Goal: Task Accomplishment & Management: Manage account settings

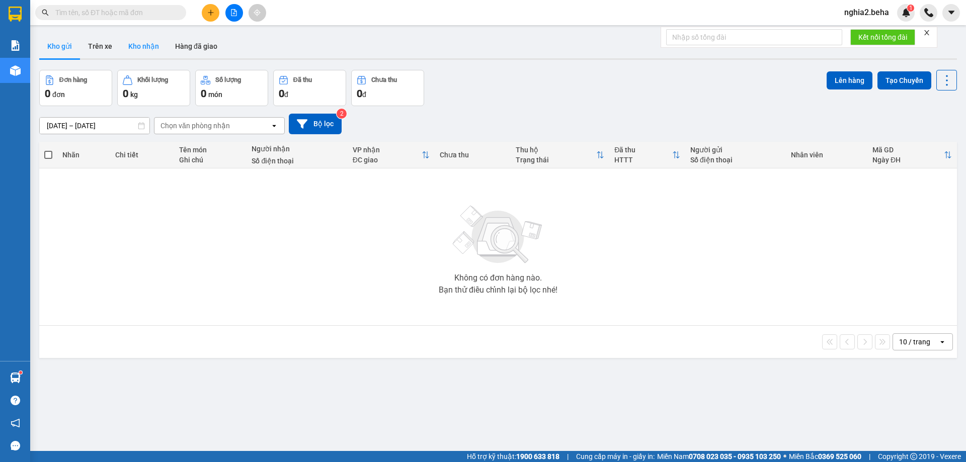
click at [134, 51] on button "Kho nhận" at bounding box center [143, 46] width 47 height 24
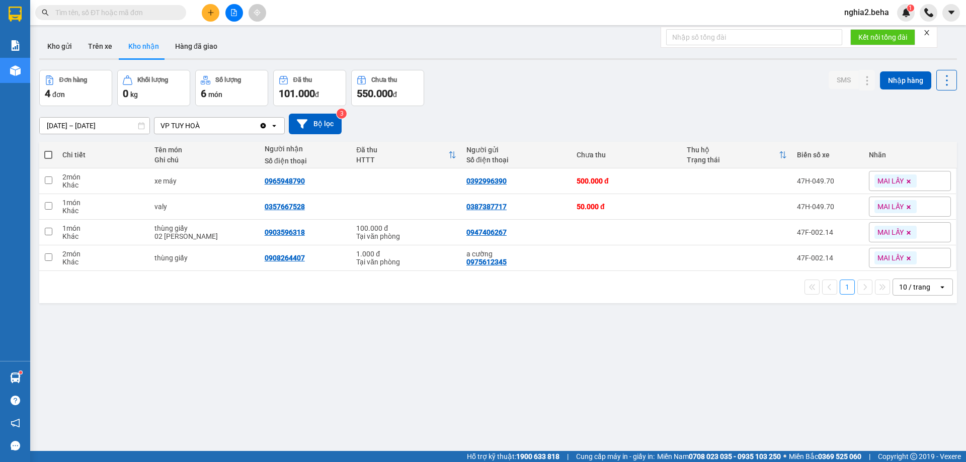
click at [52, 125] on input "[DATE] – [DATE]" at bounding box center [95, 126] width 110 height 16
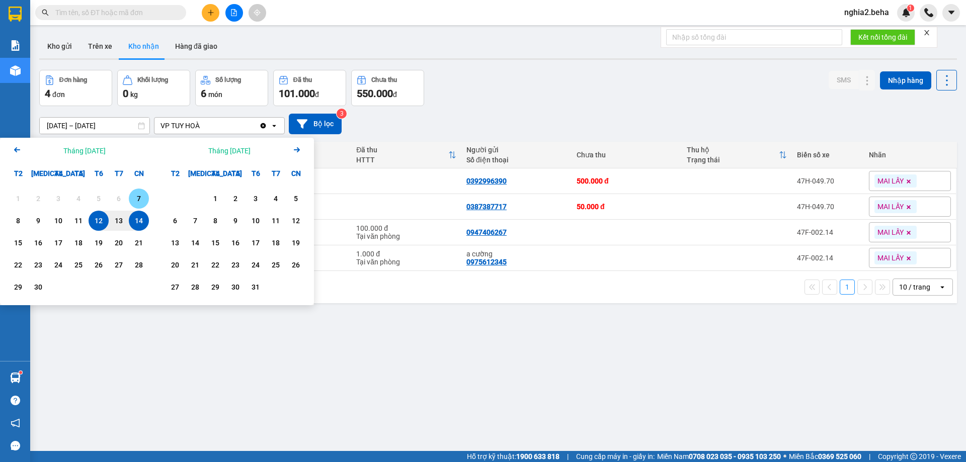
click at [136, 200] on div "7" at bounding box center [139, 199] width 14 height 12
click at [136, 216] on div "14" at bounding box center [139, 221] width 14 height 12
type input "[DATE] – [DATE]"
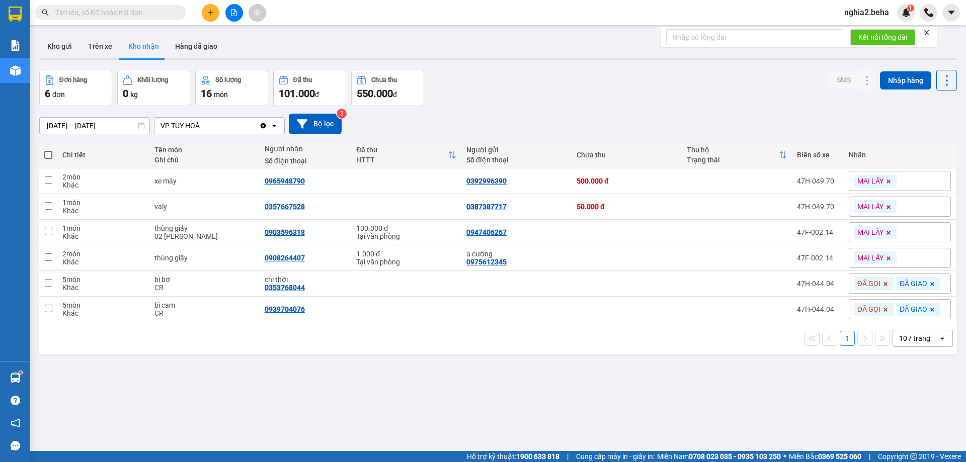
click at [397, 400] on div "ver 1.8.143 Kho gửi Trên xe Kho nhận Hàng đã giao Đơn hàng 6 đơn Khối lượng 0 k…" at bounding box center [498, 261] width 926 height 462
click at [296, 258] on div "0908264407" at bounding box center [285, 258] width 40 height 8
copy div "0908264407"
click at [379, 406] on div "ver 1.8.143 Kho gửi Trên xe Kho nhận Hàng đã giao Đơn hàng 6 đơn Khối lượng 0 k…" at bounding box center [498, 261] width 926 height 462
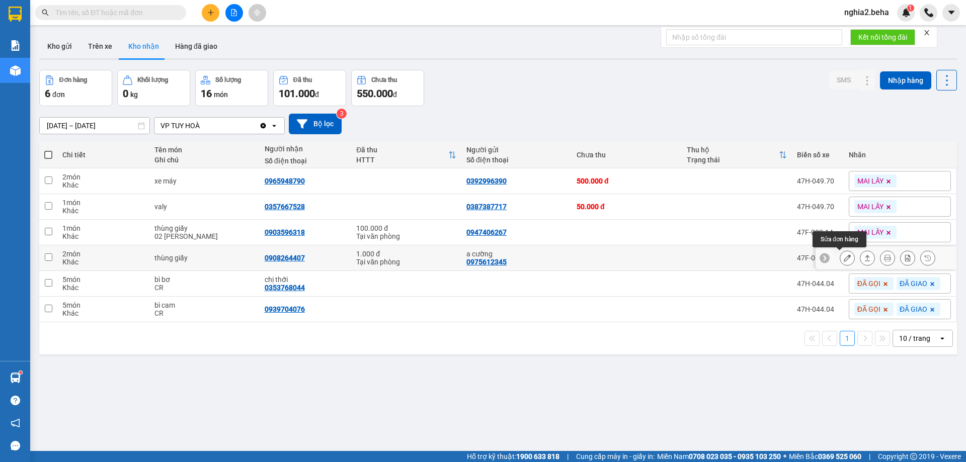
click at [840, 259] on button at bounding box center [847, 259] width 14 height 18
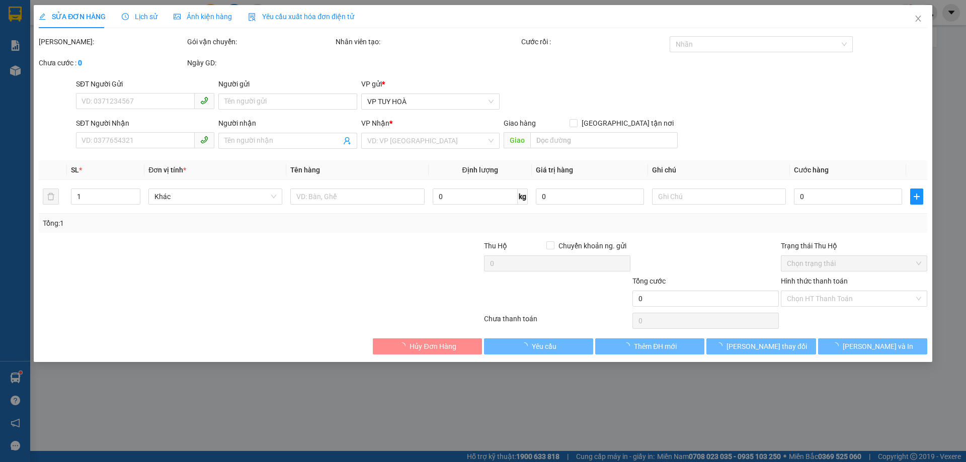
click at [210, 19] on span "Ảnh kiện hàng" at bounding box center [203, 17] width 58 height 8
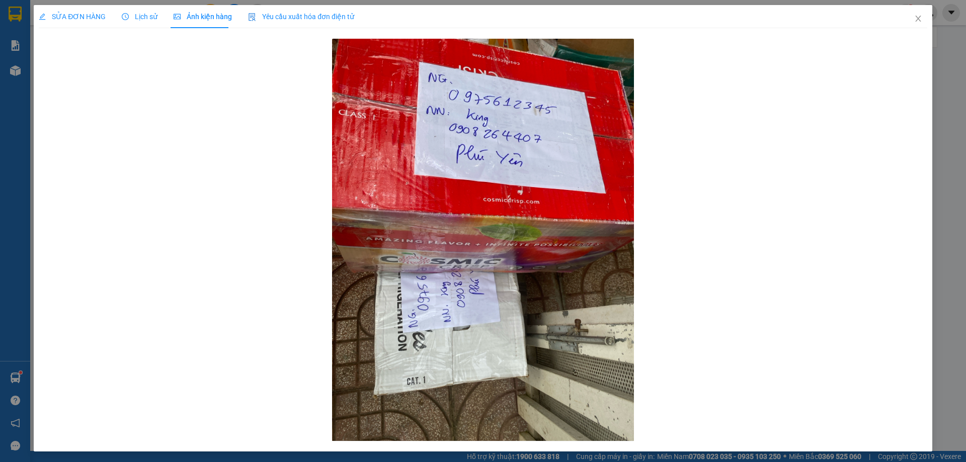
click at [78, 16] on span "SỬA ĐƠN HÀNG" at bounding box center [72, 17] width 67 height 8
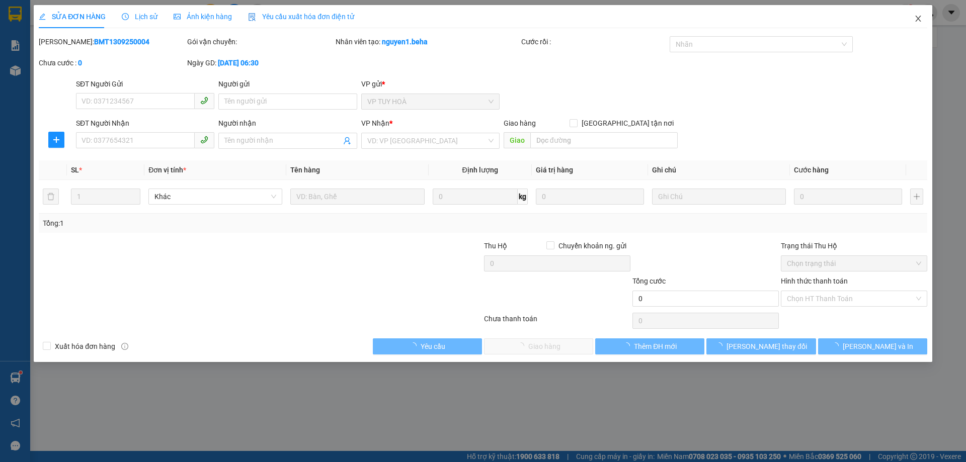
click at [919, 14] on span "Close" at bounding box center [918, 19] width 28 height 28
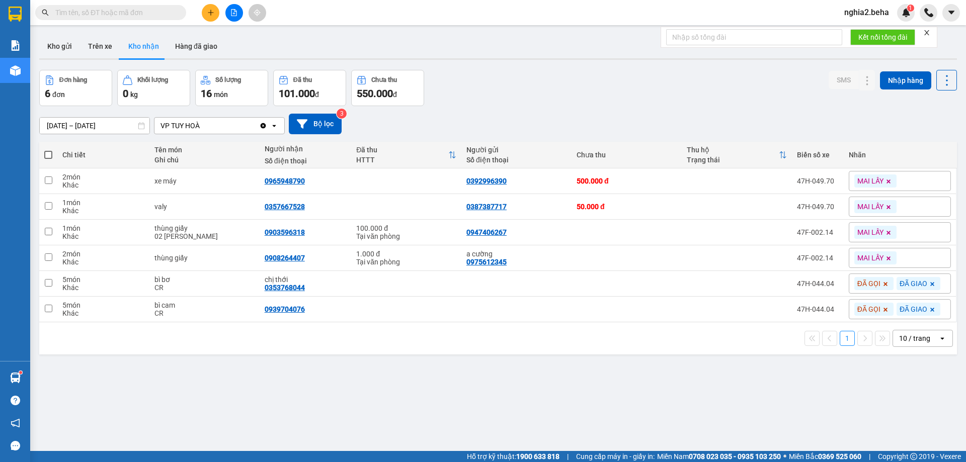
click at [440, 89] on div "Đơn hàng 6 đơn Khối lượng 0 kg Số lượng 16 món Đã thu 101.000 đ Chưa thu 550.00…" at bounding box center [498, 88] width 918 height 36
click at [452, 427] on div "ver 1.8.143 Kho gửi Trên xe Kho nhận Hàng đã giao Đơn hàng 6 đơn Khối lượng 0 k…" at bounding box center [498, 261] width 926 height 462
click at [905, 260] on div "MAI LẤY" at bounding box center [900, 258] width 102 height 20
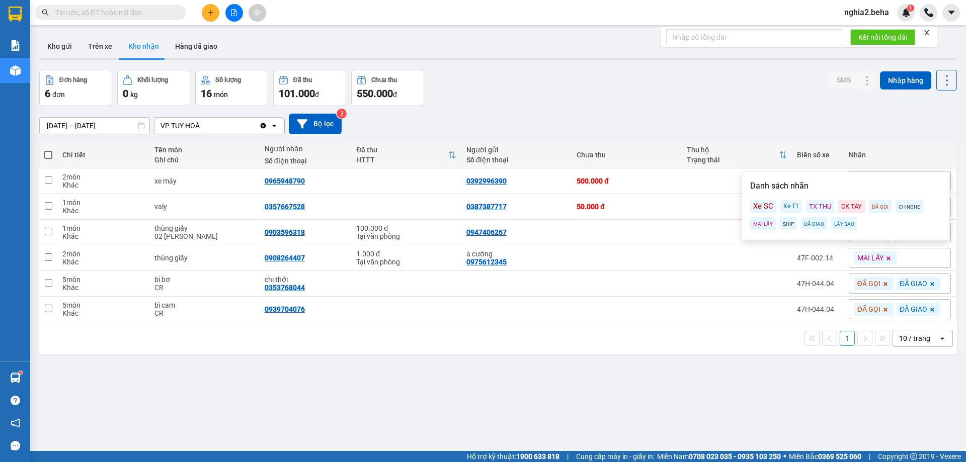
click at [783, 222] on div "SHIP" at bounding box center [788, 223] width 17 height 13
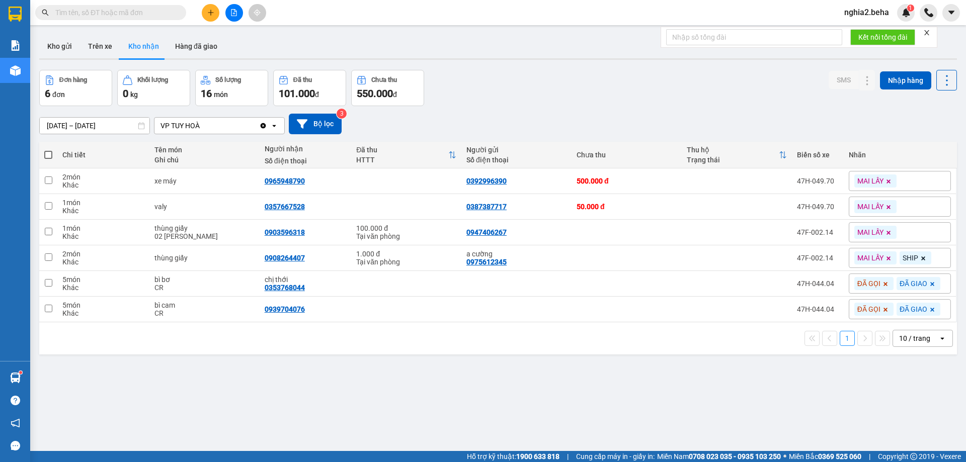
click at [785, 377] on div "ver 1.8.143 Kho gửi Trên xe Kho nhận Hàng đã giao Đơn hàng 6 đơn Khối lượng 0 k…" at bounding box center [498, 261] width 926 height 462
click at [886, 257] on icon at bounding box center [889, 259] width 6 height 6
click at [708, 375] on div "ver 1.8.143 Kho gửi Trên xe Kho nhận Hàng đã giao Đơn hàng 6 đơn Khối lượng 0 k…" at bounding box center [498, 261] width 926 height 462
click at [450, 427] on div "ver 1.8.143 Kho gửi Trên xe Kho nhận Hàng đã giao Đơn hàng 6 đơn Khối lượng 0 k…" at bounding box center [498, 261] width 926 height 462
drag, startPoint x: 288, startPoint y: 254, endPoint x: 278, endPoint y: 254, distance: 9.6
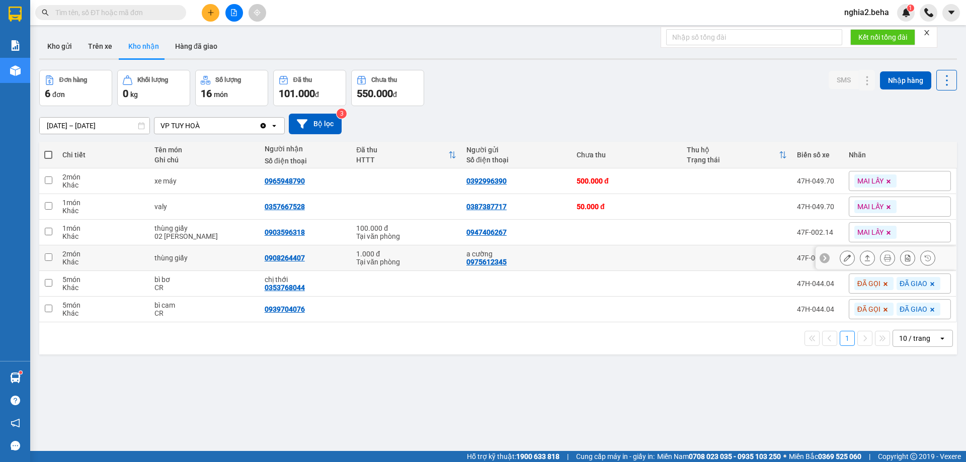
click at [278, 254] on div "0908264407" at bounding box center [285, 258] width 40 height 8
copy div "0908264407"
click at [541, 395] on div "ver 1.8.143 Kho gửi Trên xe Kho nhận Hàng đã giao Đơn hàng 6 đơn Khối lượng 0 k…" at bounding box center [498, 261] width 926 height 462
click at [60, 45] on button "Kho gửi" at bounding box center [59, 46] width 41 height 24
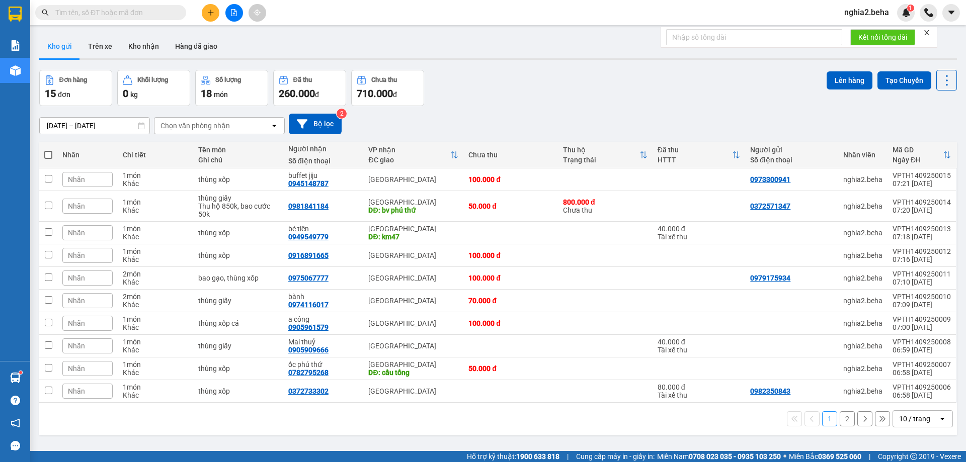
click at [600, 91] on div "Đơn hàng 15 đơn Khối lượng 0 kg Số lượng 18 món Đã thu 260.000 đ Chưa thu 710.0…" at bounding box center [498, 88] width 918 height 36
click at [874, 232] on icon at bounding box center [877, 232] width 7 height 7
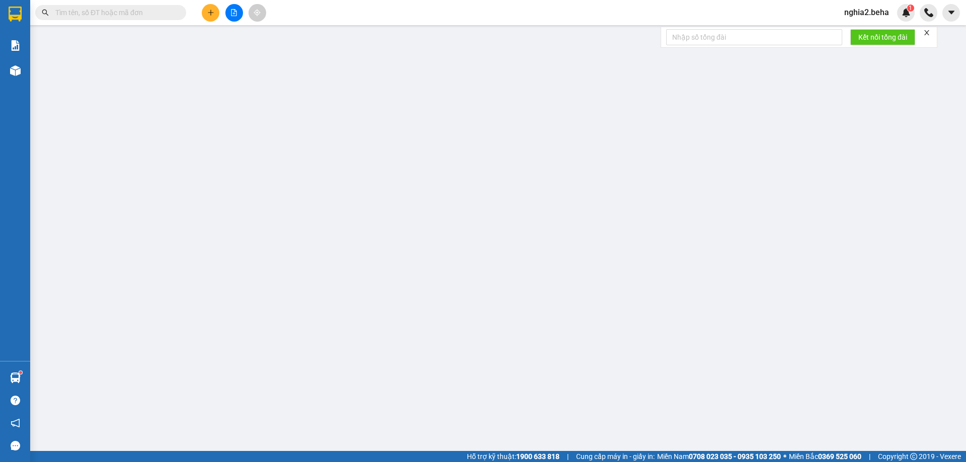
type input "0949549779"
type input "bé tiên"
type input "km47"
type input "40.000"
type input "0"
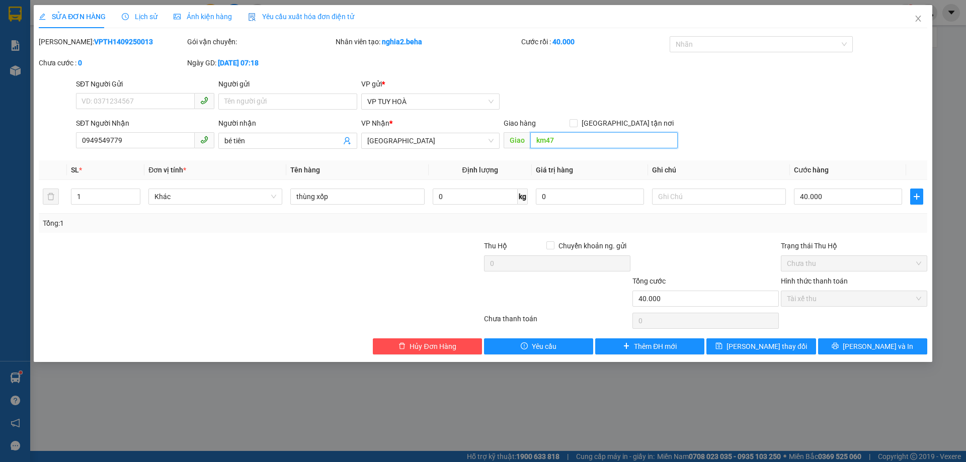
drag, startPoint x: 575, startPoint y: 141, endPoint x: 513, endPoint y: 149, distance: 63.0
click at [513, 149] on div "Giao hàng [GEOGRAPHIC_DATA] tận nơi km47 Giao km47" at bounding box center [591, 135] width 174 height 35
click at [628, 109] on div "SĐT Người Gửi VD: 0371234567 Người gửi Tên người gửi VP gửi * VP TUY HOÀ" at bounding box center [501, 95] width 855 height 35
click at [875, 122] on div "SĐT Người Nhận 0949549779 Người nhận bé tiên VP Nhận * [GEOGRAPHIC_DATA] tận nơ…" at bounding box center [501, 135] width 855 height 35
click at [602, 147] on input "search" at bounding box center [603, 140] width 147 height 16
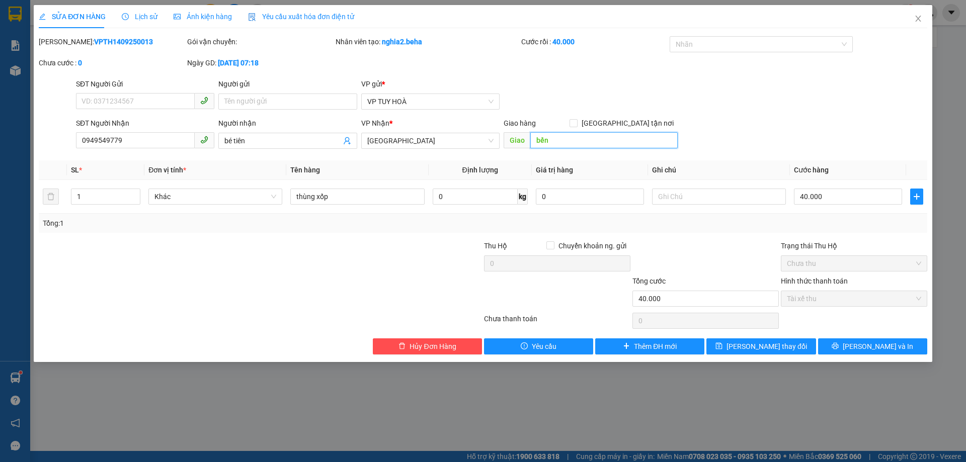
type input "bến"
click at [594, 88] on div "SĐT Người Gửi VD: 0371234567 Người gửi Tên người gửi VP gửi * VP TUY HOÀ" at bounding box center [501, 95] width 855 height 35
click at [804, 347] on button "[PERSON_NAME] thay đổi" at bounding box center [760, 347] width 109 height 16
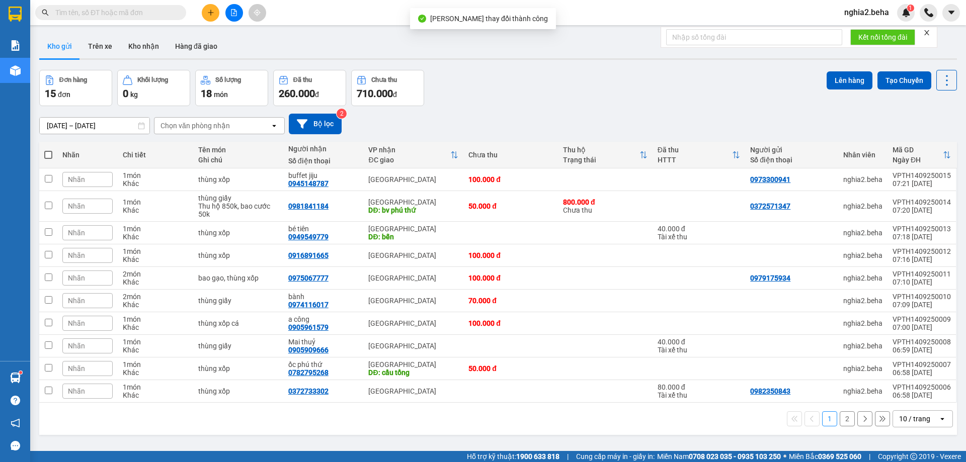
click at [611, 102] on div "Đơn hàng 15 đơn Khối lượng 0 kg Số lượng 18 món Đã thu 260.000 đ Chưa thu 710.0…" at bounding box center [498, 88] width 918 height 36
drag, startPoint x: 327, startPoint y: 236, endPoint x: 282, endPoint y: 236, distance: 44.3
click at [283, 236] on td "bé tiên 0949549779" at bounding box center [323, 233] width 81 height 23
checkbox input "true"
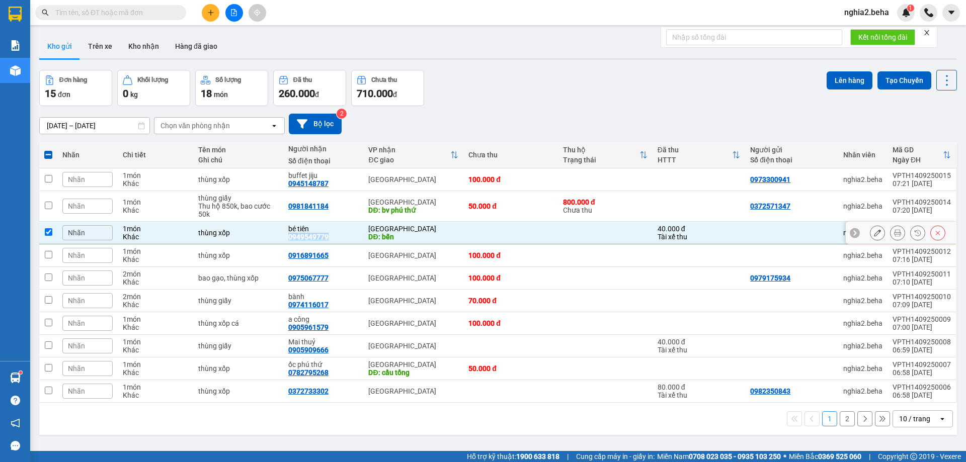
copy div "0949549779"
click at [573, 99] on div "Đơn hàng 15 đơn Khối lượng 0 kg Số lượng 18 món Đã thu 260.000 đ Chưa thu 710.0…" at bounding box center [498, 88] width 918 height 36
click at [158, 14] on input "text" at bounding box center [114, 12] width 119 height 11
type input "0"
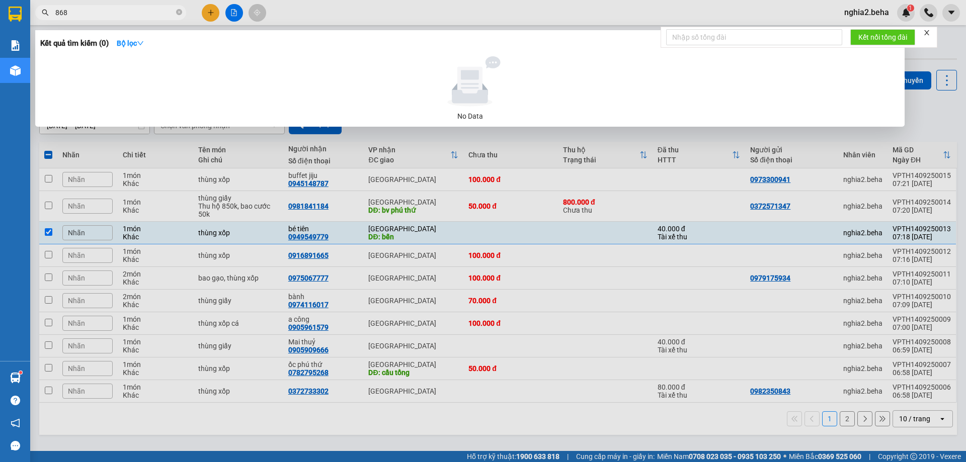
type input "8683"
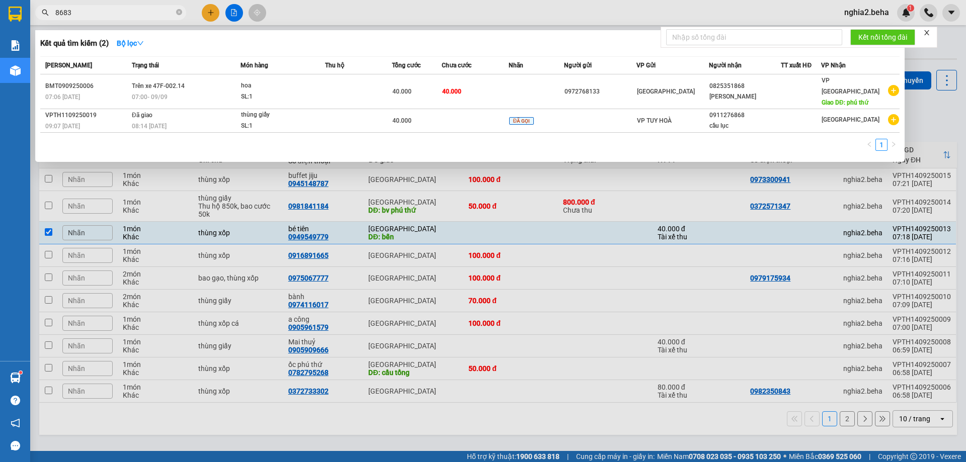
drag, startPoint x: 122, startPoint y: 15, endPoint x: 49, endPoint y: 15, distance: 73.0
click at [49, 15] on span "8683" at bounding box center [110, 12] width 151 height 15
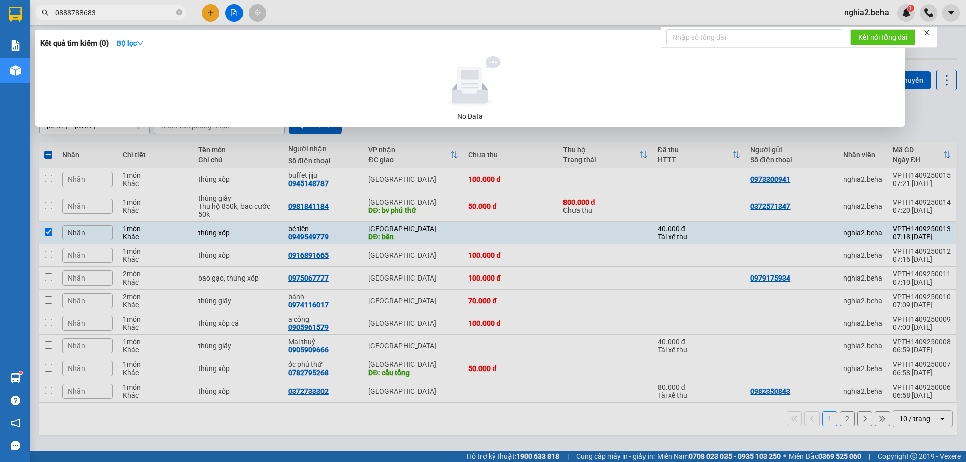
click at [79, 12] on input "0888788683" at bounding box center [114, 12] width 119 height 11
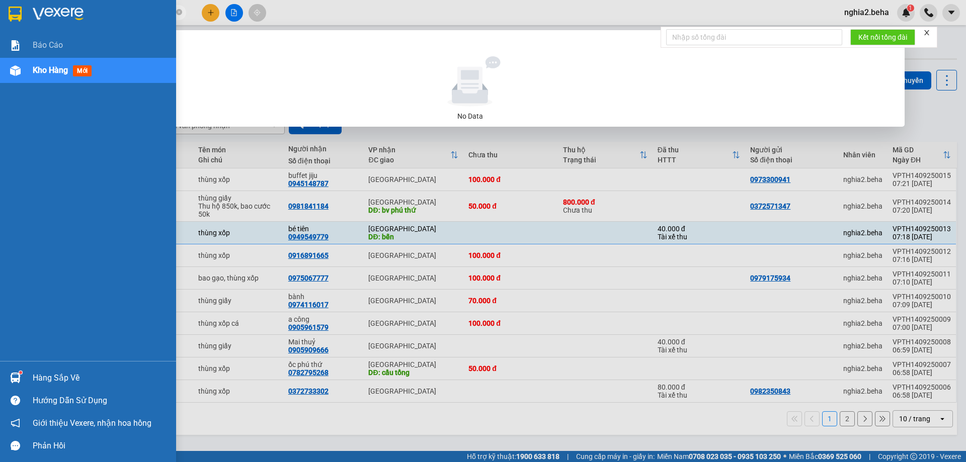
drag, startPoint x: 73, startPoint y: 12, endPoint x: 14, endPoint y: 15, distance: 59.4
click at [14, 15] on section "Kết quả tìm kiếm ( 0 ) Bộ lọc No Data 088878683 nghia2.beha 1 Báo cáo Kho hàng …" at bounding box center [483, 231] width 966 height 462
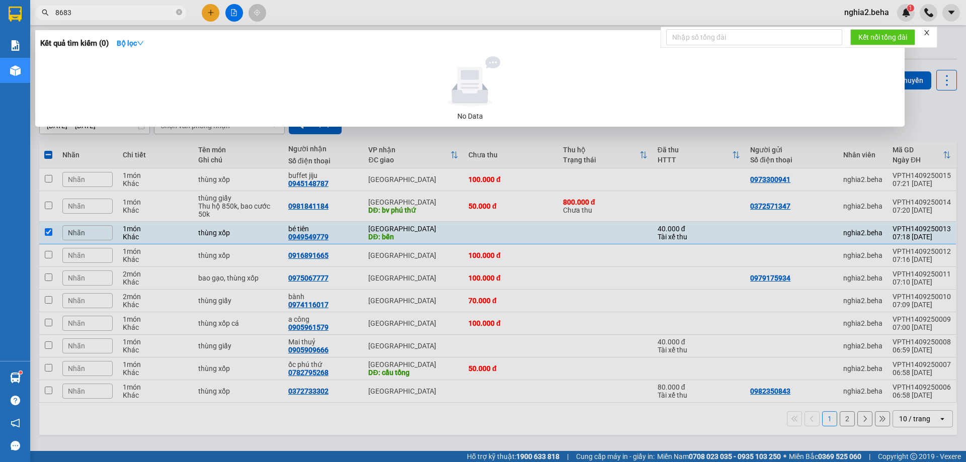
click at [582, 154] on div at bounding box center [483, 231] width 966 height 462
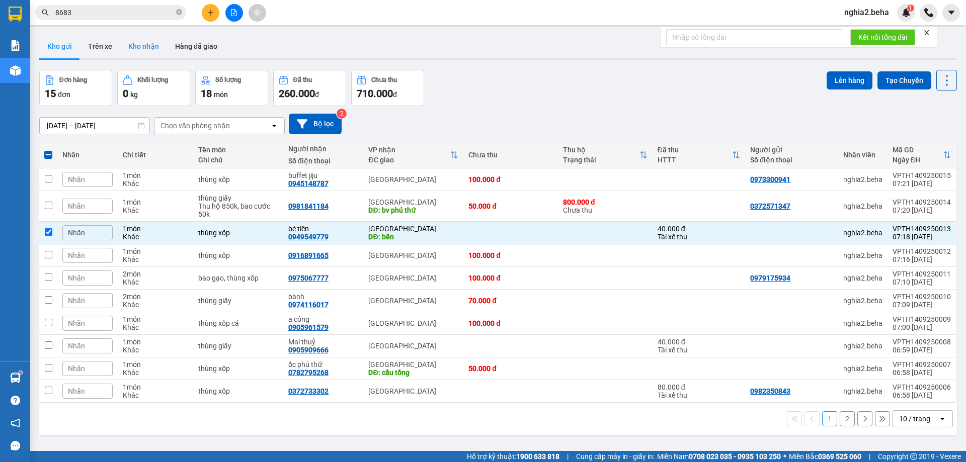
click at [159, 46] on button "Kho nhận" at bounding box center [143, 46] width 47 height 24
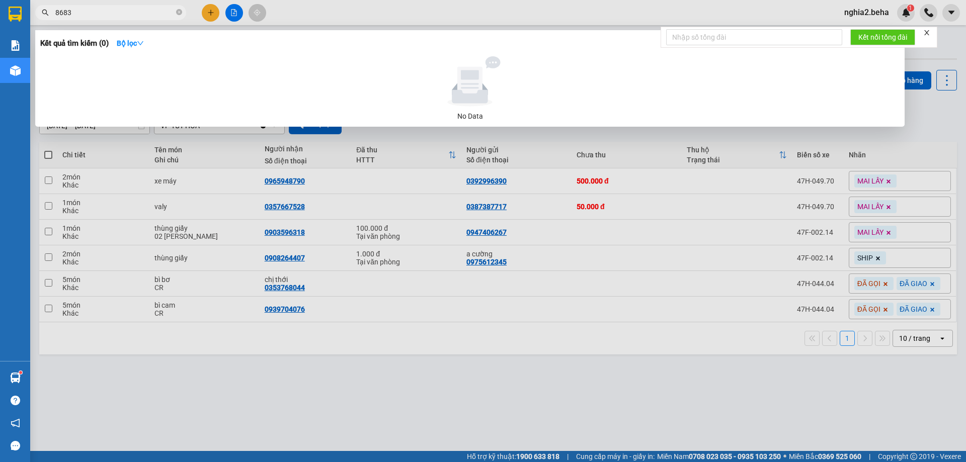
click at [172, 12] on input "8683" at bounding box center [114, 12] width 119 height 11
click at [173, 12] on input "8683" at bounding box center [114, 12] width 119 height 11
click at [303, 392] on div at bounding box center [483, 231] width 966 height 462
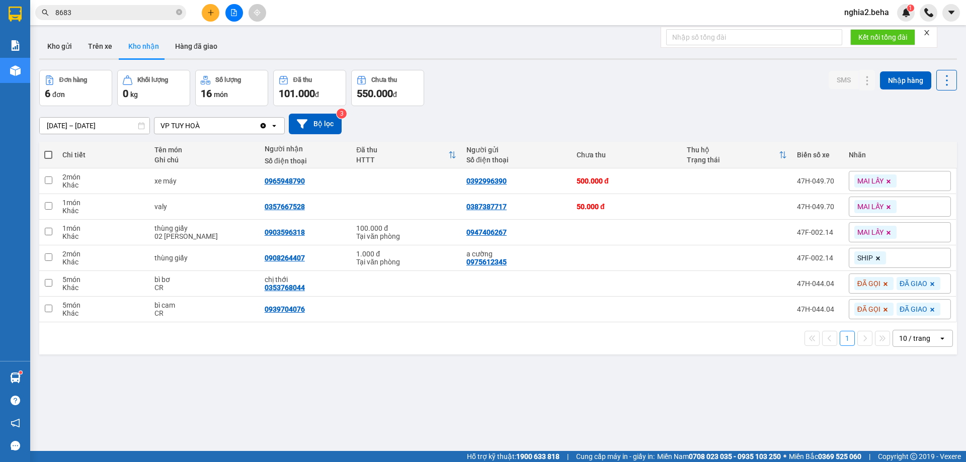
click at [772, 134] on div "[DATE] – [DATE] Press the down arrow key to interact with the calendar and sele…" at bounding box center [498, 124] width 918 height 21
click at [765, 134] on div "[DATE] – [DATE] Press the down arrow key to interact with the calendar and sele…" at bounding box center [498, 124] width 918 height 36
click at [764, 135] on div "[DATE] – [DATE] Press the down arrow key to interact with the calendar and sele…" at bounding box center [498, 124] width 918 height 36
click at [518, 112] on div "[DATE] – [DATE] Press the down arrow key to interact with the calendar and sele…" at bounding box center [498, 124] width 918 height 36
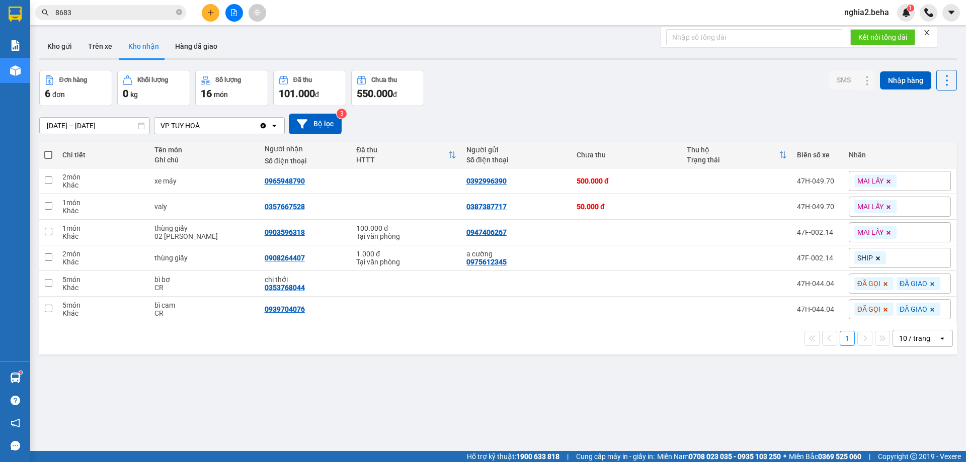
click at [555, 61] on div "ver 1.8.143 Kho gửi Trên xe Kho nhận Hàng đã giao Đơn hàng 6 đơn Khối lượng 0 k…" at bounding box center [498, 261] width 926 height 462
click at [58, 12] on input "8683" at bounding box center [114, 12] width 119 height 11
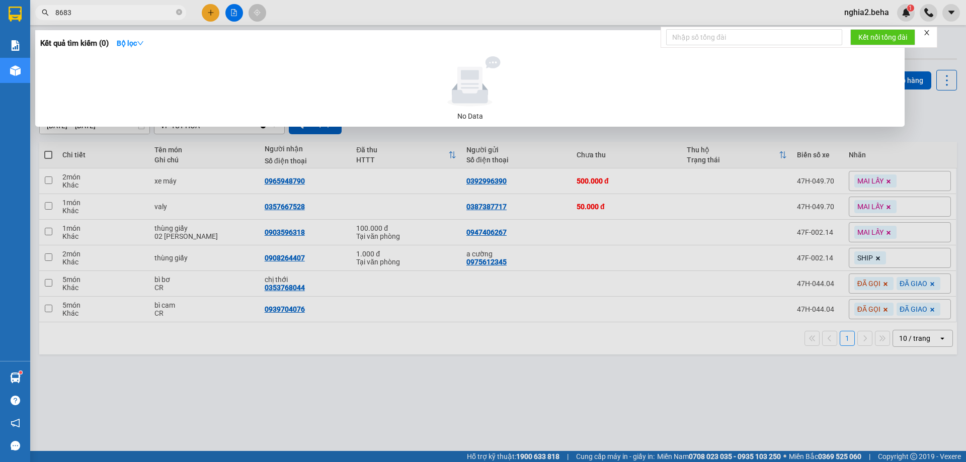
type input "683"
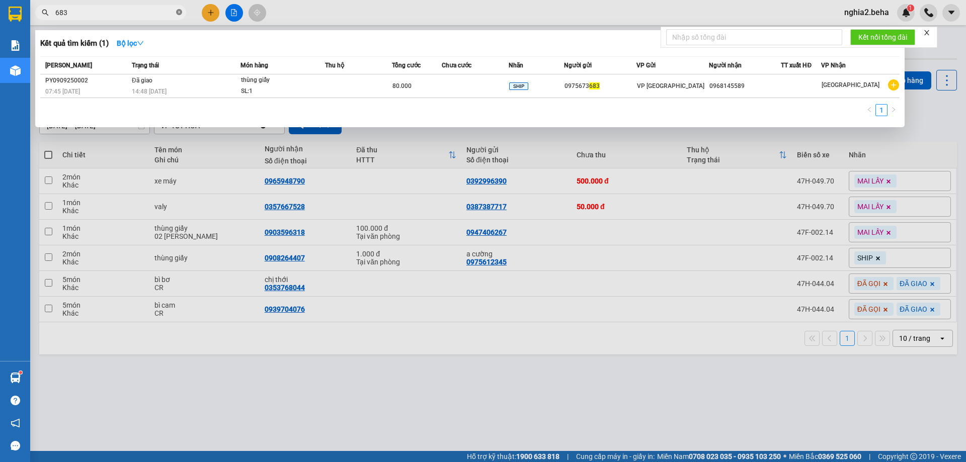
click at [178, 8] on span at bounding box center [179, 13] width 6 height 10
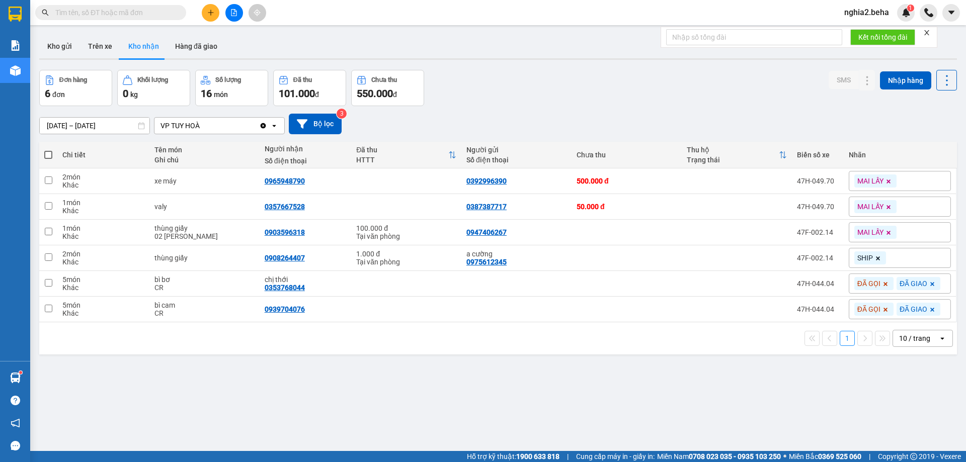
click at [383, 378] on div "ver 1.8.143 Kho gửi Trên xe Kho nhận Hàng đã giao Đơn hàng 6 đơn Khối lượng 0 k…" at bounding box center [498, 261] width 926 height 462
click at [598, 108] on div "[DATE] – [DATE] Press the down arrow key to interact with the calendar and sele…" at bounding box center [498, 124] width 918 height 36
click at [589, 91] on div "Đơn hàng 6 đơn Khối lượng 0 kg Số lượng 16 món Đã thu 101.000 đ Chưa thu 550.00…" at bounding box center [498, 88] width 918 height 36
click at [149, 10] on input "text" at bounding box center [114, 12] width 119 height 11
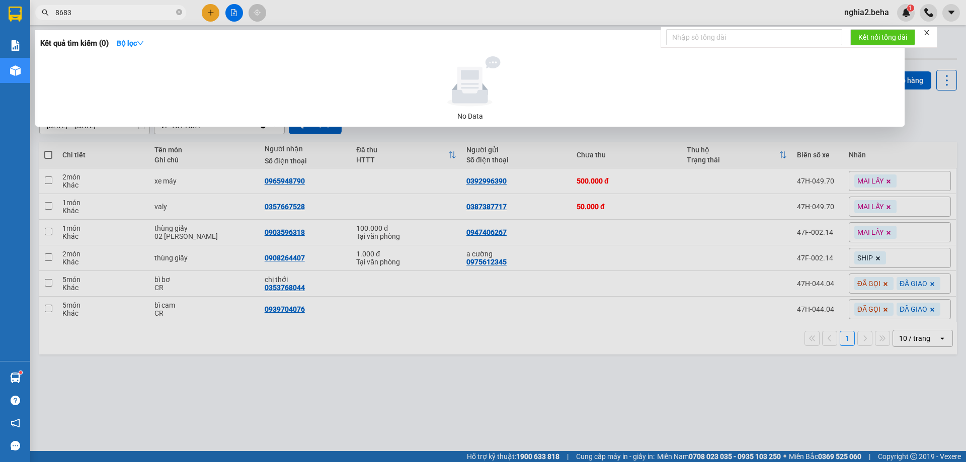
type input "8683"
drag, startPoint x: 314, startPoint y: 396, endPoint x: 277, endPoint y: 351, distance: 58.6
click at [314, 394] on div at bounding box center [483, 231] width 966 height 462
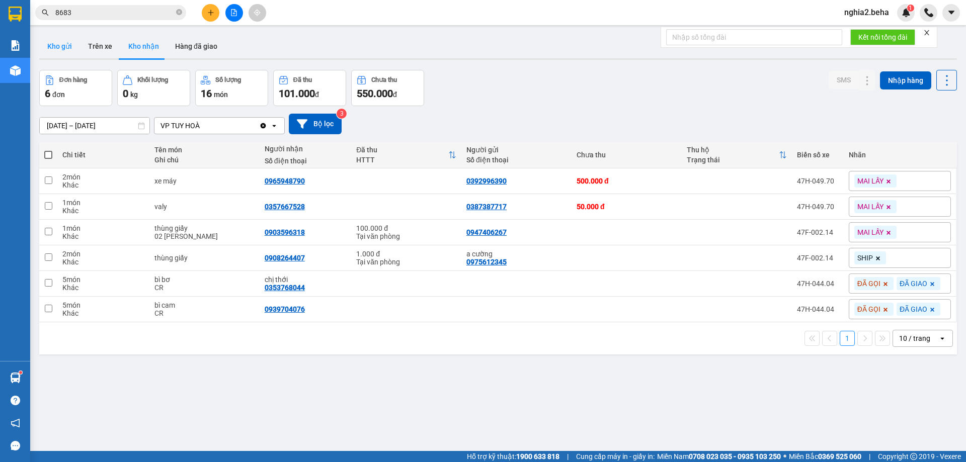
click at [49, 43] on button "Kho gửi" at bounding box center [59, 46] width 41 height 24
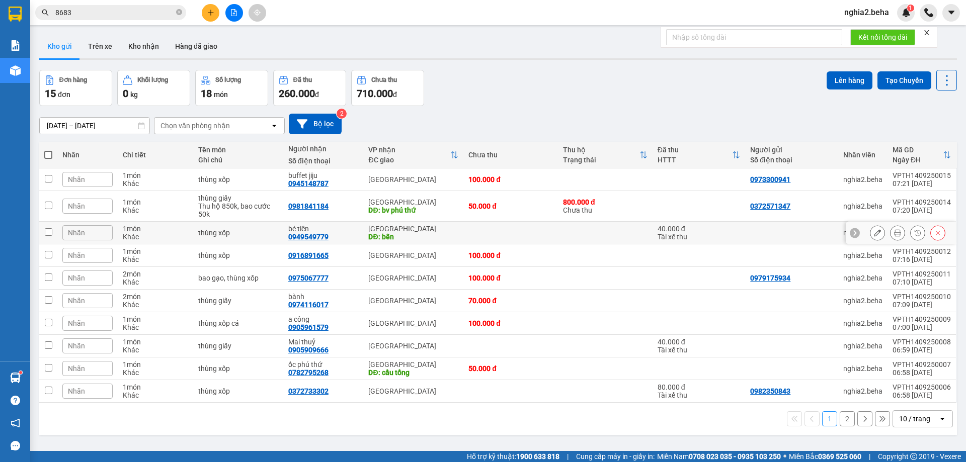
click at [314, 237] on div "0949549779" at bounding box center [308, 237] width 40 height 8
copy div "0949549779"
click at [874, 232] on icon at bounding box center [877, 232] width 7 height 7
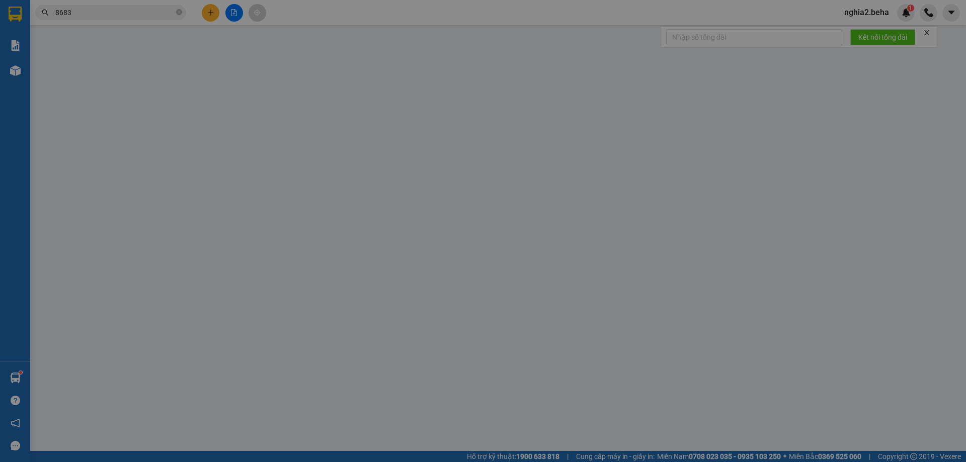
type input "0949549779"
type input "bé tiên"
type input "bến"
type input "40.000"
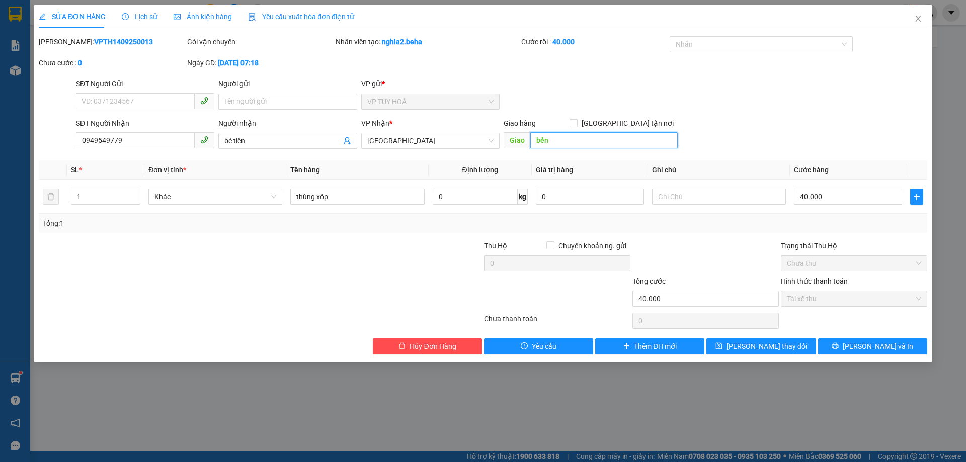
drag, startPoint x: 583, startPoint y: 144, endPoint x: 527, endPoint y: 149, distance: 55.6
click at [527, 149] on div "Giao hàng Giao tận nơi bến Giao bến" at bounding box center [591, 135] width 174 height 35
click at [766, 350] on span "[PERSON_NAME] thay đổi" at bounding box center [767, 346] width 81 height 11
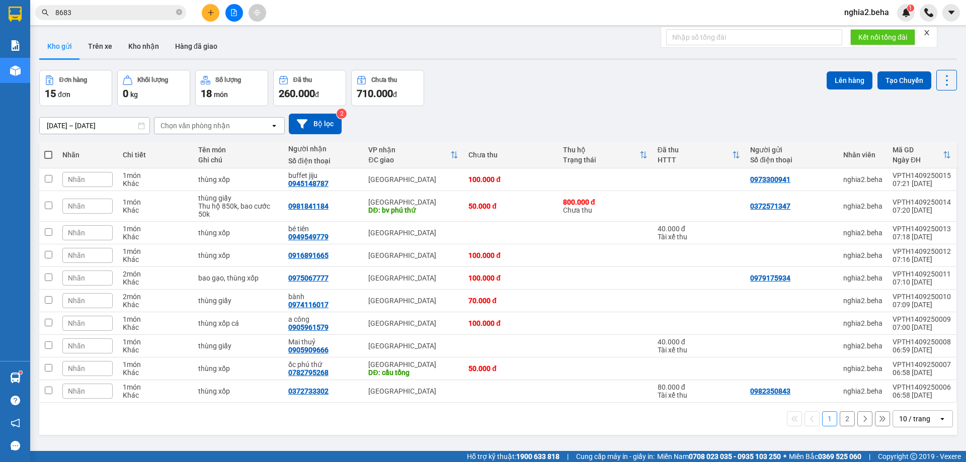
click at [502, 104] on div "Đơn hàng 15 đơn Khối lượng 0 kg Số lượng 18 món Đã thu 260.000 đ Chưa thu 710.0…" at bounding box center [498, 88] width 918 height 36
click at [155, 48] on button "Kho nhận" at bounding box center [143, 46] width 47 height 24
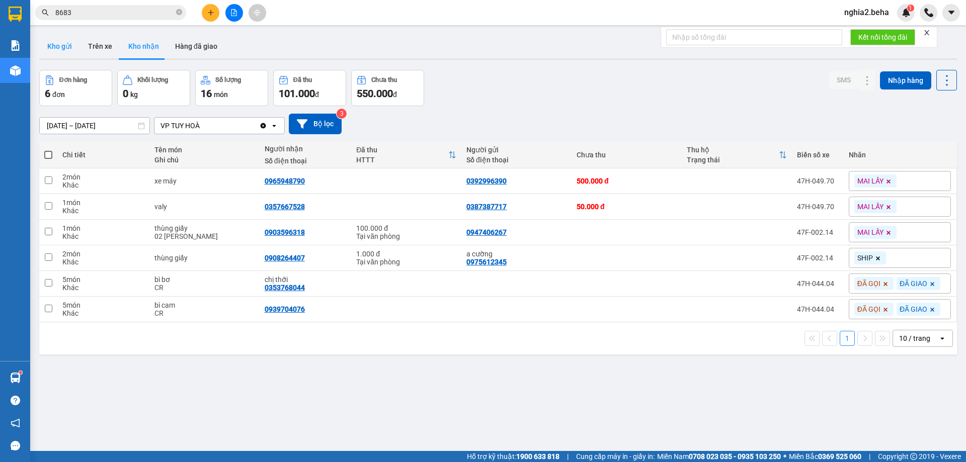
drag, startPoint x: 71, startPoint y: 50, endPoint x: 65, endPoint y: 52, distance: 5.9
click at [65, 52] on button "Kho gửi" at bounding box center [59, 46] width 41 height 24
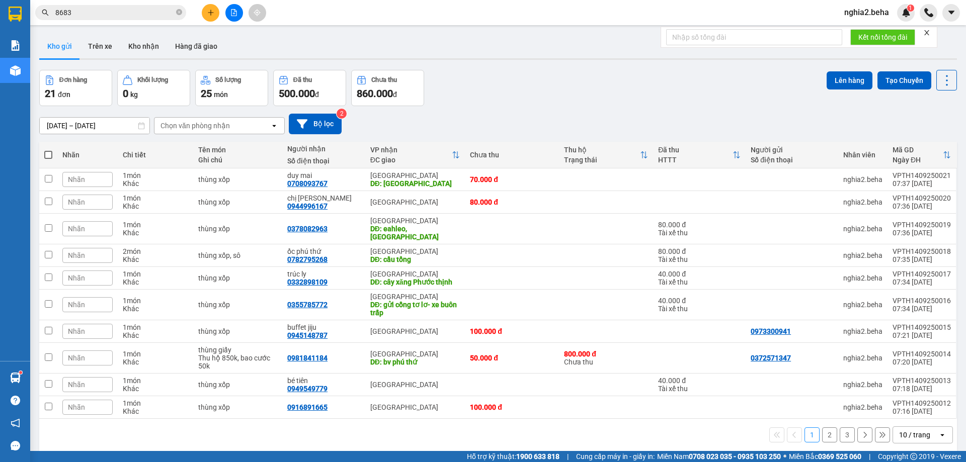
click at [49, 156] on span at bounding box center [48, 155] width 8 height 8
click at [48, 150] on input "checkbox" at bounding box center [48, 150] width 0 height 0
checkbox input "true"
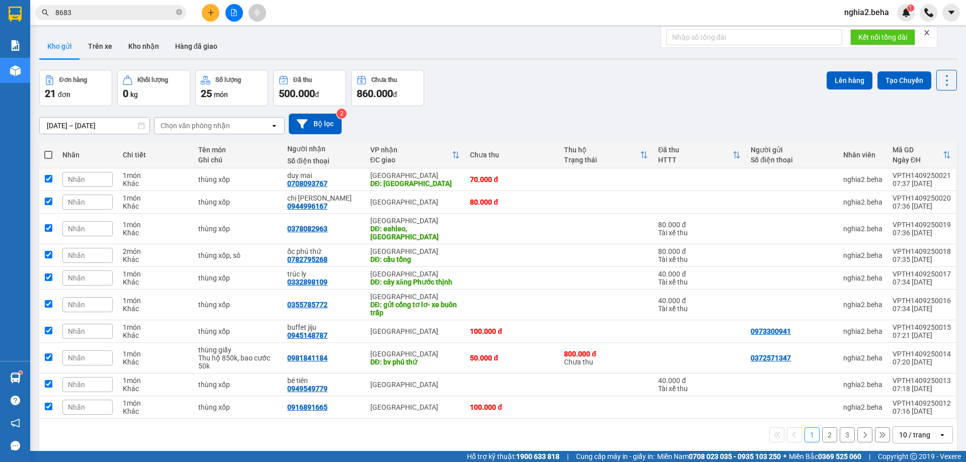
checkbox input "true"
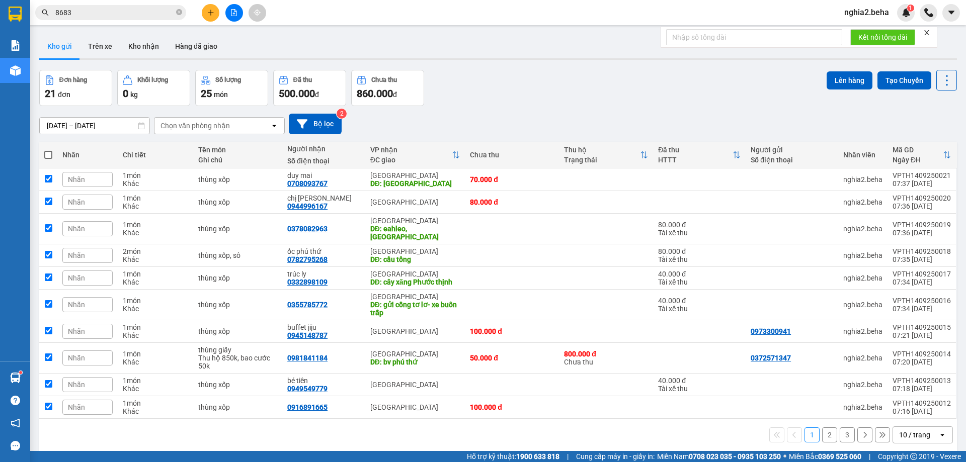
checkbox input "true"
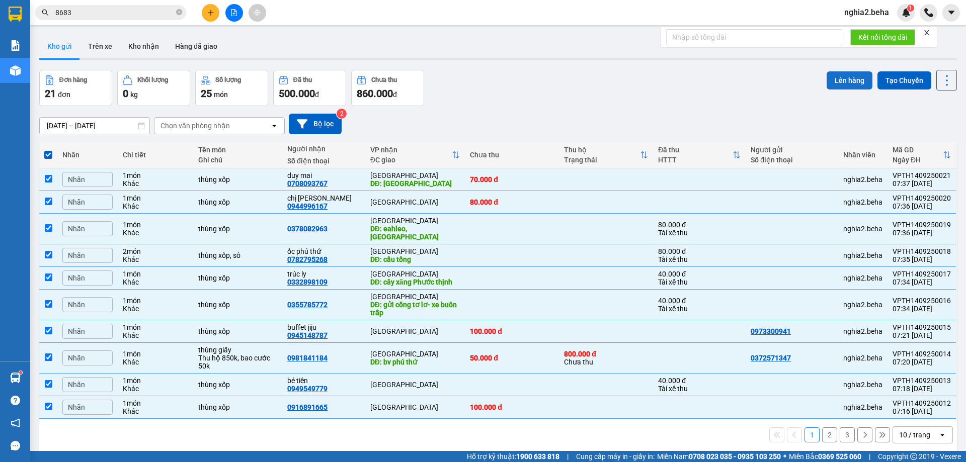
click at [856, 83] on button "Lên hàng" at bounding box center [850, 80] width 46 height 18
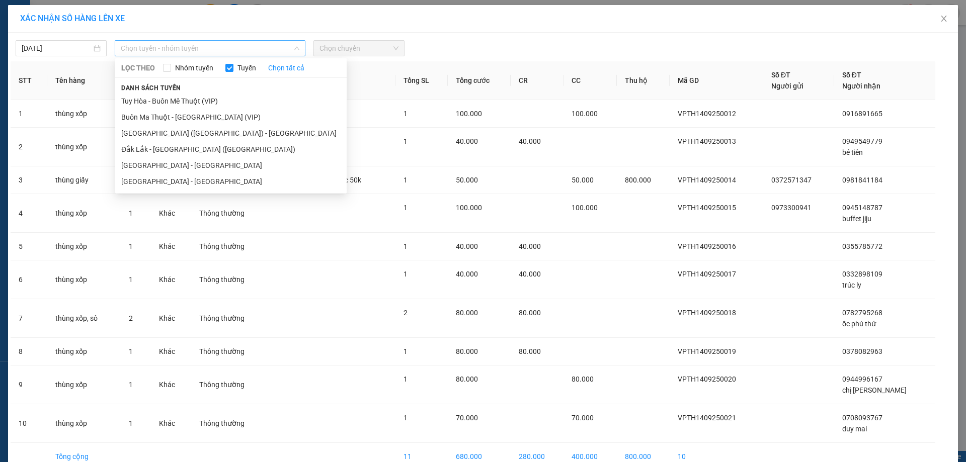
click at [234, 42] on span "Chọn tuyến - nhóm tuyến" at bounding box center [210, 48] width 179 height 15
click at [164, 131] on li "[GEOGRAPHIC_DATA] ([GEOGRAPHIC_DATA]) - [GEOGRAPHIC_DATA]" at bounding box center [230, 133] width 231 height 16
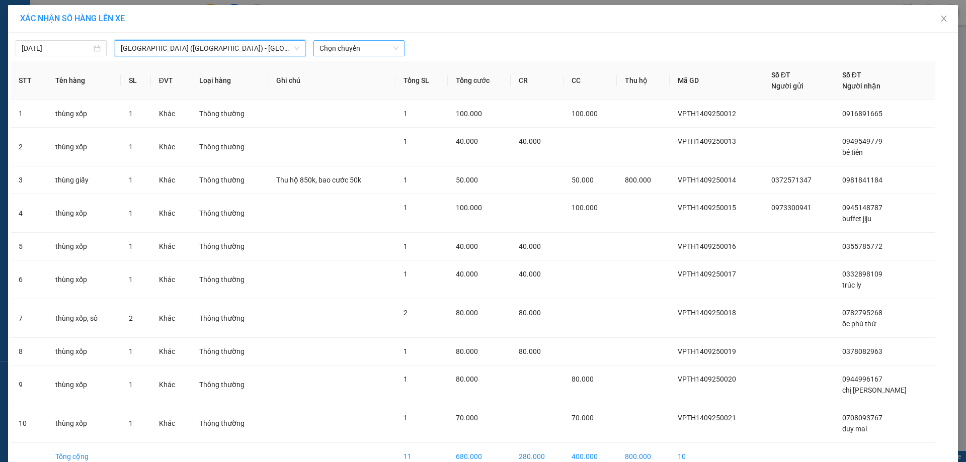
click at [360, 47] on span "Chọn chuyến" at bounding box center [358, 48] width 79 height 15
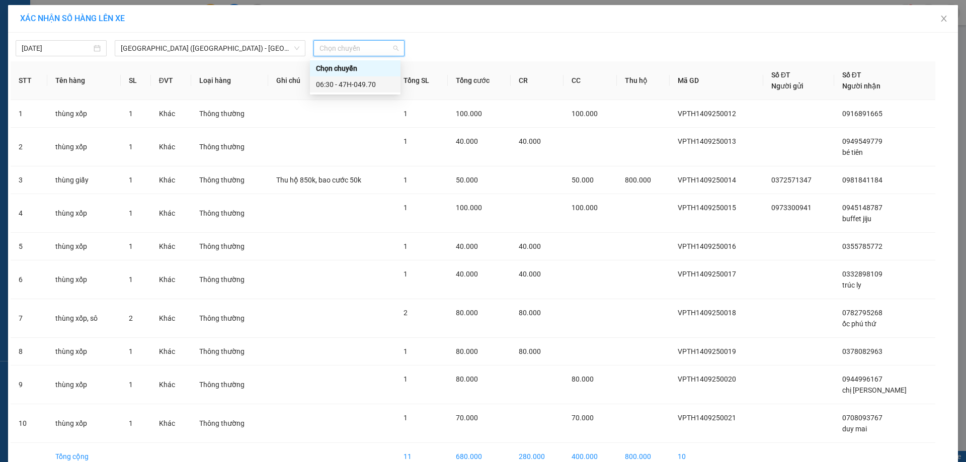
click at [358, 85] on div "06:30 - 47H-049.70" at bounding box center [355, 84] width 78 height 11
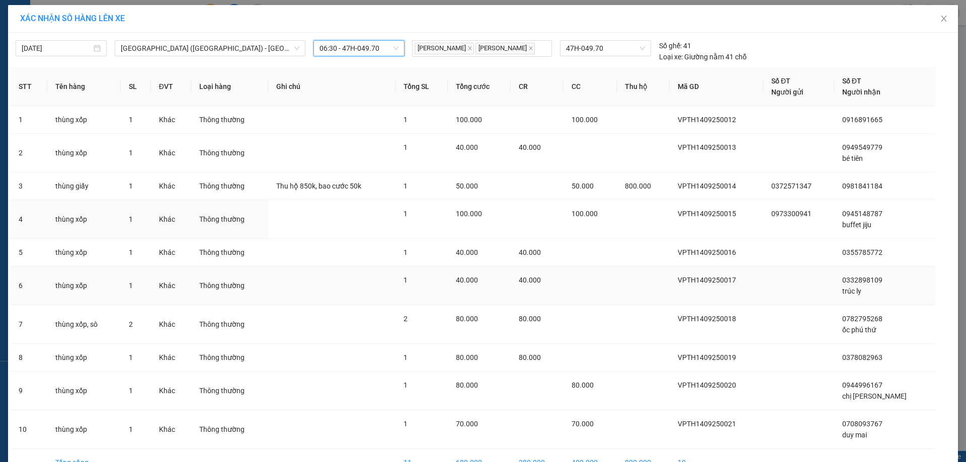
scroll to position [60, 0]
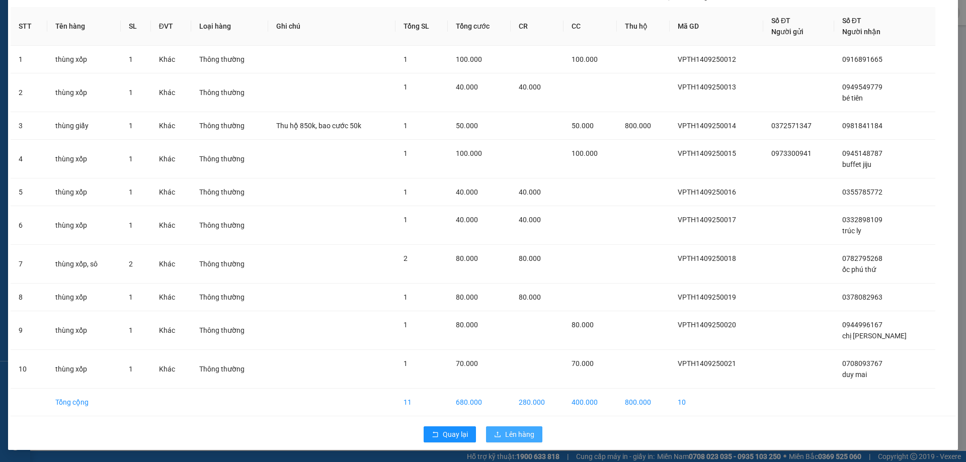
click at [523, 436] on span "Lên hàng" at bounding box center [519, 434] width 29 height 11
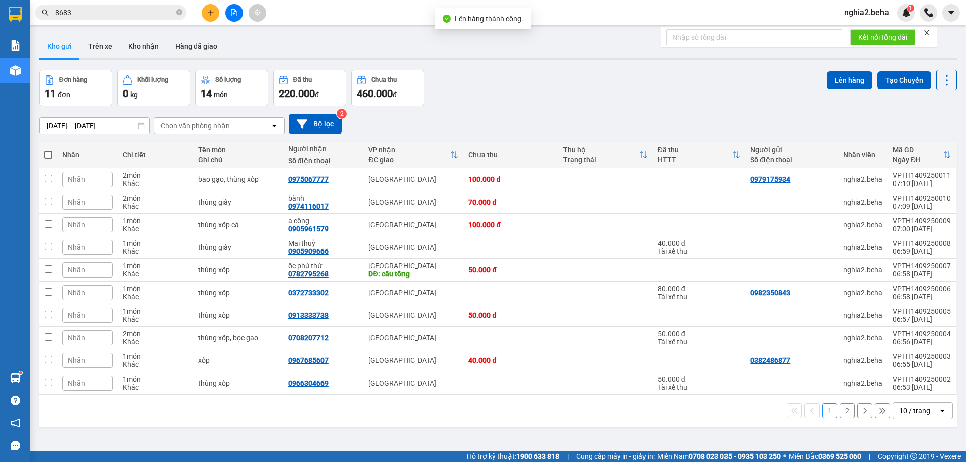
click at [50, 154] on span at bounding box center [48, 155] width 8 height 8
click at [48, 150] on input "checkbox" at bounding box center [48, 150] width 0 height 0
checkbox input "true"
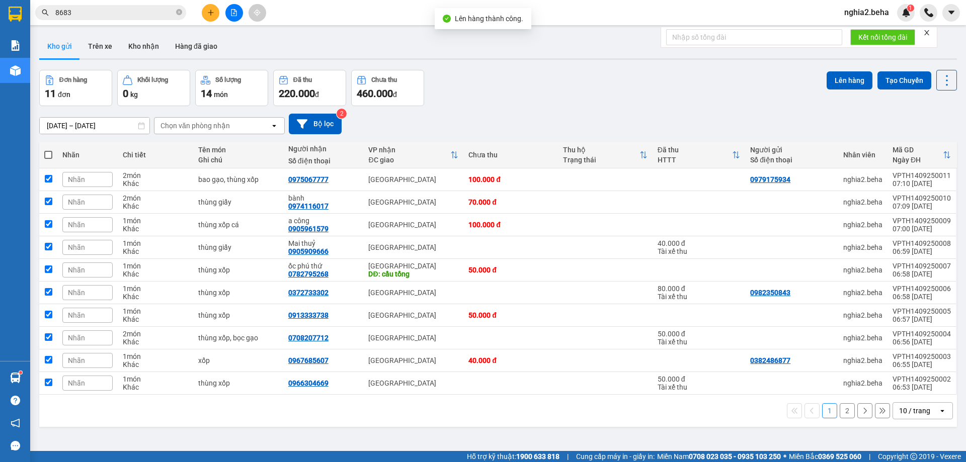
checkbox input "true"
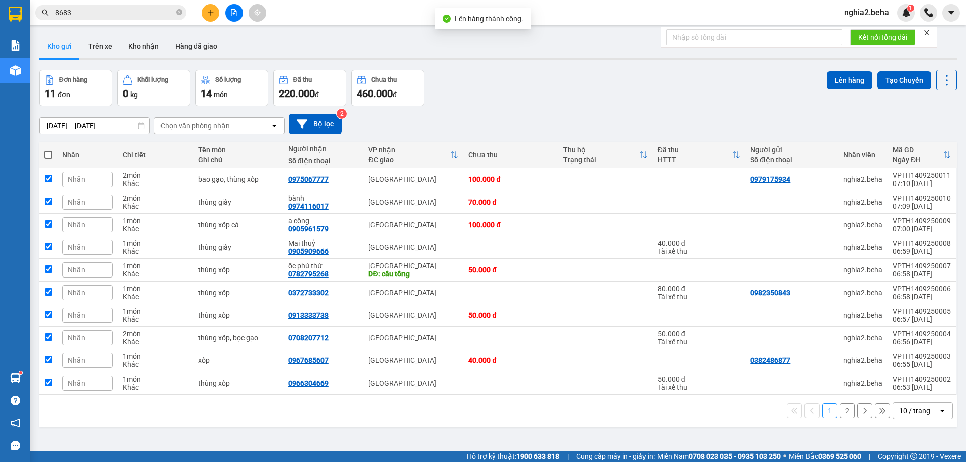
checkbox input "true"
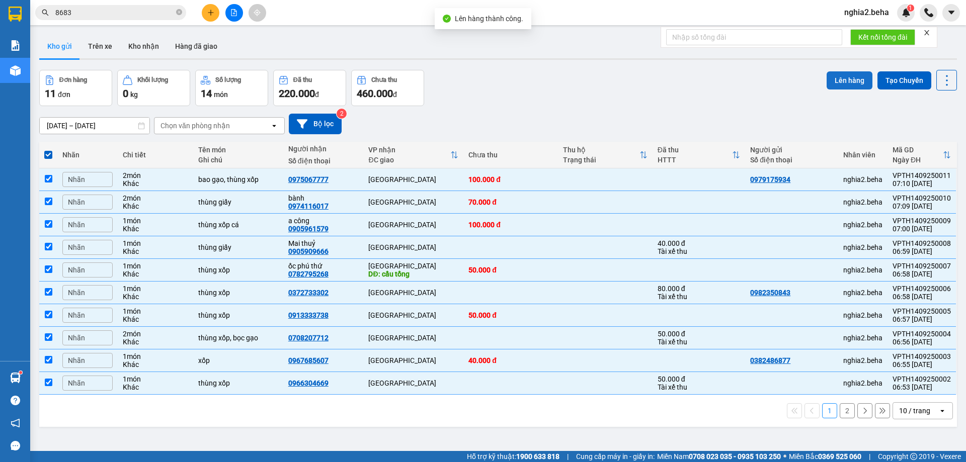
click at [833, 81] on button "Lên hàng" at bounding box center [850, 80] width 46 height 18
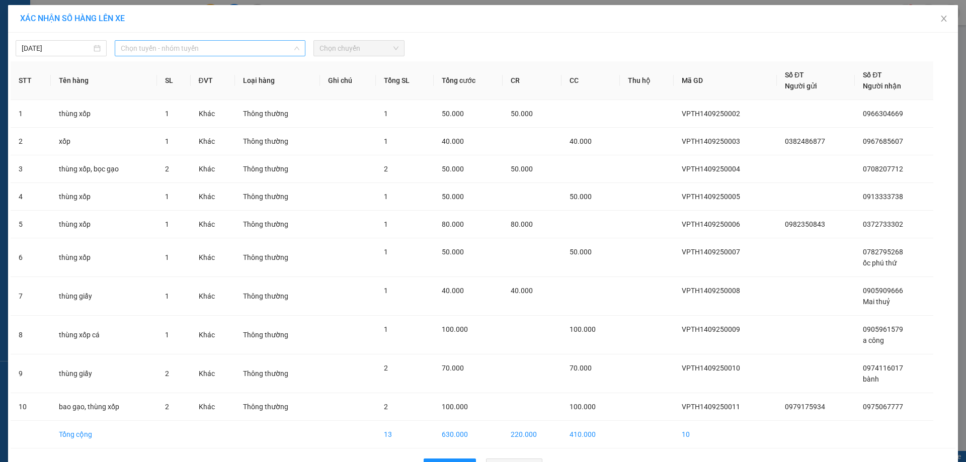
click at [193, 45] on span "Chọn tuyến - nhóm tuyến" at bounding box center [210, 48] width 179 height 15
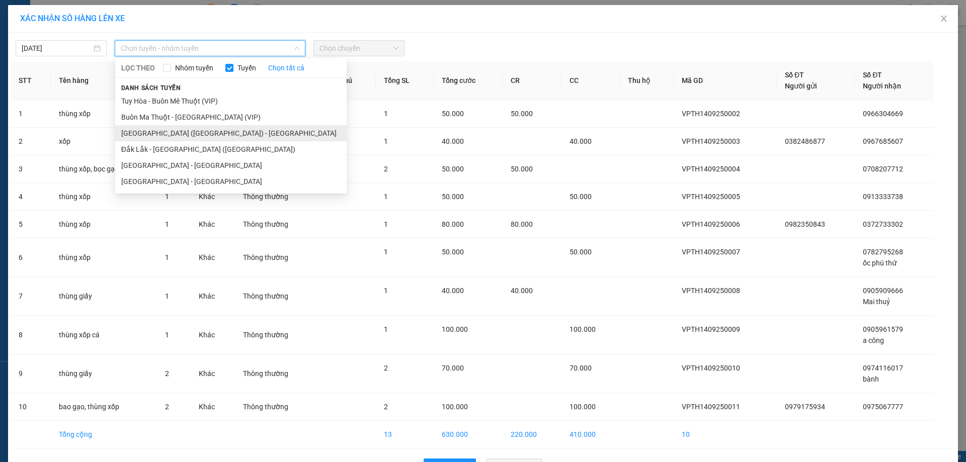
click at [216, 135] on li "[GEOGRAPHIC_DATA] ([GEOGRAPHIC_DATA]) - [GEOGRAPHIC_DATA]" at bounding box center [230, 133] width 231 height 16
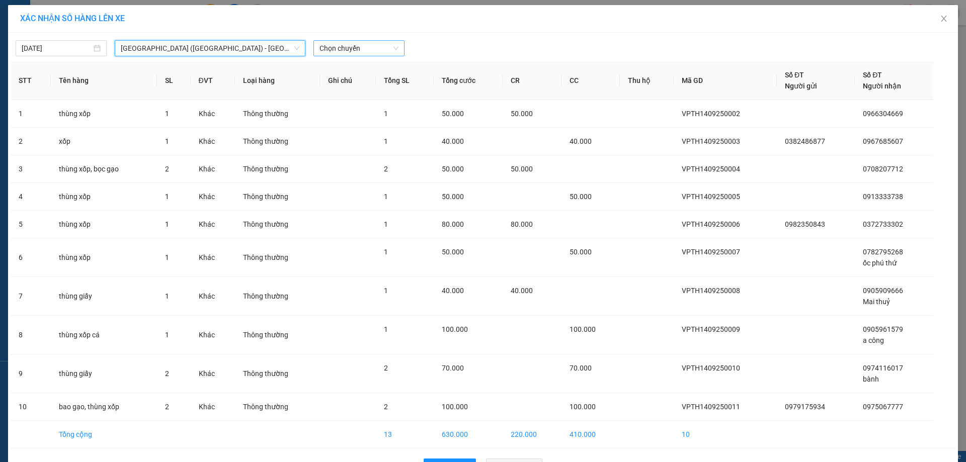
click at [340, 48] on span "Chọn chuyến" at bounding box center [358, 48] width 79 height 15
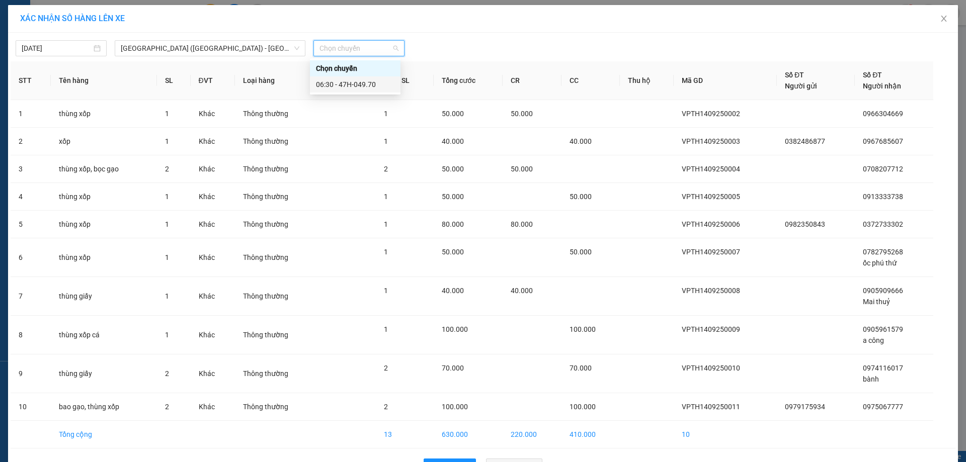
click at [367, 85] on div "06:30 - 47H-049.70" at bounding box center [355, 84] width 78 height 11
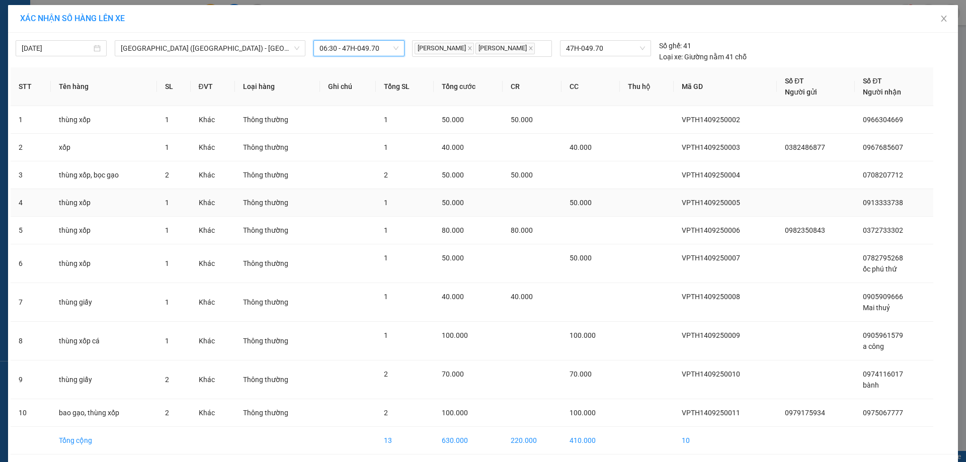
scroll to position [38, 0]
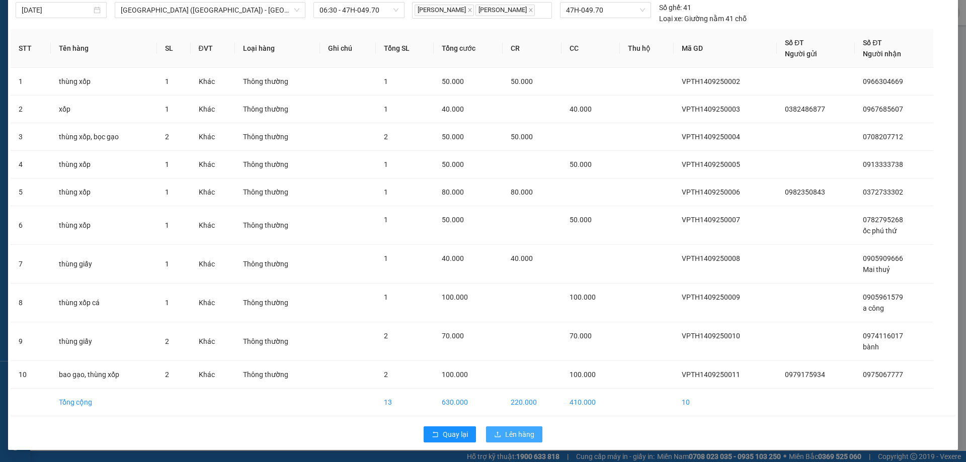
click at [519, 438] on span "Lên hàng" at bounding box center [519, 434] width 29 height 11
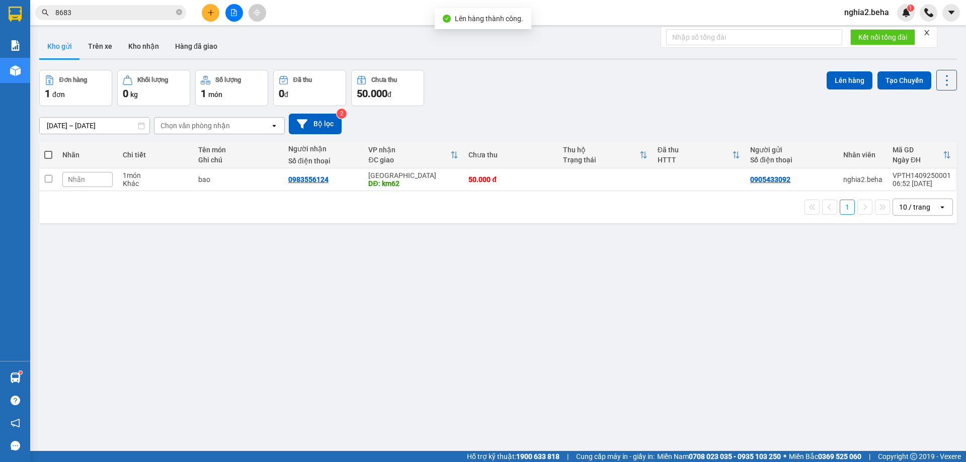
click at [45, 150] on label at bounding box center [48, 155] width 8 height 10
click at [48, 150] on input "checkbox" at bounding box center [48, 150] width 0 height 0
checkbox input "true"
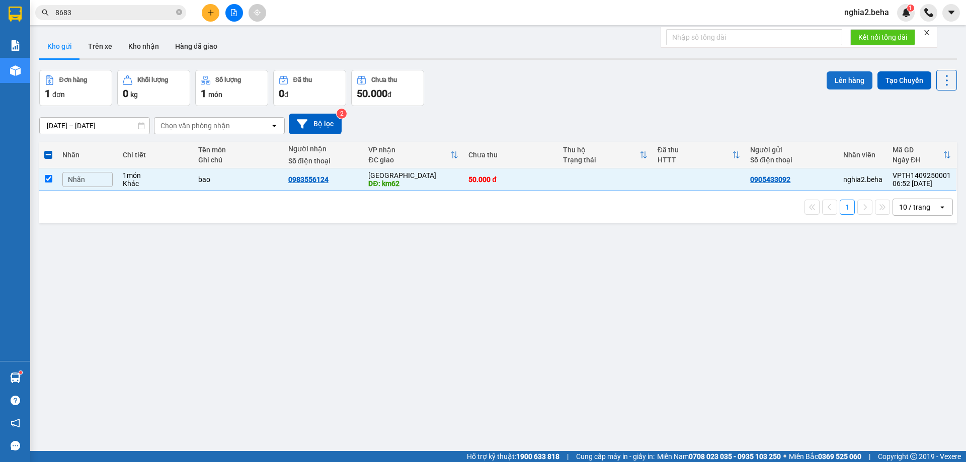
click at [845, 75] on button "Lên hàng" at bounding box center [850, 80] width 46 height 18
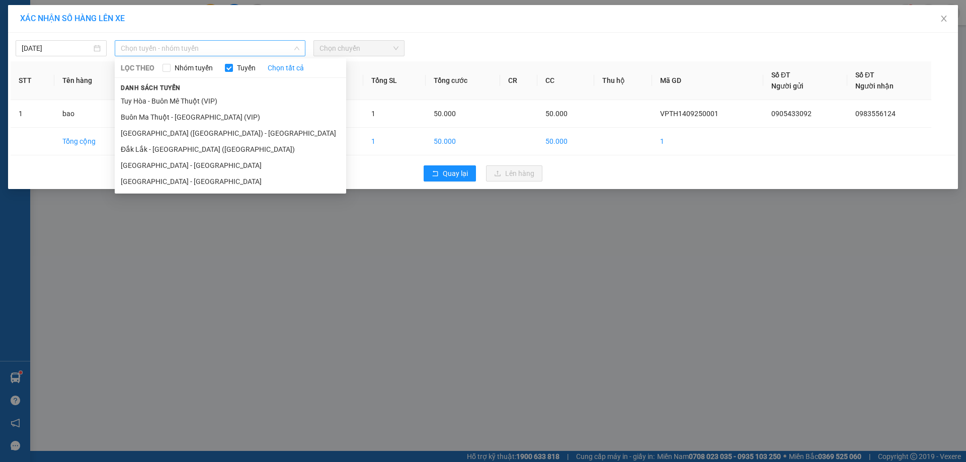
drag, startPoint x: 239, startPoint y: 46, endPoint x: 186, endPoint y: 76, distance: 61.3
click at [237, 46] on span "Chọn tuyến - nhóm tuyến" at bounding box center [210, 48] width 179 height 15
click at [179, 131] on li "[GEOGRAPHIC_DATA] ([GEOGRAPHIC_DATA]) - [GEOGRAPHIC_DATA]" at bounding box center [230, 133] width 231 height 16
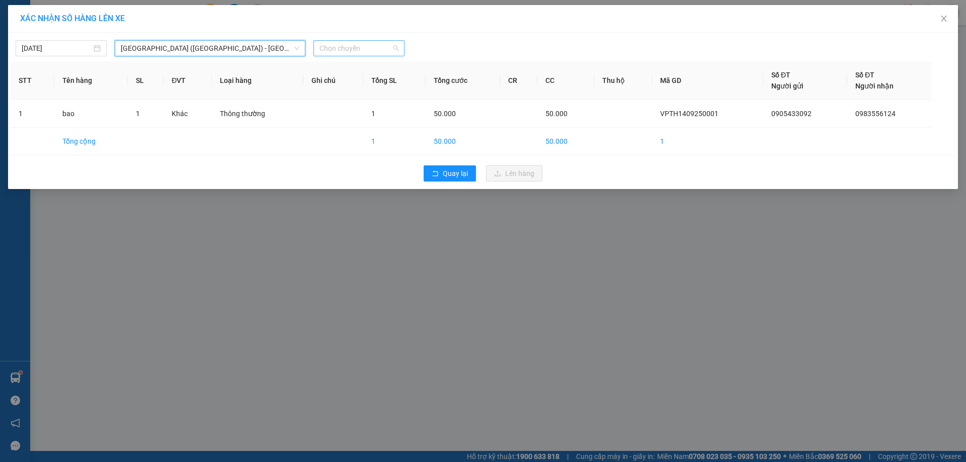
drag, startPoint x: 365, startPoint y: 49, endPoint x: 370, endPoint y: 53, distance: 6.8
click at [368, 50] on span "Chọn chuyến" at bounding box center [358, 48] width 79 height 15
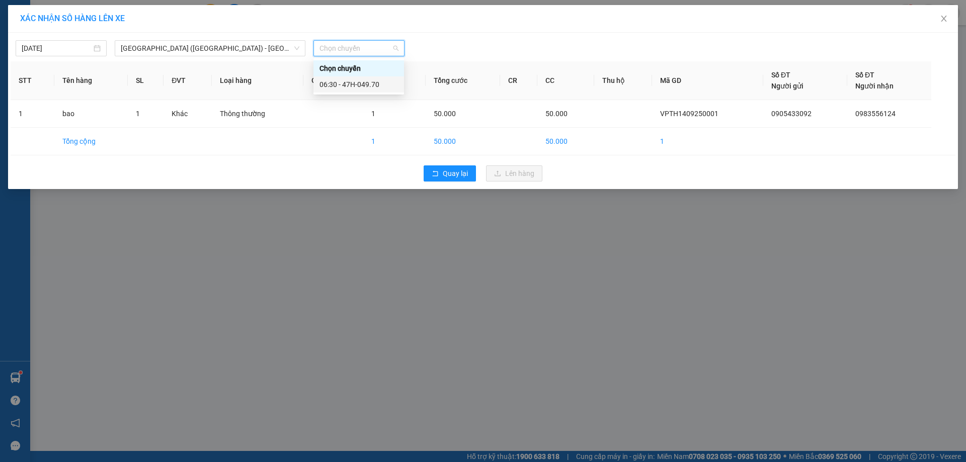
click at [379, 83] on div "06:30 - 47H-049.70" at bounding box center [358, 84] width 78 height 11
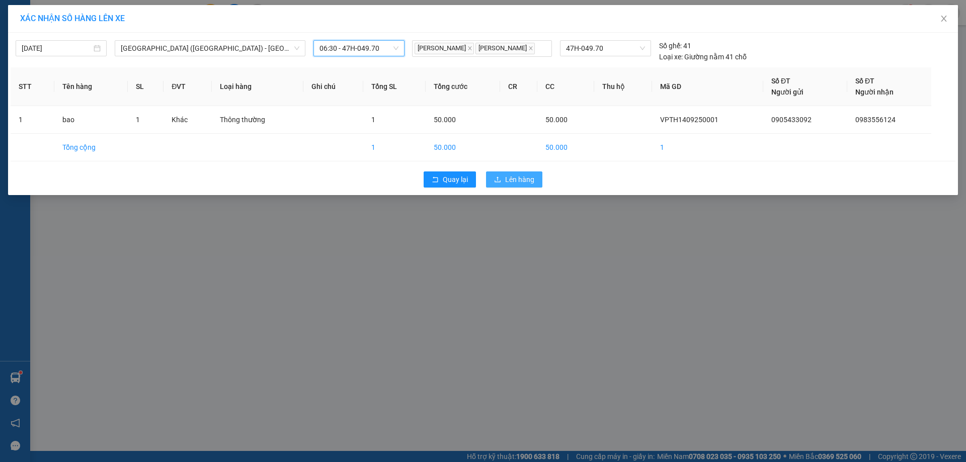
click at [530, 182] on span "Lên hàng" at bounding box center [519, 179] width 29 height 11
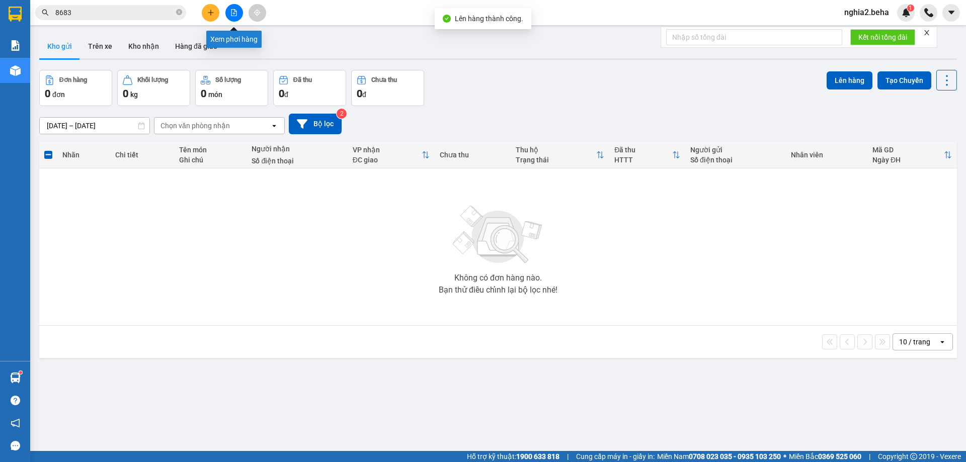
click at [227, 11] on button at bounding box center [234, 13] width 18 height 18
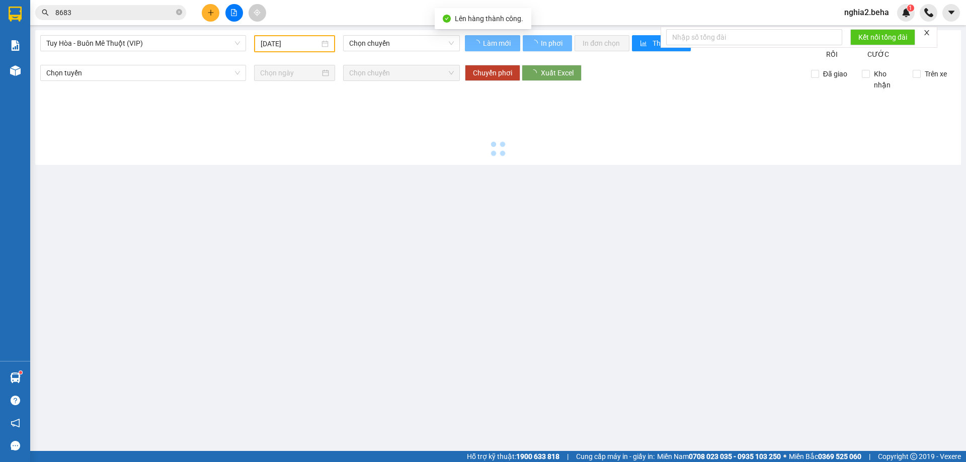
type input "[DATE]"
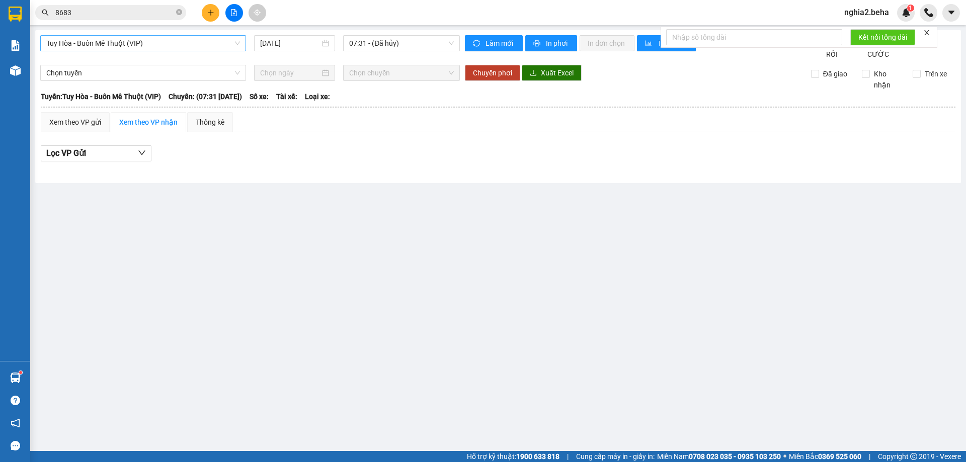
click at [173, 40] on span "Tuy Hòa - Buôn Mê Thuột (VIP)" at bounding box center [143, 43] width 194 height 15
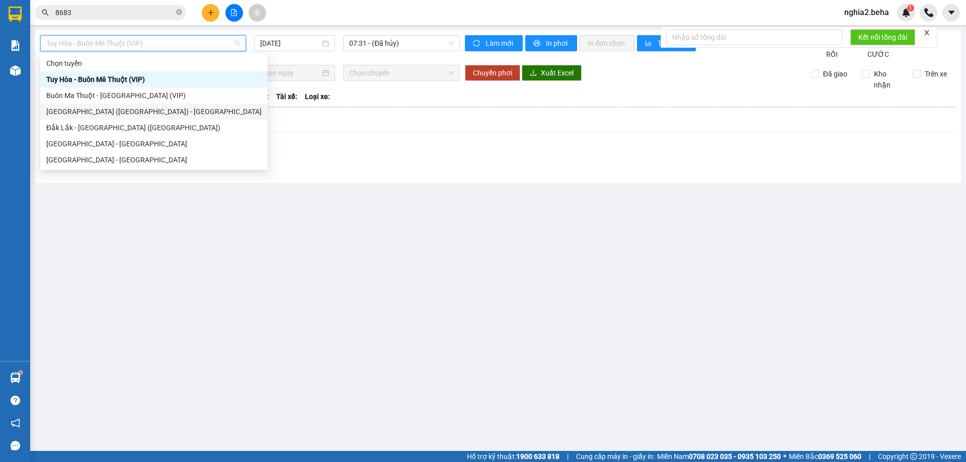
click at [78, 107] on div "[GEOGRAPHIC_DATA] ([GEOGRAPHIC_DATA]) - [GEOGRAPHIC_DATA]" at bounding box center [153, 111] width 215 height 11
type input "[DATE]"
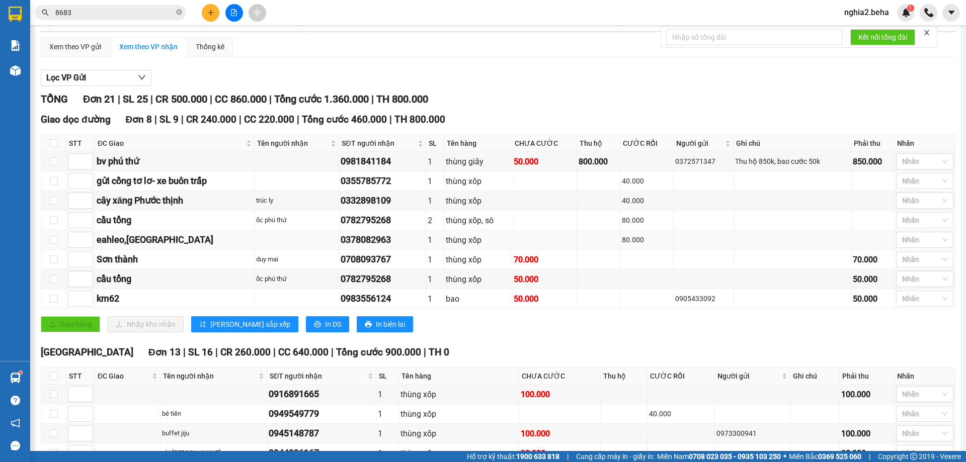
scroll to position [25, 0]
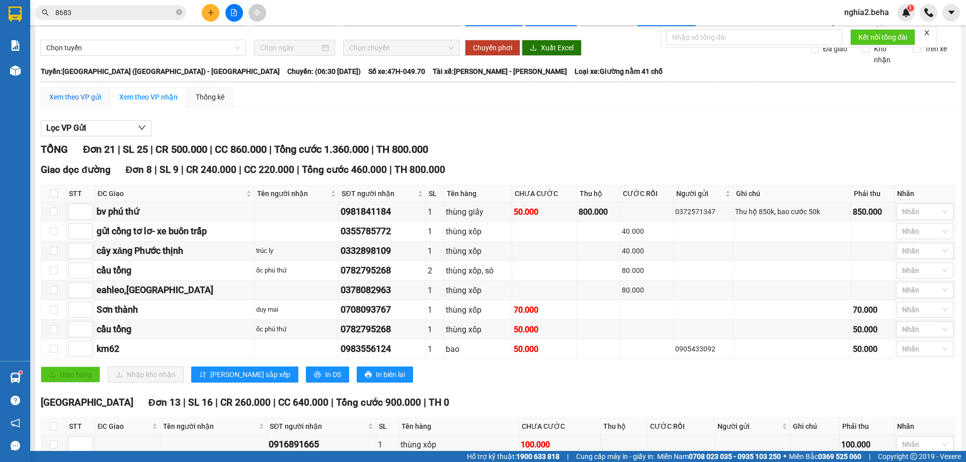
click at [96, 103] on div "Xem theo VP gửi" at bounding box center [75, 97] width 52 height 11
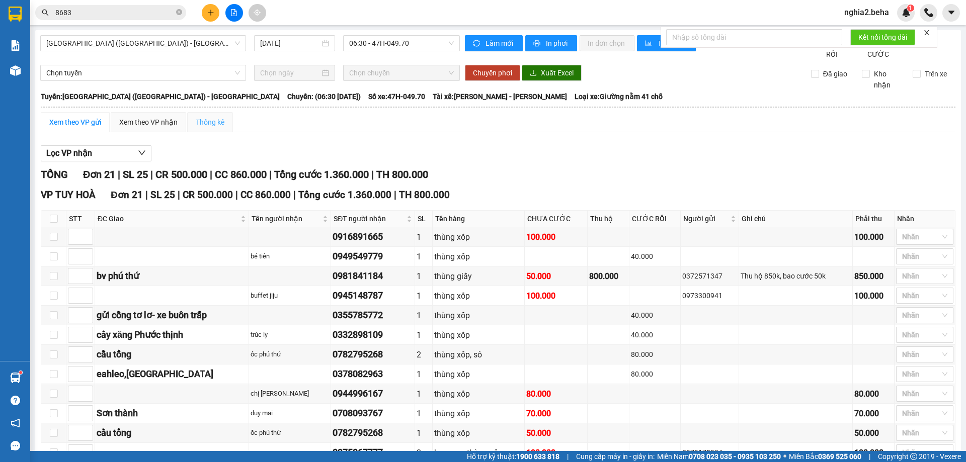
drag, startPoint x: 163, startPoint y: 139, endPoint x: 209, endPoint y: 138, distance: 46.8
click at [162, 132] on div "Xem theo VP nhận" at bounding box center [148, 122] width 75 height 20
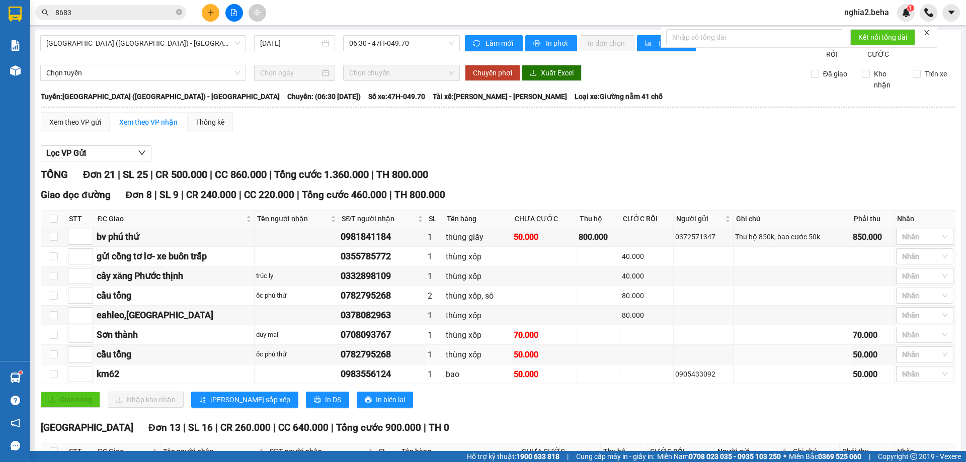
scroll to position [101, 0]
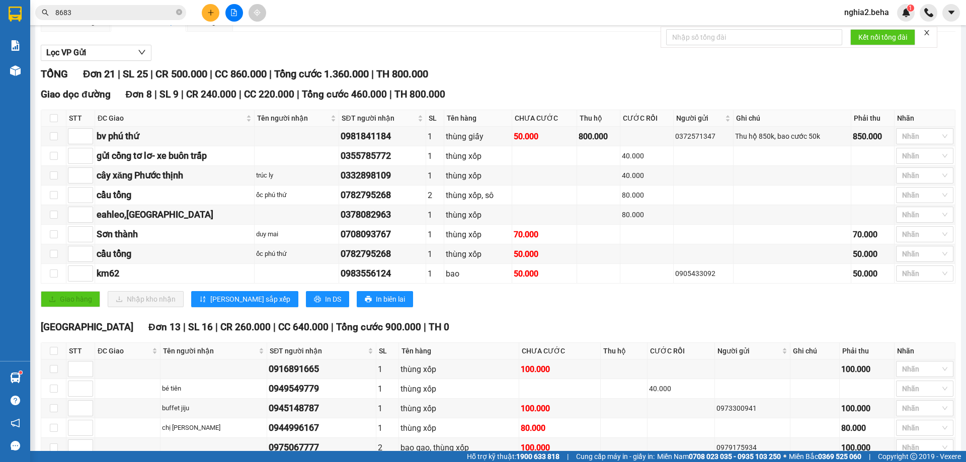
click at [586, 61] on div "Lọc VP Gửi" at bounding box center [498, 53] width 915 height 17
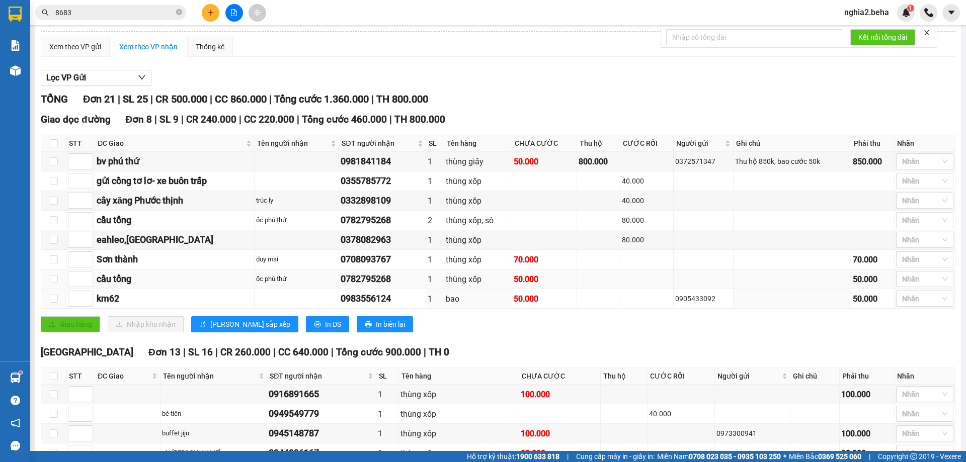
scroll to position [25, 0]
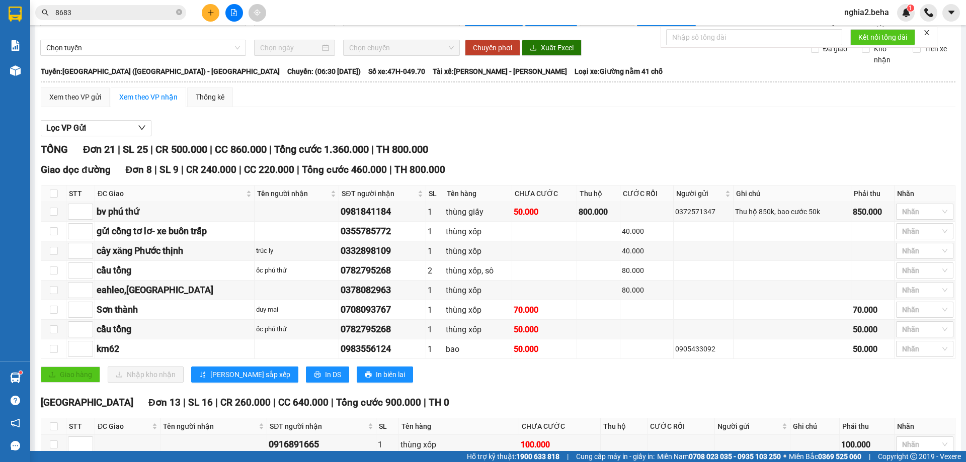
click at [744, 178] on div "Giao dọc đường Đơn 8 | SL 9 | CR 240.000 | CC 220.000 | Tổng cước 460.000 | TH …" at bounding box center [498, 170] width 915 height 15
click at [504, 175] on div "Giao dọc đường Đơn 8 | SL 9 | CR 240.000 | CC 220.000 | Tổng cước 460.000 | TH …" at bounding box center [498, 170] width 915 height 15
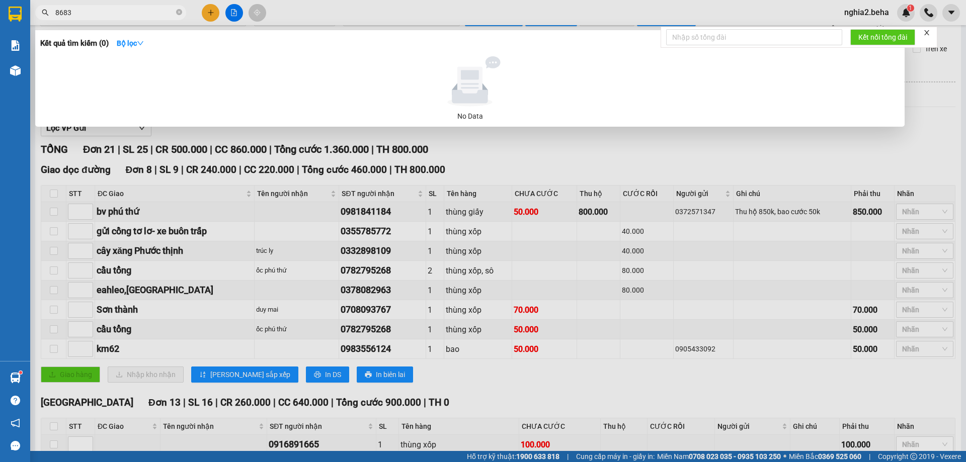
click at [116, 15] on input "8683" at bounding box center [114, 12] width 119 height 11
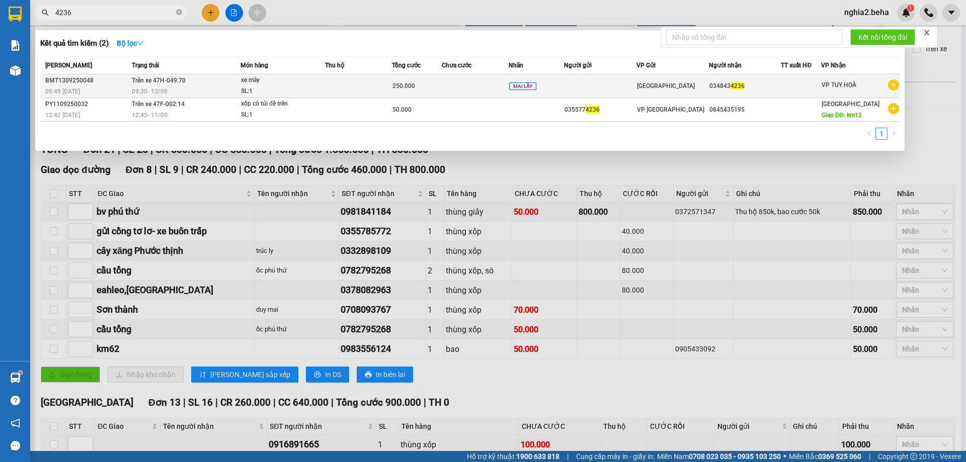
type input "4236"
click at [174, 77] on span "Trên xe 47H-049.70" at bounding box center [159, 80] width 54 height 7
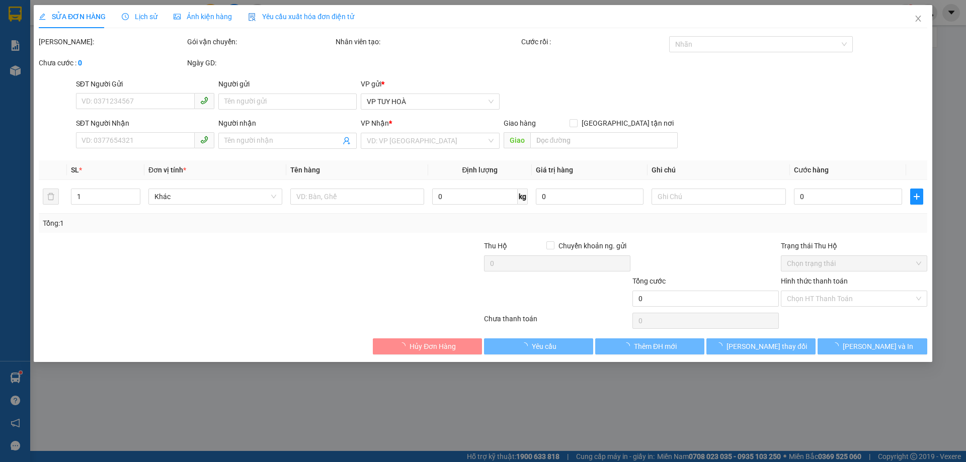
type input "0348434236"
type input "250.000"
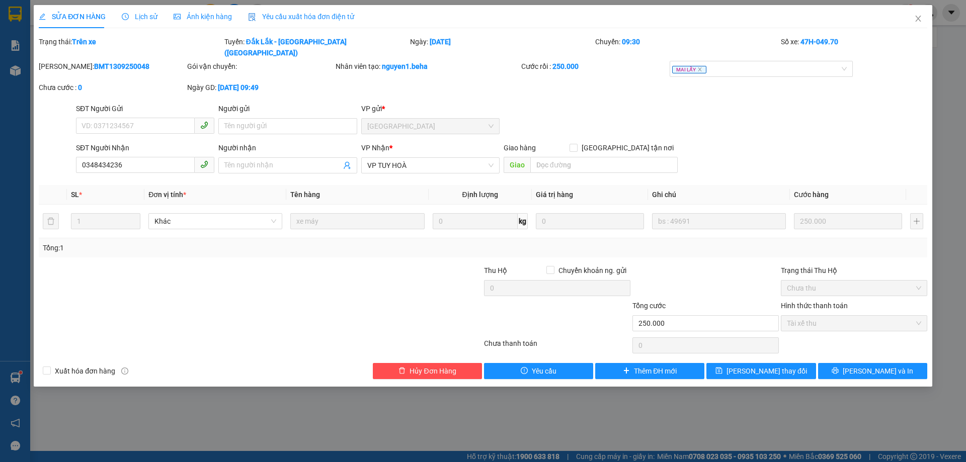
click at [187, 15] on span "Ảnh kiện hàng" at bounding box center [203, 17] width 58 height 8
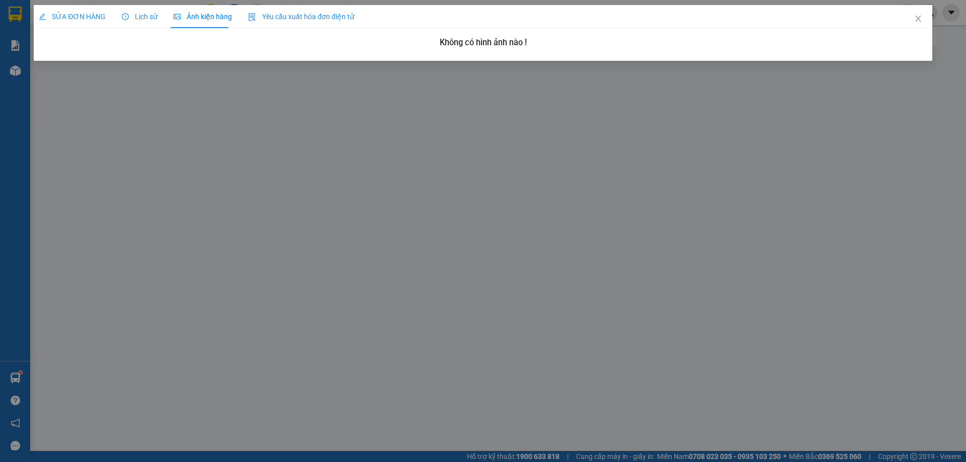
drag, startPoint x: 142, startPoint y: 18, endPoint x: 137, endPoint y: 19, distance: 5.1
click at [141, 19] on span "Lịch sử" at bounding box center [140, 17] width 36 height 8
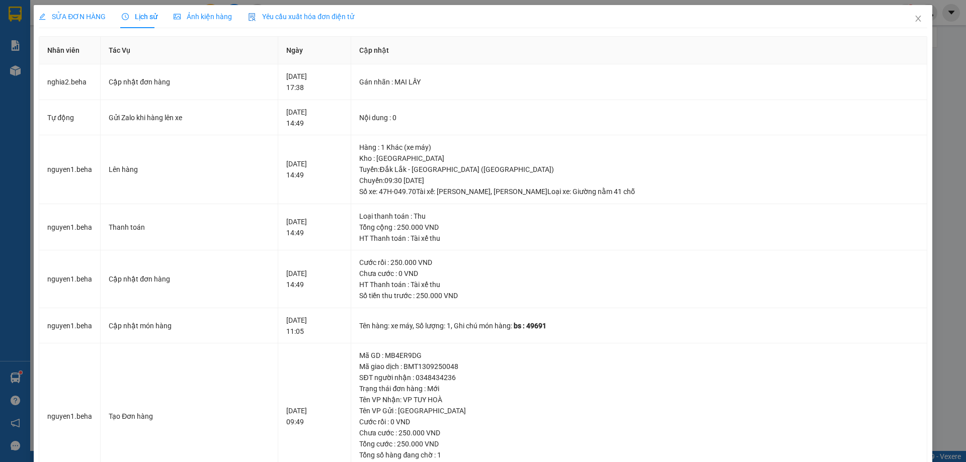
click at [77, 17] on span "SỬA ĐƠN HÀNG" at bounding box center [72, 17] width 67 height 8
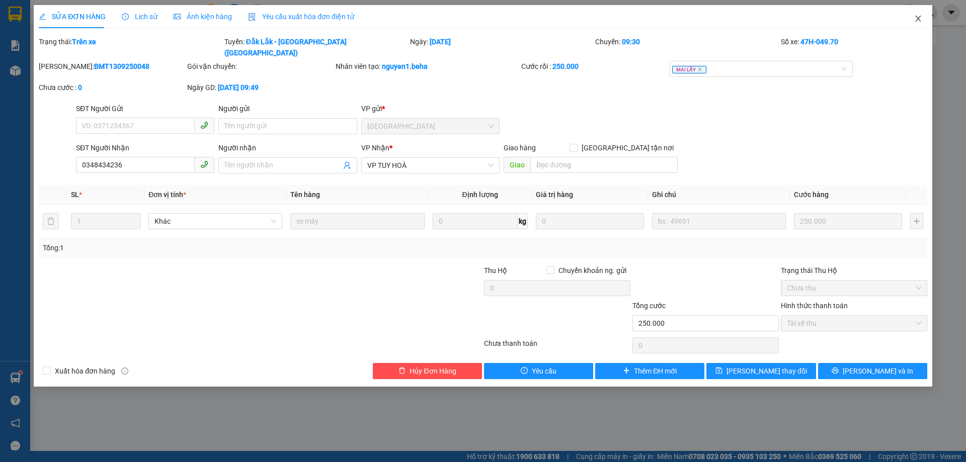
click at [923, 22] on span "Close" at bounding box center [918, 19] width 28 height 28
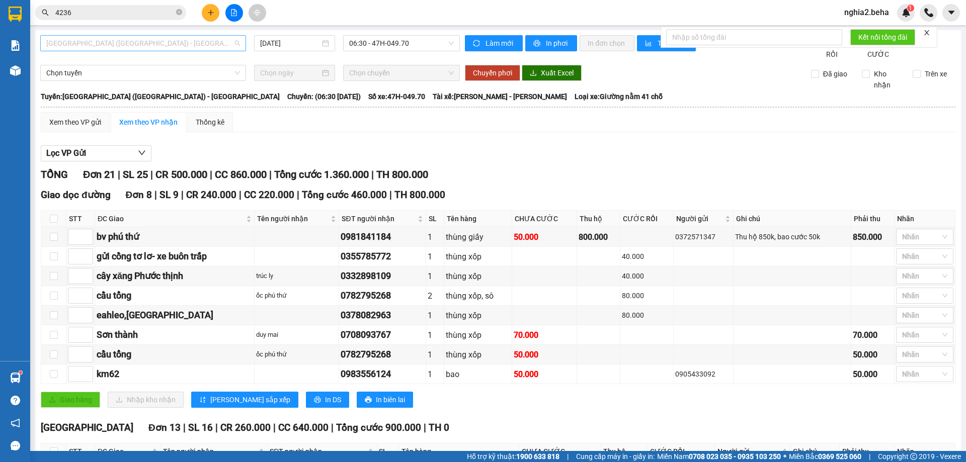
click at [216, 46] on span "[GEOGRAPHIC_DATA] ([GEOGRAPHIC_DATA]) - [GEOGRAPHIC_DATA]" at bounding box center [143, 43] width 194 height 15
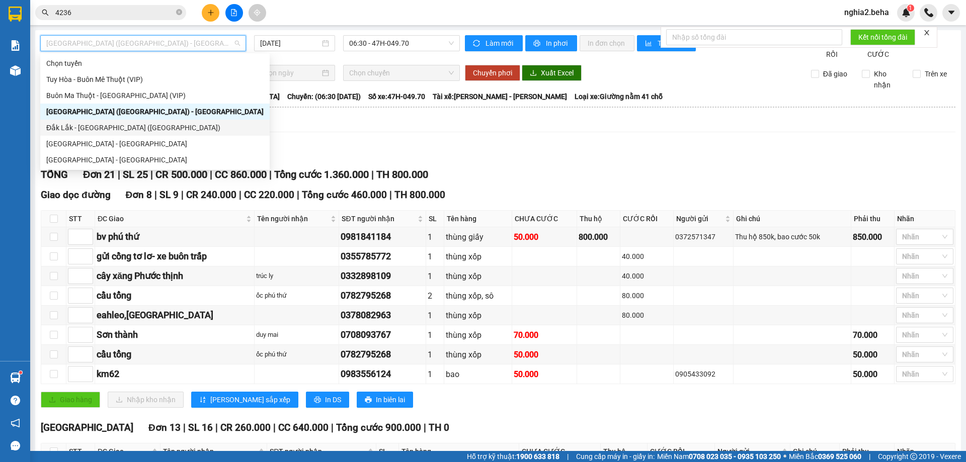
click at [111, 133] on div "Đắk Lắk - [GEOGRAPHIC_DATA] ([GEOGRAPHIC_DATA])" at bounding box center [154, 127] width 217 height 11
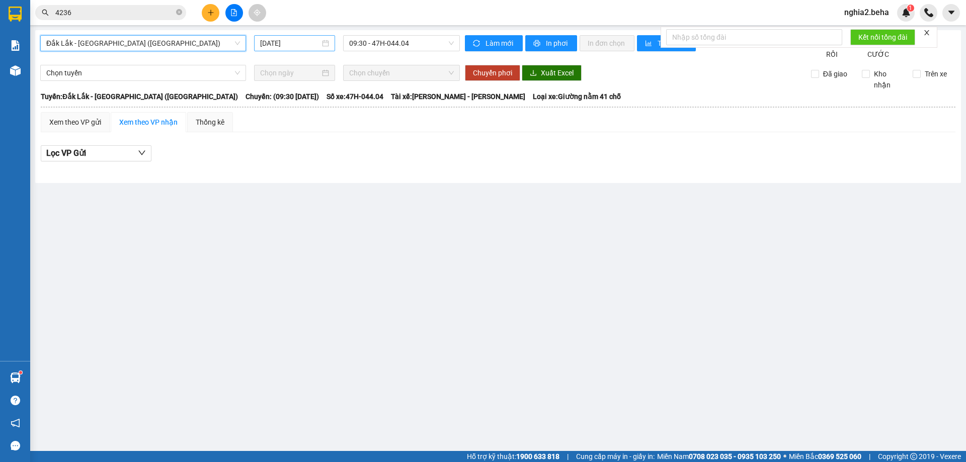
click at [324, 45] on div "[DATE]" at bounding box center [294, 43] width 69 height 11
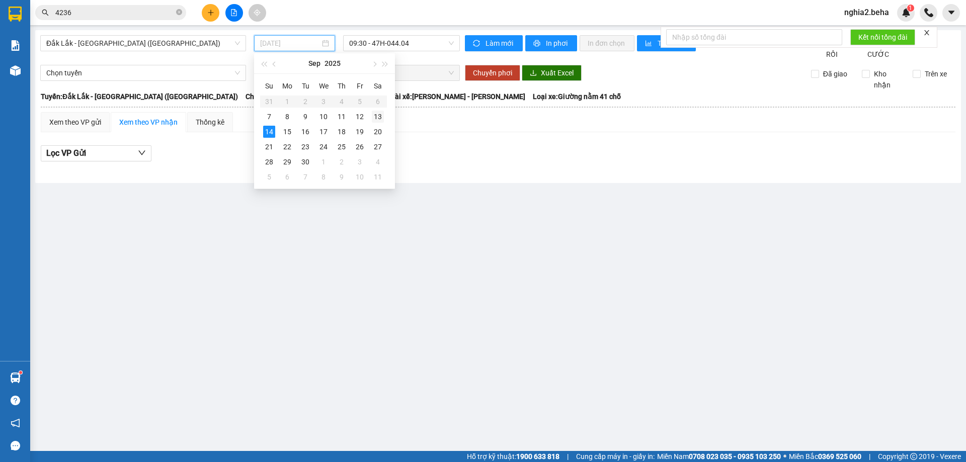
click at [382, 115] on div "13" at bounding box center [378, 117] width 12 height 12
type input "[DATE]"
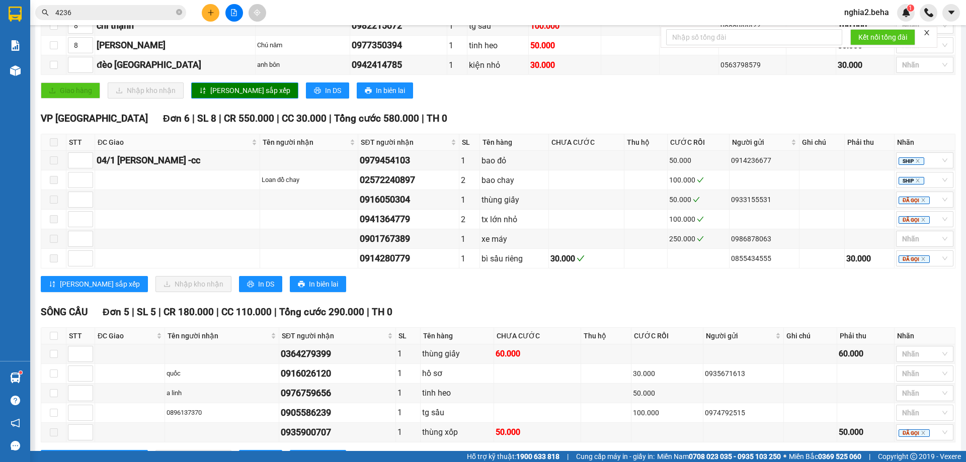
scroll to position [813, 0]
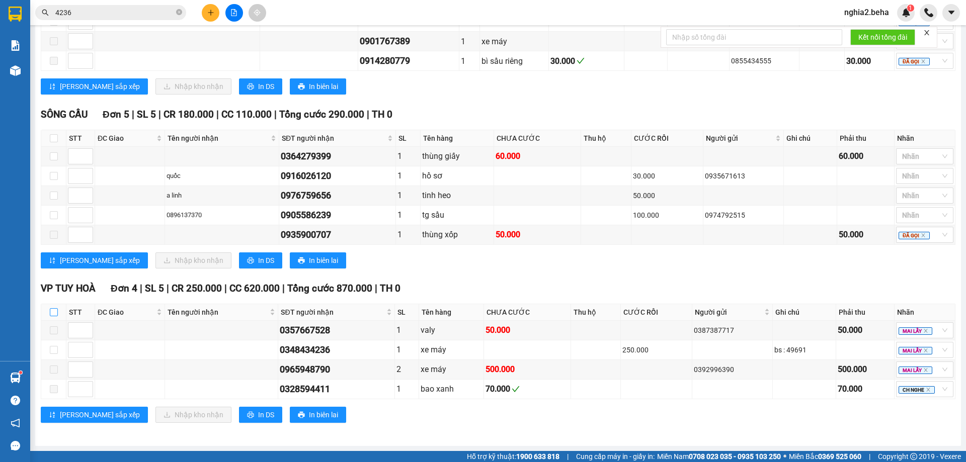
click at [53, 310] on input "checkbox" at bounding box center [54, 312] width 8 height 8
checkbox input "true"
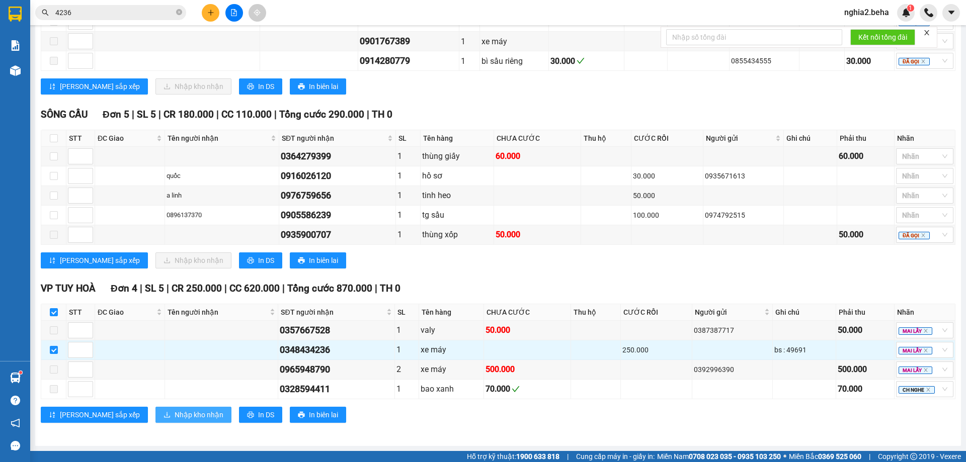
click at [175, 411] on span "Nhập kho nhận" at bounding box center [199, 415] width 49 height 11
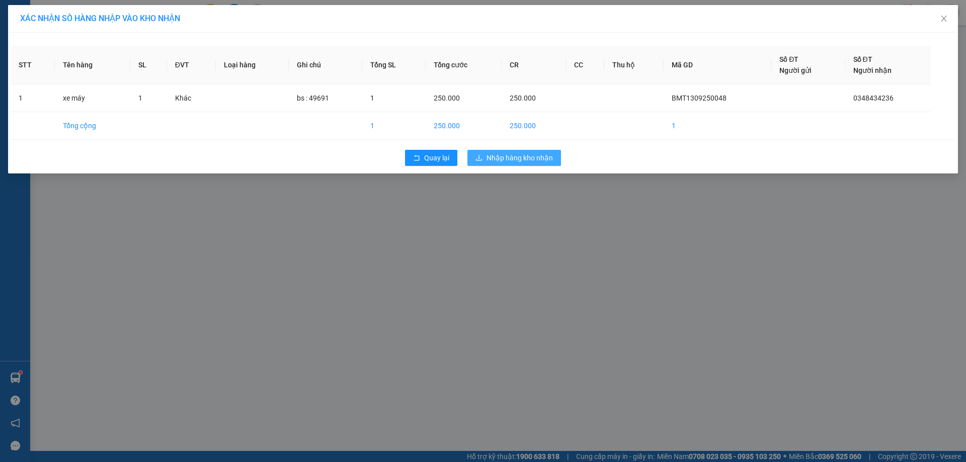
click at [513, 161] on span "Nhập hàng kho nhận" at bounding box center [520, 157] width 66 height 11
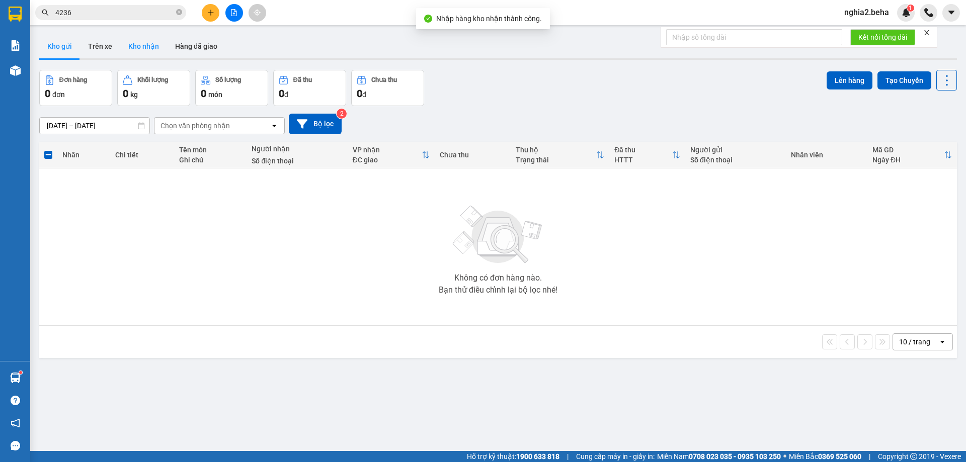
click at [143, 37] on button "Kho nhận" at bounding box center [143, 46] width 47 height 24
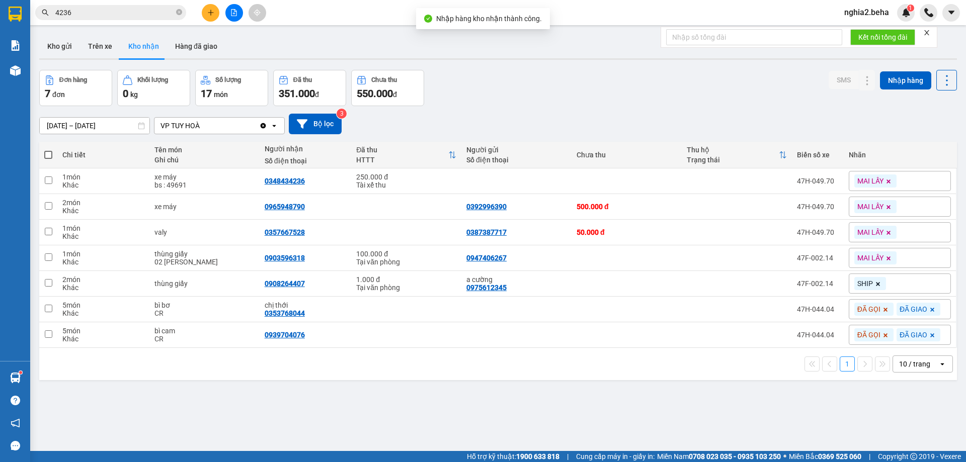
click at [518, 120] on div "[DATE] – [DATE] Press the down arrow key to interact with the calendar and sele…" at bounding box center [498, 124] width 918 height 21
click at [577, 96] on div "Đơn hàng 7 đơn Khối lượng 0 kg Số lượng 17 món Đã thu 351.000 đ Chưa thu 550.00…" at bounding box center [498, 88] width 918 height 36
click at [602, 111] on div "[DATE] – [DATE] Press the down arrow key to interact with the calendar and sele…" at bounding box center [498, 124] width 918 height 36
click at [608, 116] on div "[DATE] – [DATE] Press the down arrow key to interact with the calendar and sele…" at bounding box center [498, 124] width 918 height 21
click at [593, 59] on div at bounding box center [498, 59] width 918 height 2
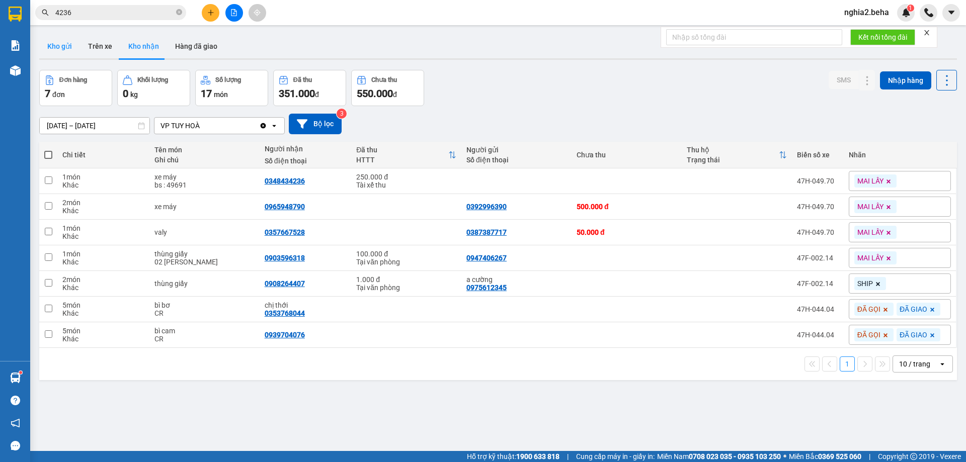
click at [63, 51] on button "Kho gửi" at bounding box center [59, 46] width 41 height 24
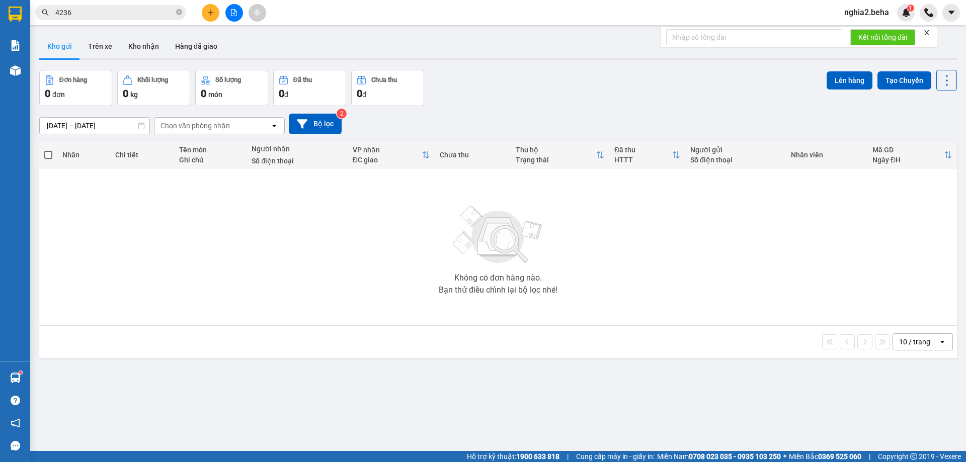
click at [238, 16] on button at bounding box center [234, 13] width 18 height 18
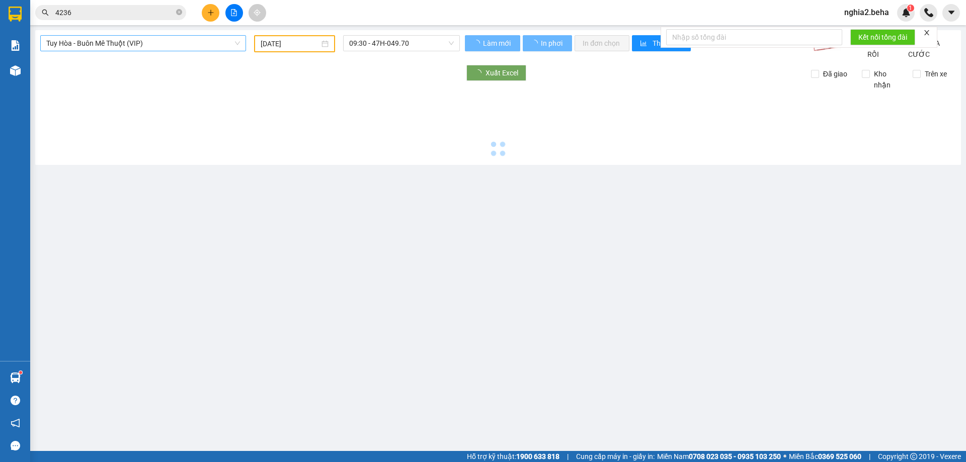
type input "[DATE]"
click at [212, 43] on span "Tuy Hòa - Buôn Mê Thuột (VIP)" at bounding box center [143, 43] width 194 height 15
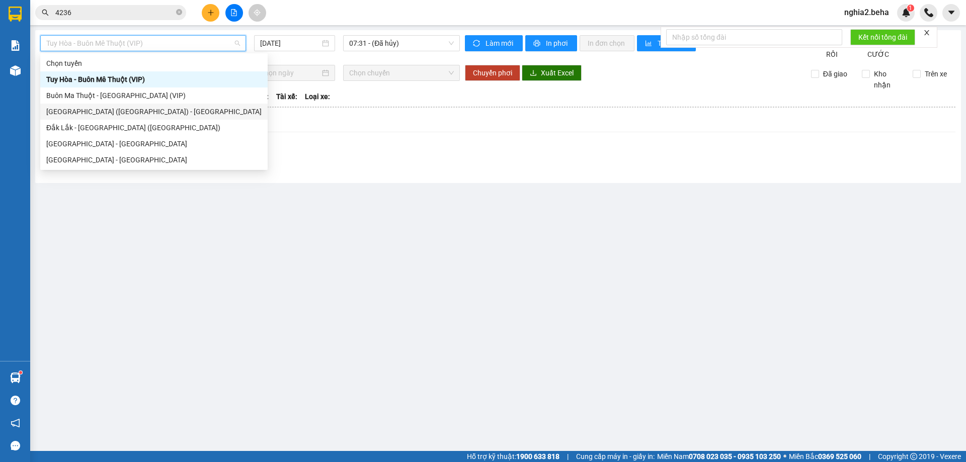
click at [114, 109] on div "[GEOGRAPHIC_DATA] ([GEOGRAPHIC_DATA]) - [GEOGRAPHIC_DATA]" at bounding box center [153, 111] width 215 height 11
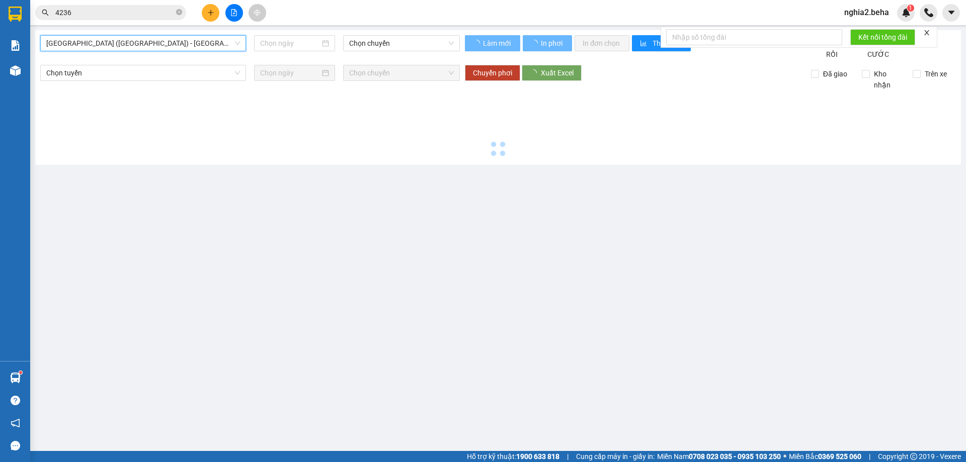
type input "[DATE]"
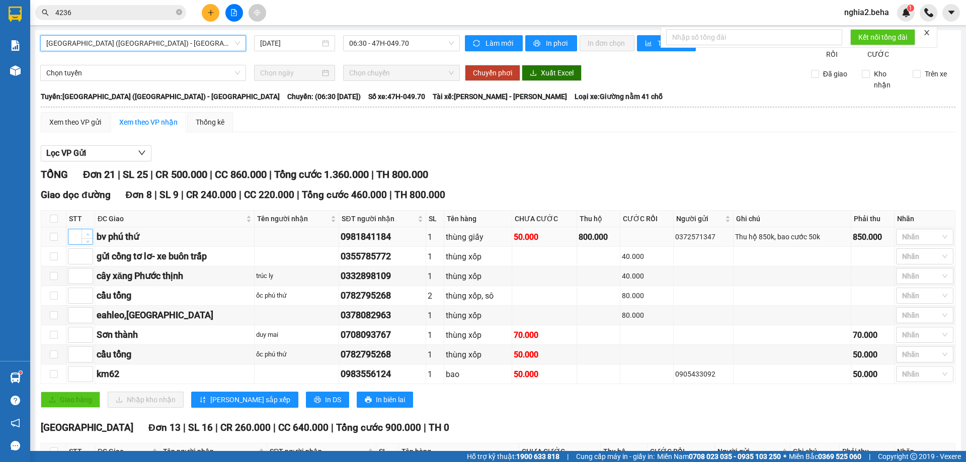
type input "1"
click at [87, 238] on span "Increase Value" at bounding box center [87, 233] width 11 height 9
click at [90, 296] on span "up" at bounding box center [88, 293] width 6 height 6
type input "2"
click at [91, 297] on span "Increase Value" at bounding box center [87, 292] width 11 height 9
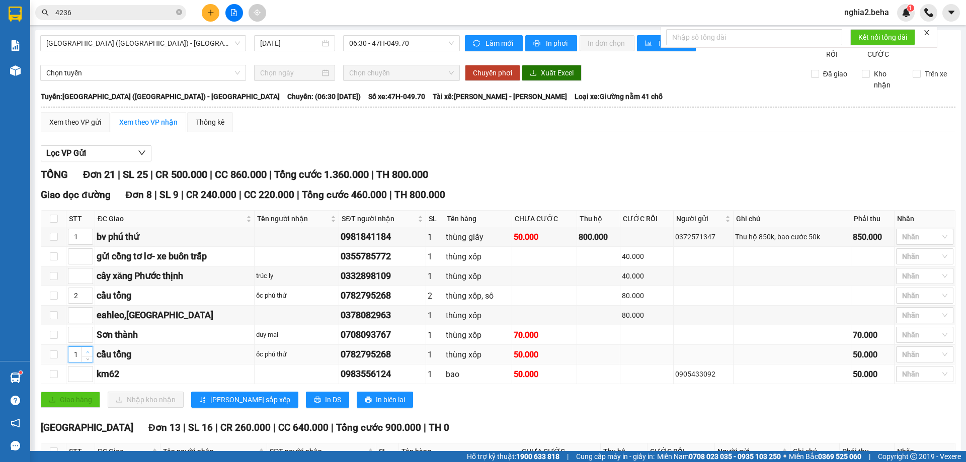
click at [90, 356] on span "Increase Value" at bounding box center [87, 351] width 11 height 9
type input "2"
click at [90, 356] on span "Increase Value" at bounding box center [87, 351] width 11 height 9
click at [90, 277] on span "up" at bounding box center [88, 274] width 6 height 6
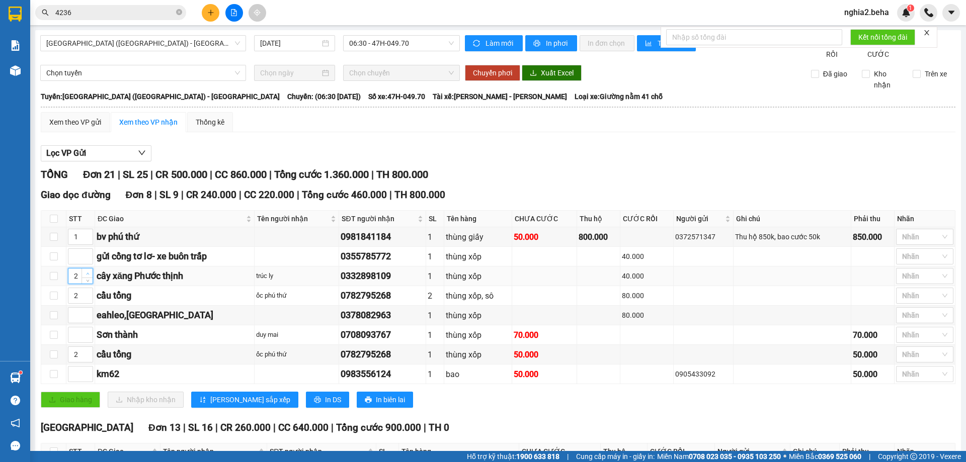
type input "3"
click at [90, 277] on span "up" at bounding box center [88, 274] width 6 height 6
click at [87, 335] on icon "up" at bounding box center [88, 333] width 4 height 4
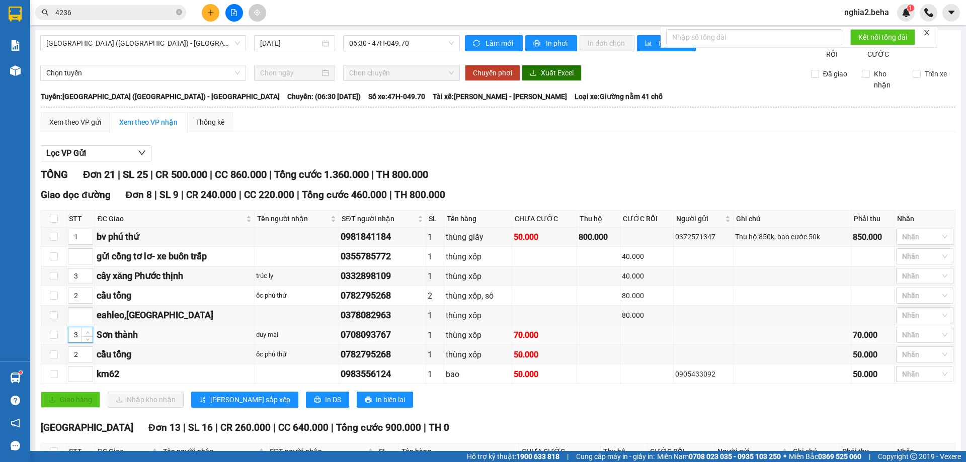
type input "4"
click at [87, 335] on icon "up" at bounding box center [88, 333] width 4 height 4
click at [87, 374] on icon "up" at bounding box center [88, 372] width 4 height 4
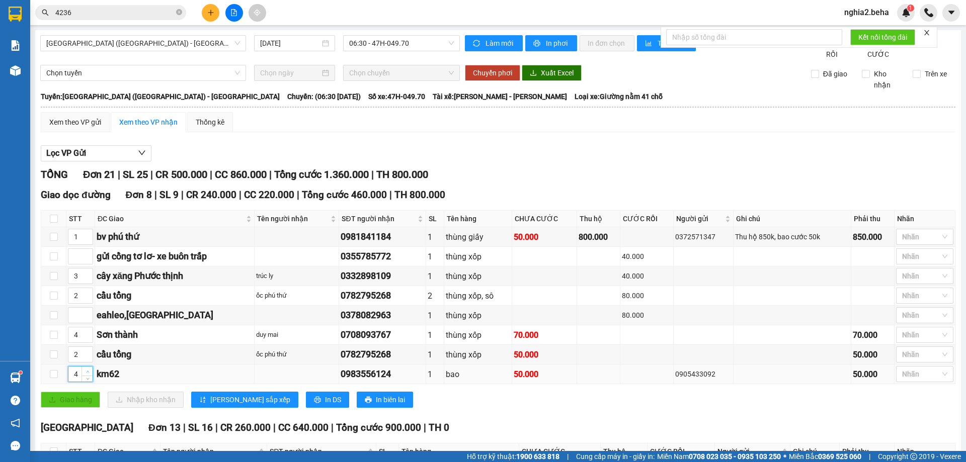
click at [87, 374] on icon "up" at bounding box center [88, 372] width 4 height 4
type input "5"
click at [87, 374] on icon "up" at bounding box center [88, 372] width 4 height 4
click at [223, 406] on span "[PERSON_NAME] sắp xếp" at bounding box center [250, 399] width 80 height 11
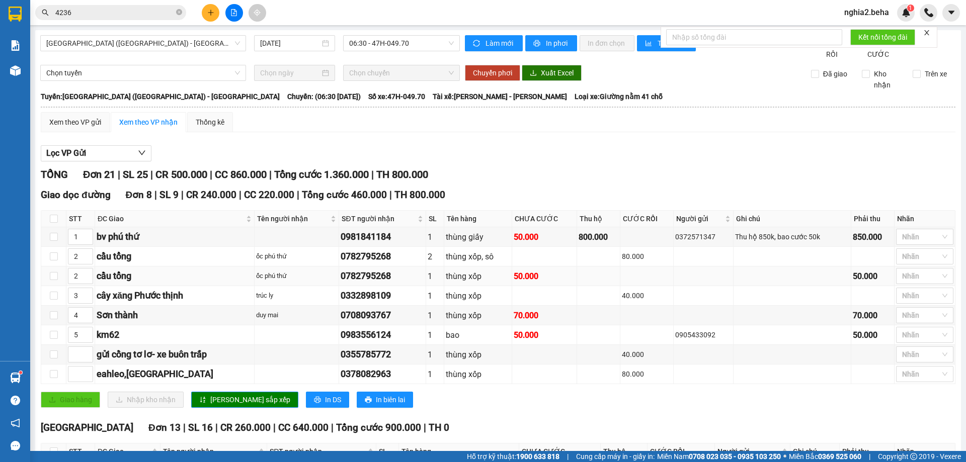
click at [393, 283] on div "0782795268" at bounding box center [383, 276] width 84 height 14
click at [436, 162] on div "Lọc VP Gửi" at bounding box center [498, 153] width 915 height 17
click at [209, 16] on button at bounding box center [211, 13] width 18 height 18
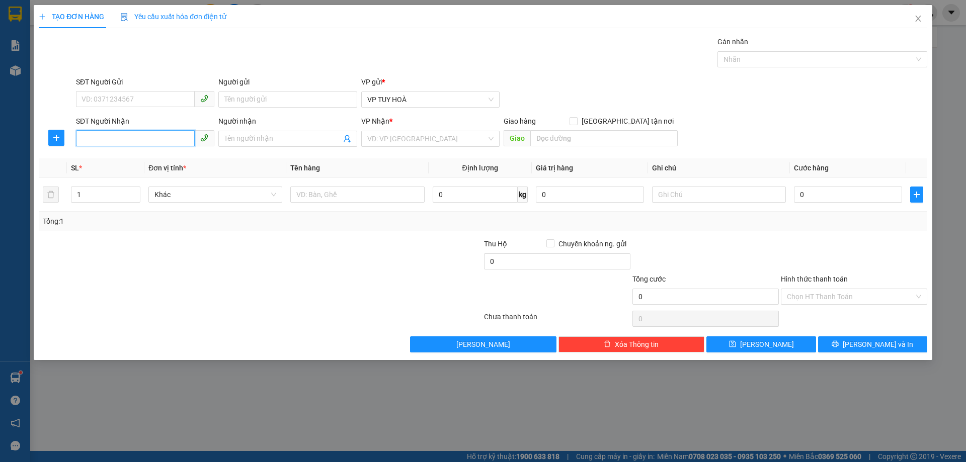
click at [143, 135] on input "SĐT Người Nhận" at bounding box center [135, 138] width 119 height 16
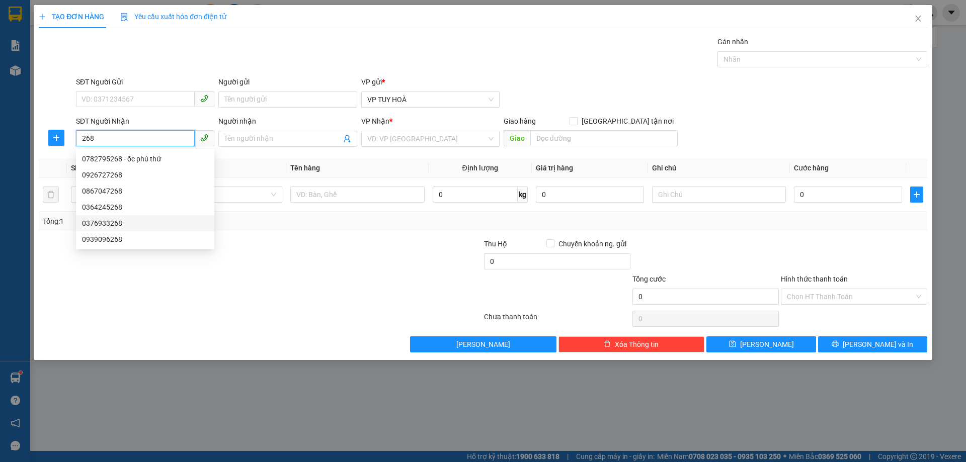
click at [169, 221] on div "0376933268" at bounding box center [145, 223] width 126 height 11
type input "0376933268"
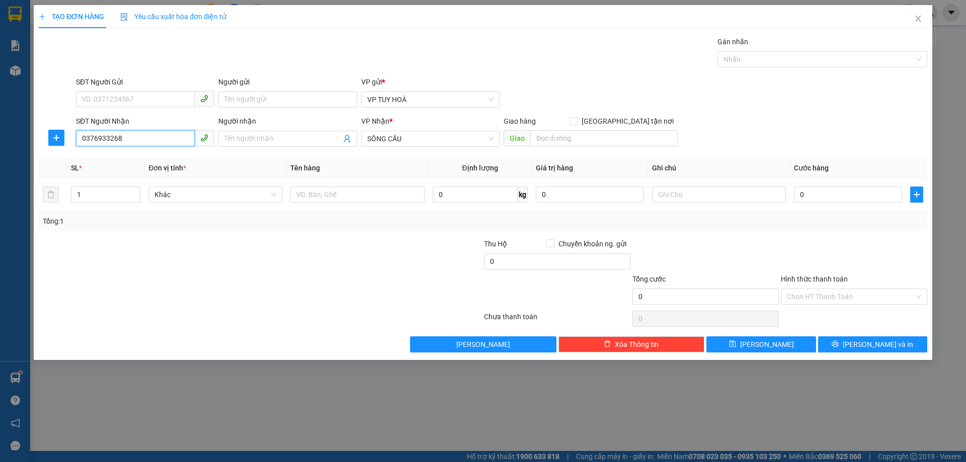
click at [154, 136] on input "0376933268" at bounding box center [135, 138] width 119 height 16
drag, startPoint x: 154, startPoint y: 135, endPoint x: 35, endPoint y: 139, distance: 118.8
click at [35, 139] on div "TẠO ĐƠN HÀNG Yêu cầu xuất hóa đơn điện tử Transit Pickup Surcharge Ids Transit …" at bounding box center [483, 182] width 899 height 355
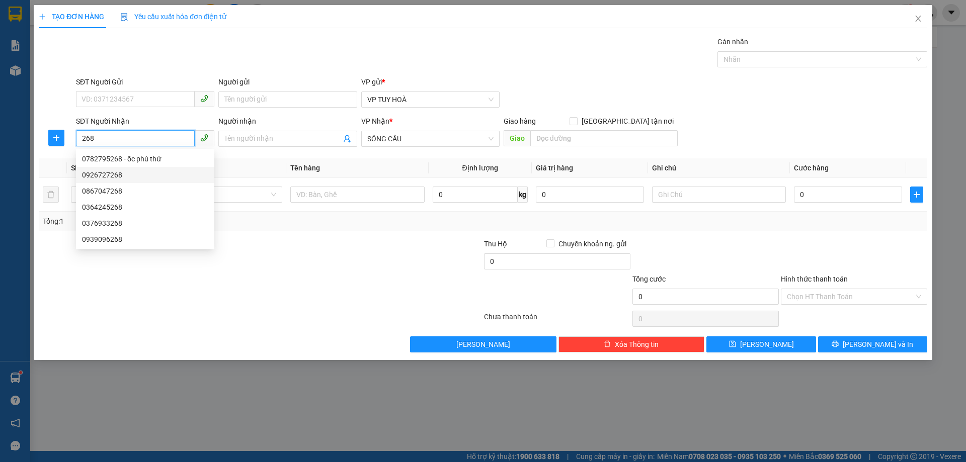
click at [134, 175] on div "0926727268" at bounding box center [145, 175] width 126 height 11
type input "0926727268"
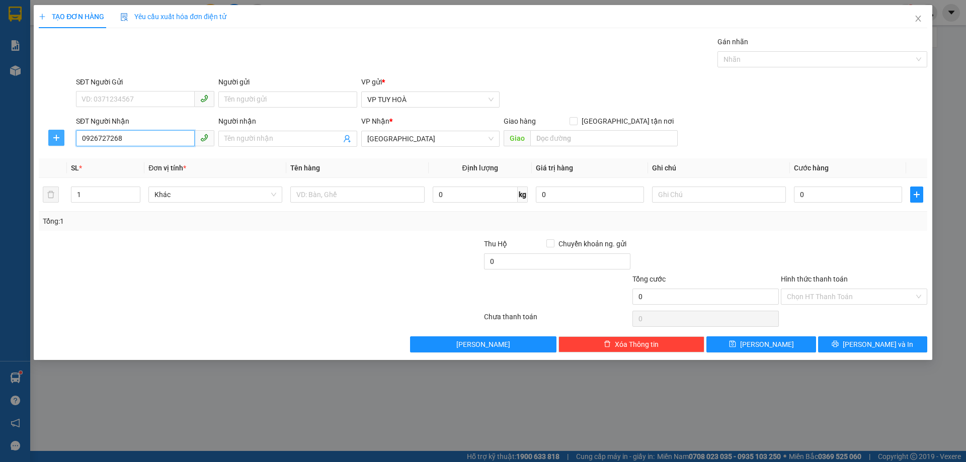
drag, startPoint x: 131, startPoint y: 142, endPoint x: 61, endPoint y: 141, distance: 70.4
click at [61, 141] on div "SĐT Người Nhận 0926727268 Người nhận Tên người nhận VP Nhận * [GEOGRAPHIC_DATA]…" at bounding box center [483, 133] width 891 height 35
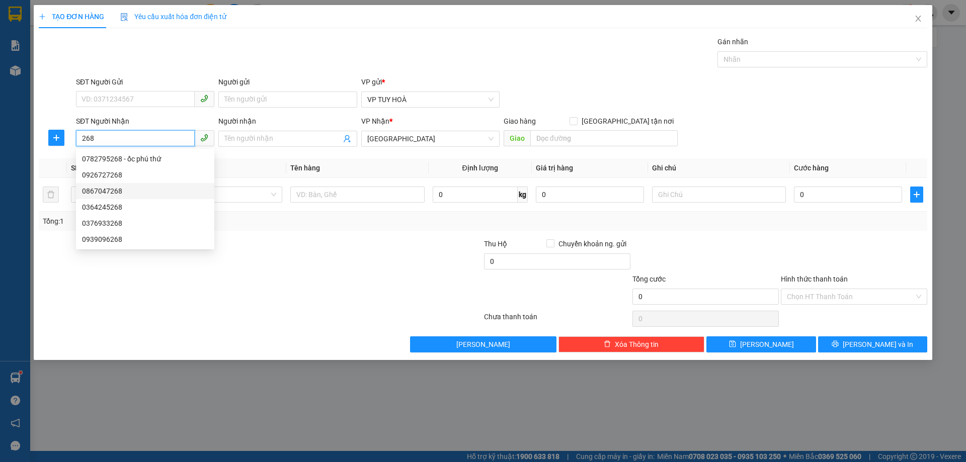
click at [149, 187] on div "0867047268" at bounding box center [145, 191] width 126 height 11
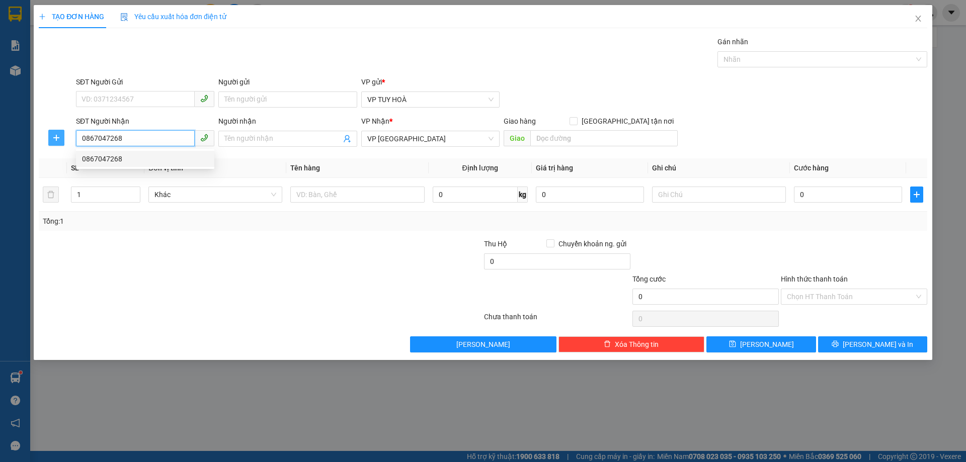
drag, startPoint x: 139, startPoint y: 138, endPoint x: 63, endPoint y: 144, distance: 76.2
click at [63, 144] on div "SĐT Người Nhận 0867047268 Người nhận Tên người nhận VP Nhận * VP [GEOGRAPHIC_DA…" at bounding box center [483, 133] width 891 height 35
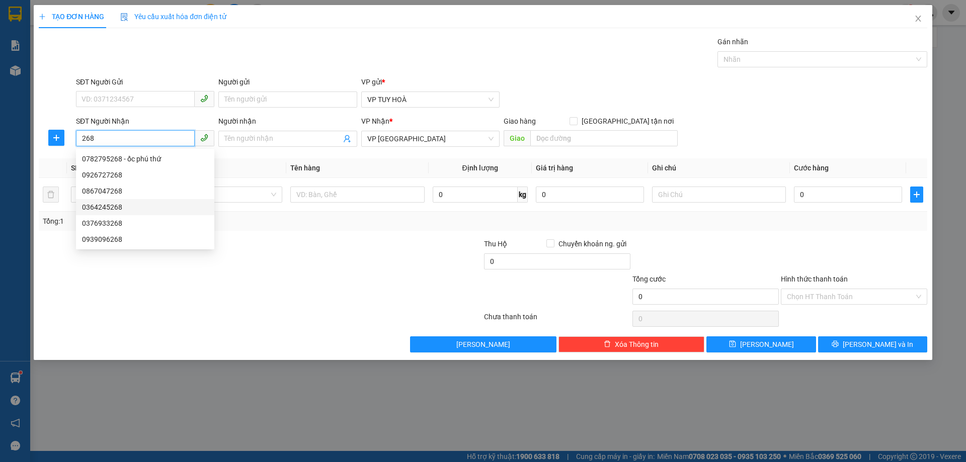
click at [144, 205] on div "0364245268" at bounding box center [145, 207] width 126 height 11
type input "0364245268"
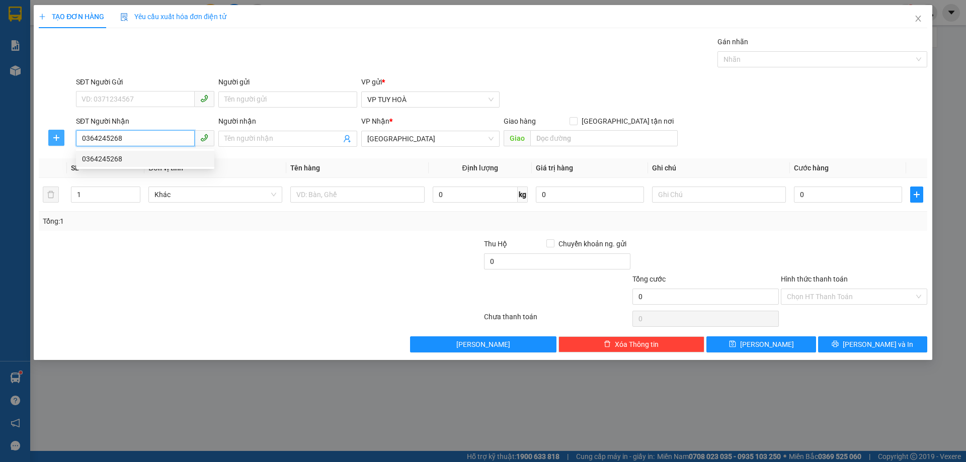
drag, startPoint x: 158, startPoint y: 131, endPoint x: 59, endPoint y: 137, distance: 99.3
click at [60, 137] on div "SĐT Người Nhận 0364245268 Người nhận Tên người nhận VP Nhận * [GEOGRAPHIC_DATA]…" at bounding box center [483, 133] width 891 height 35
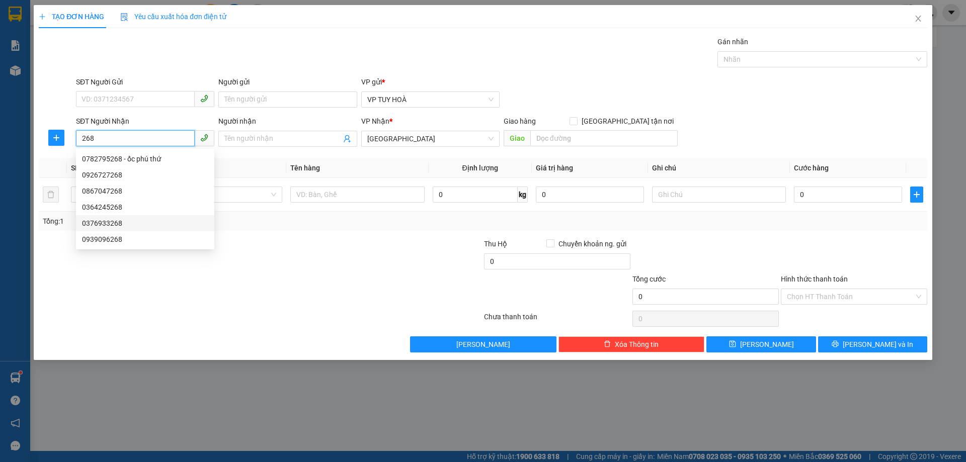
click at [133, 222] on div "0376933268" at bounding box center [145, 223] width 126 height 11
type input "0376933268"
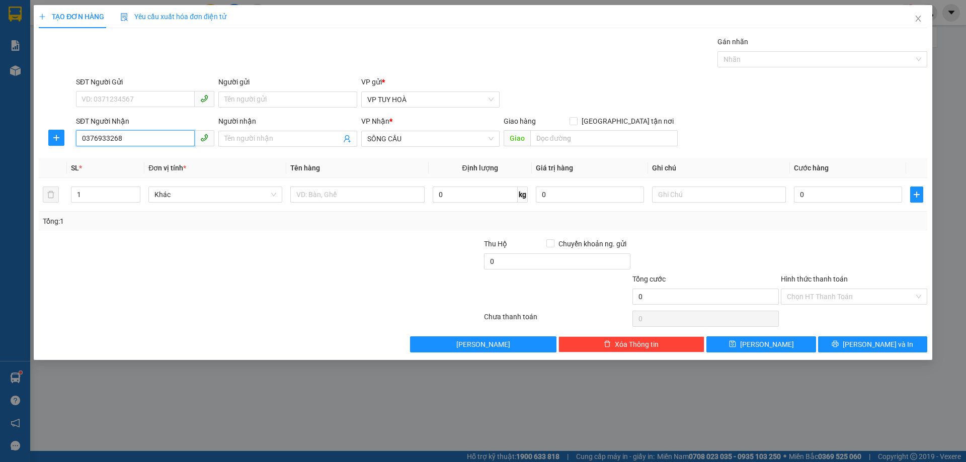
drag, startPoint x: 128, startPoint y: 142, endPoint x: 52, endPoint y: 146, distance: 75.6
click at [52, 146] on div "SĐT Người Nhận 0376933268 Người nhận Tên người nhận VP Nhận * SÔNG CẦU Giao hàn…" at bounding box center [483, 133] width 891 height 35
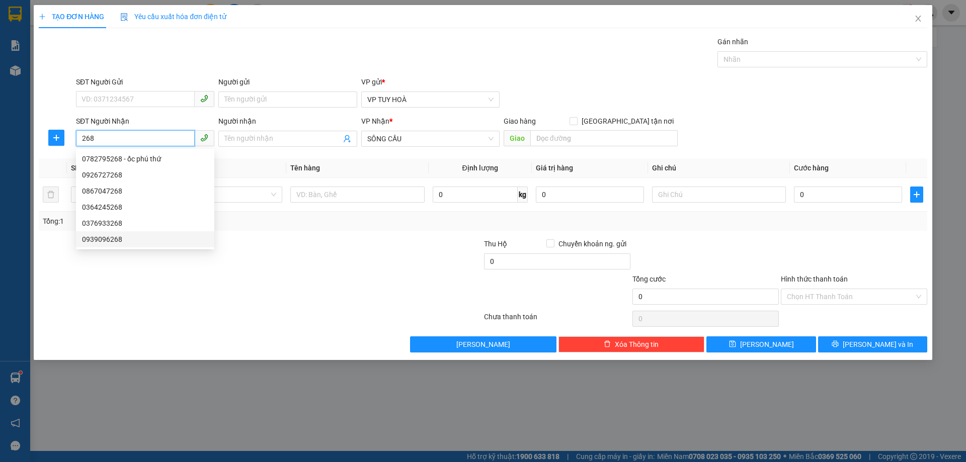
click at [158, 239] on div "0939096268" at bounding box center [145, 239] width 126 height 11
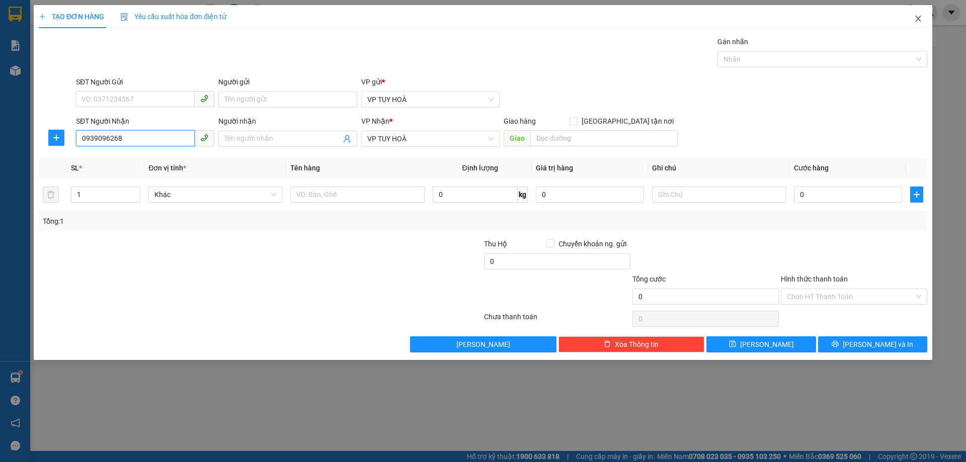
type input "0939096268"
click at [923, 22] on span "Close" at bounding box center [918, 19] width 28 height 28
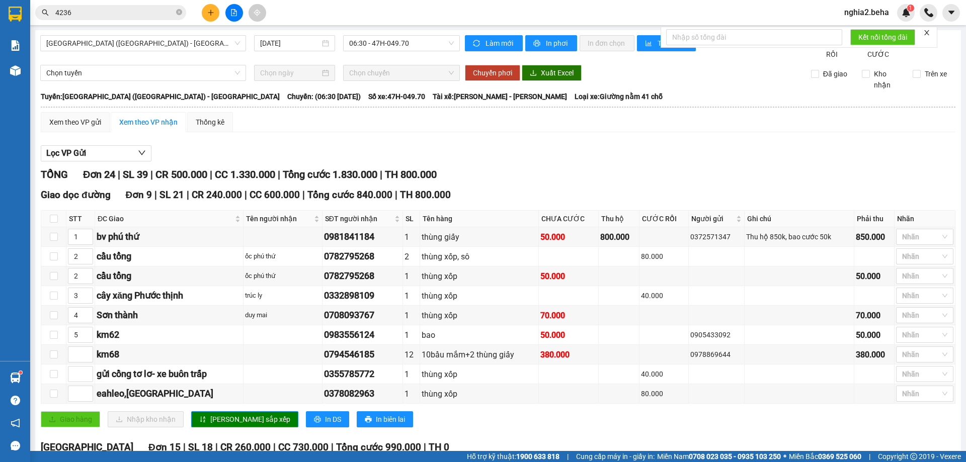
click at [668, 201] on div "Giao dọc đường Đơn 9 | SL 21 | CR 240.000 | CC 600.000 | Tổng cước 840.000 | TH…" at bounding box center [498, 195] width 915 height 15
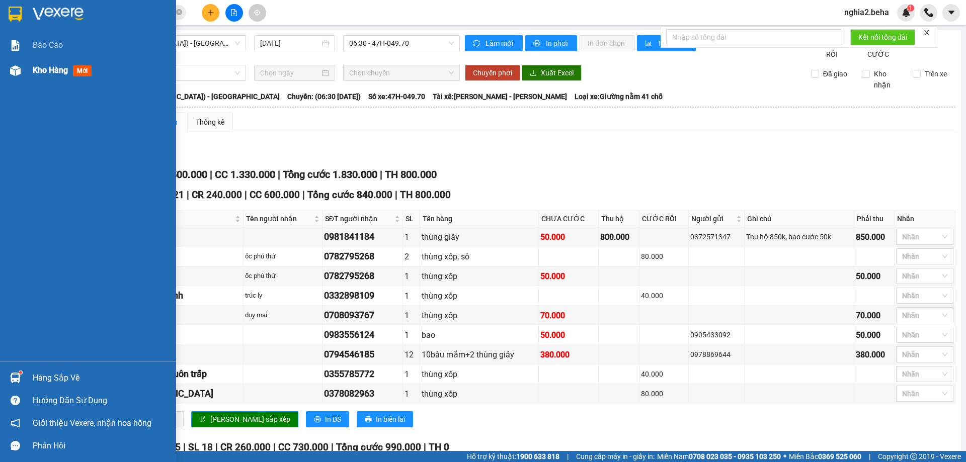
click at [23, 77] on div at bounding box center [16, 71] width 18 height 18
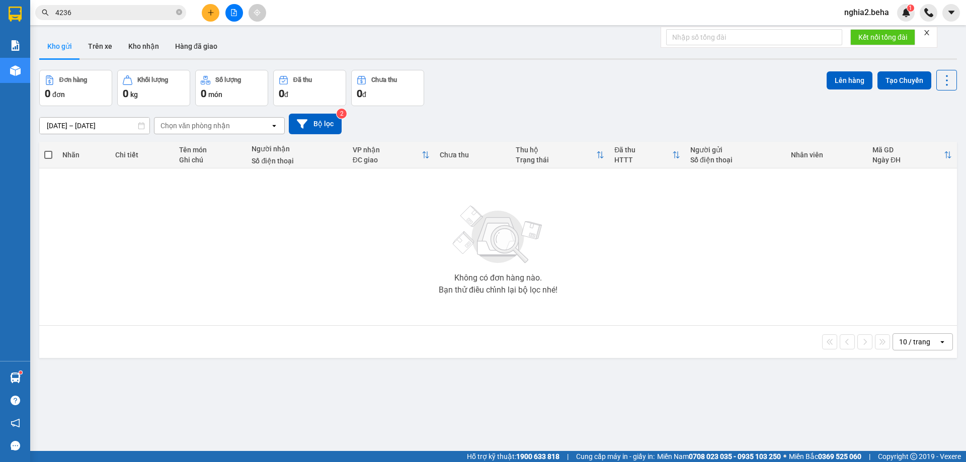
click at [529, 110] on div "[DATE] – [DATE] Press the down arrow key to interact with the calendar and sele…" at bounding box center [498, 124] width 918 height 36
click at [157, 50] on button "Kho nhận" at bounding box center [143, 46] width 47 height 24
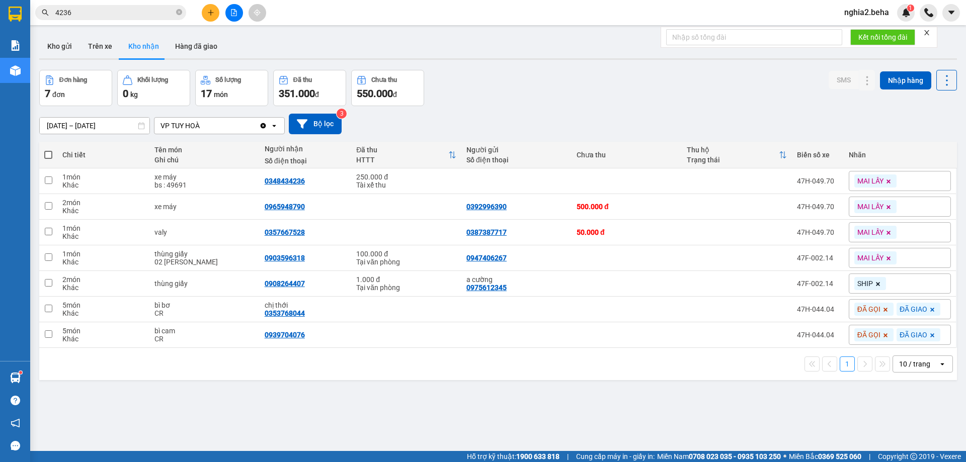
click at [557, 95] on div "Đơn hàng 7 đơn Khối lượng 0 kg Số lượng 17 món Đã thu 351.000 đ Chưa thu 550.00…" at bounding box center [498, 88] width 918 height 36
click at [68, 43] on button "Kho gửi" at bounding box center [59, 46] width 41 height 24
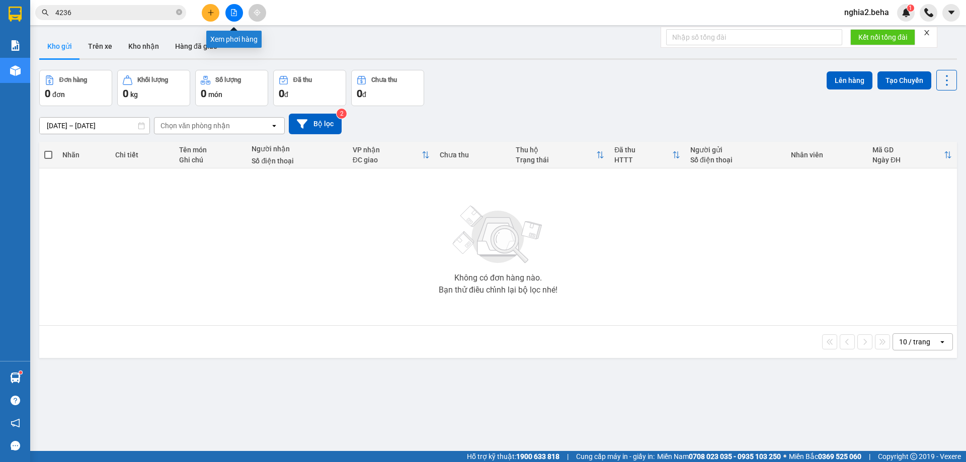
click at [235, 14] on icon "file-add" at bounding box center [233, 12] width 7 height 7
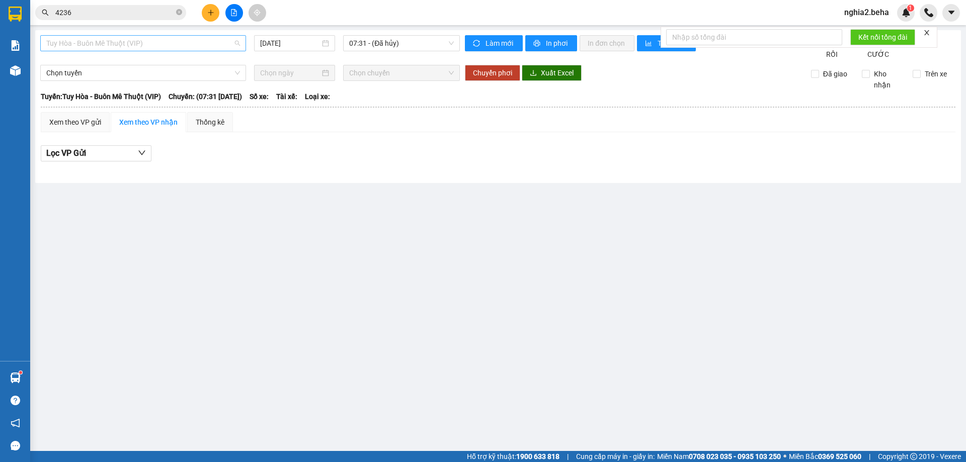
click at [231, 41] on span "Tuy Hòa - Buôn Mê Thuột (VIP)" at bounding box center [143, 43] width 194 height 15
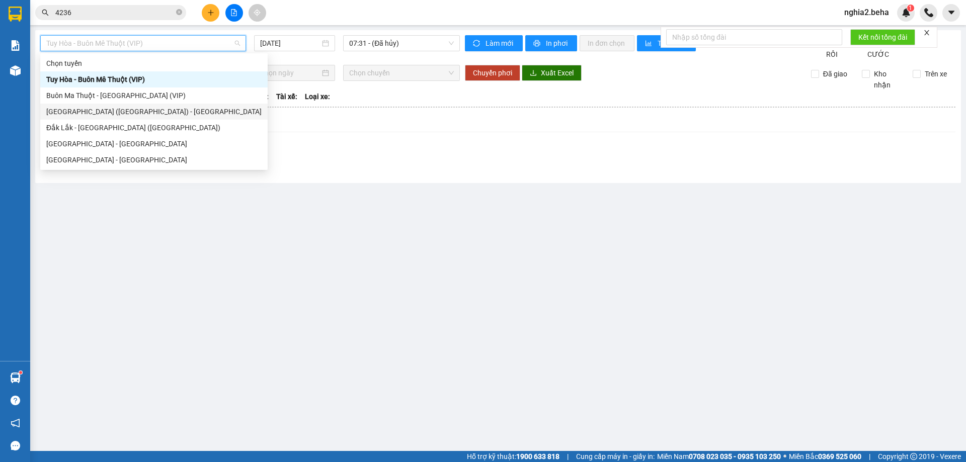
click at [111, 110] on div "[GEOGRAPHIC_DATA] ([GEOGRAPHIC_DATA]) - [GEOGRAPHIC_DATA]" at bounding box center [153, 111] width 215 height 11
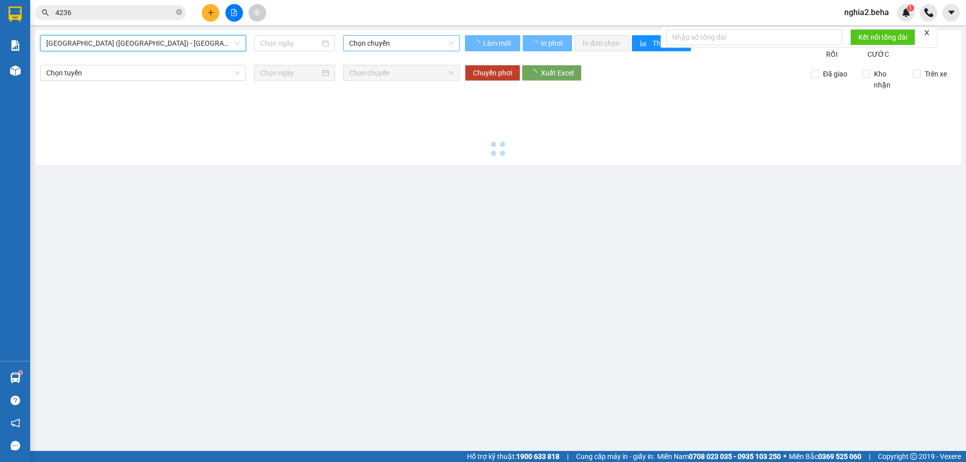
type input "[DATE]"
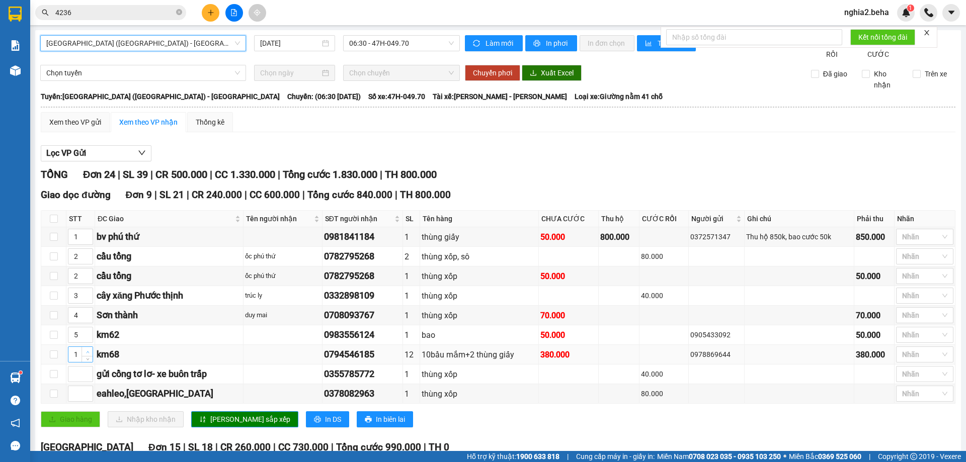
click at [87, 354] on icon "up" at bounding box center [88, 353] width 4 height 4
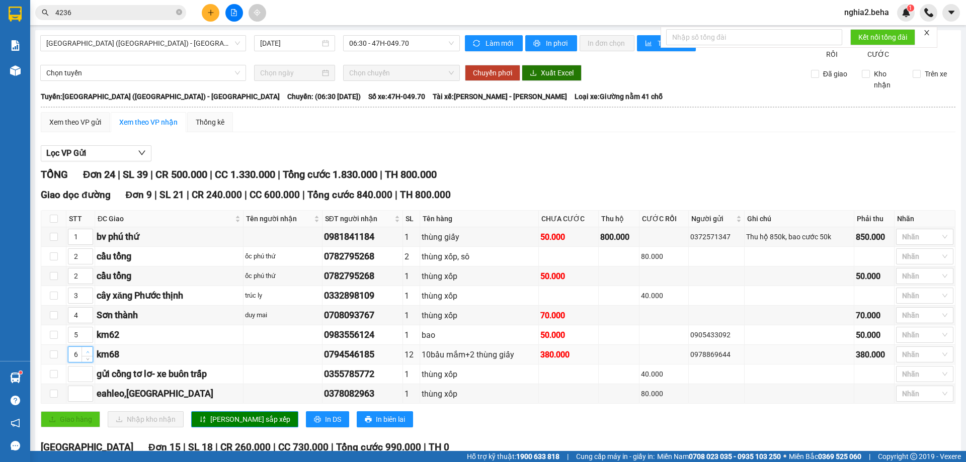
click at [87, 354] on icon "up" at bounding box center [88, 353] width 4 height 4
click at [213, 425] on span "[PERSON_NAME] sắp xếp" at bounding box center [250, 419] width 80 height 11
type input "5"
click at [87, 360] on icon "down" at bounding box center [88, 358] width 4 height 4
type input "6"
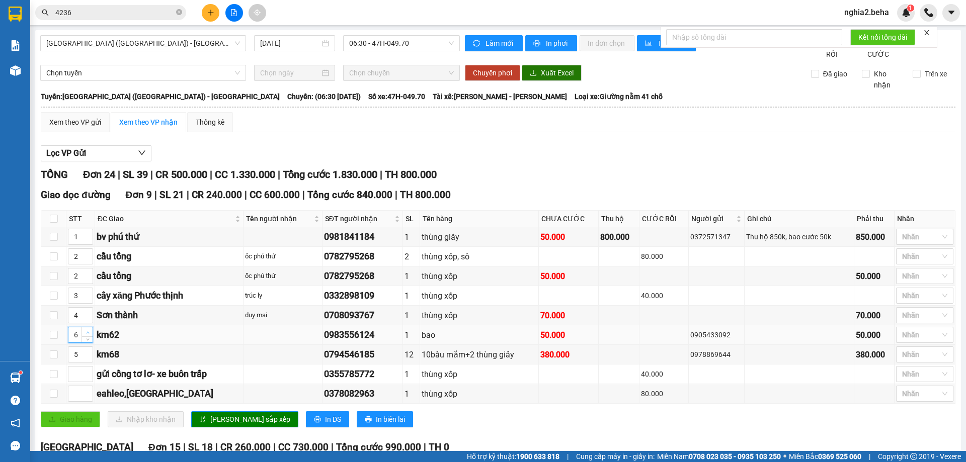
click at [88, 335] on icon "up" at bounding box center [88, 333] width 4 height 4
click at [224, 425] on span "[PERSON_NAME] sắp xếp" at bounding box center [250, 419] width 80 height 11
click at [396, 161] on div "Lọc VP Gửi" at bounding box center [498, 153] width 915 height 17
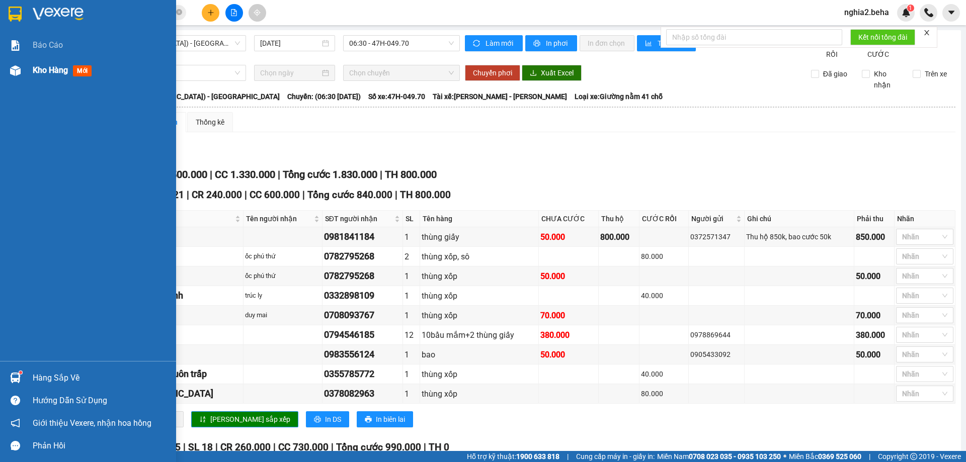
click at [16, 69] on img at bounding box center [15, 70] width 11 height 11
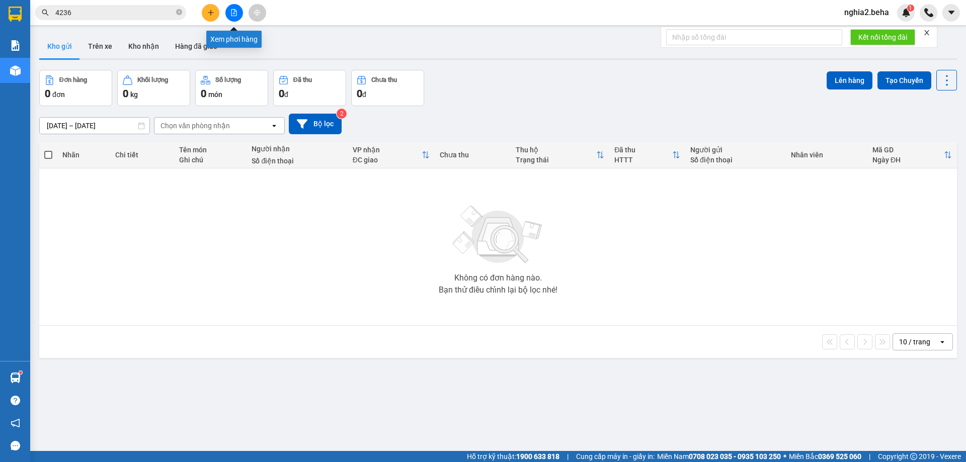
click at [241, 17] on button at bounding box center [234, 13] width 18 height 18
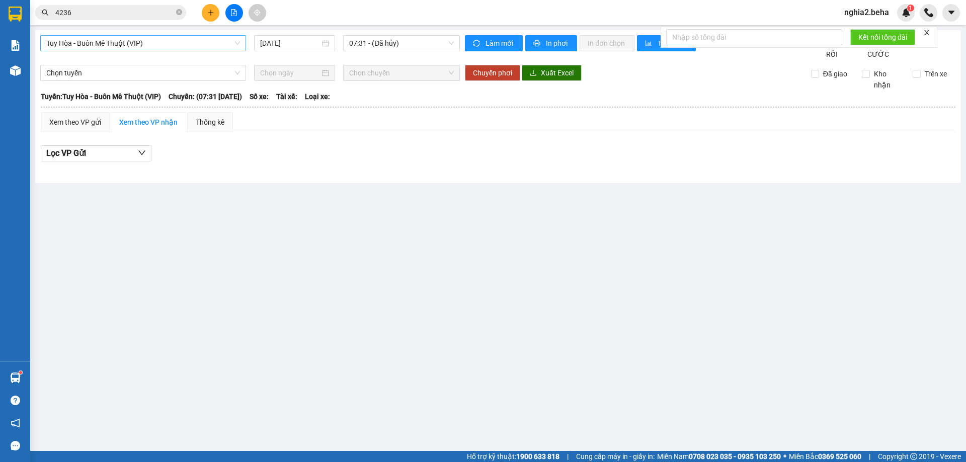
click at [170, 41] on span "Tuy Hòa - Buôn Mê Thuột (VIP)" at bounding box center [143, 43] width 194 height 15
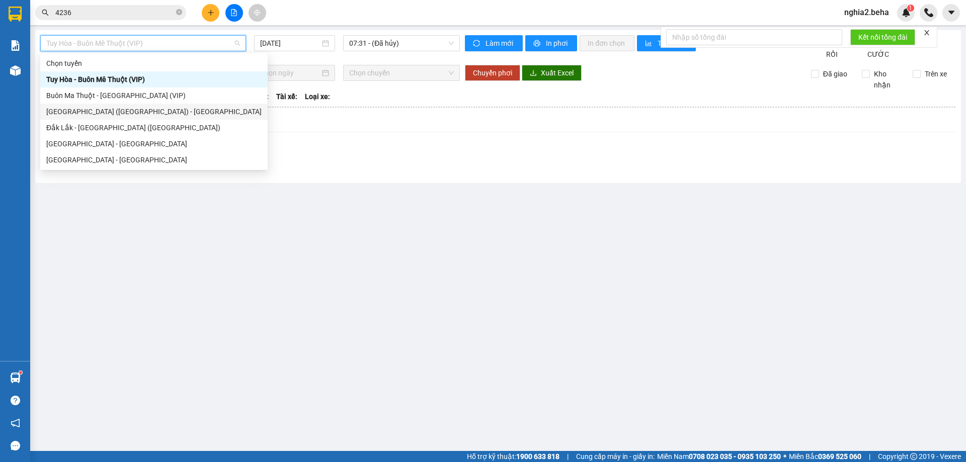
click at [104, 108] on div "[GEOGRAPHIC_DATA] ([GEOGRAPHIC_DATA]) - [GEOGRAPHIC_DATA]" at bounding box center [153, 111] width 215 height 11
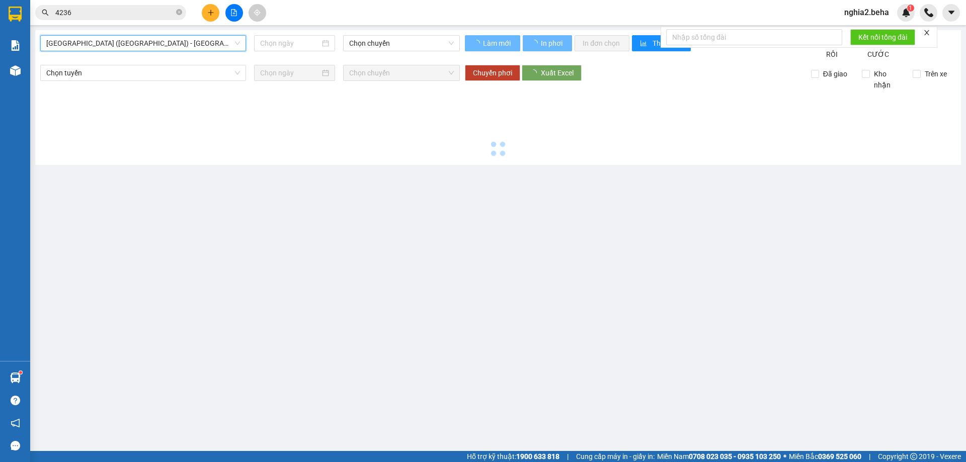
type input "[DATE]"
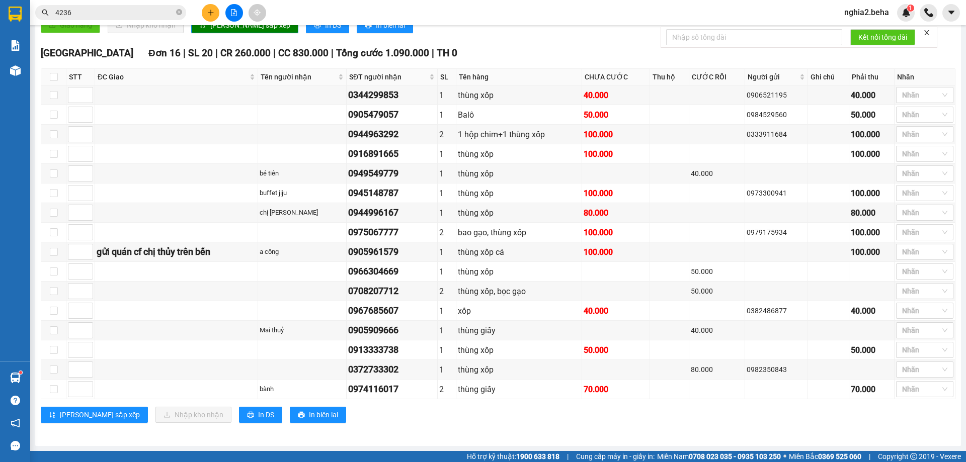
scroll to position [53, 0]
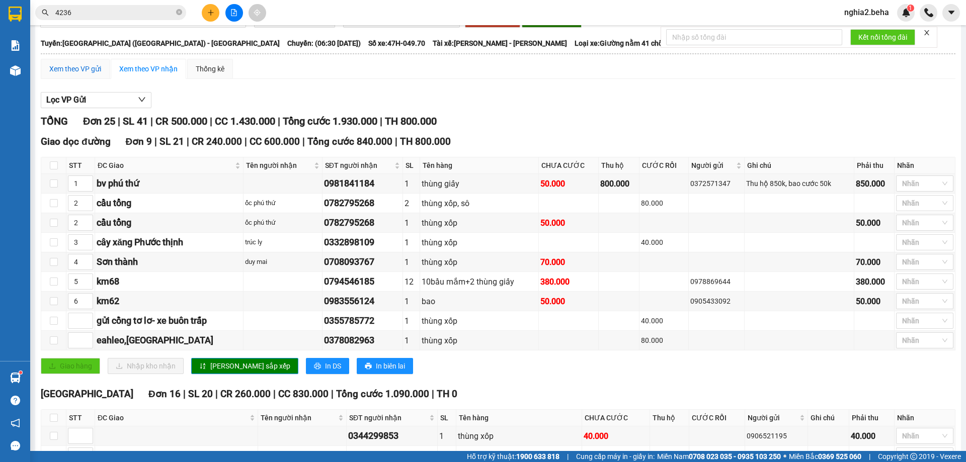
click at [67, 74] on div "Xem theo VP gửi" at bounding box center [75, 68] width 52 height 11
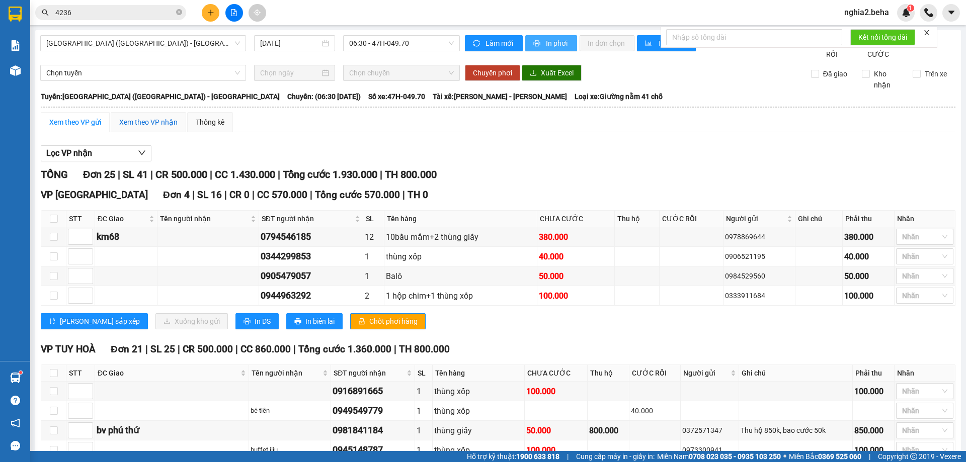
click at [153, 128] on div "Xem theo VP nhận" at bounding box center [148, 122] width 58 height 11
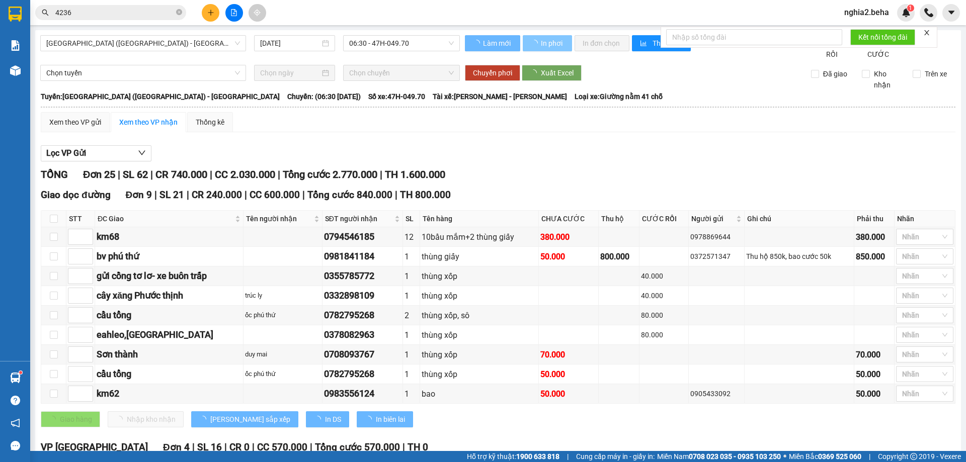
type input "5"
type input "1"
type input "3"
type input "2"
type input "4"
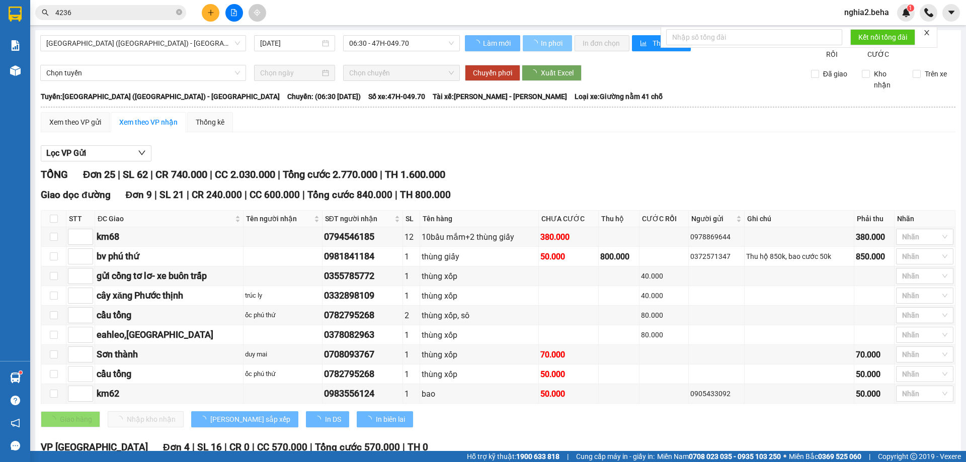
type input "2"
type input "6"
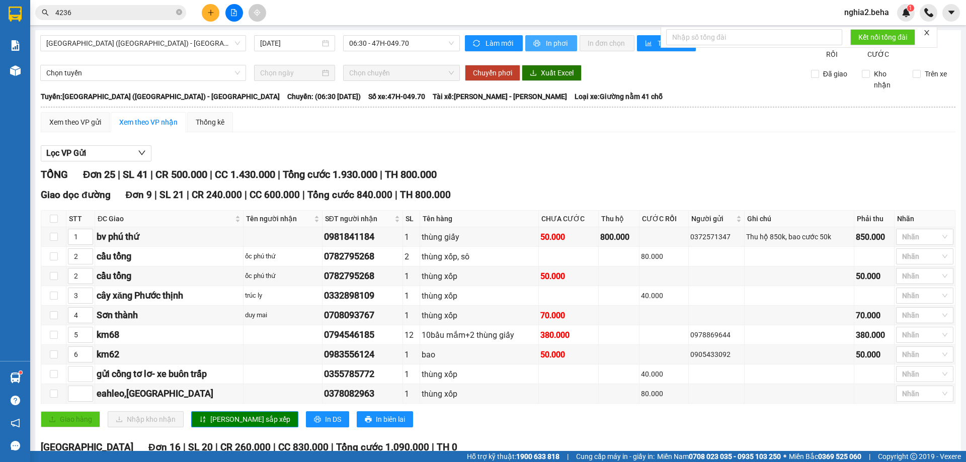
click at [541, 45] on button "In phơi" at bounding box center [551, 43] width 52 height 16
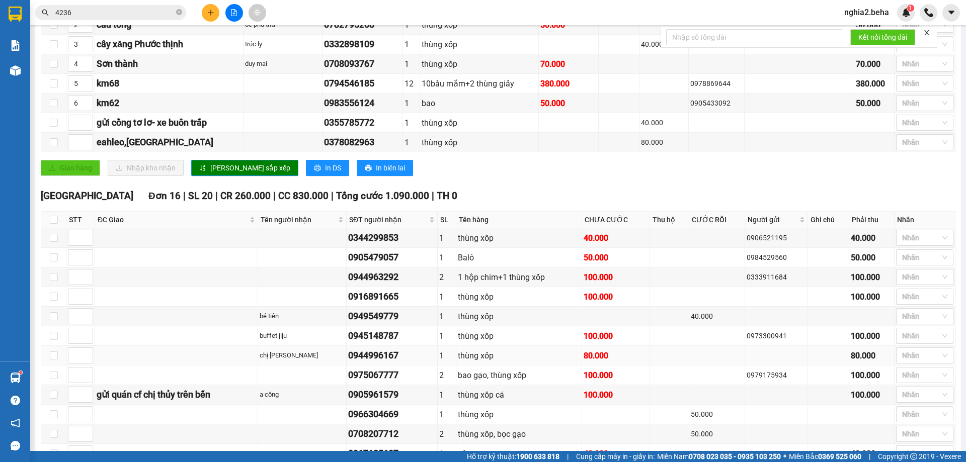
scroll to position [352, 0]
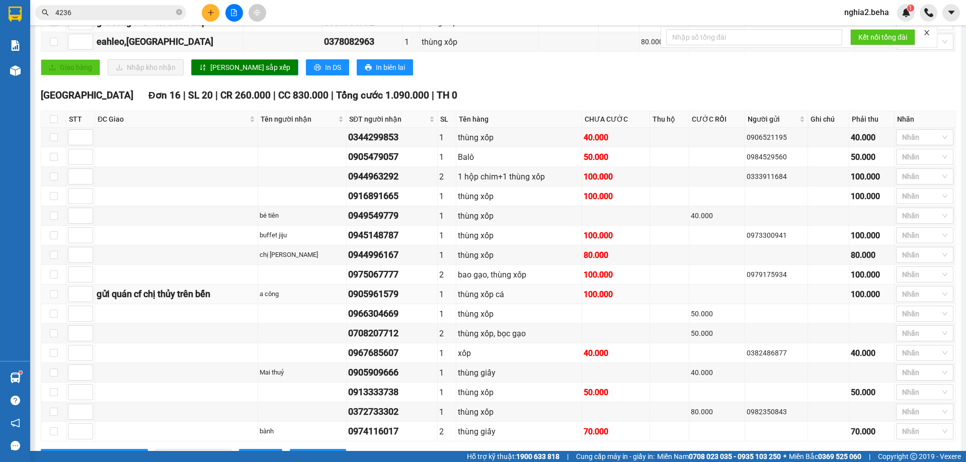
click at [395, 301] on div "0905961579" at bounding box center [392, 294] width 88 height 14
copy div "0905961579"
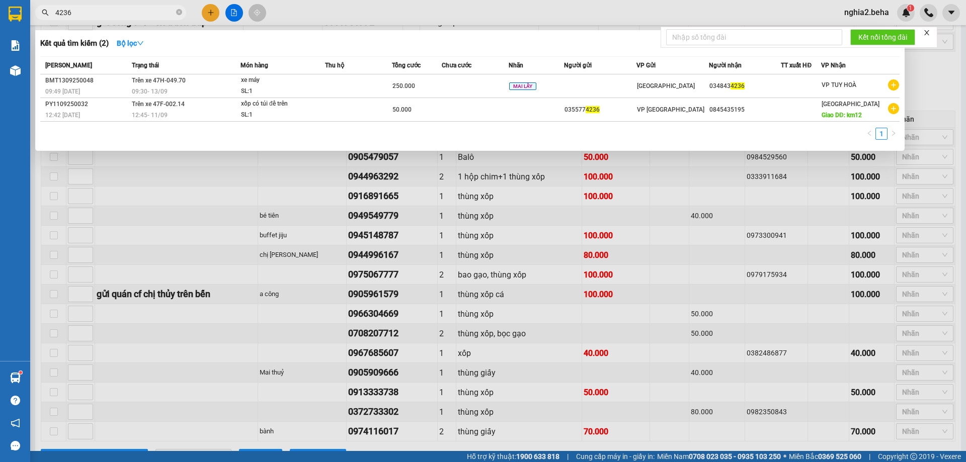
click at [136, 16] on input "4236" at bounding box center [114, 12] width 119 height 11
paste input "0905961579"
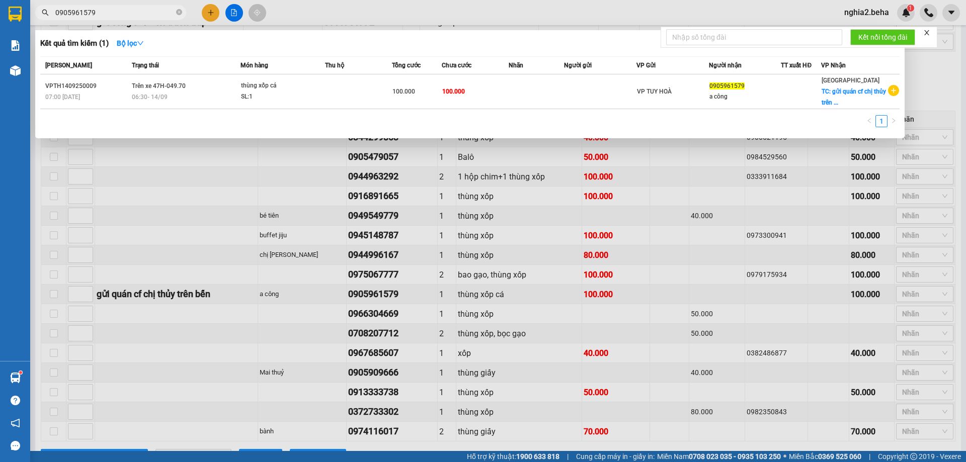
type input "0905961579"
click at [211, 82] on td "Trên xe 47H-049.70 06:30 [DATE]" at bounding box center [184, 91] width 111 height 35
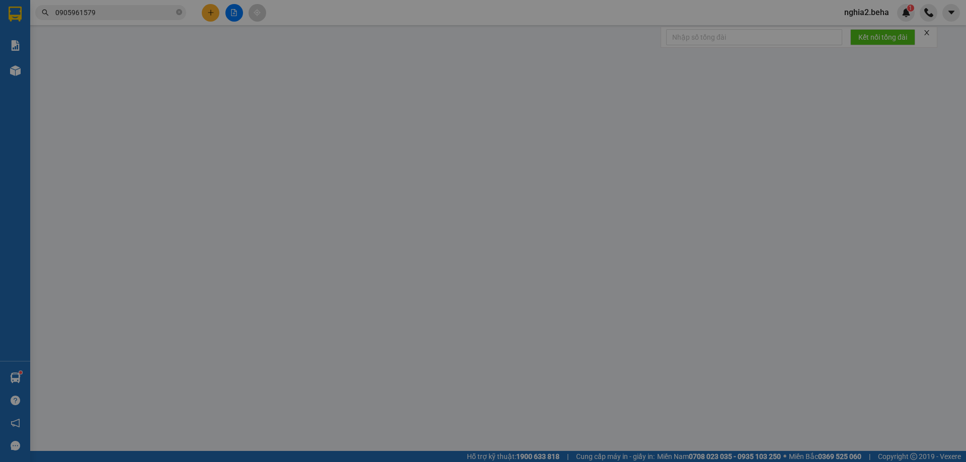
type input "0905961579"
type input "a công"
checkbox input "true"
type input "gửi quán cf chị thủy trên bến"
type input "100.000"
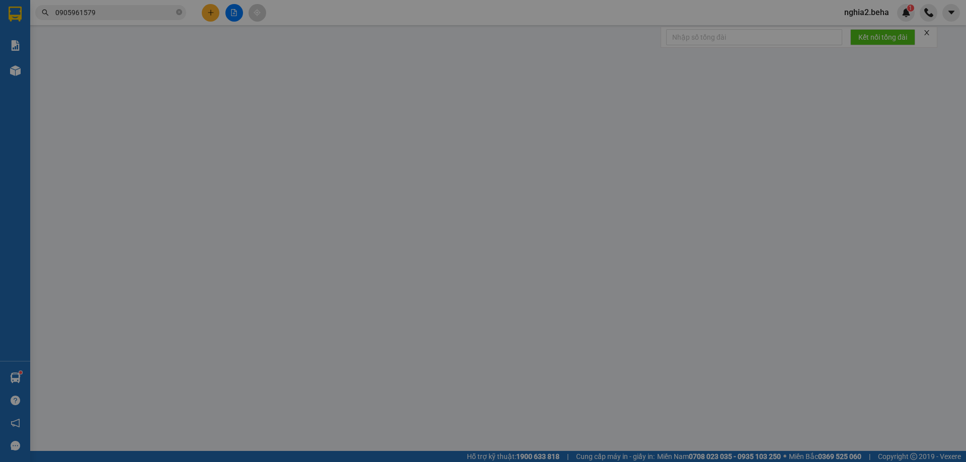
type input "100.000"
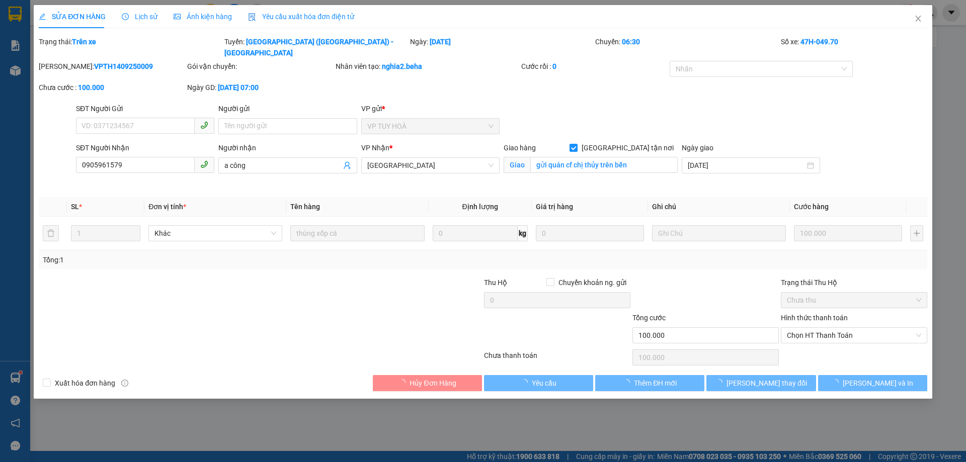
click at [138, 16] on span "Lịch sử" at bounding box center [140, 17] width 36 height 8
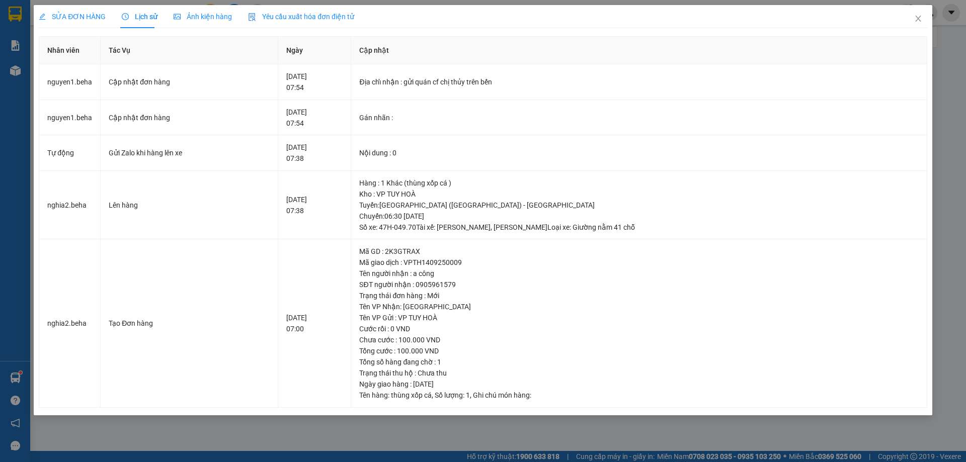
drag, startPoint x: 75, startPoint y: 18, endPoint x: 164, endPoint y: 29, distance: 89.2
click at [76, 18] on span "SỬA ĐƠN HÀNG" at bounding box center [72, 17] width 67 height 8
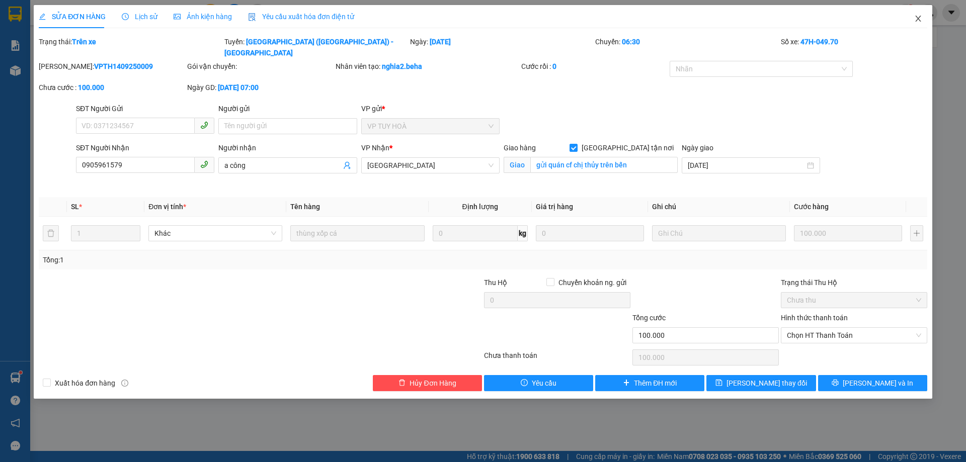
click at [912, 18] on span "Close" at bounding box center [918, 19] width 28 height 28
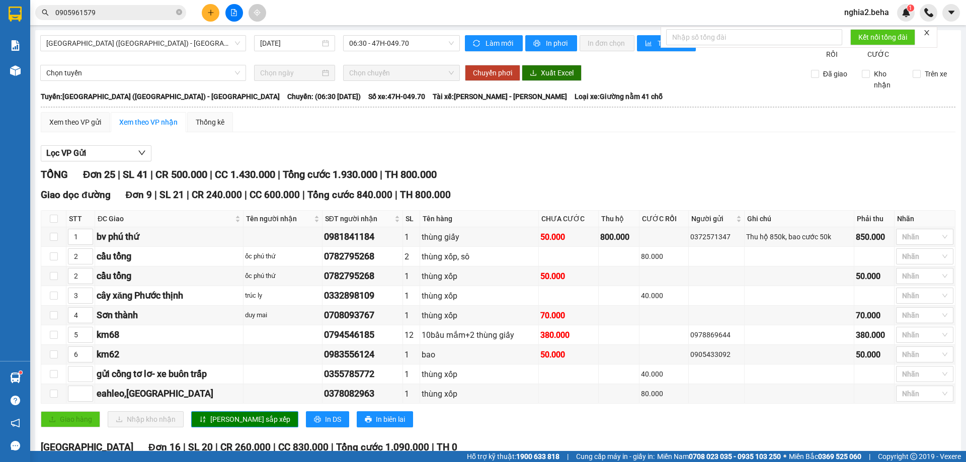
scroll to position [302, 0]
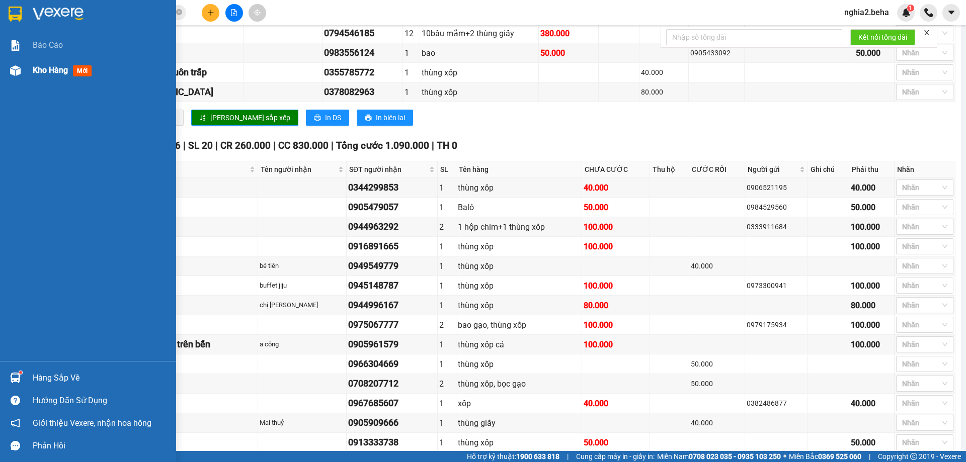
click at [9, 67] on div at bounding box center [16, 71] width 18 height 18
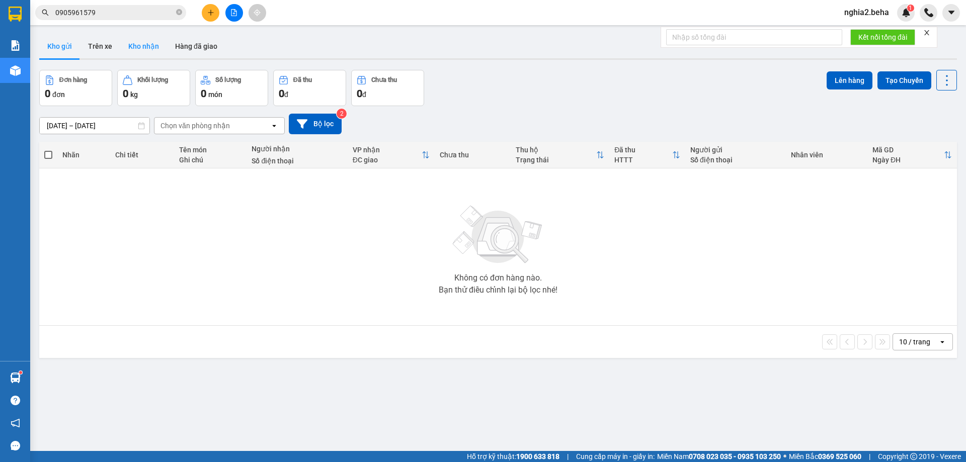
click at [158, 44] on button "Kho nhận" at bounding box center [143, 46] width 47 height 24
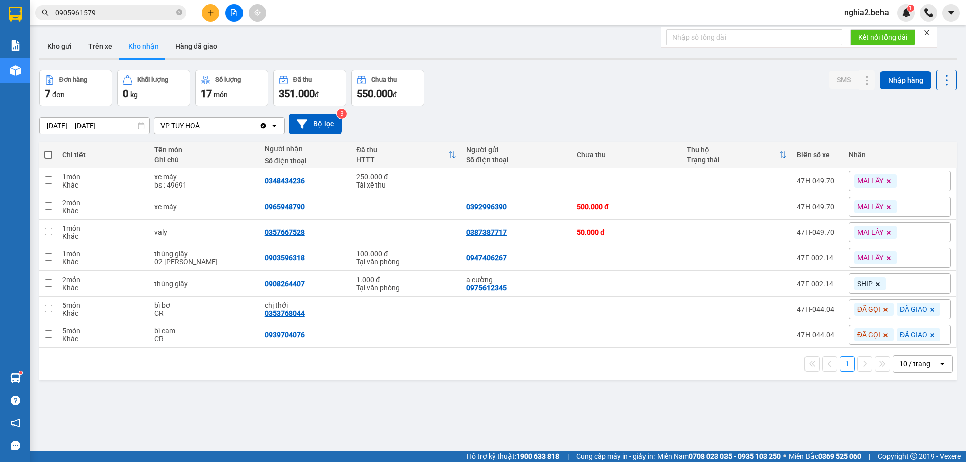
click at [523, 96] on div "Đơn hàng 7 đơn Khối lượng 0 kg Số lượng 17 món Đã thu 351.000 đ Chưa thu 550.00…" at bounding box center [498, 88] width 918 height 36
click at [520, 93] on div "Đơn hàng 7 đơn Khối lượng 0 kg Số lượng 17 món Đã thu 351.000 đ Chưa thu 550.00…" at bounding box center [498, 88] width 918 height 36
click at [844, 285] on icon at bounding box center [847, 283] width 7 height 7
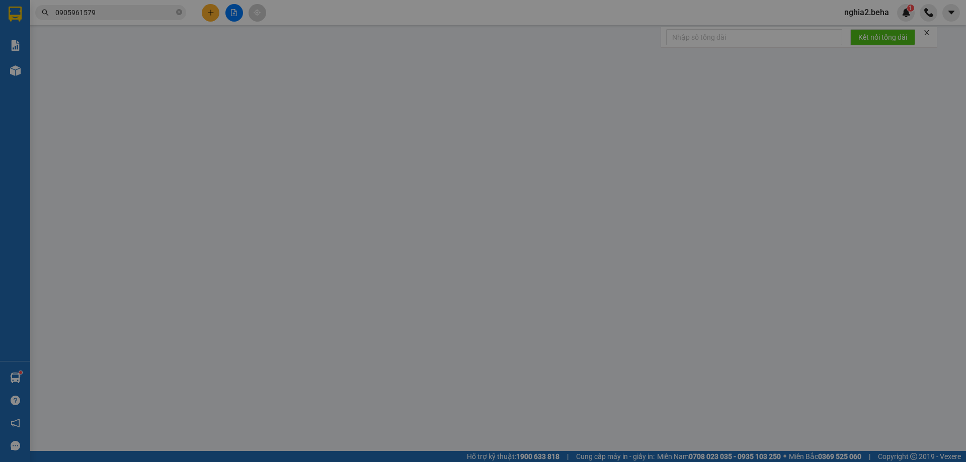
type input "0975612345"
type input "a cường"
type input "0908264407"
type input "1.000"
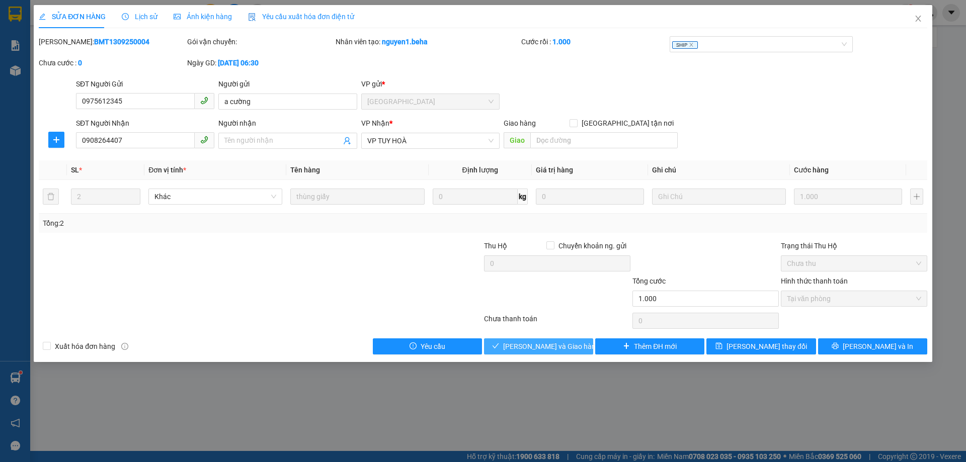
click at [553, 347] on span "[PERSON_NAME] và Giao hàng" at bounding box center [551, 346] width 97 height 11
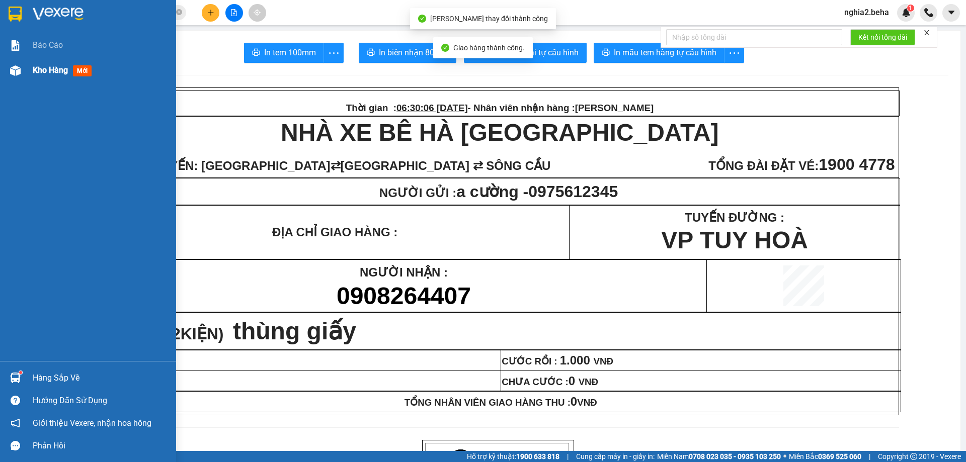
click at [17, 69] on img at bounding box center [15, 70] width 11 height 11
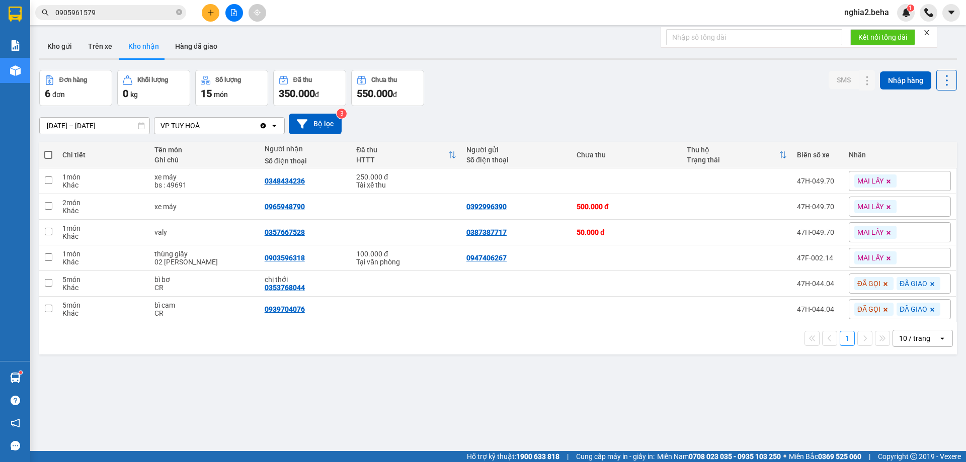
click at [506, 395] on div "ver 1.8.143 Kho gửi Trên xe Kho nhận Hàng đã giao Đơn hàng 6 đơn Khối lượng 0 k…" at bounding box center [498, 261] width 926 height 462
click at [546, 84] on div "Đơn hàng 6 đơn Khối lượng 0 kg Số lượng 15 món Đã thu 350.000 đ Chưa thu 550.00…" at bounding box center [498, 88] width 918 height 36
click at [237, 11] on button at bounding box center [234, 13] width 18 height 18
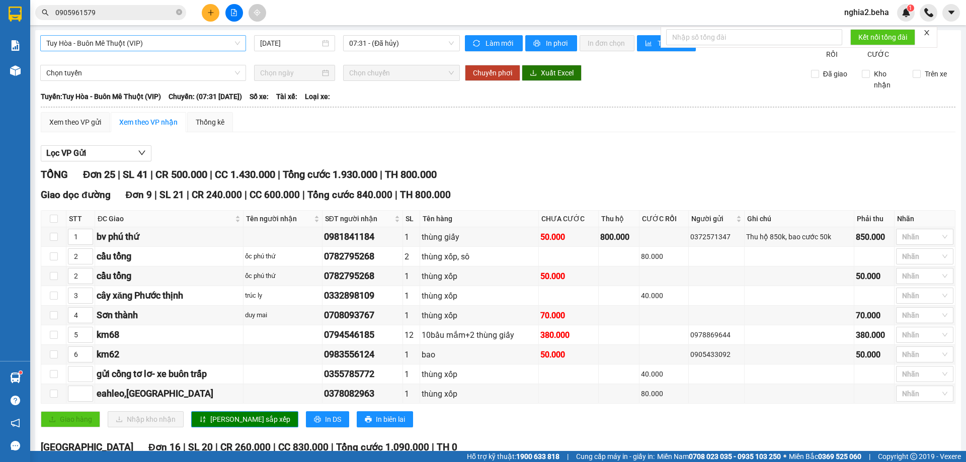
click at [167, 45] on span "Tuy Hòa - Buôn Mê Thuột (VIP)" at bounding box center [143, 43] width 194 height 15
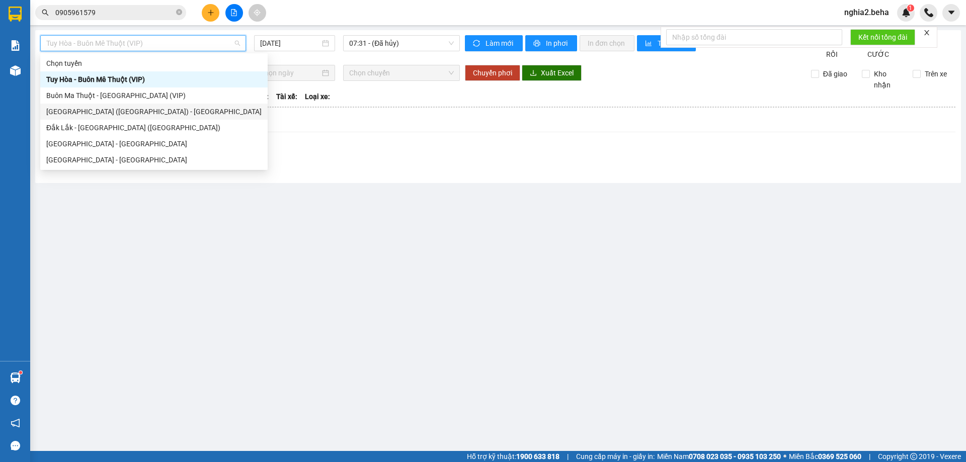
click at [101, 113] on div "[GEOGRAPHIC_DATA] ([GEOGRAPHIC_DATA]) - [GEOGRAPHIC_DATA]" at bounding box center [153, 111] width 215 height 11
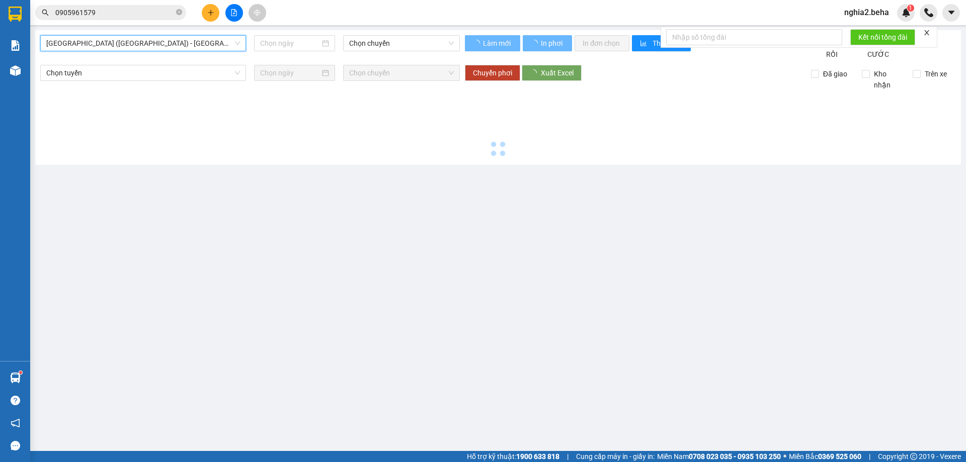
type input "[DATE]"
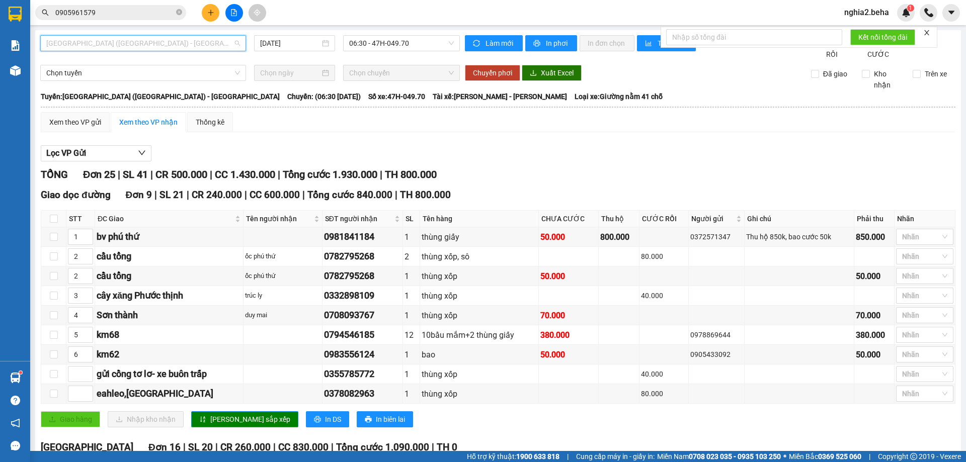
click at [145, 45] on span "[GEOGRAPHIC_DATA] ([GEOGRAPHIC_DATA]) - [GEOGRAPHIC_DATA]" at bounding box center [143, 43] width 194 height 15
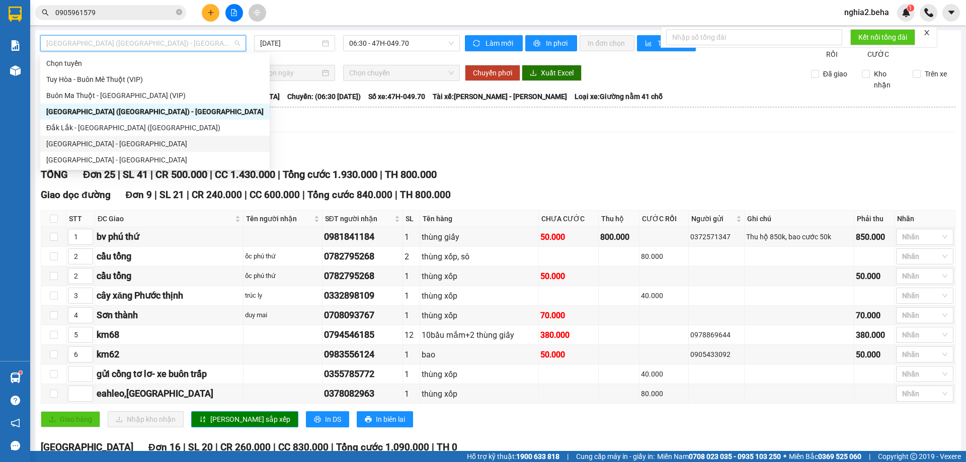
click at [115, 142] on div "[GEOGRAPHIC_DATA] - [GEOGRAPHIC_DATA]" at bounding box center [154, 143] width 217 height 11
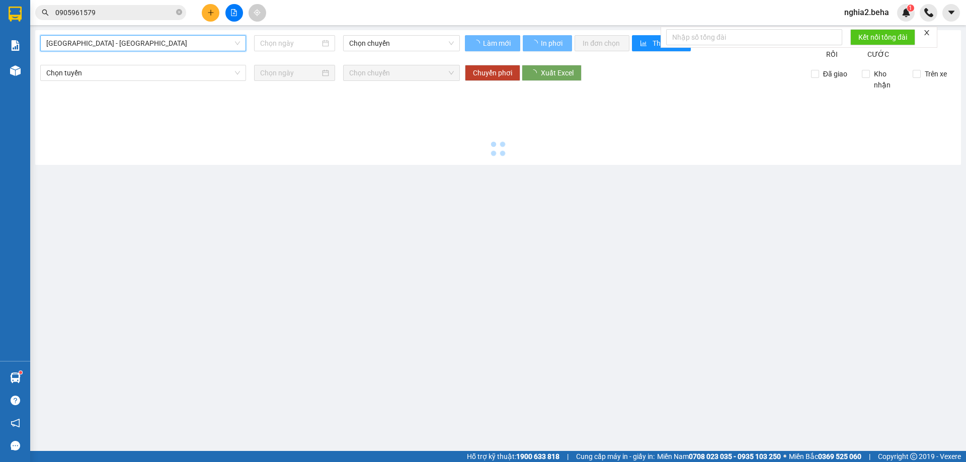
type input "[DATE]"
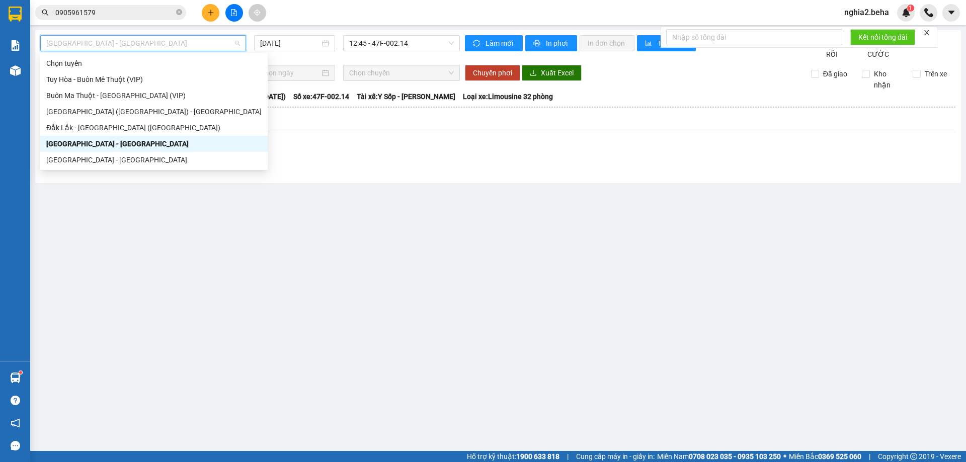
drag, startPoint x: 200, startPoint y: 46, endPoint x: 106, endPoint y: 151, distance: 140.4
click at [196, 50] on span "[GEOGRAPHIC_DATA] - [GEOGRAPHIC_DATA]" at bounding box center [143, 43] width 194 height 15
click at [101, 164] on div "[GEOGRAPHIC_DATA] - [GEOGRAPHIC_DATA]" at bounding box center [153, 159] width 215 height 11
type input "[DATE]"
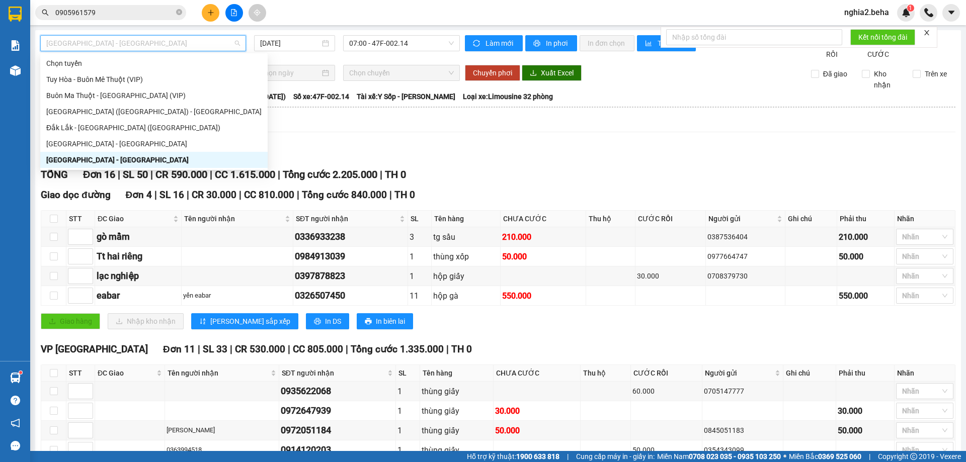
click at [193, 42] on span "[GEOGRAPHIC_DATA] - [GEOGRAPHIC_DATA]" at bounding box center [143, 43] width 194 height 15
click at [109, 126] on div "Đắk Lắk - [GEOGRAPHIC_DATA] ([GEOGRAPHIC_DATA])" at bounding box center [153, 127] width 215 height 11
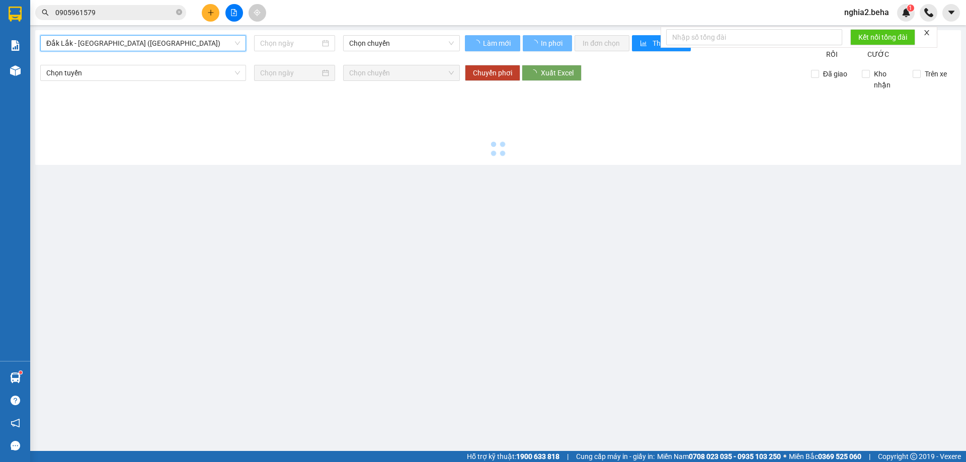
type input "[DATE]"
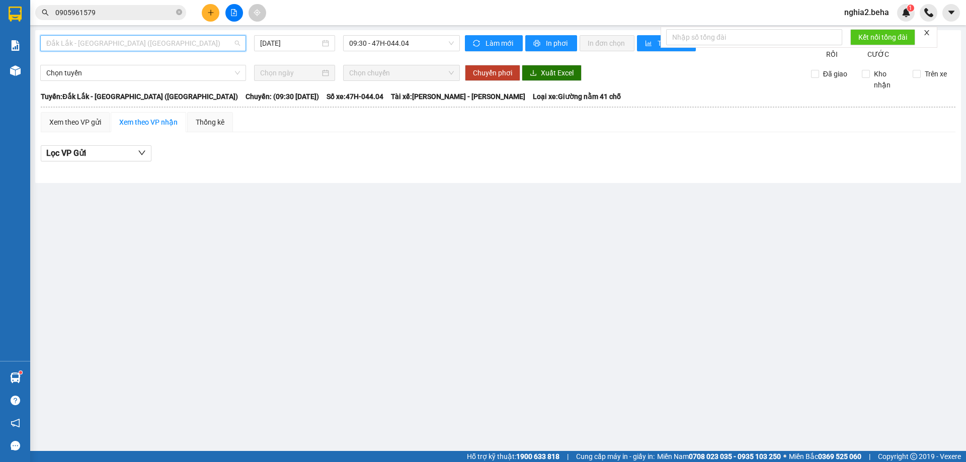
click at [188, 43] on span "Đắk Lắk - [GEOGRAPHIC_DATA] ([GEOGRAPHIC_DATA])" at bounding box center [143, 43] width 194 height 15
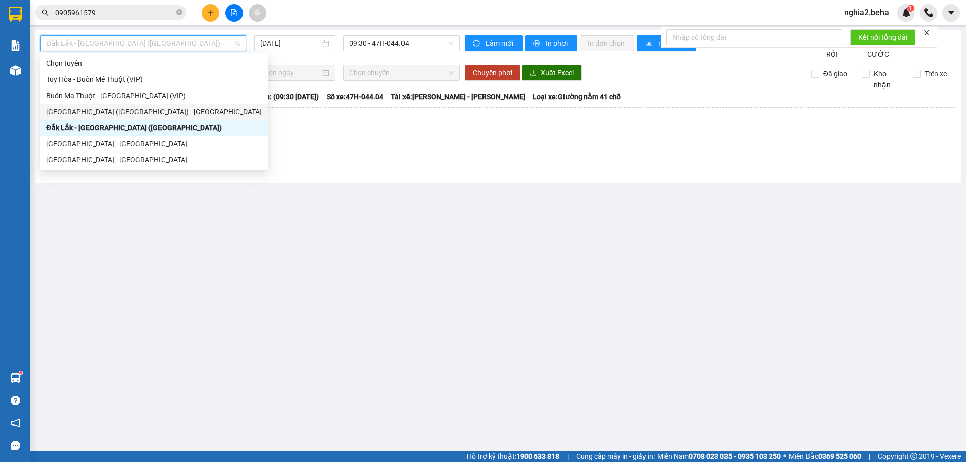
click at [108, 109] on div "[GEOGRAPHIC_DATA] ([GEOGRAPHIC_DATA]) - [GEOGRAPHIC_DATA]" at bounding box center [153, 111] width 215 height 11
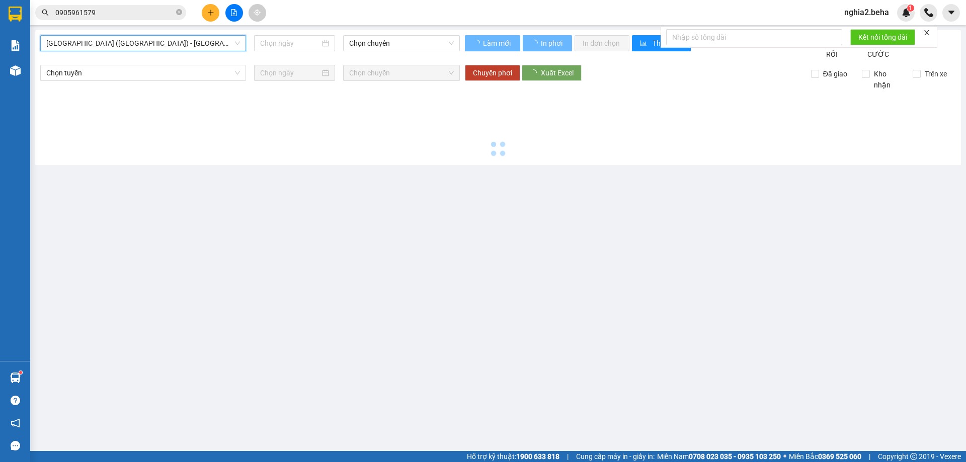
type input "[DATE]"
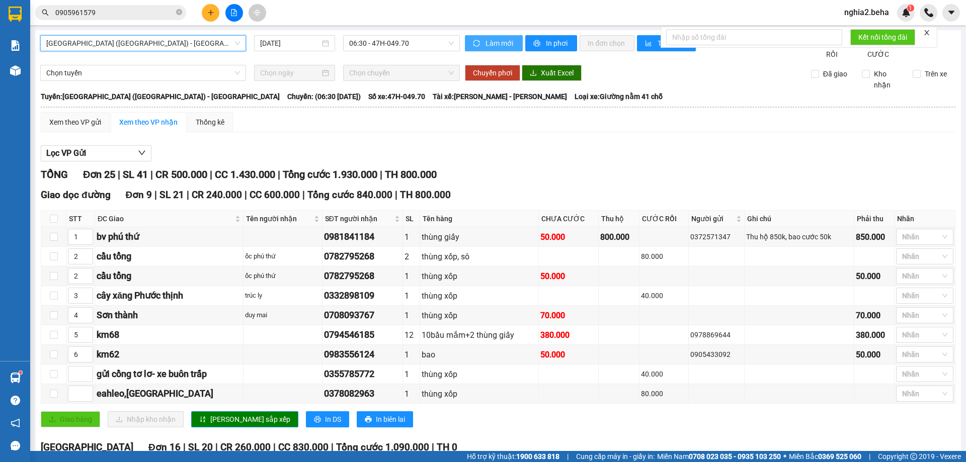
click at [491, 42] on span "Làm mới" at bounding box center [500, 43] width 29 height 11
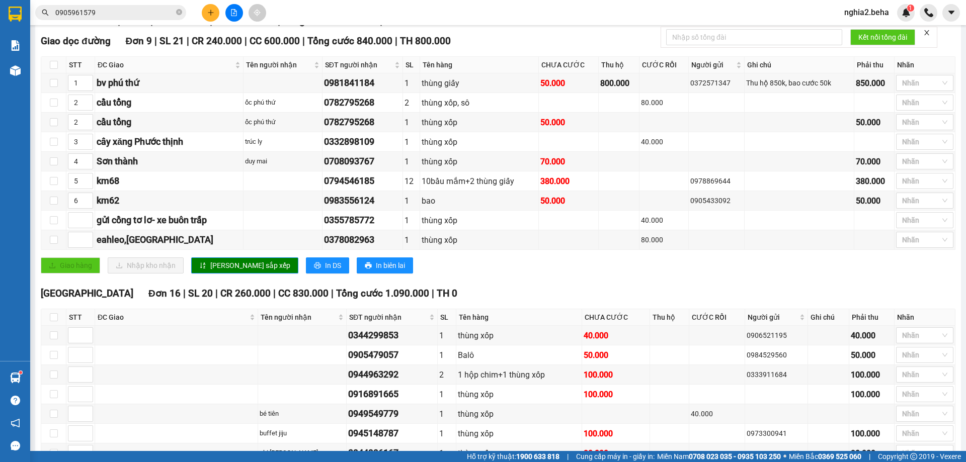
scroll to position [104, 0]
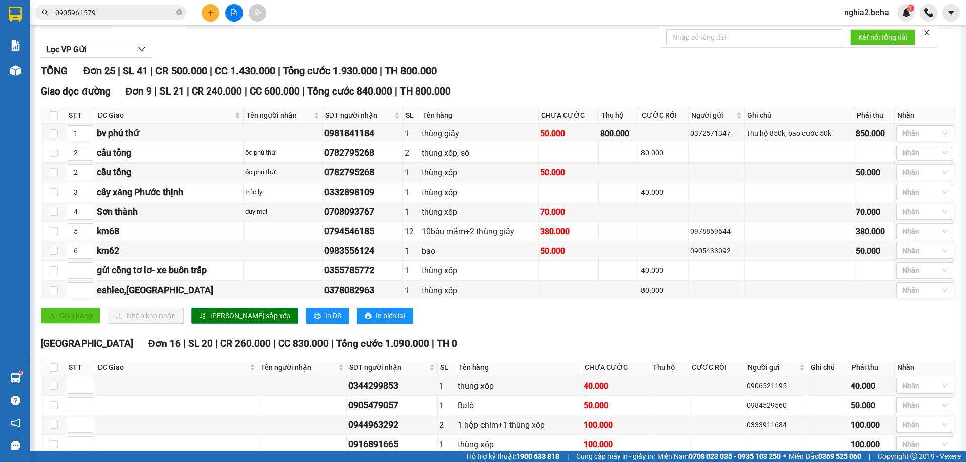
click at [528, 99] on div "Giao dọc đường Đơn 9 | SL 21 | CR 240.000 | CC 600.000 | Tổng cước 840.000 | TH…" at bounding box center [498, 91] width 915 height 15
click at [132, 12] on input "0905961579" at bounding box center [114, 12] width 119 height 11
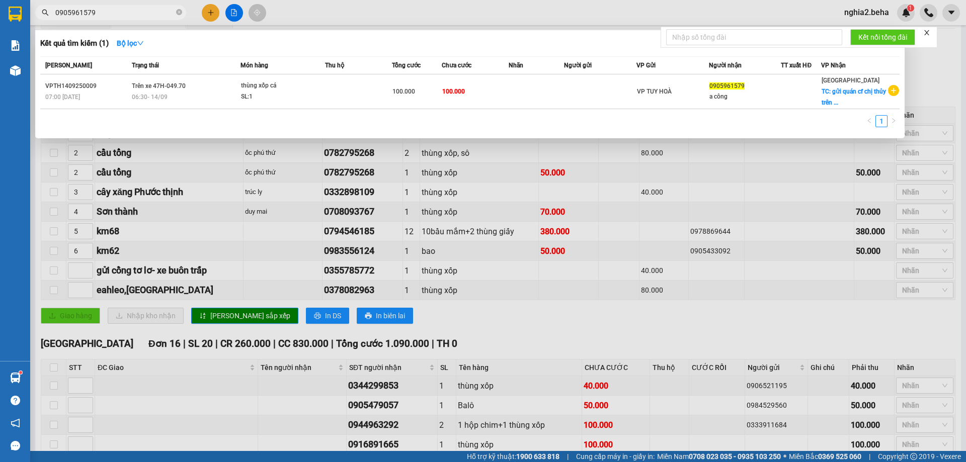
click at [132, 12] on input "0905961579" at bounding box center [114, 12] width 119 height 11
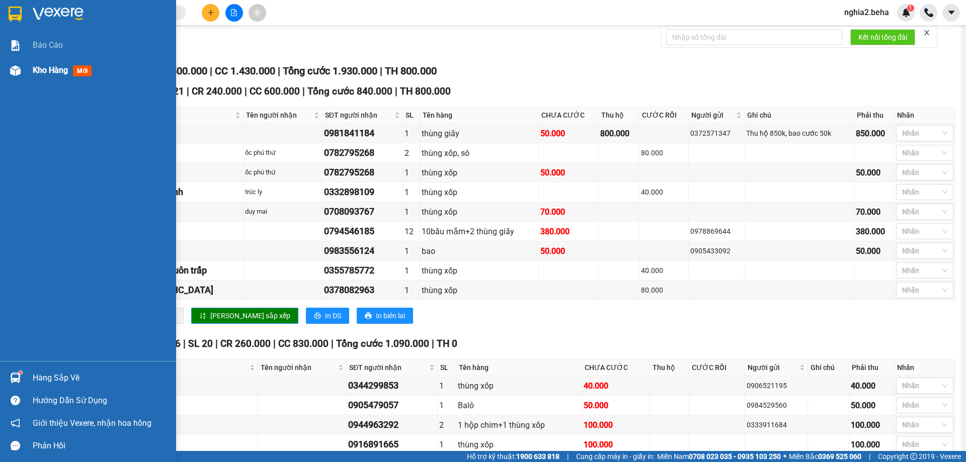
click at [47, 76] on div "Kho hàng mới" at bounding box center [64, 70] width 63 height 13
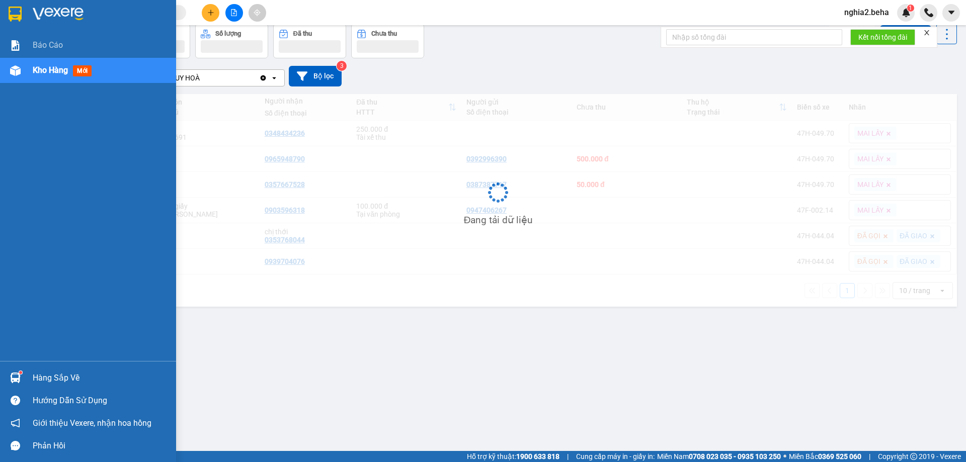
scroll to position [46, 0]
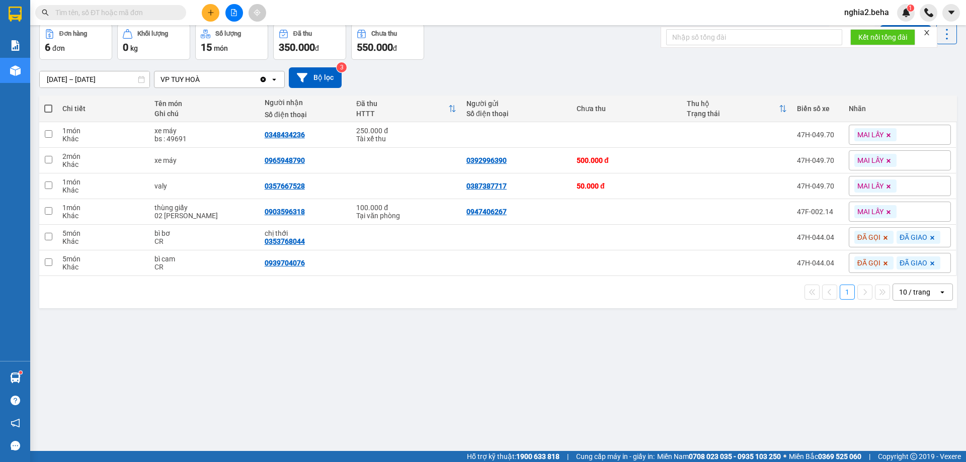
click at [536, 69] on div "[DATE] – [DATE] Press the down arrow key to interact with the calendar and sele…" at bounding box center [498, 77] width 918 height 21
click at [123, 11] on input "text" at bounding box center [114, 12] width 119 height 11
click at [844, 214] on icon at bounding box center [847, 211] width 7 height 7
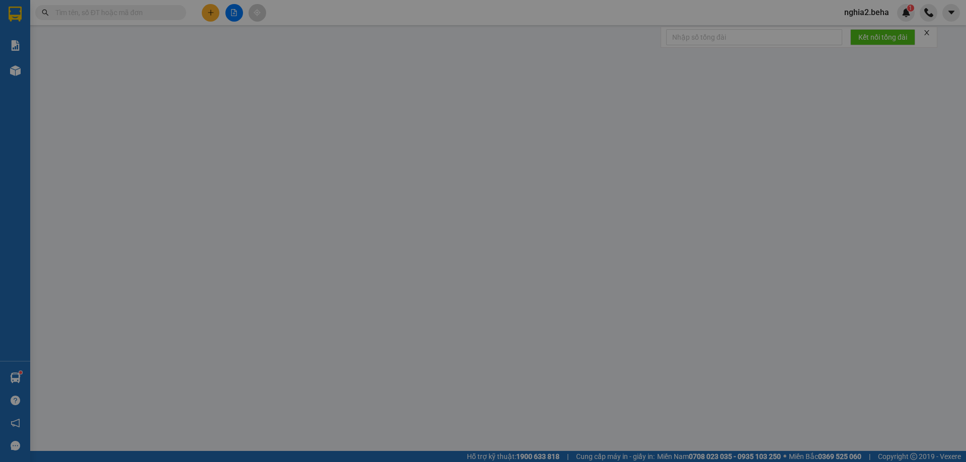
type input "0947406267"
type input "0903596318"
checkbox input "true"
type input "02 [PERSON_NAME]"
type input "100.000"
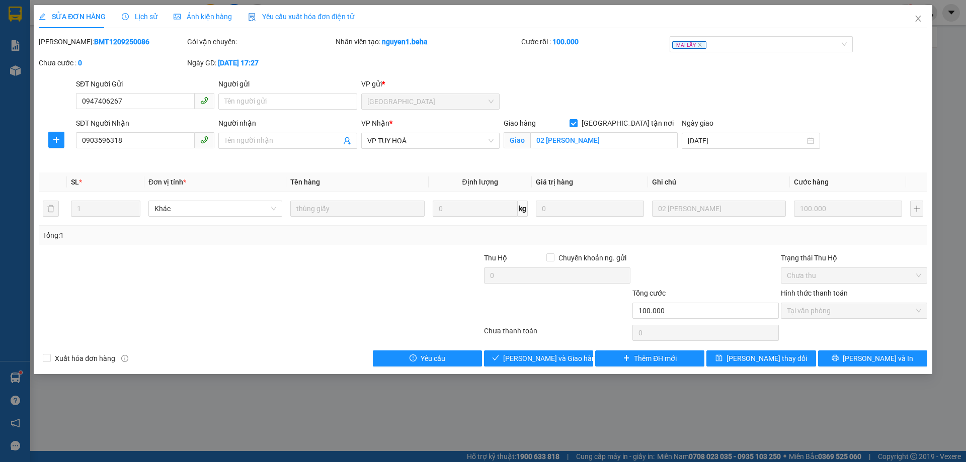
click at [226, 15] on span "Ảnh kiện hàng" at bounding box center [203, 17] width 58 height 8
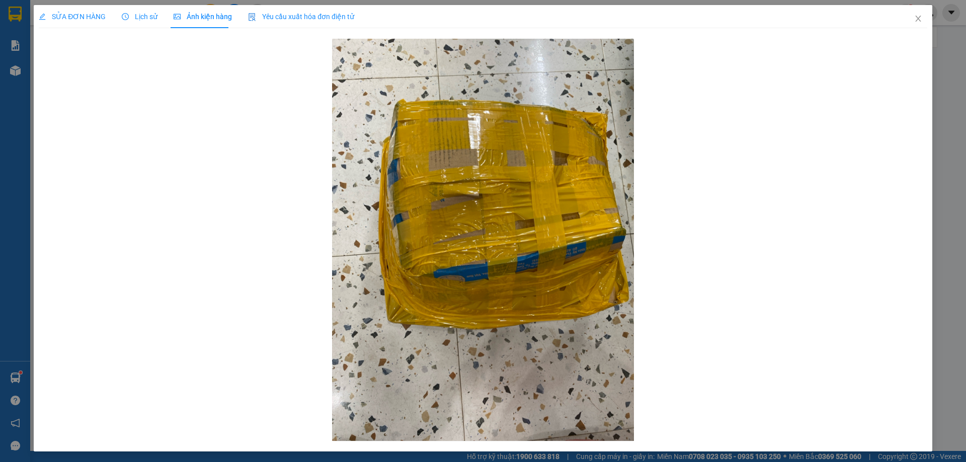
drag, startPoint x: 136, startPoint y: 16, endPoint x: 85, endPoint y: 16, distance: 51.3
click at [130, 16] on span "Lịch sử" at bounding box center [140, 17] width 36 height 8
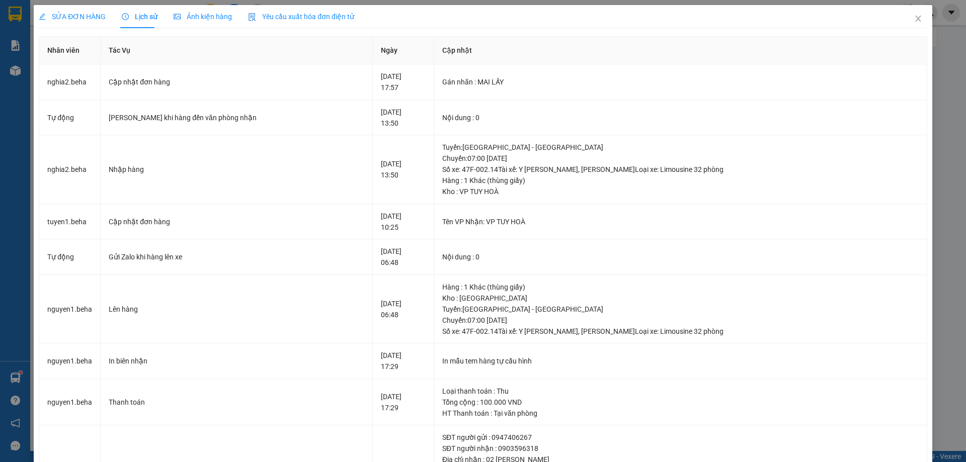
click at [77, 16] on span "SỬA ĐƠN HÀNG" at bounding box center [72, 17] width 67 height 8
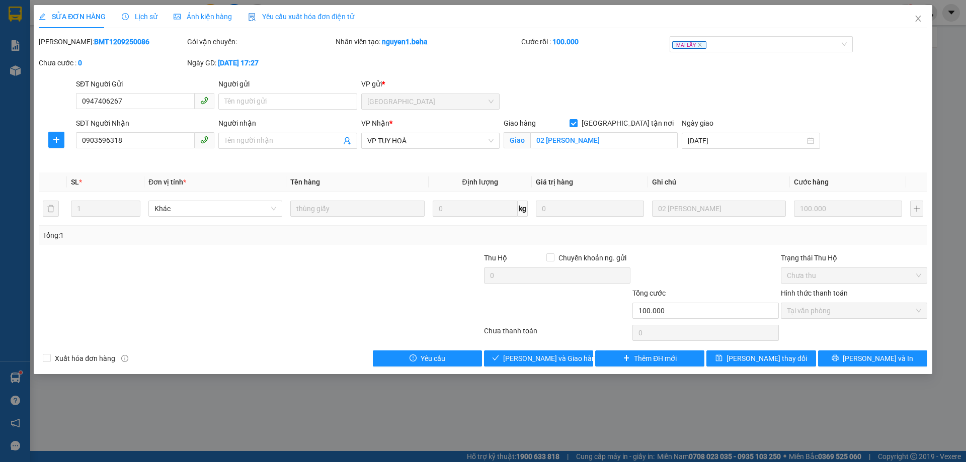
click at [606, 83] on div "SĐT Người Gửi 0947406267 Người gửi Tên người gửi VP gửi * [GEOGRAPHIC_DATA]" at bounding box center [501, 95] width 855 height 35
click at [212, 19] on span "Ảnh kiện hàng" at bounding box center [203, 17] width 58 height 8
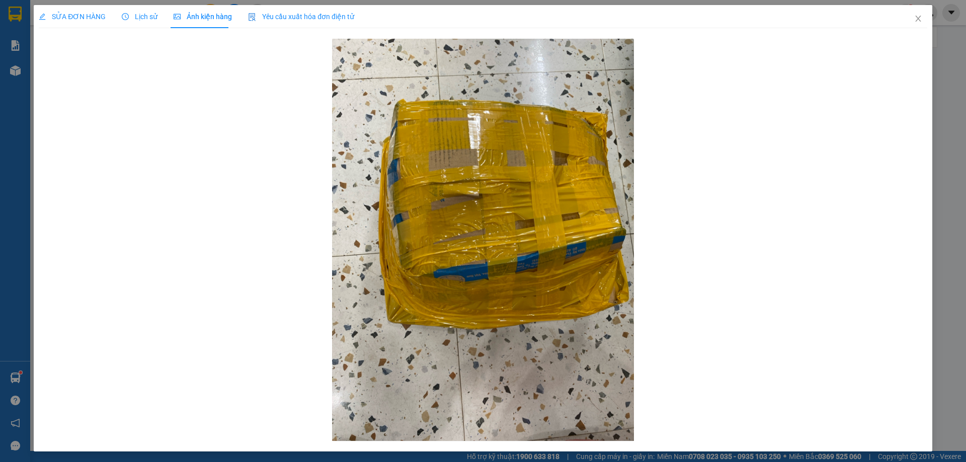
click at [79, 17] on span "SỬA ĐƠN HÀNG" at bounding box center [72, 17] width 67 height 8
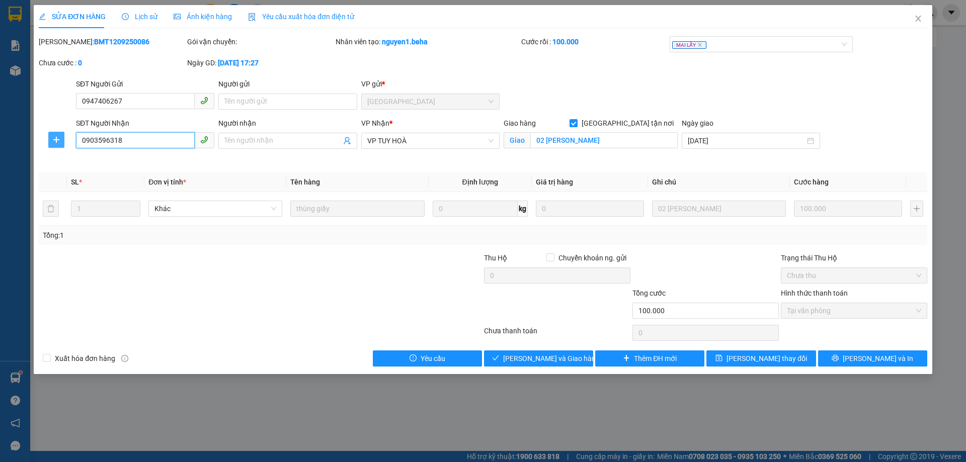
drag, startPoint x: 133, startPoint y: 135, endPoint x: 64, endPoint y: 139, distance: 69.0
click at [64, 139] on div "SĐT Người Nhận 0903596318 0903596318 Người nhận Tên người nhận VP Nhận * VP TUY…" at bounding box center [483, 141] width 891 height 47
click at [531, 361] on span "[PERSON_NAME] và Giao hàng" at bounding box center [551, 358] width 97 height 11
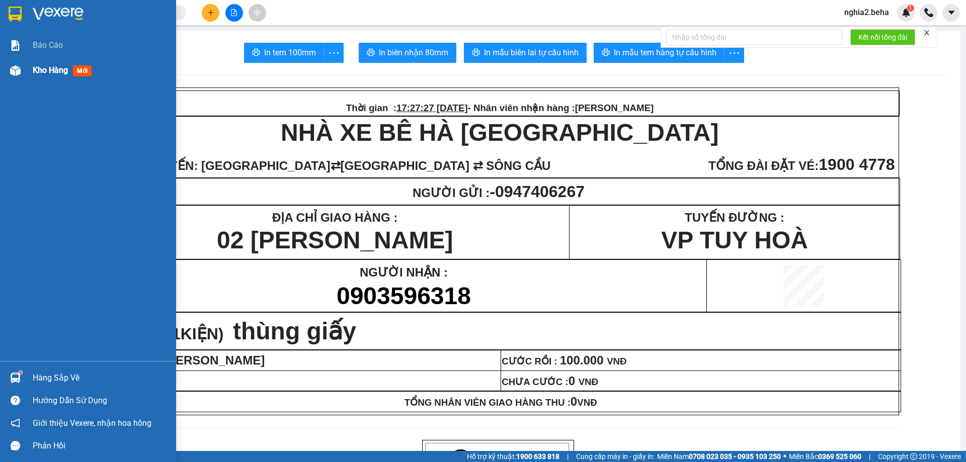
click at [28, 72] on div "Kho hàng mới" at bounding box center [88, 70] width 176 height 25
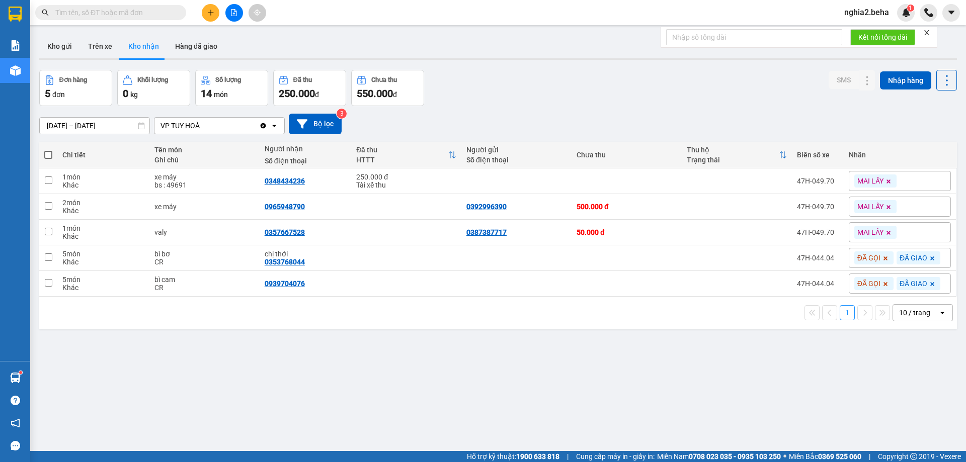
click at [611, 98] on div "Đơn hàng 5 đơn Khối lượng 0 kg Số lượng 14 món Đã thu 250.000 đ Chưa thu 550.00…" at bounding box center [498, 88] width 918 height 36
click at [293, 205] on div "0965948790" at bounding box center [285, 207] width 40 height 8
copy div "0965948790"
click at [285, 177] on div "0348434236" at bounding box center [285, 181] width 40 height 8
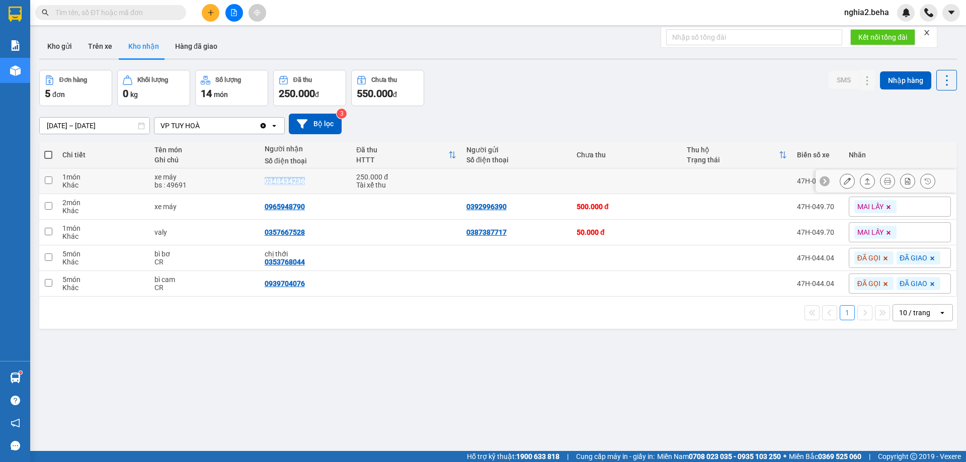
click at [285, 177] on div "0348434236" at bounding box center [285, 181] width 40 height 8
copy div "0348434236"
click at [65, 13] on input "text" at bounding box center [114, 12] width 119 height 11
paste input "0348434236"
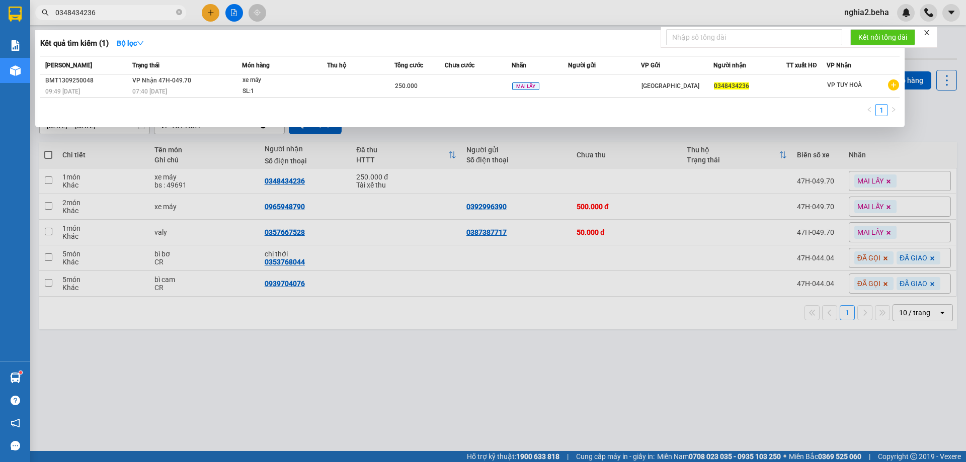
type input "0348434236"
click at [544, 142] on div at bounding box center [483, 231] width 966 height 462
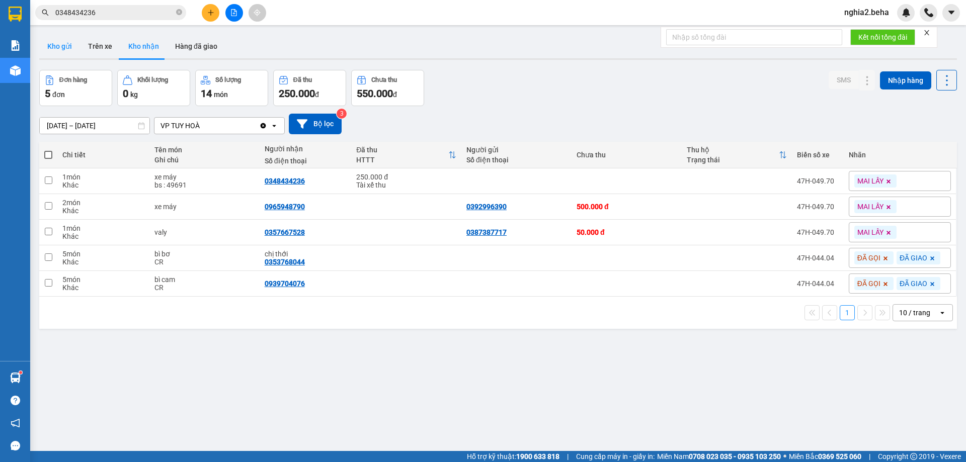
drag, startPoint x: 66, startPoint y: 44, endPoint x: 78, endPoint y: 43, distance: 12.1
click at [66, 44] on button "Kho gửi" at bounding box center [59, 46] width 41 height 24
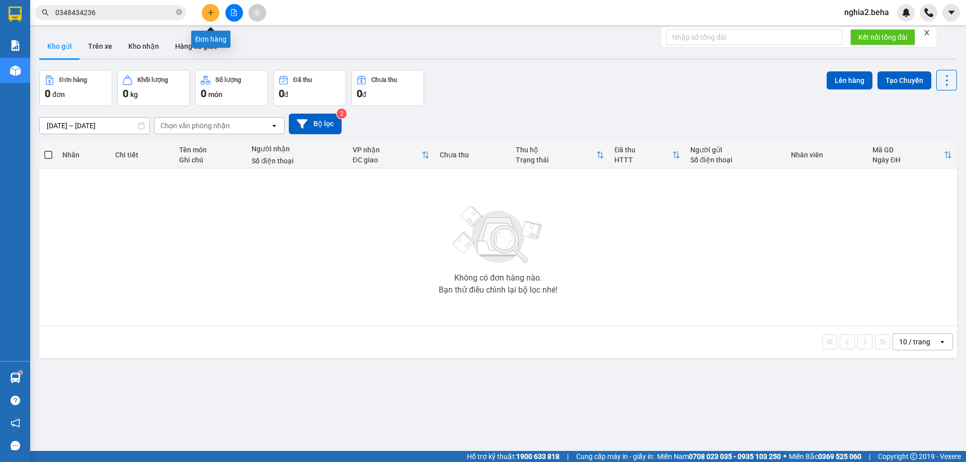
click at [207, 15] on icon "plus" at bounding box center [210, 12] width 7 height 7
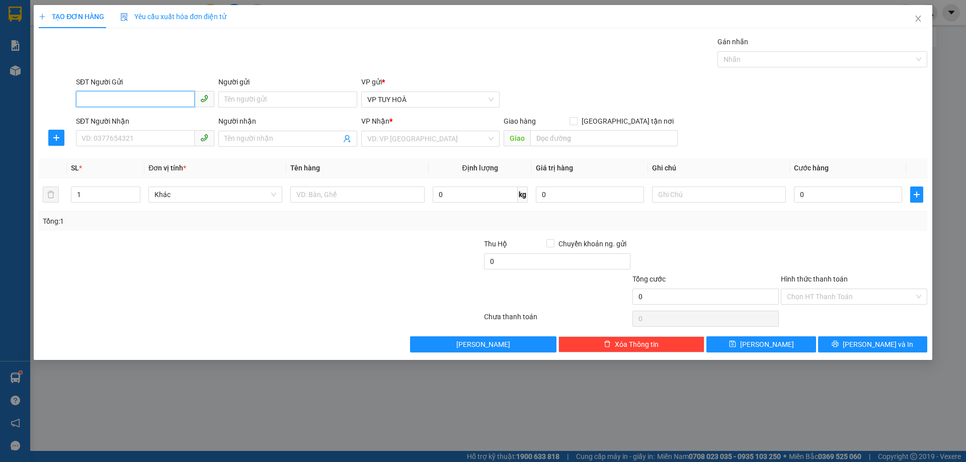
click at [130, 98] on input "SĐT Người Gửi" at bounding box center [135, 99] width 119 height 16
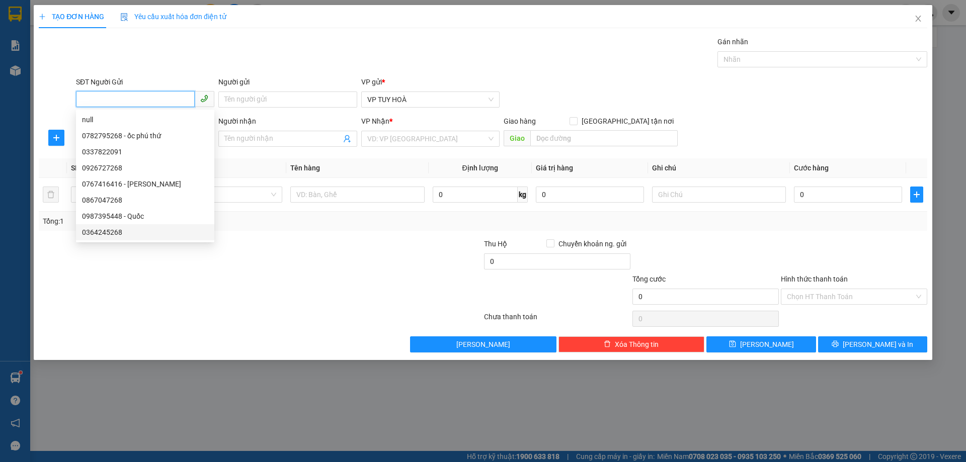
click at [145, 101] on input "SĐT Người Gửi" at bounding box center [135, 99] width 119 height 16
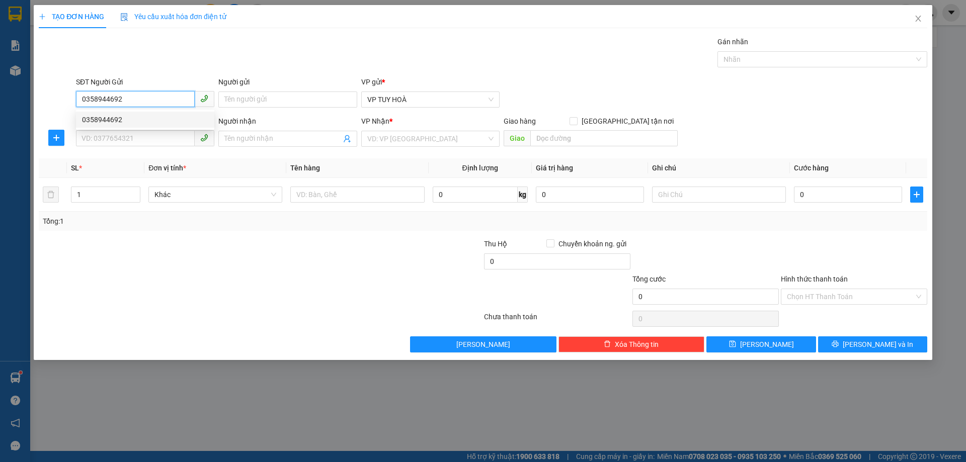
type input "0358944692"
click at [164, 128] on div "0358944692 0358944692" at bounding box center [145, 120] width 138 height 20
click at [130, 136] on input "SĐT Người Nhận" at bounding box center [135, 138] width 119 height 16
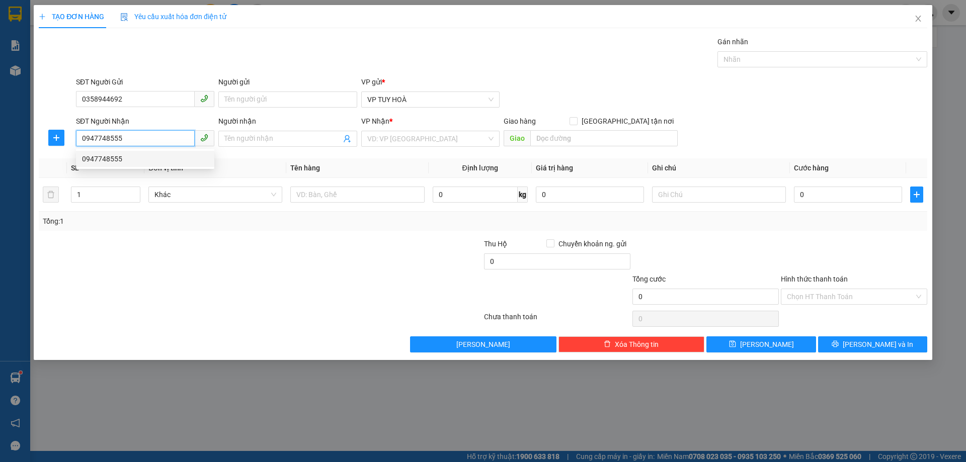
click at [156, 160] on div "0947748555" at bounding box center [145, 158] width 126 height 11
type input "0947748555"
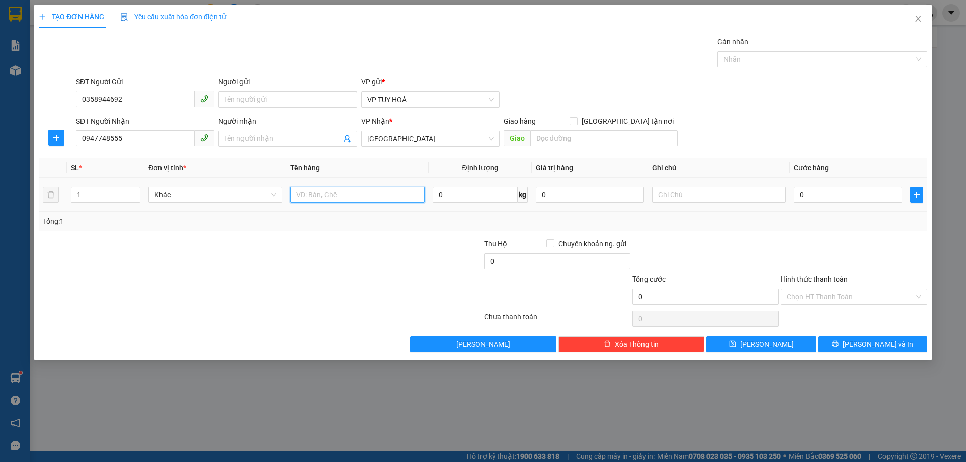
click at [358, 191] on input "text" at bounding box center [357, 195] width 134 height 16
type input "thùng xốp"
click at [816, 191] on input "0" at bounding box center [848, 195] width 108 height 16
type input "5"
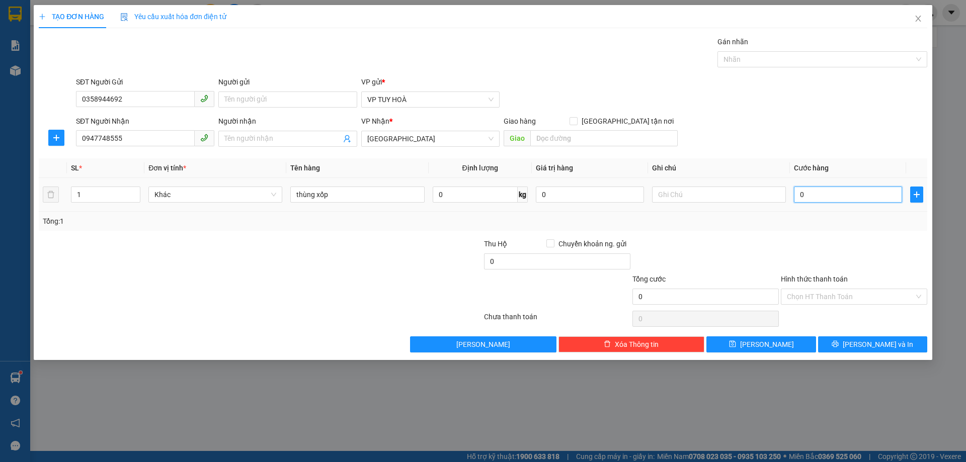
type input "5"
type input "50"
type input "50.000"
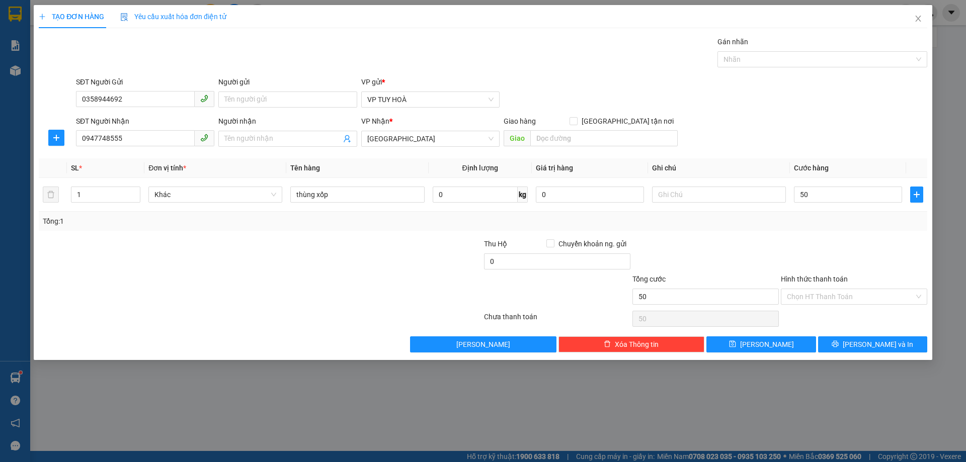
type input "50.000"
click at [826, 268] on div at bounding box center [854, 255] width 148 height 35
click at [748, 349] on button "[PERSON_NAME]" at bounding box center [760, 345] width 109 height 16
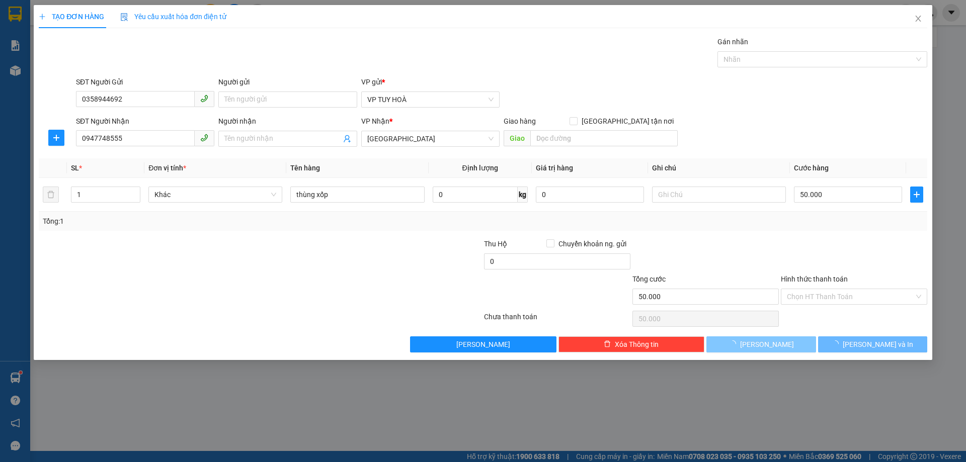
type input "0"
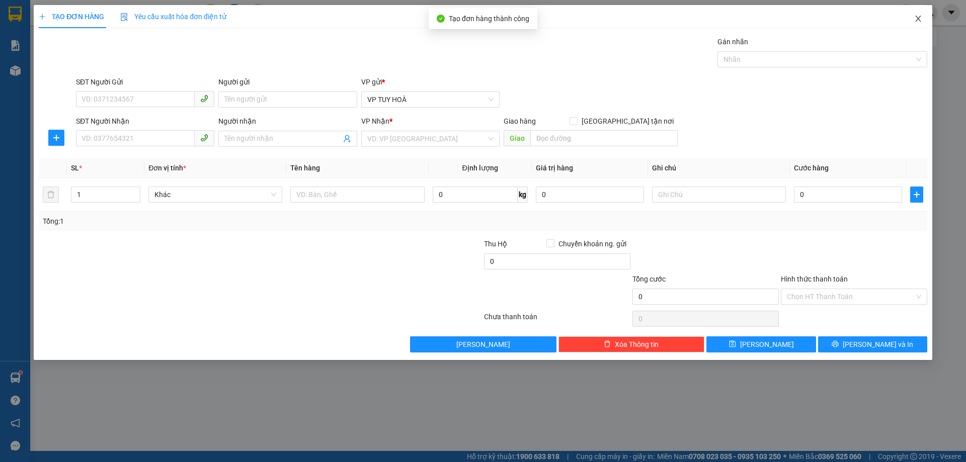
click at [924, 18] on span "Close" at bounding box center [918, 19] width 28 height 28
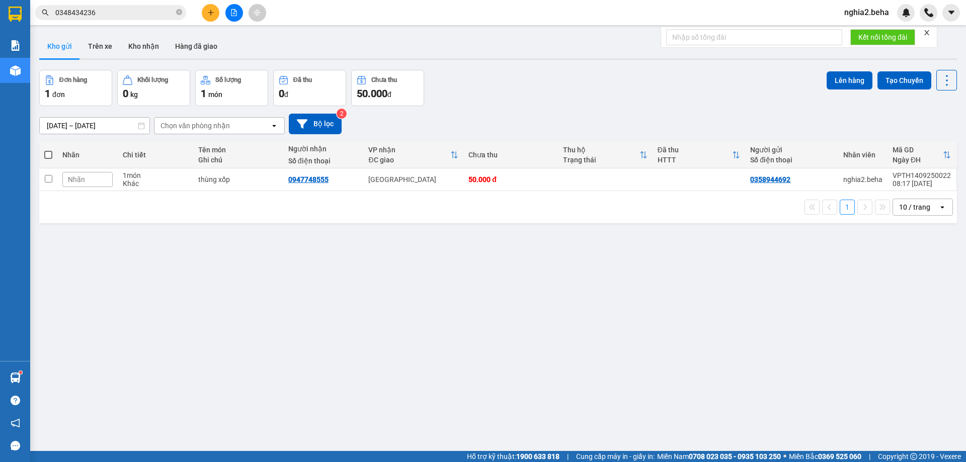
click at [557, 90] on div "Đơn hàng 1 đơn Khối lượng 0 kg Số lượng 1 món Đã thu 0 đ Chưa thu 50.000 đ Lên …" at bounding box center [498, 88] width 918 height 36
click at [143, 51] on button "Kho nhận" at bounding box center [143, 46] width 47 height 24
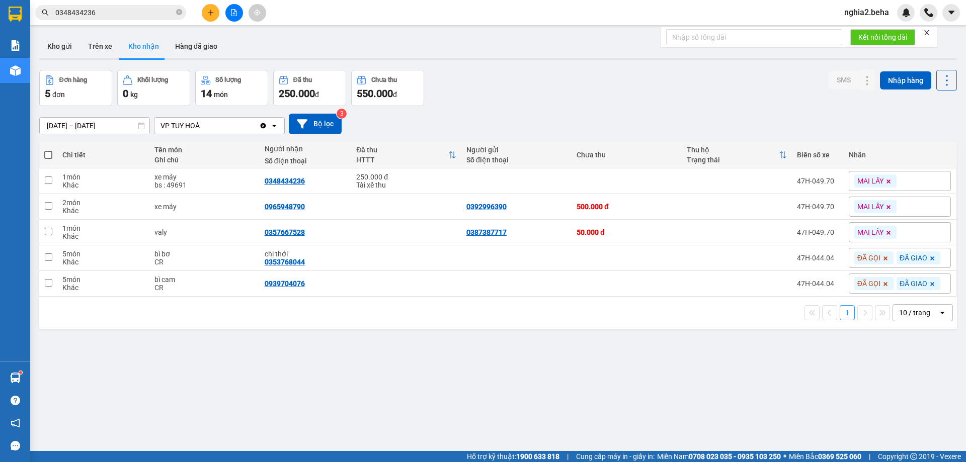
click at [113, 18] on input "0348434236" at bounding box center [114, 12] width 119 height 11
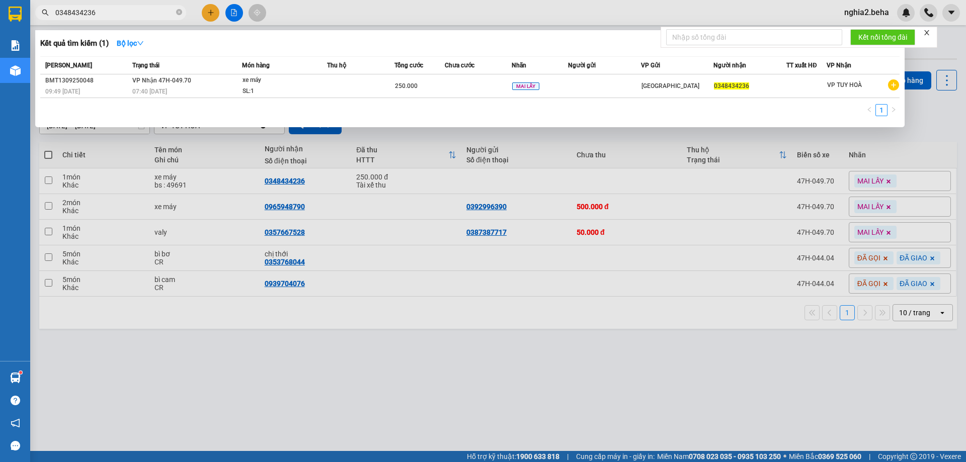
click at [110, 16] on input "0348434236" at bounding box center [114, 12] width 119 height 11
type input "0348434236"
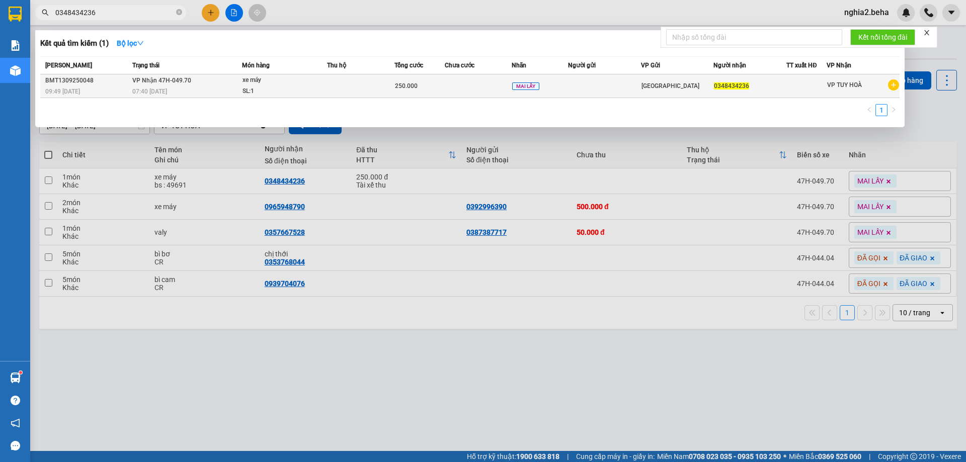
click at [350, 90] on td at bounding box center [360, 86] width 67 height 24
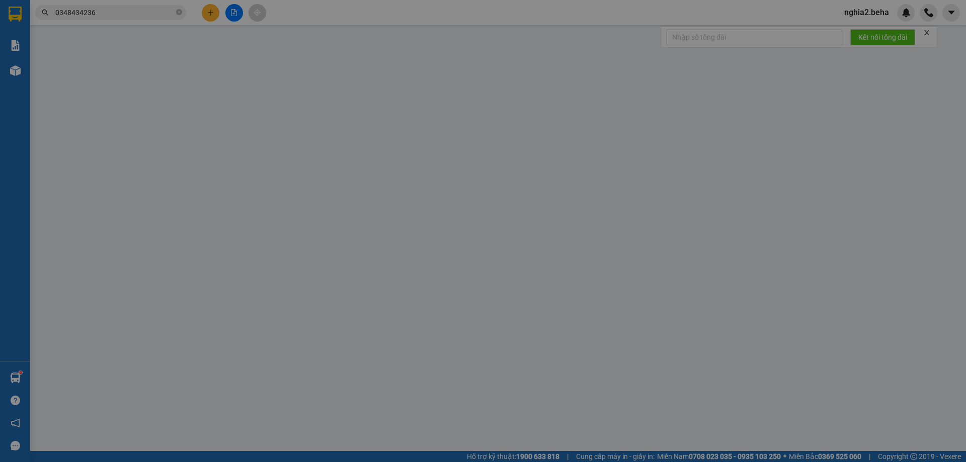
type input "0348434236"
type input "250.000"
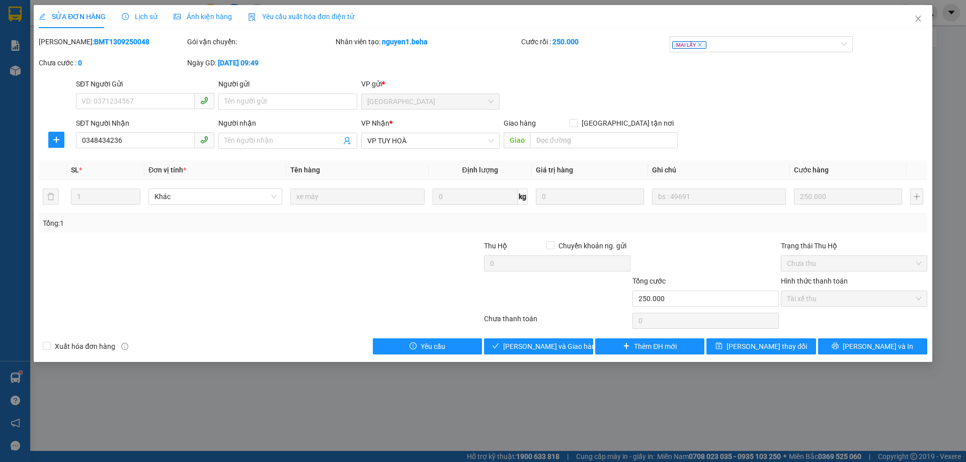
click at [207, 18] on span "Ảnh kiện hàng" at bounding box center [203, 17] width 58 height 8
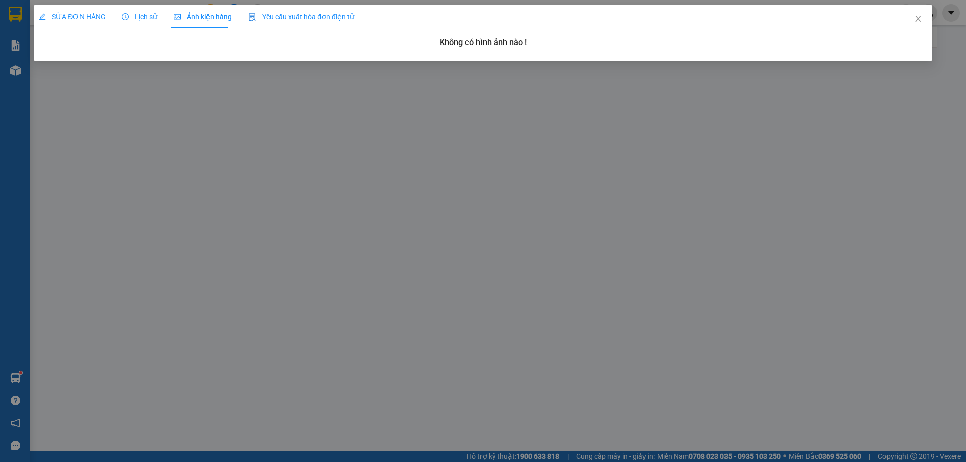
drag, startPoint x: 90, startPoint y: 8, endPoint x: 95, endPoint y: 18, distance: 10.6
click at [91, 9] on div "SỬA ĐƠN HÀNG" at bounding box center [72, 16] width 67 height 23
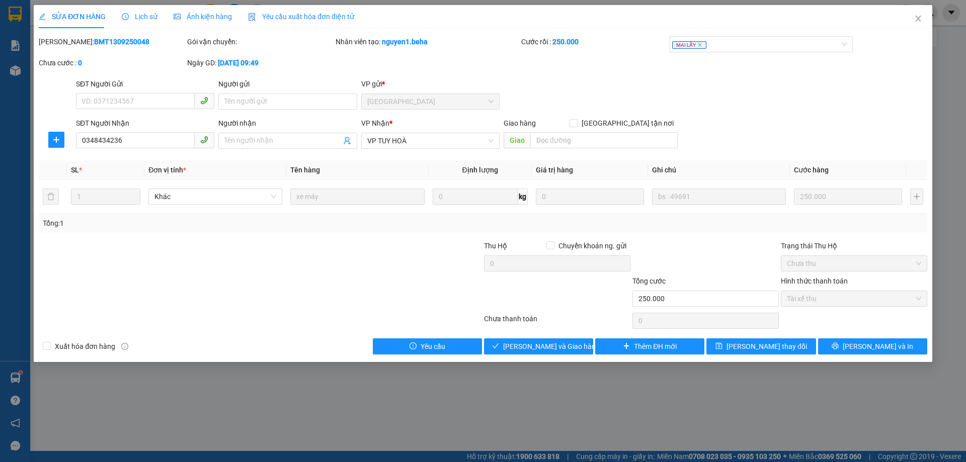
click at [773, 87] on div "SĐT Người Gửi VD: 0371234567 Người gửi Tên người gửi VP gửi * [GEOGRAPHIC_DATA]" at bounding box center [501, 95] width 855 height 35
click at [536, 344] on span "[PERSON_NAME] và Giao hàng" at bounding box center [551, 346] width 97 height 11
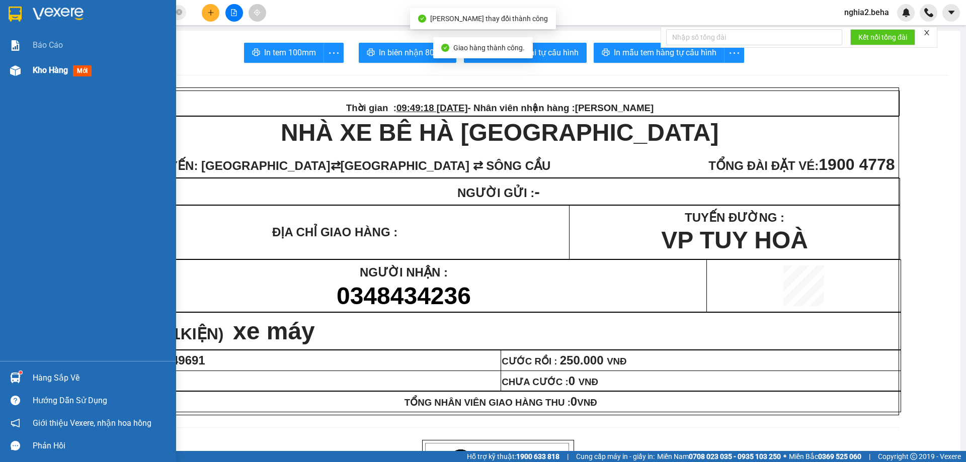
click at [25, 68] on div "Kho hàng mới" at bounding box center [88, 70] width 176 height 25
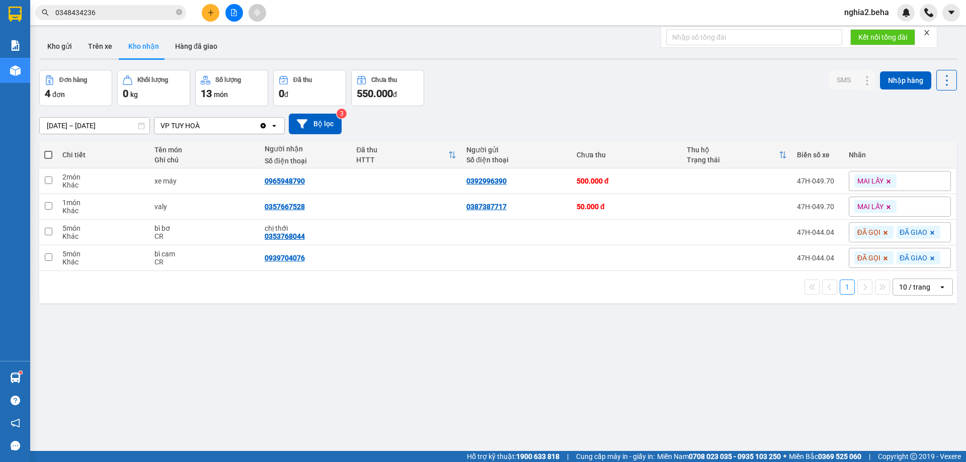
click at [597, 99] on div "Đơn hàng 4 đơn Khối lượng 0 kg Số lượng 13 món Đã thu 0 đ Chưa thu 550.000 đ SM…" at bounding box center [498, 88] width 918 height 36
click at [577, 89] on div "Đơn hàng 4 đơn Khối lượng 0 kg Số lượng 13 món Đã thu 0 đ Chưa thu 550.000 đ SM…" at bounding box center [498, 88] width 918 height 36
click at [584, 87] on div "Đơn hàng 4 đơn Khối lượng 0 kg Số lượng 13 món Đã thu 0 đ Chưa thu 550.000 đ SM…" at bounding box center [498, 88] width 918 height 36
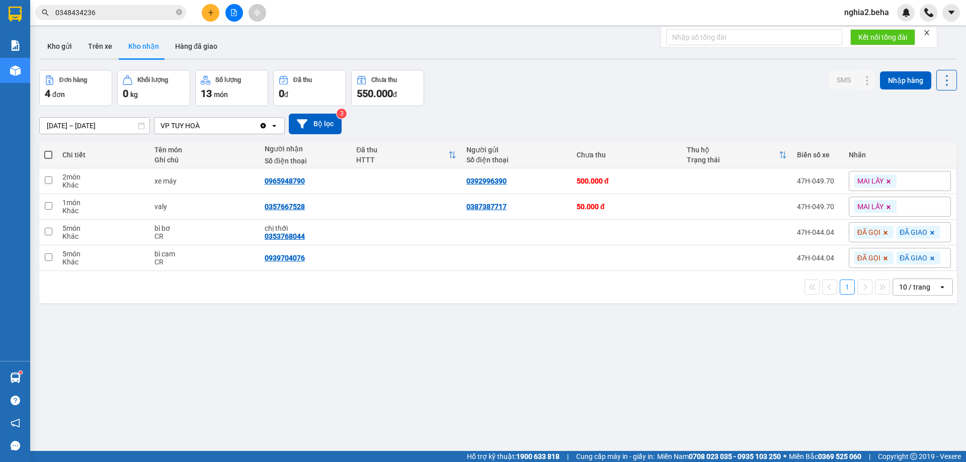
click at [478, 91] on div "Đơn hàng 4 đơn Khối lượng 0 kg Số lượng 13 món Đã thu 0 đ Chưa thu 550.000 đ SM…" at bounding box center [498, 88] width 918 height 36
click at [53, 50] on button "Kho gửi" at bounding box center [59, 46] width 41 height 24
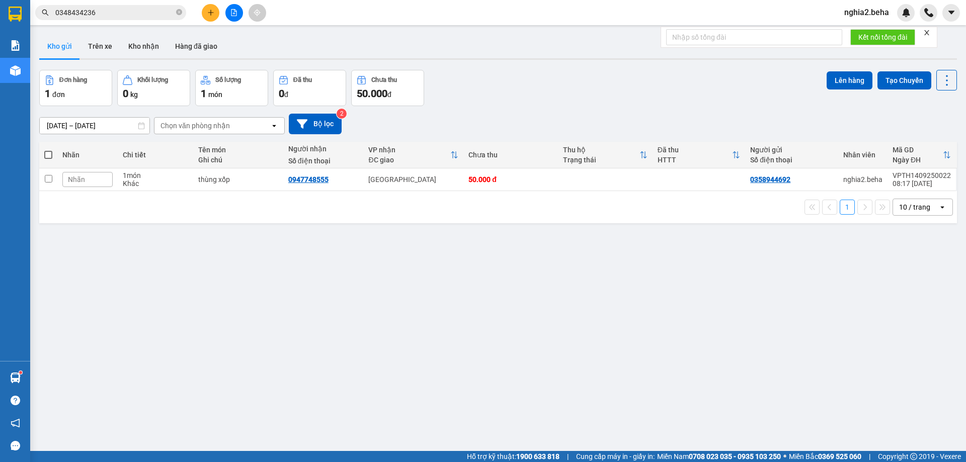
click at [576, 104] on div "Đơn hàng 1 đơn Khối lượng 0 kg Số lượng 1 món Đã thu 0 đ Chưa thu 50.000 đ Lên …" at bounding box center [498, 88] width 918 height 36
click at [131, 50] on button "Kho nhận" at bounding box center [143, 46] width 47 height 24
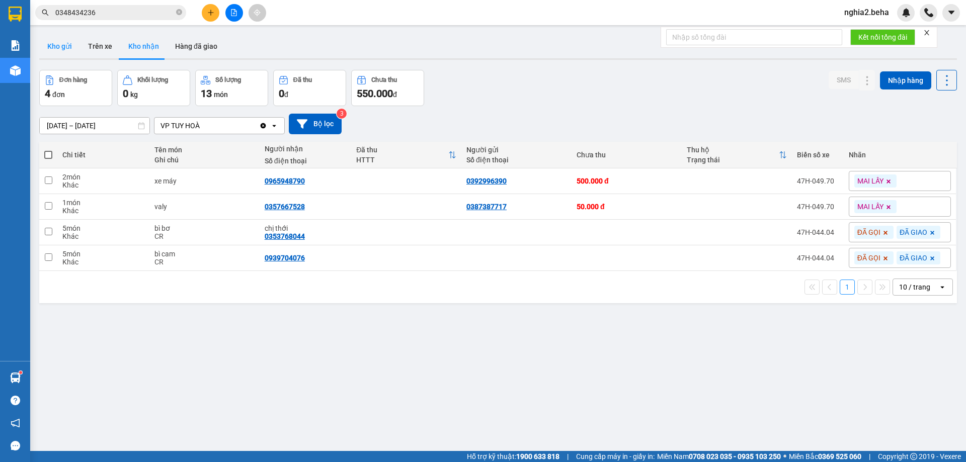
click at [65, 42] on button "Kho gửi" at bounding box center [59, 46] width 41 height 24
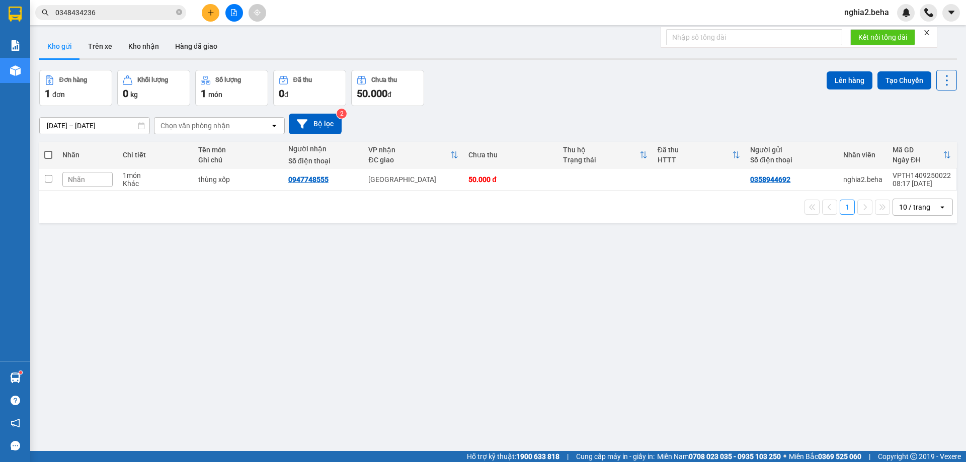
click at [541, 94] on div "Đơn hàng 1 đơn Khối lượng 0 kg Số lượng 1 món Đã thu 0 đ Chưa thu 50.000 đ Lên …" at bounding box center [498, 88] width 918 height 36
click at [586, 76] on div "Đơn hàng 1 đơn Khối lượng 0 kg Số lượng 1 món Đã thu 0 đ Chưa thu 50.000 đ Lên …" at bounding box center [498, 88] width 918 height 36
click at [153, 45] on button "Kho nhận" at bounding box center [143, 46] width 47 height 24
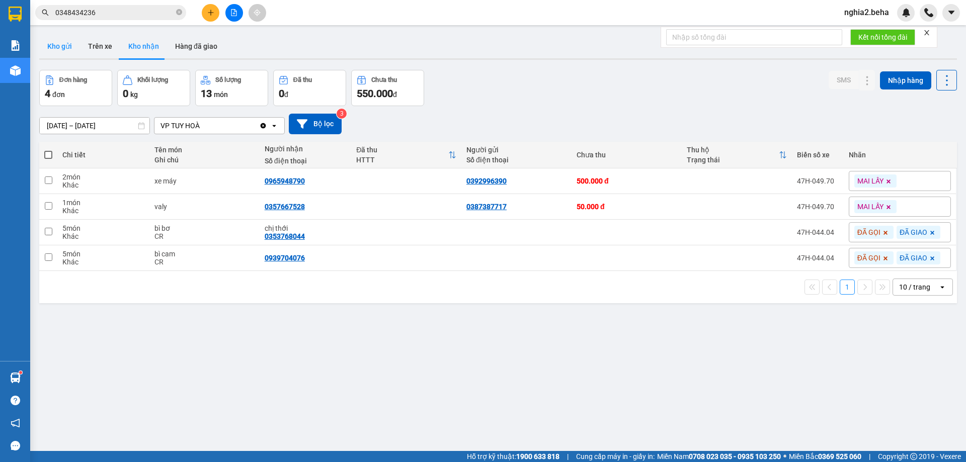
click at [66, 51] on button "Kho gửi" at bounding box center [59, 46] width 41 height 24
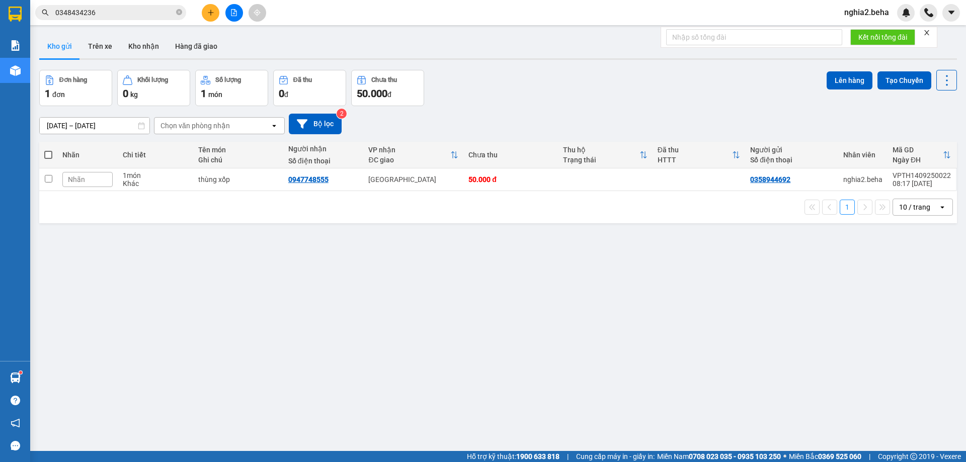
click at [533, 94] on div "Đơn hàng 1 đơn Khối lượng 0 kg Số lượng 1 món Đã thu 0 đ Chưa thu 50.000 đ Lên …" at bounding box center [498, 88] width 918 height 36
click at [554, 75] on div "Đơn hàng 1 đơn Khối lượng 0 kg Số lượng 1 món Đã thu 0 đ Chưa thu 50.000 đ Lên …" at bounding box center [498, 88] width 918 height 36
click at [599, 208] on div "1 10 / trang open" at bounding box center [498, 207] width 910 height 17
click at [598, 263] on div "ver 1.8.143 Kho gửi Trên xe Kho nhận Hàng đã giao Đơn hàng 1 đơn Khối lượng 0 k…" at bounding box center [498, 261] width 926 height 462
click at [598, 262] on div "ver 1.8.143 Kho gửi Trên xe Kho nhận Hàng đã giao Đơn hàng 1 đơn Khối lượng 0 k…" at bounding box center [498, 261] width 926 height 462
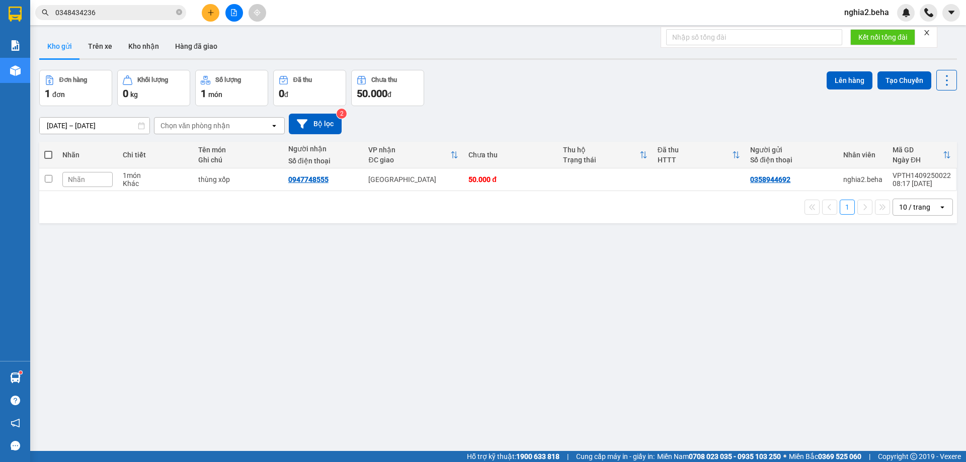
click at [598, 262] on div "ver 1.8.143 Kho gửi Trên xe Kho nhận Hàng đã giao Đơn hàng 1 đơn Khối lượng 0 k…" at bounding box center [498, 261] width 926 height 462
click at [530, 302] on div "ver 1.8.143 Kho gửi Trên xe Kho nhận Hàng đã giao Đơn hàng 1 đơn Khối lượng 0 k…" at bounding box center [498, 261] width 926 height 462
click at [574, 95] on div "Đơn hàng 1 đơn Khối lượng 0 kg Số lượng 1 món Đã thu 0 đ Chưa thu 50.000 đ Lên …" at bounding box center [498, 88] width 918 height 36
drag, startPoint x: 182, startPoint y: 51, endPoint x: 147, endPoint y: 51, distance: 35.2
click at [182, 51] on button "Hàng đã giao" at bounding box center [196, 46] width 58 height 24
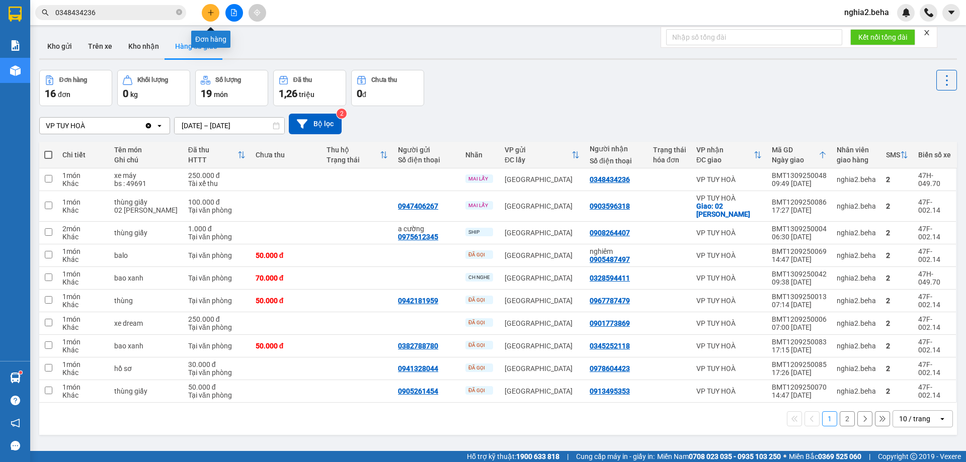
click at [207, 15] on icon "plus" at bounding box center [210, 12] width 7 height 7
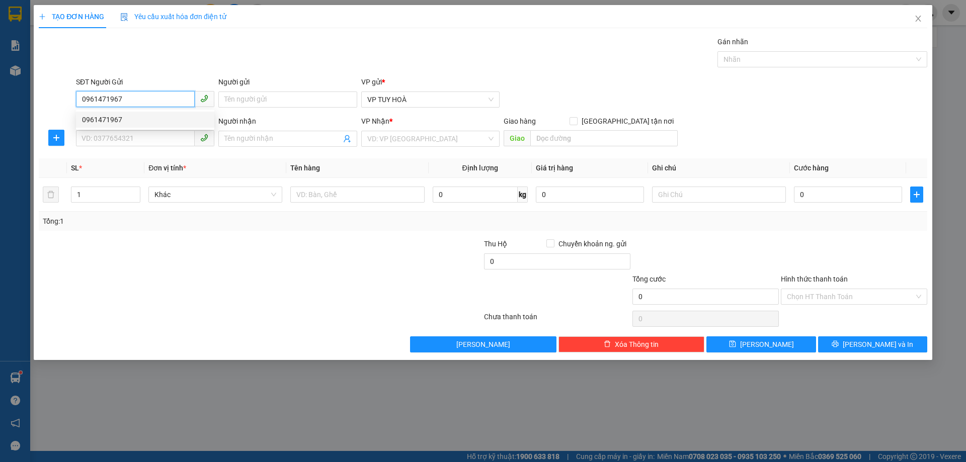
click at [183, 121] on div "0961471967" at bounding box center [145, 119] width 126 height 11
type input "0961471967"
click at [156, 138] on input "SĐT Người Nhận" at bounding box center [135, 138] width 119 height 16
click at [132, 134] on input "SĐT Người Nhận" at bounding box center [135, 138] width 119 height 16
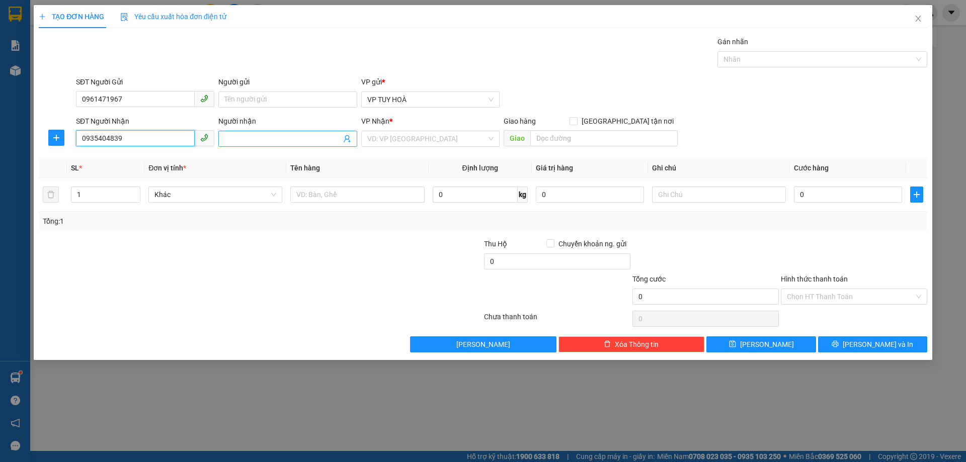
type input "0935404839"
click at [258, 132] on span at bounding box center [287, 139] width 138 height 16
click at [233, 137] on input "0914160669" at bounding box center [282, 138] width 116 height 11
click at [242, 139] on input "0914160669" at bounding box center [282, 138] width 116 height 11
click at [240, 138] on input "0914160669" at bounding box center [282, 138] width 116 height 11
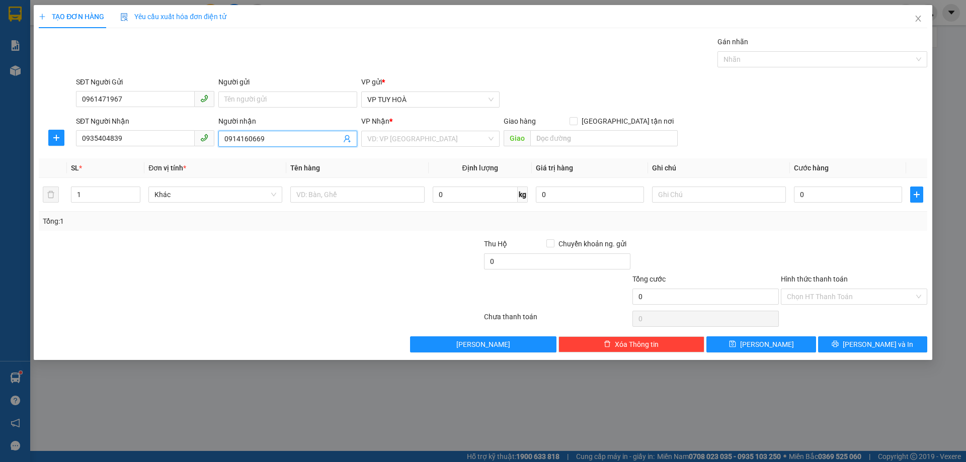
click at [248, 138] on input "0914160669" at bounding box center [282, 138] width 116 height 11
click at [254, 137] on input "0914160669" at bounding box center [282, 138] width 116 height 11
type input "0914160669"
click at [89, 137] on input "0935404839" at bounding box center [135, 138] width 119 height 16
click at [98, 136] on input "0935404839" at bounding box center [135, 138] width 119 height 16
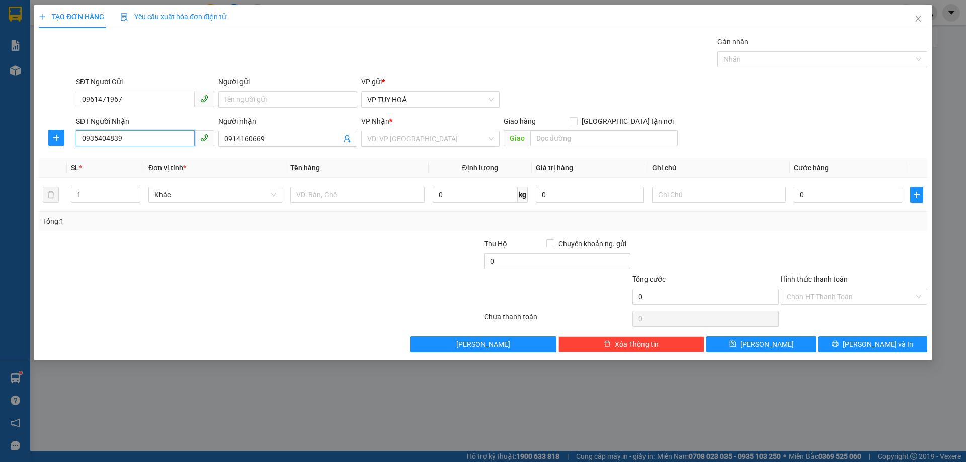
click at [104, 137] on input "0935404839" at bounding box center [135, 138] width 119 height 16
click at [115, 137] on input "0935404839" at bounding box center [135, 138] width 119 height 16
click at [437, 139] on input "search" at bounding box center [426, 138] width 119 height 15
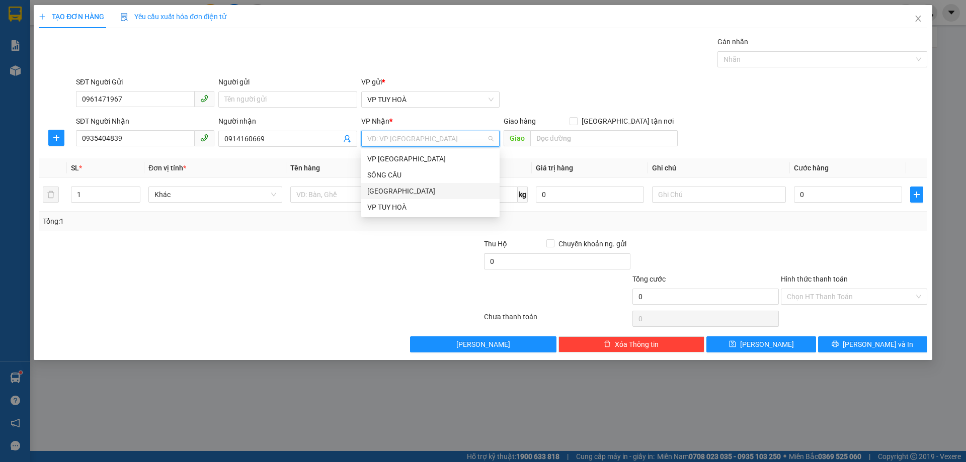
click at [411, 188] on div "[GEOGRAPHIC_DATA]" at bounding box center [430, 191] width 126 height 11
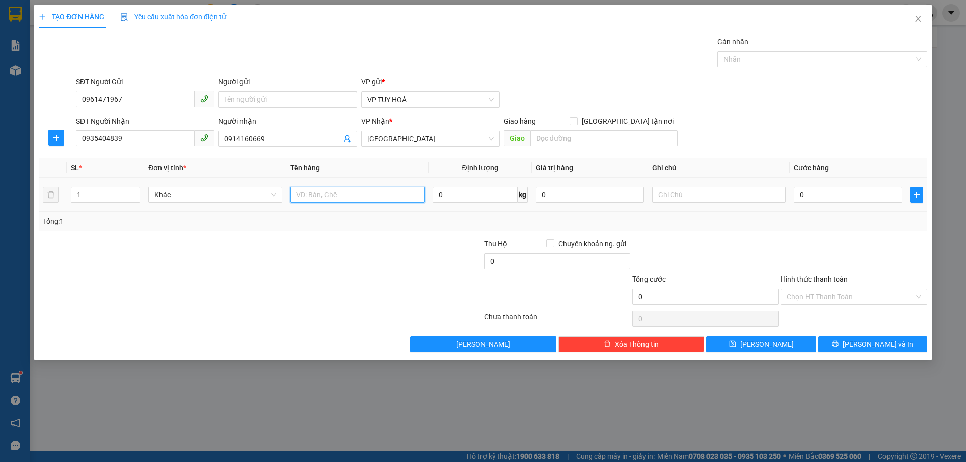
click at [311, 194] on input "text" at bounding box center [357, 195] width 134 height 16
type input "thùng xốp"
click at [823, 196] on input "0" at bounding box center [848, 195] width 108 height 16
type input "5"
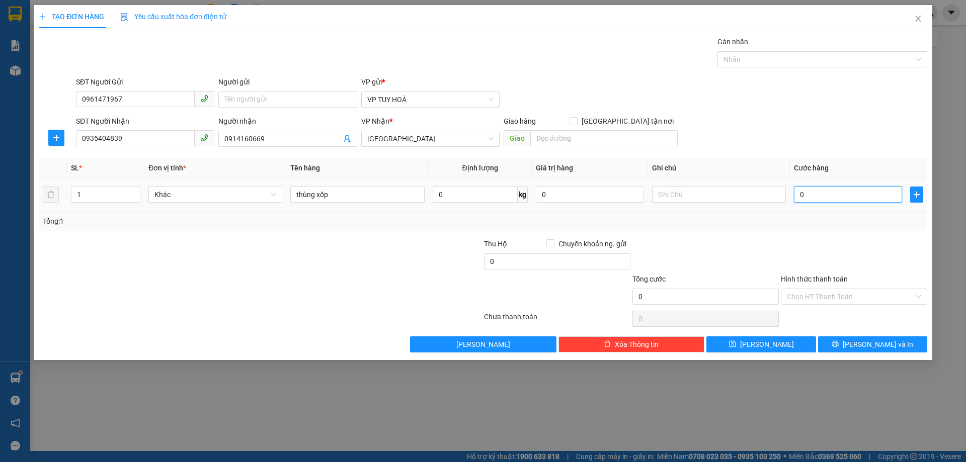
type input "5"
type input "50"
type input "50.000"
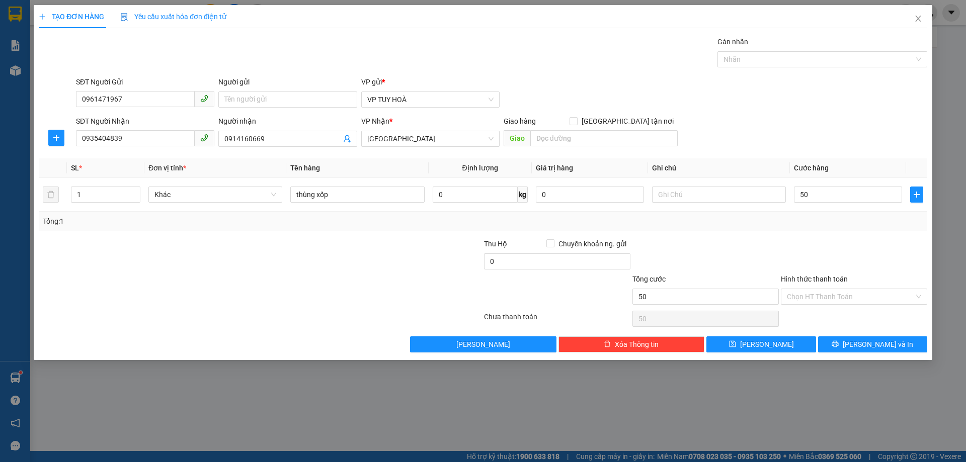
type input "50.000"
click at [824, 233] on div "Transit Pickup Surcharge Ids Transit Deliver Surcharge Ids Transit Deliver Surc…" at bounding box center [483, 194] width 889 height 316
click at [839, 342] on icon "printer" at bounding box center [835, 344] width 7 height 7
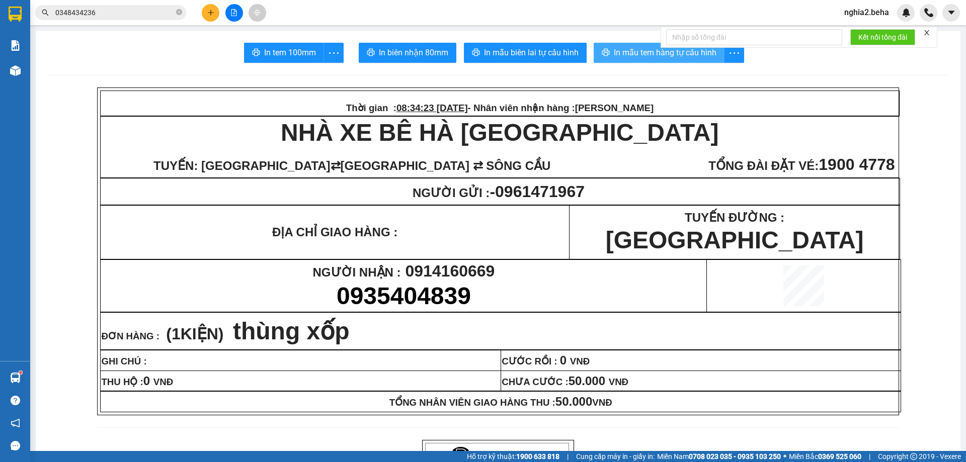
click at [619, 56] on span "In mẫu tem hàng tự cấu hình" at bounding box center [665, 52] width 103 height 13
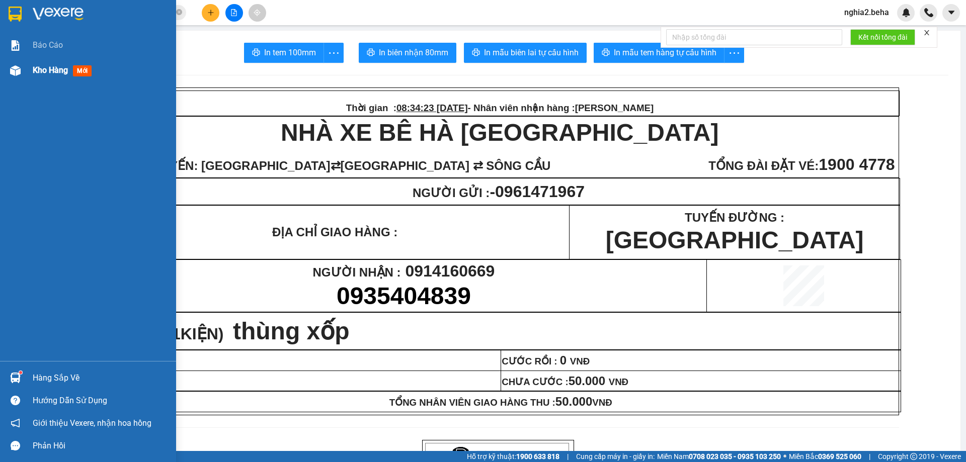
click at [88, 78] on div "Kho hàng mới" at bounding box center [101, 70] width 136 height 25
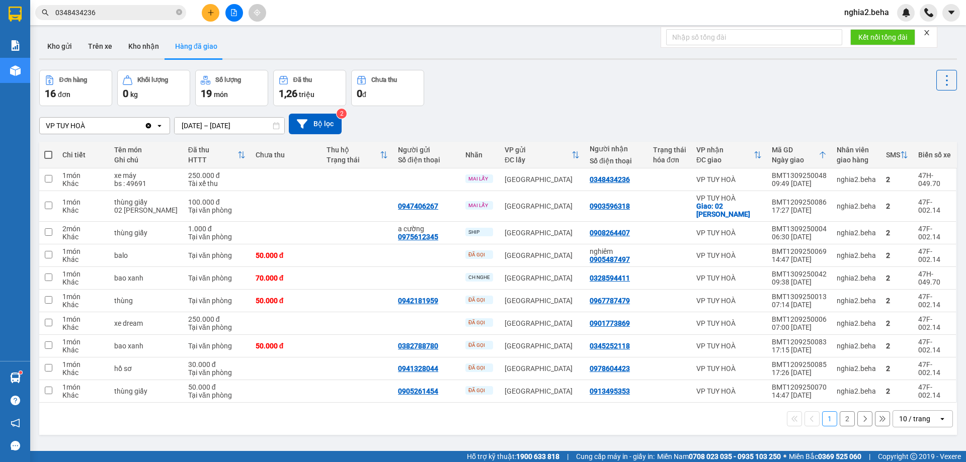
click at [551, 95] on div "Đơn hàng 16 đơn Khối lượng 0 kg Số lượng 19 món Đã thu 1,26 triệu Chưa thu 0 đ" at bounding box center [498, 88] width 918 height 36
click at [90, 43] on button "Trên xe" at bounding box center [100, 46] width 40 height 24
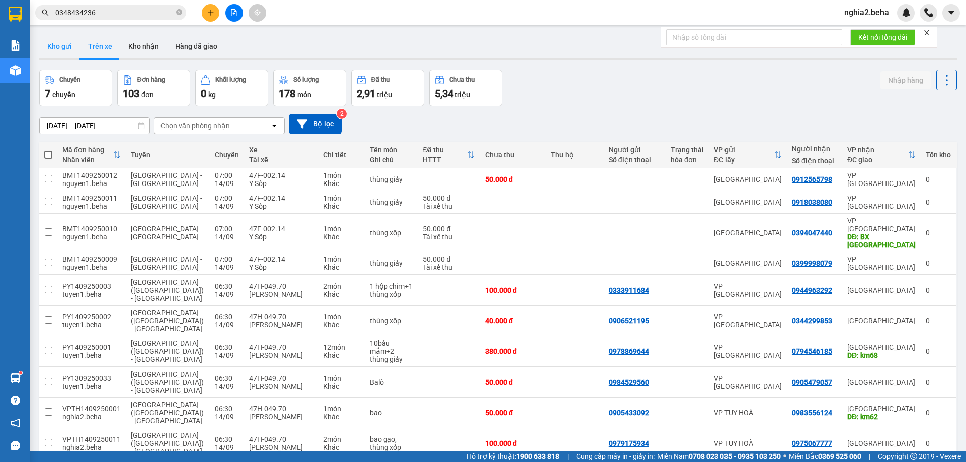
click at [50, 51] on button "Kho gửi" at bounding box center [59, 46] width 41 height 24
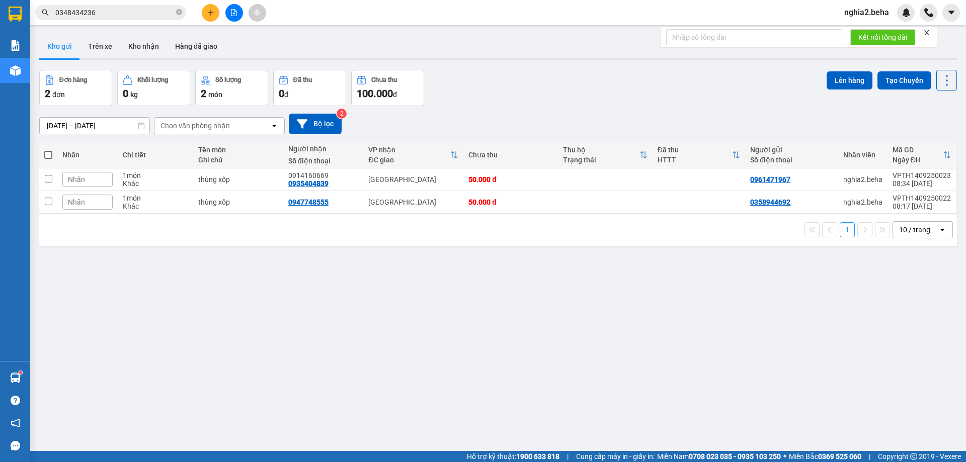
click at [519, 102] on div "Đơn hàng 2 đơn Khối lượng 0 kg Số lượng 2 món Đã thu 0 đ Chưa thu 100.000 đ Lên…" at bounding box center [498, 88] width 918 height 36
click at [97, 182] on div "Nhãn" at bounding box center [87, 179] width 50 height 15
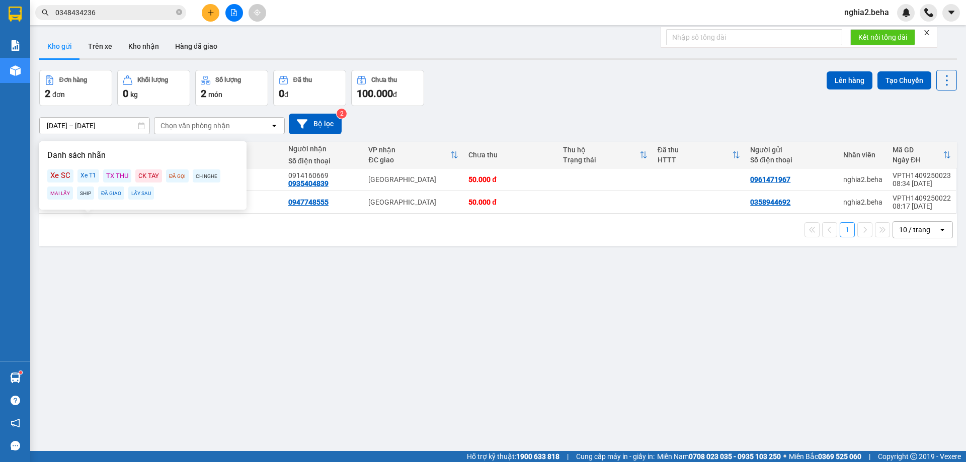
click at [92, 175] on div "Xe T1" at bounding box center [88, 176] width 22 height 13
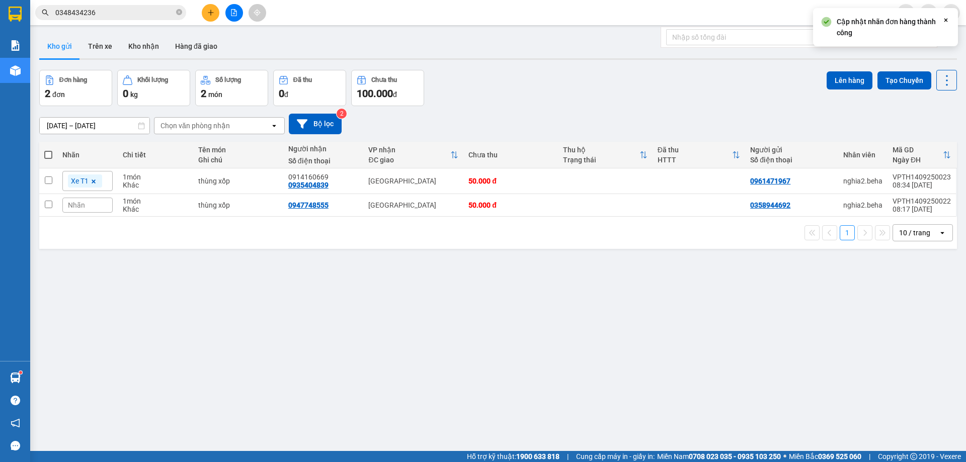
drag, startPoint x: 139, startPoint y: 257, endPoint x: 113, endPoint y: 238, distance: 32.4
click at [140, 257] on div "ver 1.8.143 Kho gửi Trên xe Kho nhận Hàng đã giao Đơn hàng 2 đơn Khối lượng 0 k…" at bounding box center [498, 261] width 926 height 462
click at [48, 206] on input "checkbox" at bounding box center [49, 205] width 8 height 8
checkbox input "true"
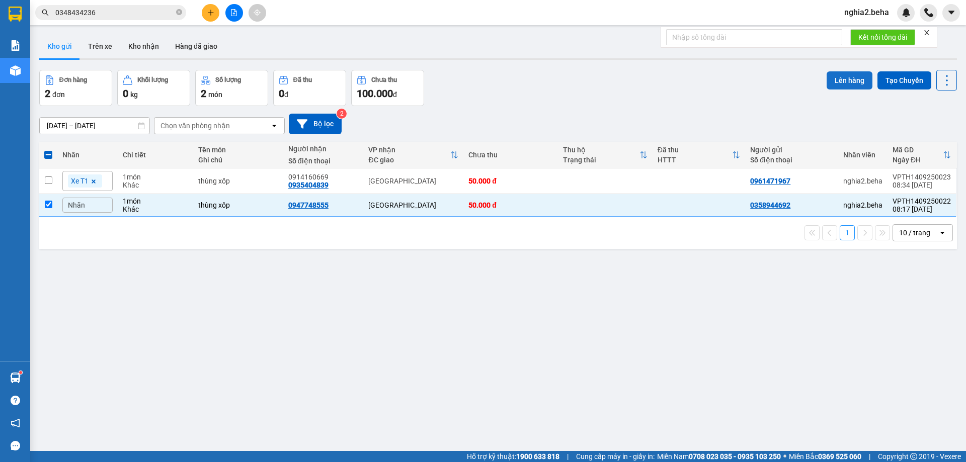
click at [830, 83] on button "Lên hàng" at bounding box center [850, 80] width 46 height 18
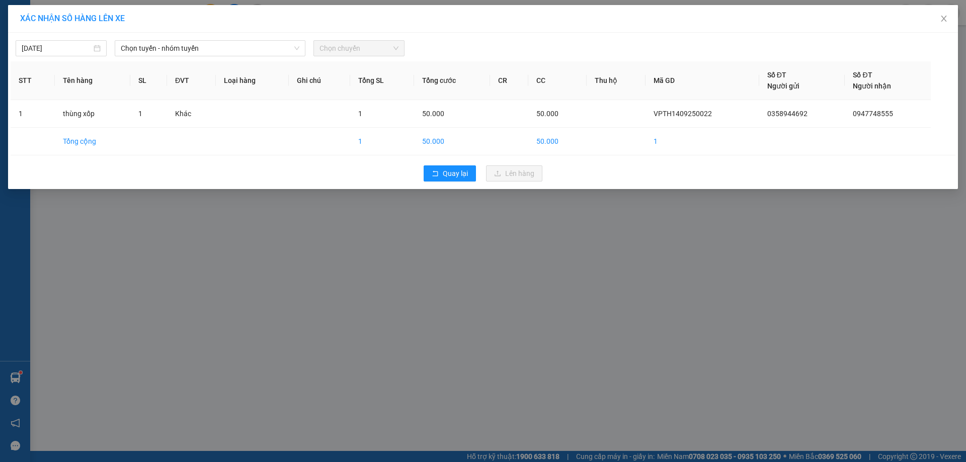
drag, startPoint x: 183, startPoint y: 53, endPoint x: 194, endPoint y: 56, distance: 12.0
click at [188, 54] on span "Chọn tuyến - nhóm tuyến" at bounding box center [210, 48] width 179 height 15
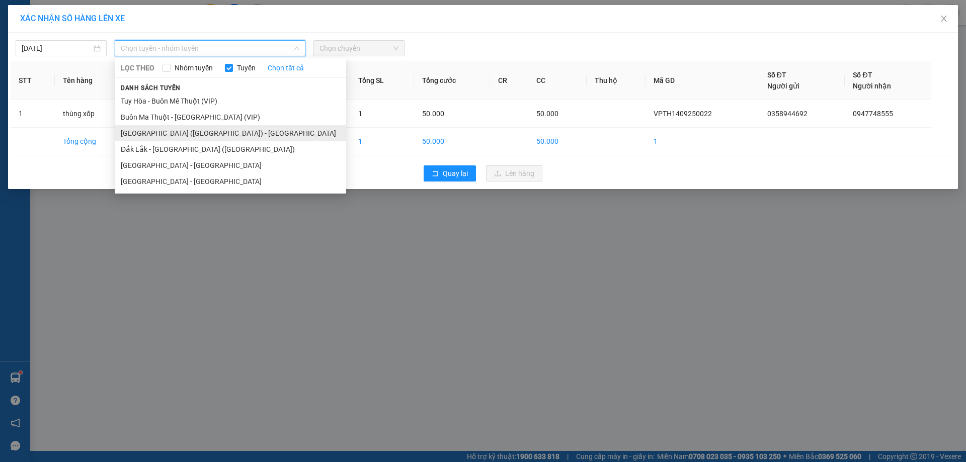
click at [188, 133] on li "[GEOGRAPHIC_DATA] ([GEOGRAPHIC_DATA]) - [GEOGRAPHIC_DATA]" at bounding box center [230, 133] width 231 height 16
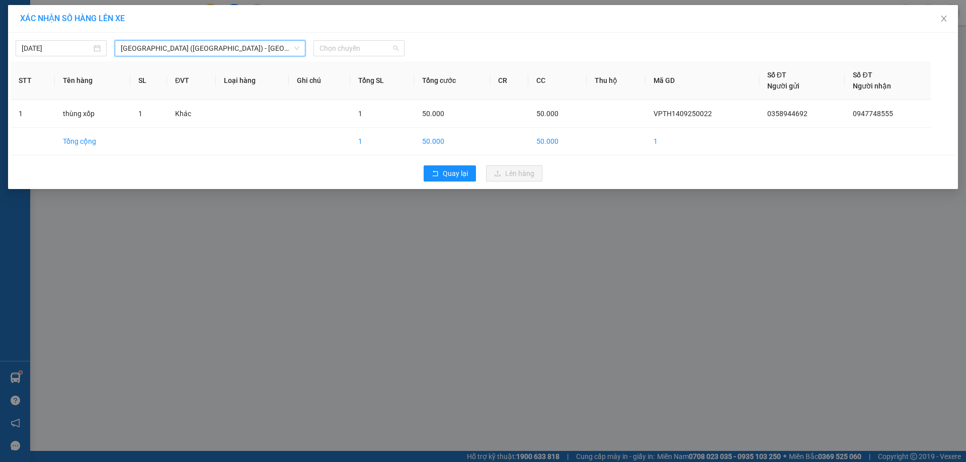
drag, startPoint x: 355, startPoint y: 48, endPoint x: 372, endPoint y: 68, distance: 26.4
click at [356, 48] on span "Chọn chuyến" at bounding box center [358, 48] width 79 height 15
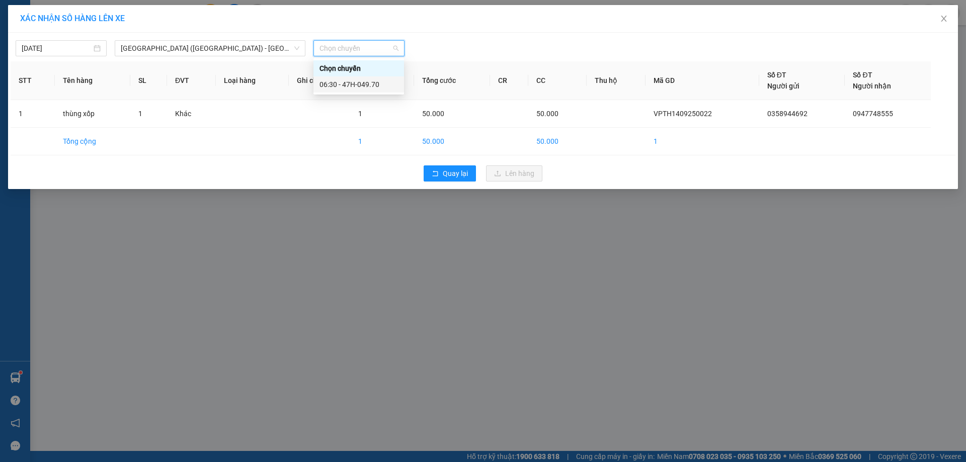
click at [367, 89] on div "06:30 - 47H-049.70" at bounding box center [358, 84] width 78 height 11
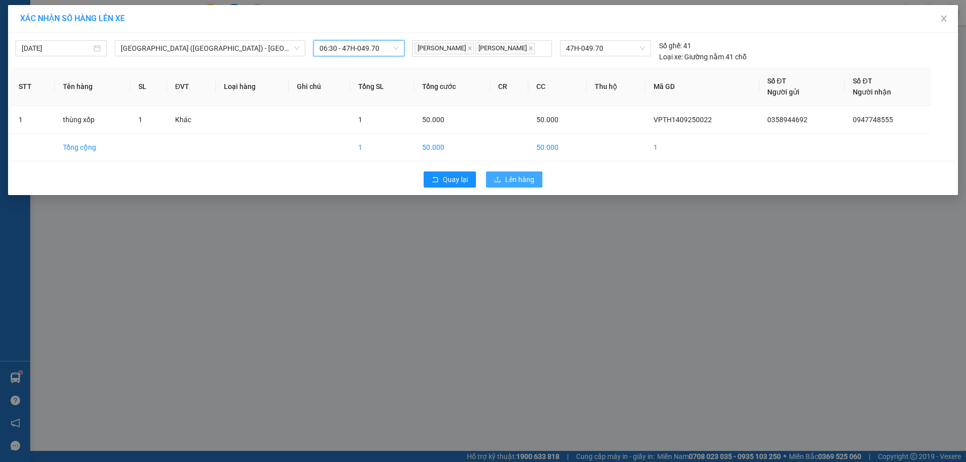
click at [528, 186] on button "Lên hàng" at bounding box center [514, 180] width 56 height 16
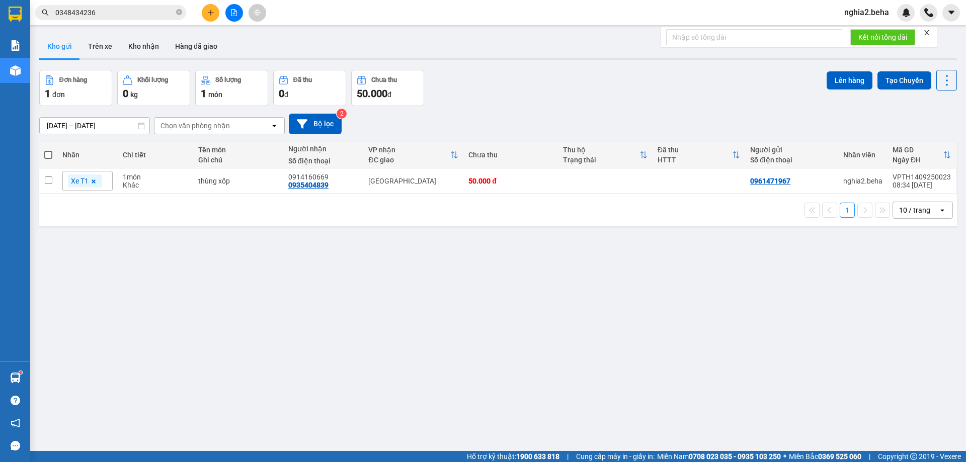
click at [110, 17] on input "0348434236" at bounding box center [114, 12] width 119 height 11
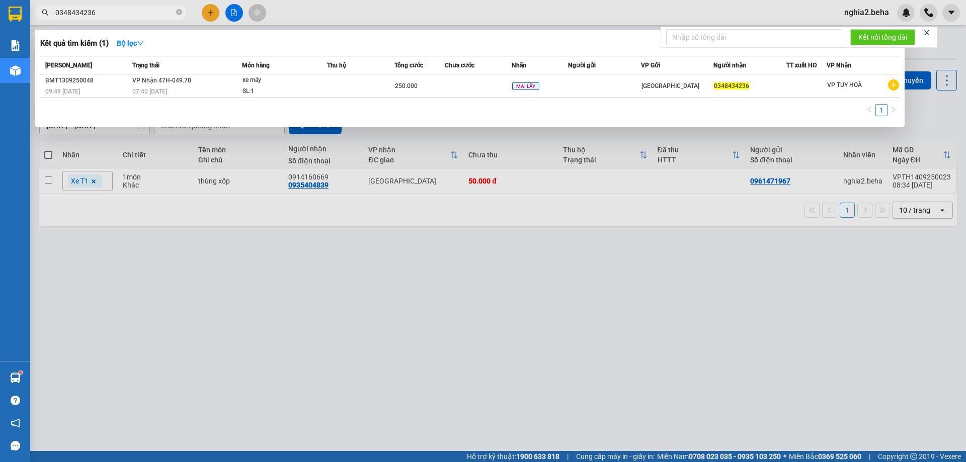
click at [109, 16] on input "0348434236" at bounding box center [114, 12] width 119 height 11
paste input "62374304"
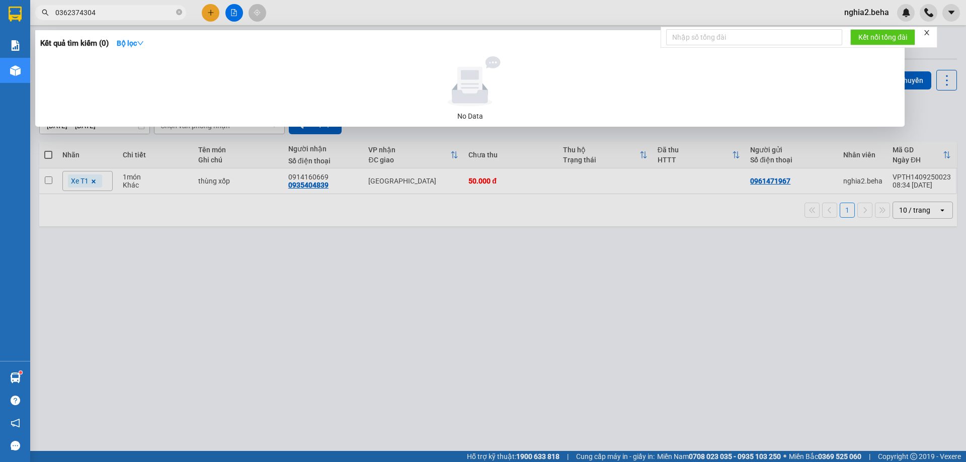
click at [129, 12] on input "0362374304" at bounding box center [114, 12] width 119 height 11
paste input "916903739"
type input "0916903739"
click at [476, 352] on div at bounding box center [483, 231] width 966 height 462
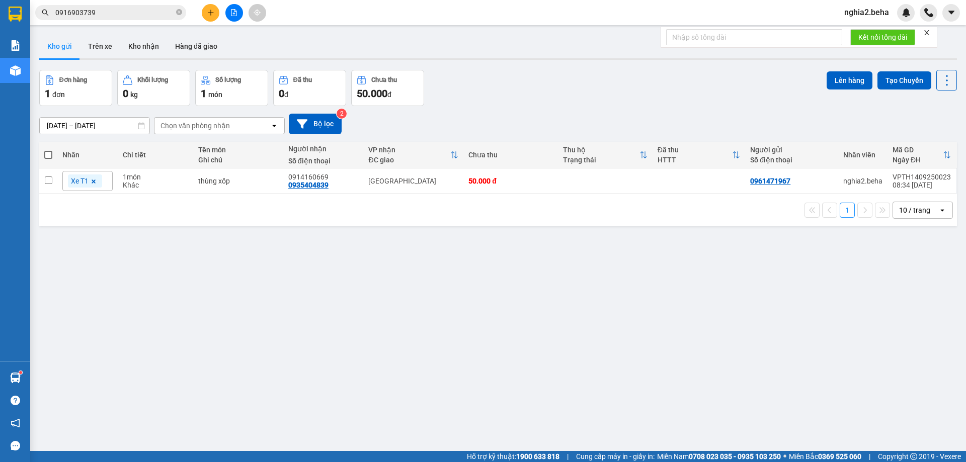
click at [656, 107] on div "[DATE] – [DATE] Press the down arrow key to interact with the calendar and sele…" at bounding box center [498, 124] width 918 height 36
click at [141, 51] on button "Kho nhận" at bounding box center [143, 46] width 47 height 24
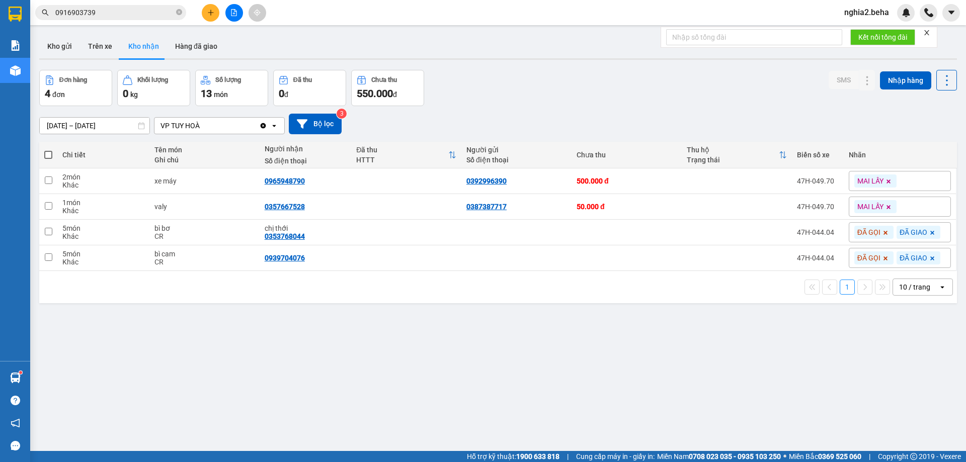
click at [381, 384] on div "ver 1.8.143 Kho gửi Trên xe Kho nhận Hàng đã giao Đơn hàng 4 đơn Khối lượng 0 k…" at bounding box center [498, 261] width 926 height 462
click at [127, 11] on input "0916903739" at bounding box center [114, 12] width 119 height 11
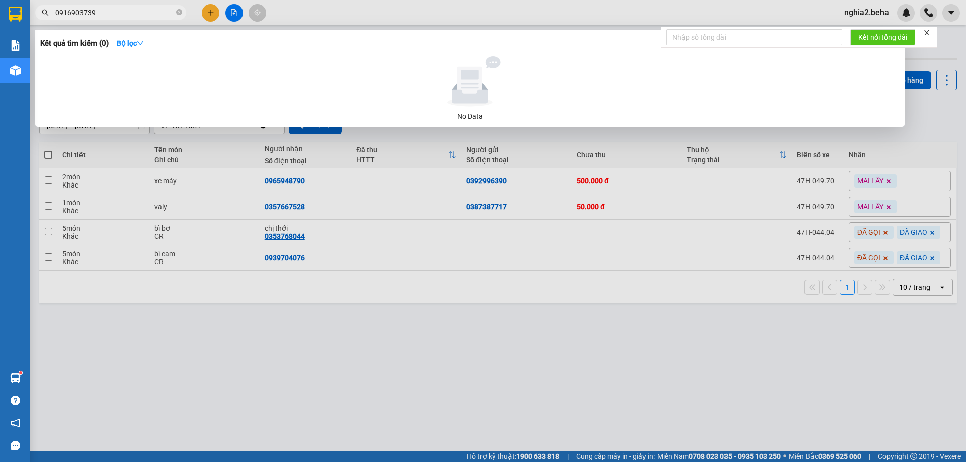
click at [127, 11] on input "0916903739" at bounding box center [114, 12] width 119 height 11
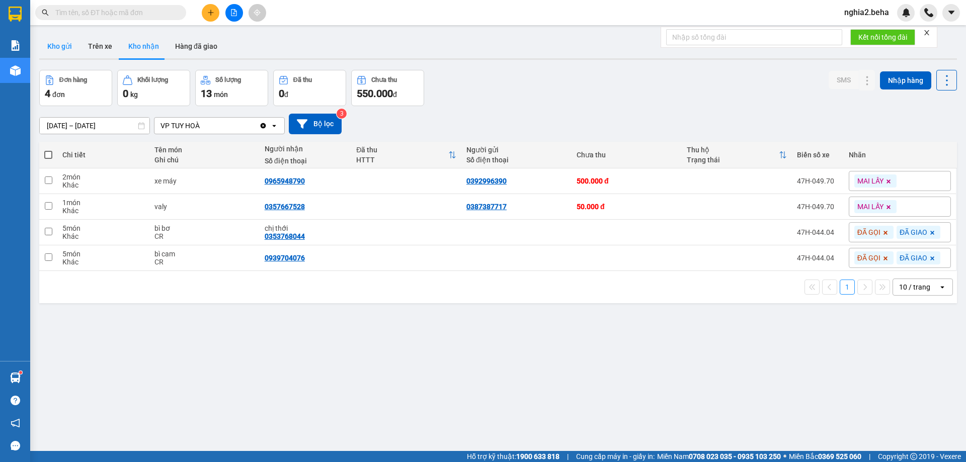
click at [56, 42] on button "Kho gửi" at bounding box center [59, 46] width 41 height 24
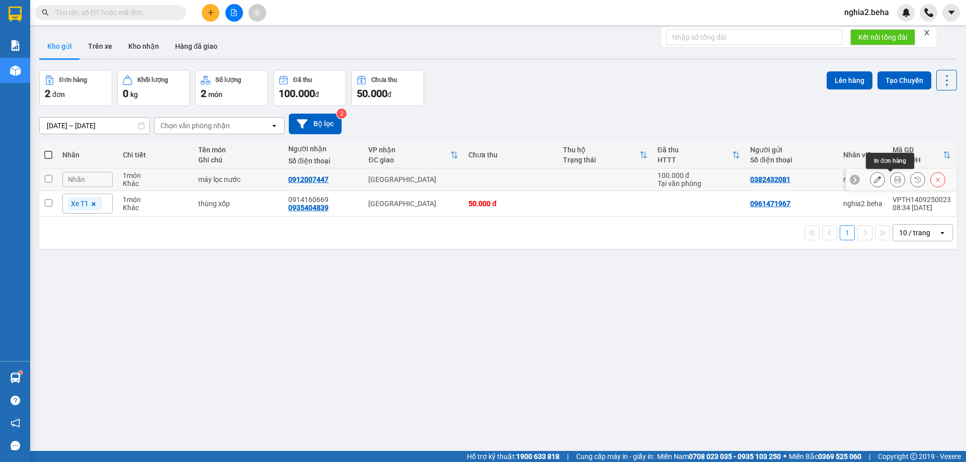
click at [894, 178] on icon at bounding box center [897, 179] width 7 height 7
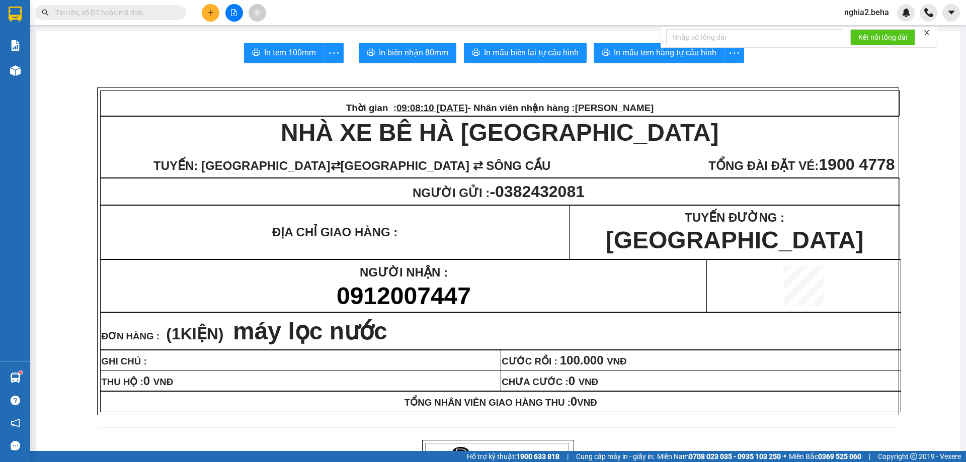
drag, startPoint x: 118, startPoint y: 9, endPoint x: 120, endPoint y: 20, distance: 11.3
click at [118, 9] on input "text" at bounding box center [114, 12] width 119 height 11
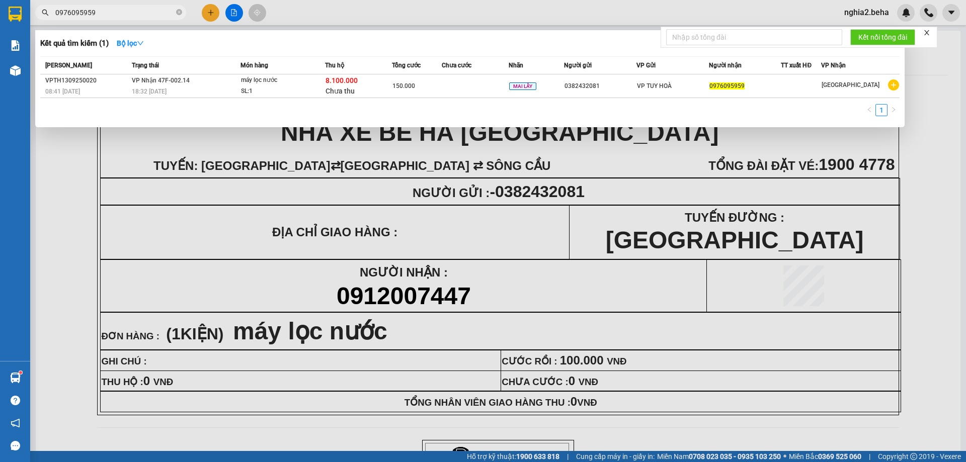
type input "0976095959"
click at [587, 161] on div at bounding box center [483, 231] width 966 height 462
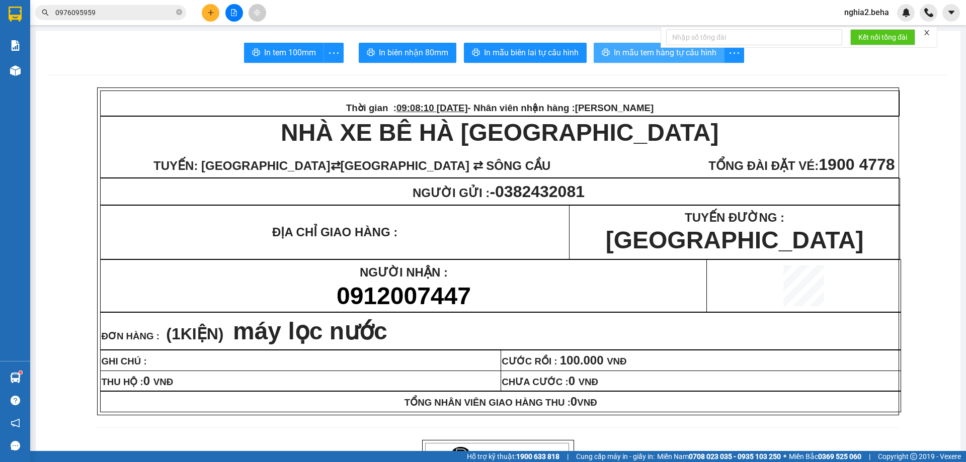
click at [627, 55] on span "In mẫu tem hàng tự cấu hình" at bounding box center [665, 52] width 103 height 13
click at [119, 18] on input "0976095959" at bounding box center [114, 12] width 119 height 11
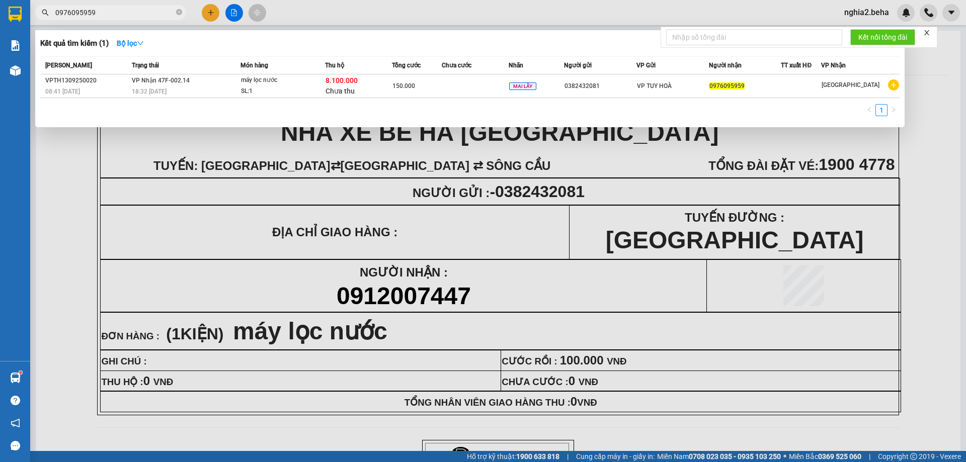
click at [333, 227] on div at bounding box center [483, 231] width 966 height 462
click at [179, 12] on icon "close-circle" at bounding box center [179, 12] width 6 height 6
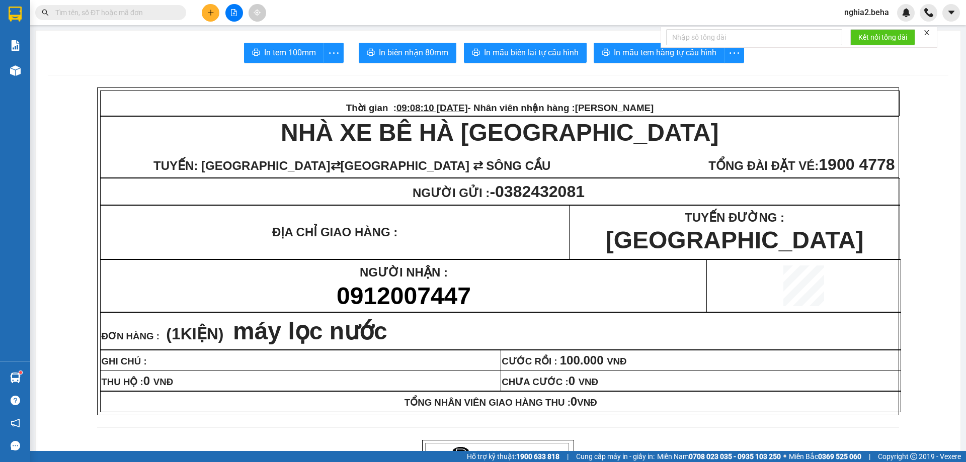
click at [132, 11] on input "text" at bounding box center [114, 12] width 119 height 11
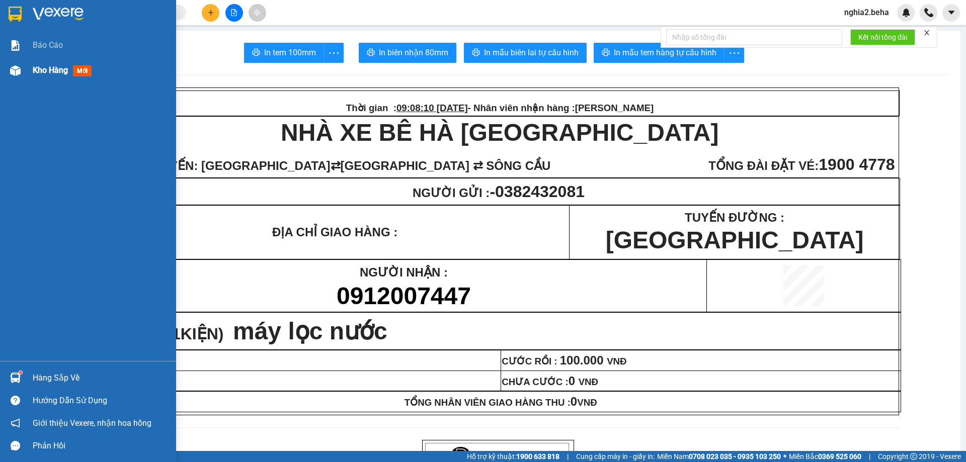
click at [10, 78] on div at bounding box center [16, 71] width 18 height 18
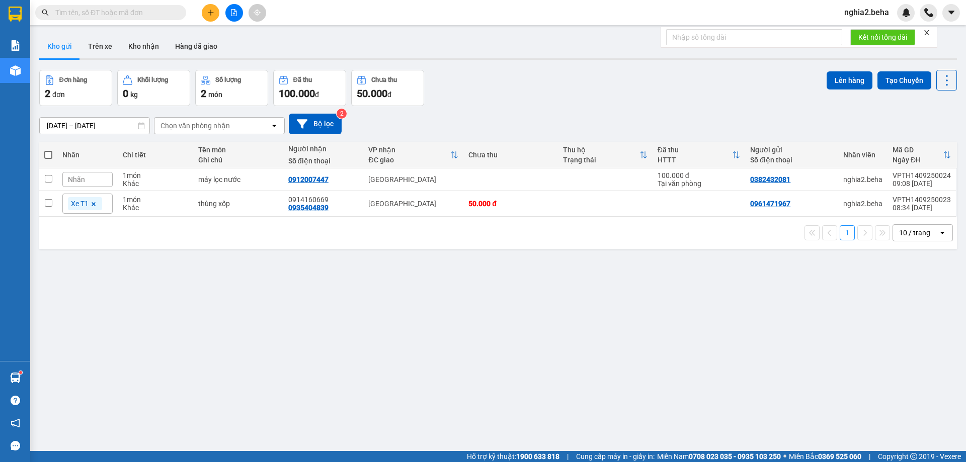
click at [722, 90] on div "Đơn hàng 2 đơn Khối lượng 0 kg Số lượng 2 món Đã thu 100.000 đ Chưa thu 50.000 …" at bounding box center [498, 88] width 918 height 36
click at [136, 53] on button "Kho nhận" at bounding box center [143, 46] width 47 height 24
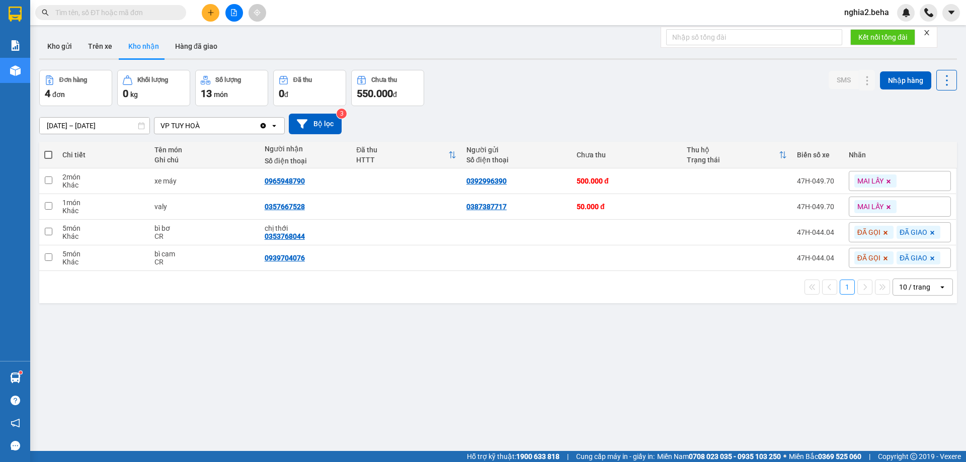
click at [679, 115] on div "[DATE] – [DATE] Press the down arrow key to interact with the calendar and sele…" at bounding box center [498, 124] width 918 height 21
click at [844, 182] on icon at bounding box center [847, 181] width 7 height 7
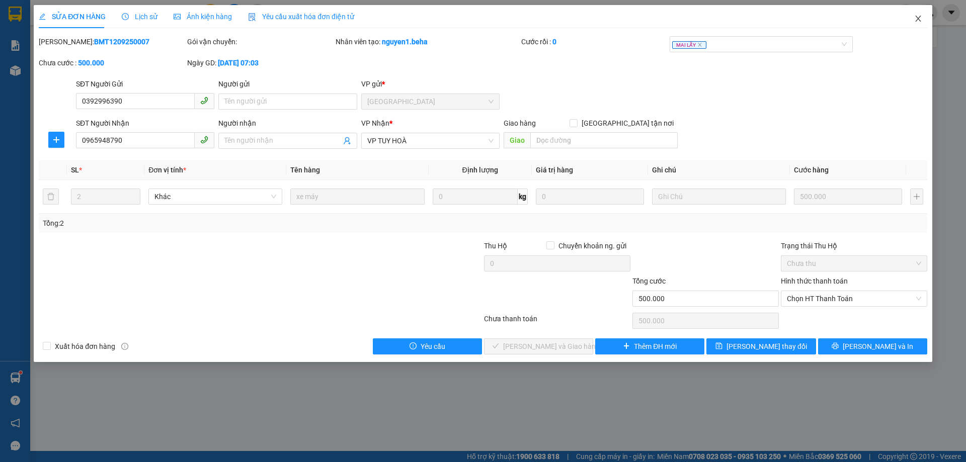
click at [921, 16] on icon "close" at bounding box center [918, 19] width 8 height 8
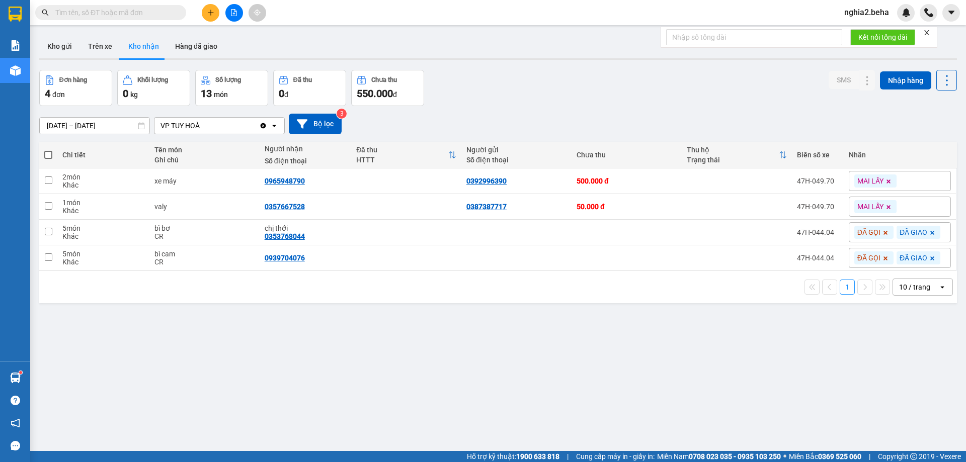
click at [774, 115] on div "[DATE] – [DATE] Press the down arrow key to interact with the calendar and sele…" at bounding box center [498, 124] width 918 height 21
click at [57, 47] on button "Kho gửi" at bounding box center [59, 46] width 41 height 24
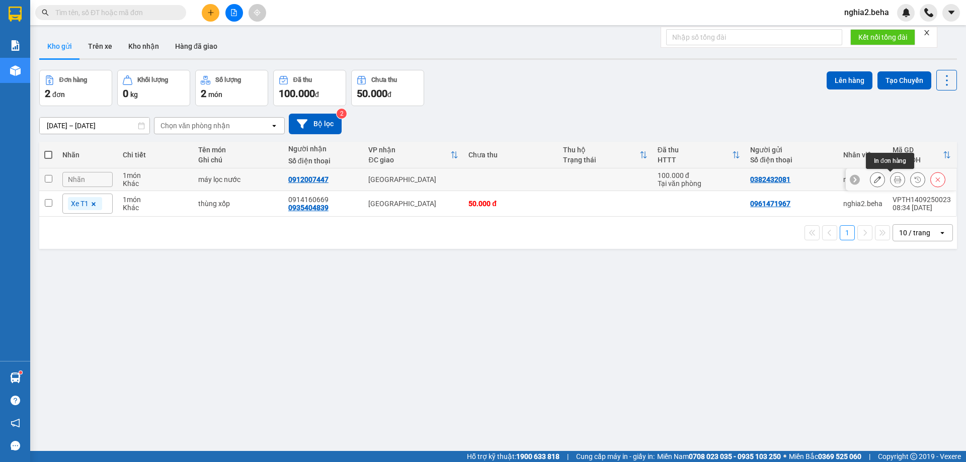
click at [894, 178] on icon at bounding box center [897, 179] width 7 height 7
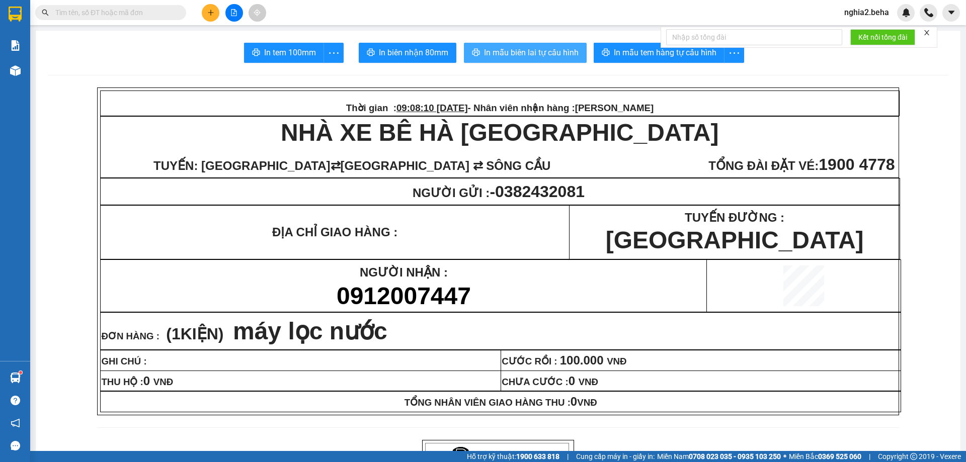
click at [535, 54] on span "In mẫu biên lai tự cấu hình" at bounding box center [531, 52] width 95 height 13
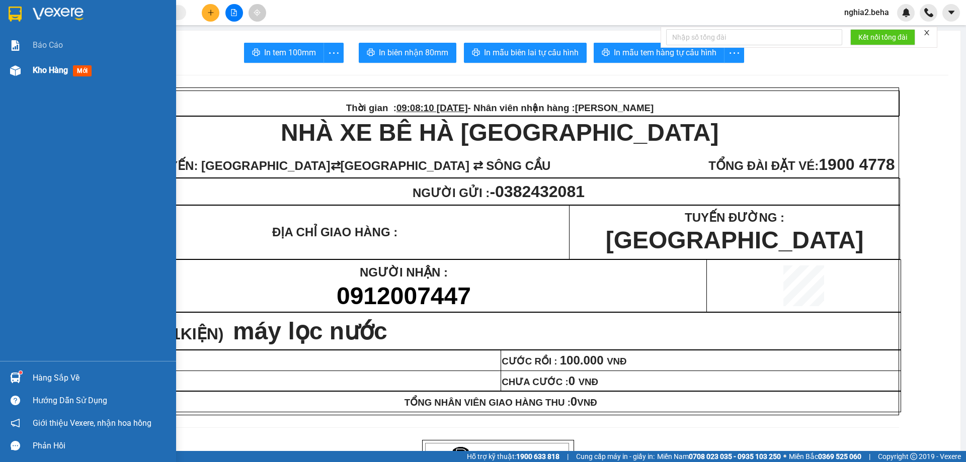
click at [60, 71] on span "Kho hàng" at bounding box center [50, 70] width 35 height 10
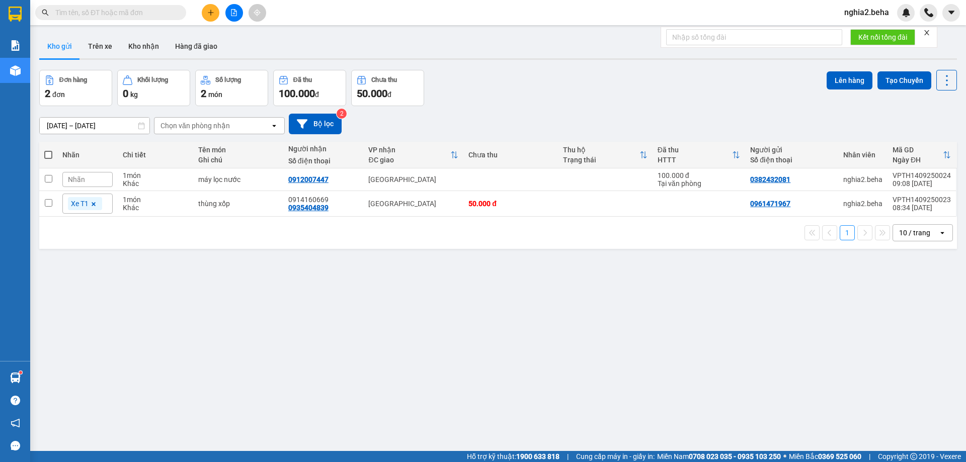
click at [532, 103] on div "Đơn hàng 2 đơn Khối lượng 0 kg Số lượng 2 món Đã thu 100.000 đ Chưa thu 50.000 …" at bounding box center [498, 88] width 918 height 36
drag, startPoint x: 125, startPoint y: 55, endPoint x: 135, endPoint y: 59, distance: 10.2
click at [126, 55] on button "Kho nhận" at bounding box center [143, 46] width 47 height 24
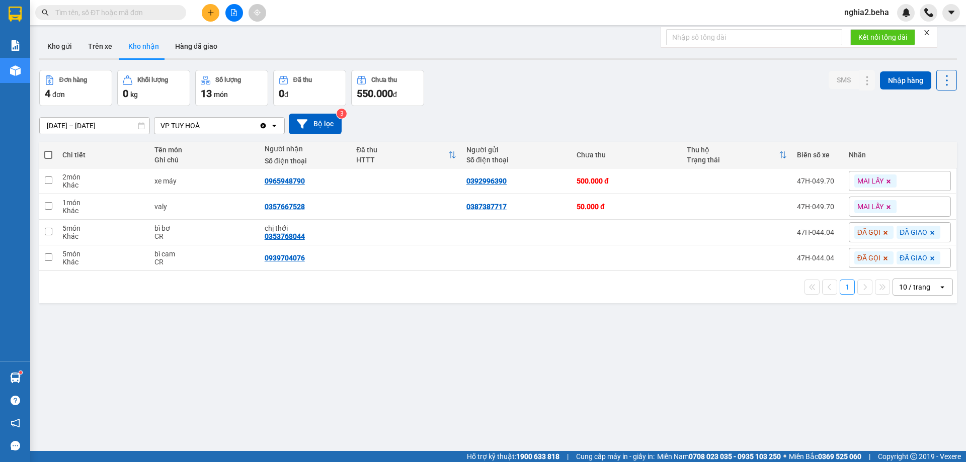
click at [592, 77] on div "Đơn hàng 4 đơn Khối lượng 0 kg Số lượng 13 món Đã thu 0 đ Chưa thu 550.000 đ SM…" at bounding box center [498, 88] width 918 height 36
click at [710, 110] on div "[DATE] – [DATE] Press the down arrow key to interact with the calendar and sele…" at bounding box center [498, 124] width 918 height 36
click at [844, 182] on icon at bounding box center [847, 181] width 7 height 7
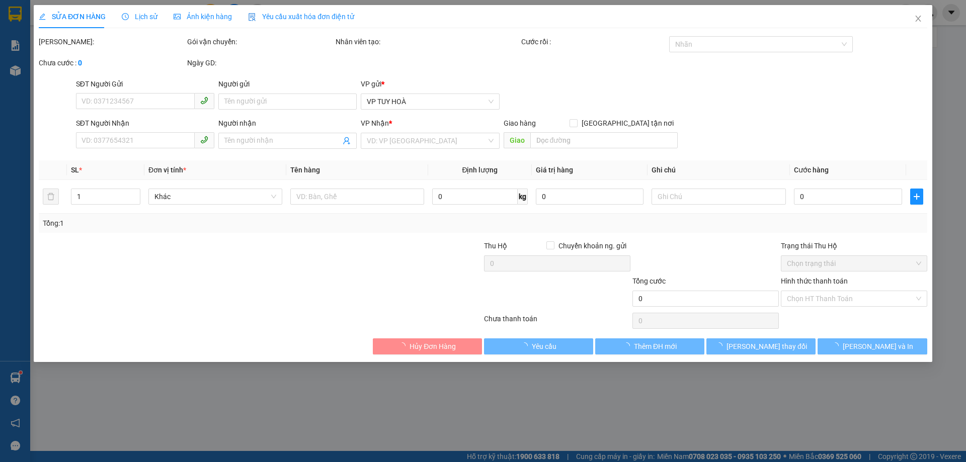
type input "0392996390"
type input "0965948790"
type input "500.000"
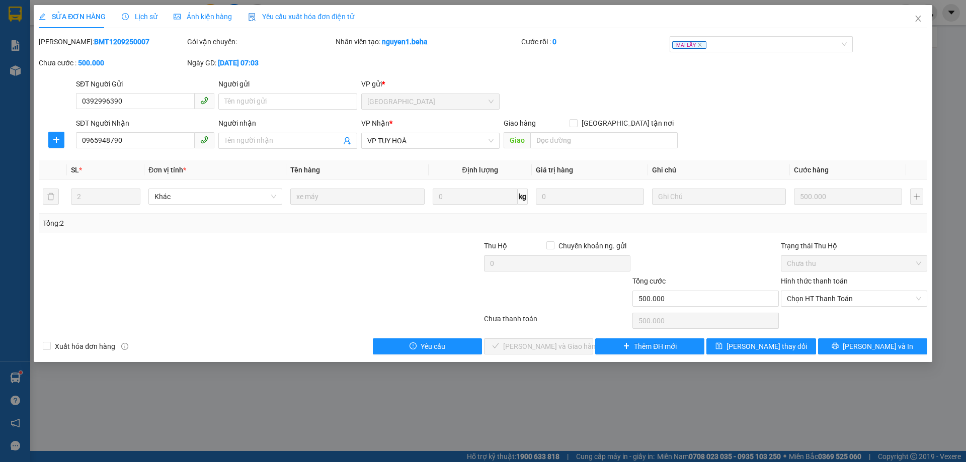
click at [839, 153] on div "Total Paid Fee 0 Total UnPaid Fee 500.000 Cash Collection Total Fee Mã ĐH: BMT1…" at bounding box center [483, 195] width 889 height 318
click at [918, 16] on icon "close" at bounding box center [918, 19] width 8 height 8
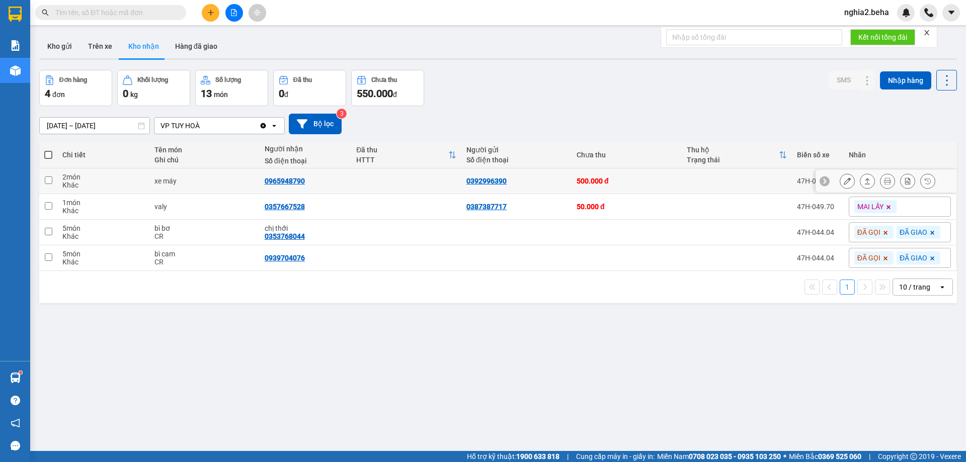
click at [288, 177] on div "0965948790" at bounding box center [285, 181] width 40 height 8
copy div "0965948790"
click at [519, 102] on div "Đơn hàng 4 đơn Khối lượng 0 kg Số lượng 13 món Đã thu 0 đ Chưa thu 550.000 đ SM…" at bounding box center [498, 88] width 918 height 36
click at [521, 130] on div "[DATE] – [DATE] Press the down arrow key to interact with the calendar and sele…" at bounding box center [498, 124] width 918 height 21
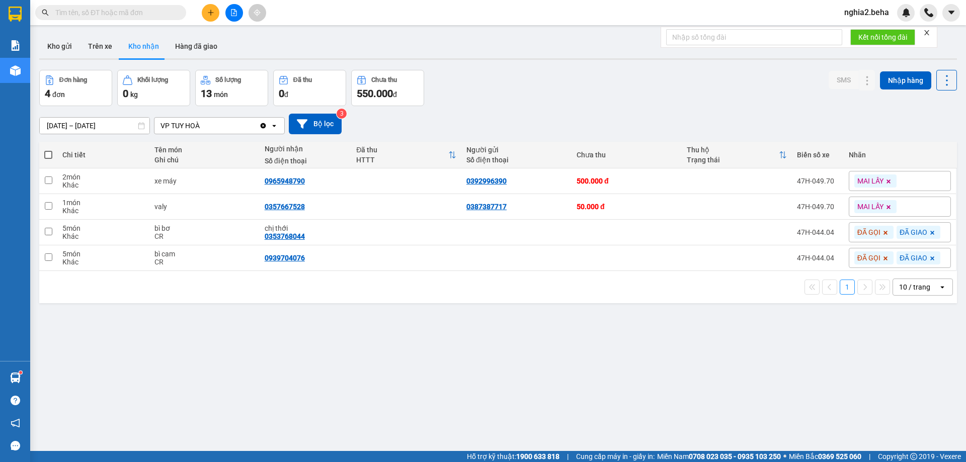
click at [70, 12] on input "text" at bounding box center [114, 12] width 119 height 11
paste input "0392996390"
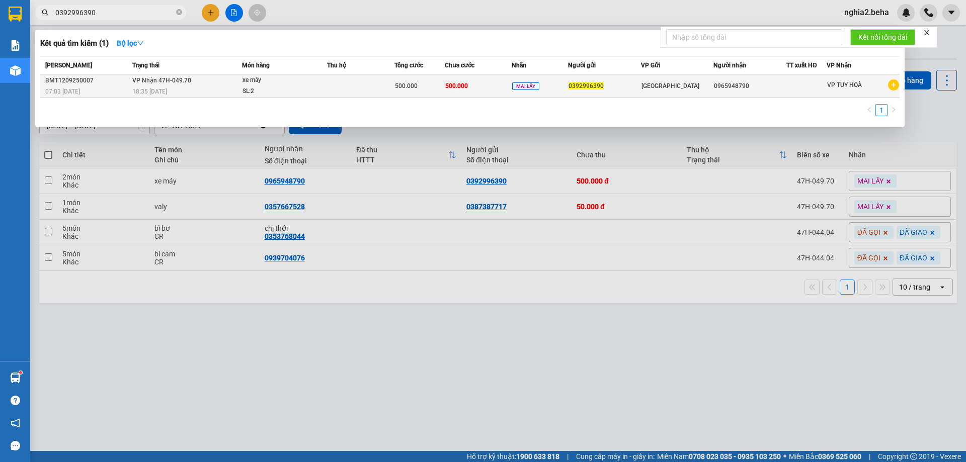
type input "0392996390"
click at [290, 83] on div "xe máy" at bounding box center [280, 80] width 75 height 11
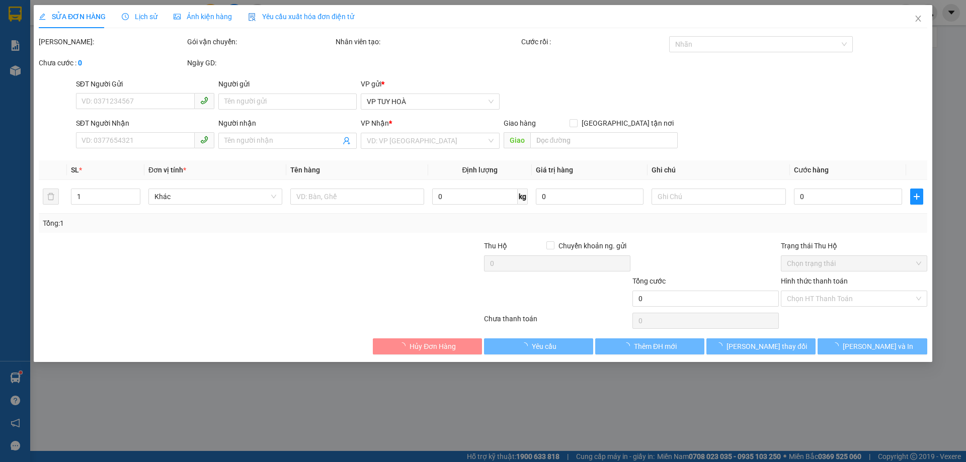
type input "0392996390"
type input "0965948790"
type input "500.000"
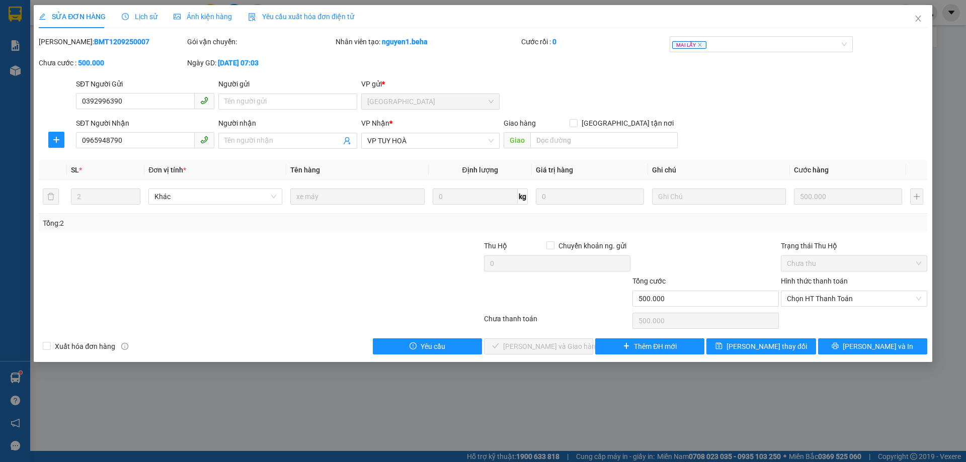
click at [576, 76] on div "Mã ĐH: BMT1209250007 Gói vận chuyển: Nhân viên tạo: nguyen1.beha Cước rồi : 0 M…" at bounding box center [483, 57] width 891 height 42
click at [856, 296] on span "Chọn HT Thanh Toán" at bounding box center [854, 298] width 134 height 15
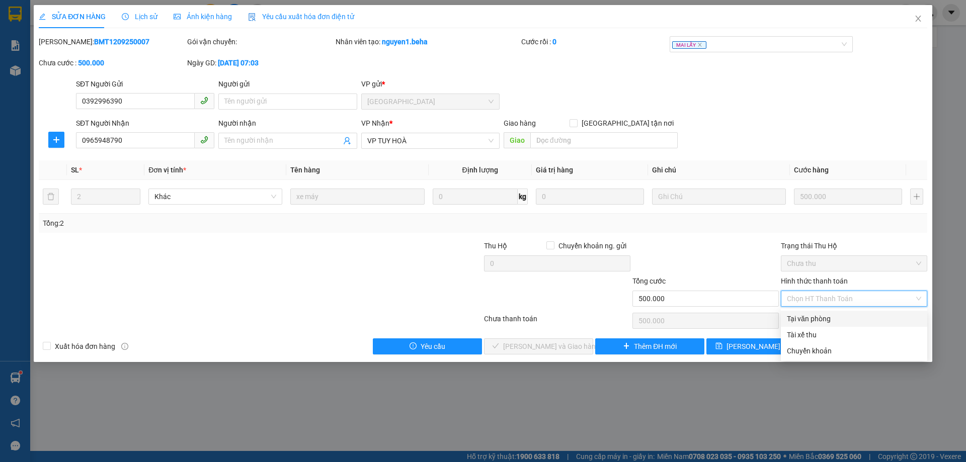
click at [847, 321] on div "Tại văn phòng" at bounding box center [854, 318] width 134 height 11
type input "0"
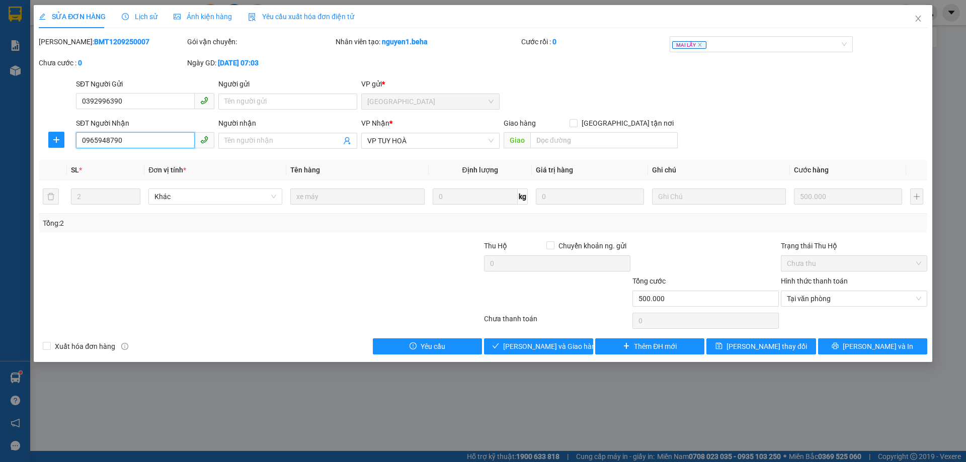
drag, startPoint x: 156, startPoint y: 139, endPoint x: 45, endPoint y: 150, distance: 111.2
click at [45, 150] on div "SĐT Người Nhận 0965948790 0965948790 Người nhận Tên người nhận VP Nhận * VP TUY…" at bounding box center [483, 135] width 891 height 35
click at [678, 247] on div at bounding box center [705, 258] width 148 height 35
click at [843, 140] on div "SĐT Người Nhận 0965948790 Người nhận Tên người nhận VP Nhận * VP TUY HOÀ Giao h…" at bounding box center [501, 135] width 855 height 35
click at [566, 351] on span "[PERSON_NAME] và Giao hàng" at bounding box center [551, 346] width 97 height 11
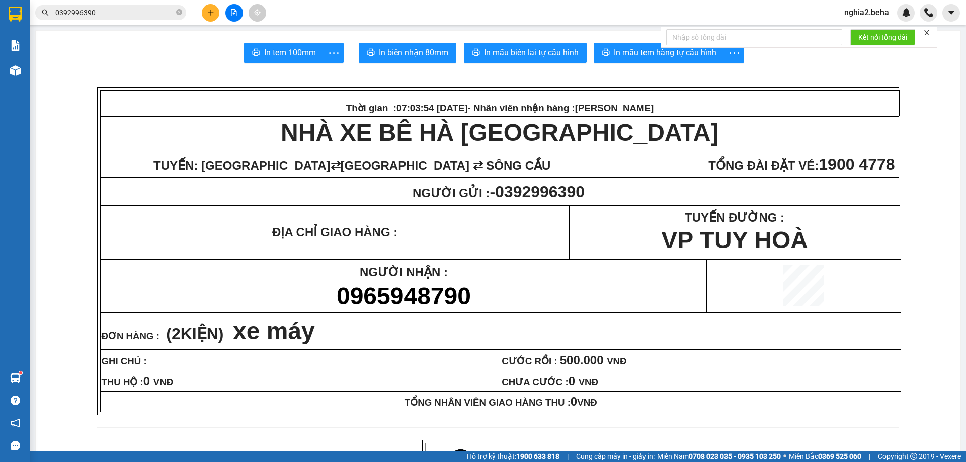
click at [489, 281] on p "NGƯỜI NHẬN :" at bounding box center [403, 271] width 605 height 19
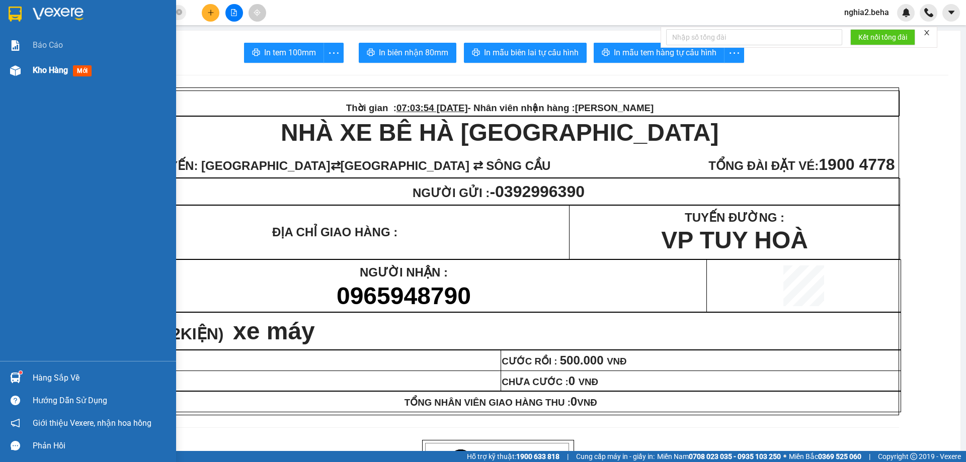
click at [14, 72] on img at bounding box center [15, 70] width 11 height 11
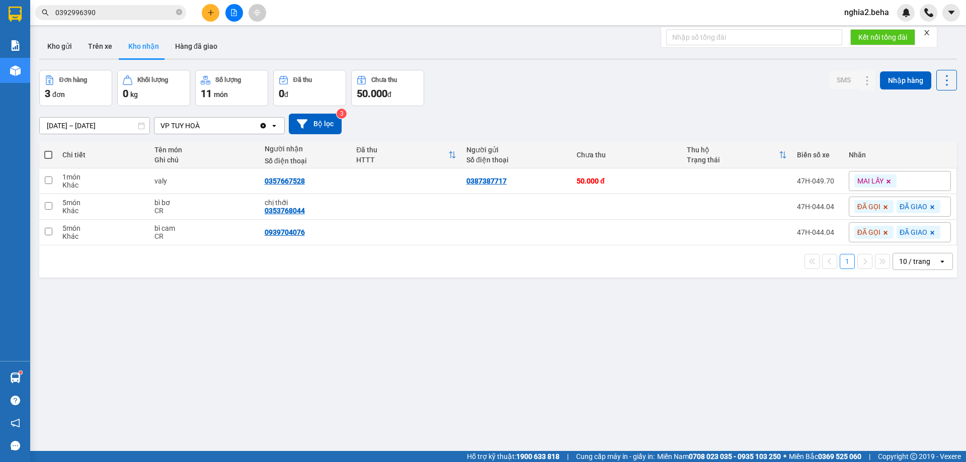
click at [532, 65] on div "ver 1.8.143 Kho gửi Trên xe Kho nhận Hàng đã giao Đơn hàng 3 đơn Khối lượng 0 k…" at bounding box center [498, 261] width 926 height 462
click at [175, 43] on button "Hàng đã giao" at bounding box center [196, 46] width 58 height 24
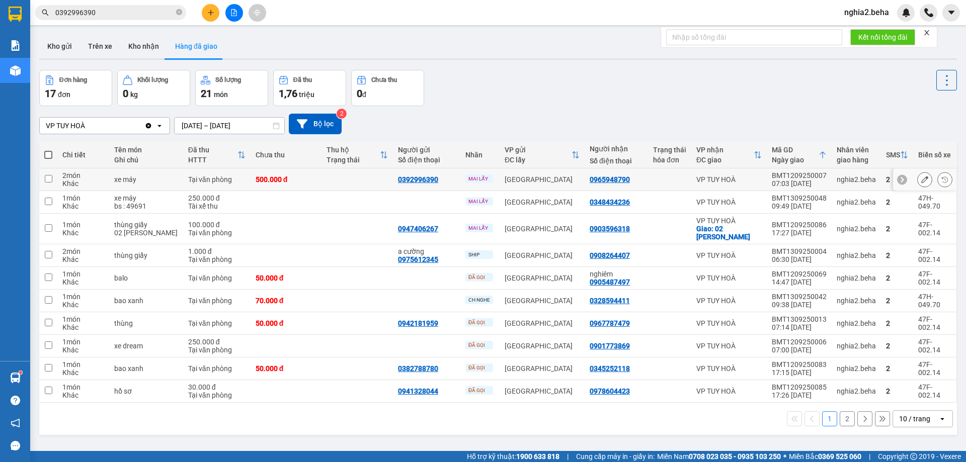
click at [921, 180] on icon at bounding box center [924, 179] width 7 height 7
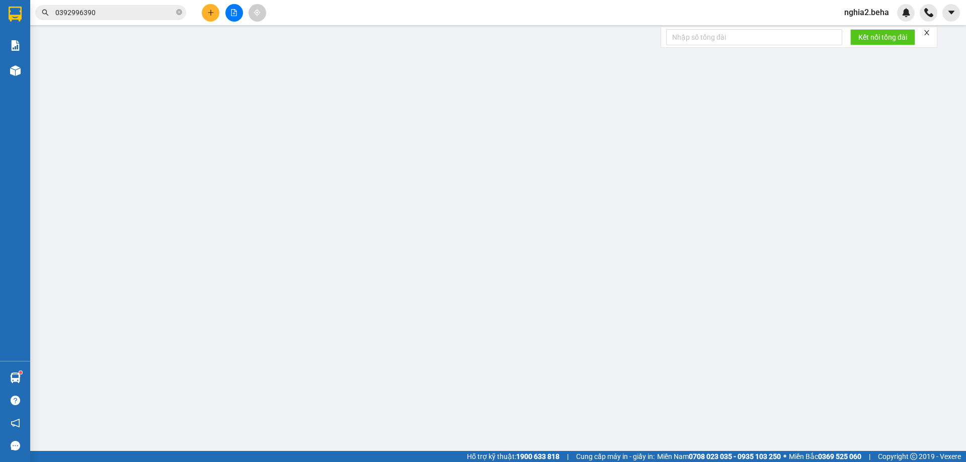
type input "0392996390"
type input "0965948790"
type input "500.000"
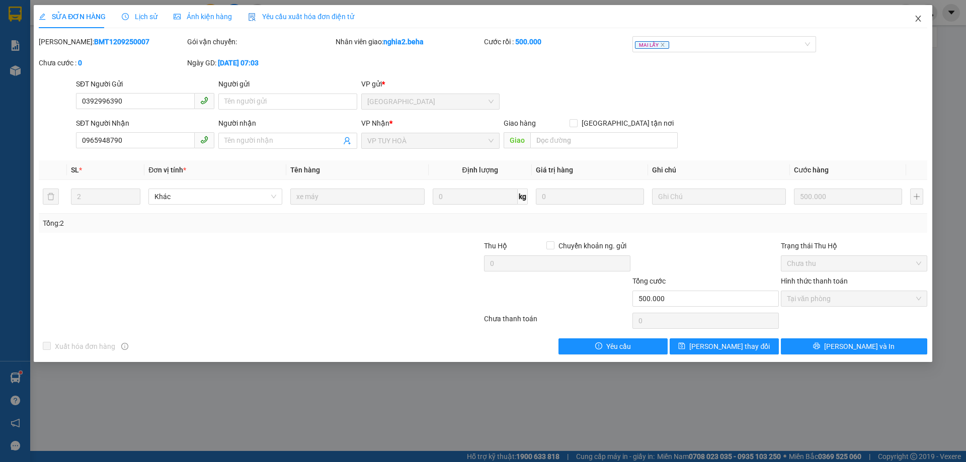
click at [918, 18] on icon "close" at bounding box center [918, 19] width 6 height 6
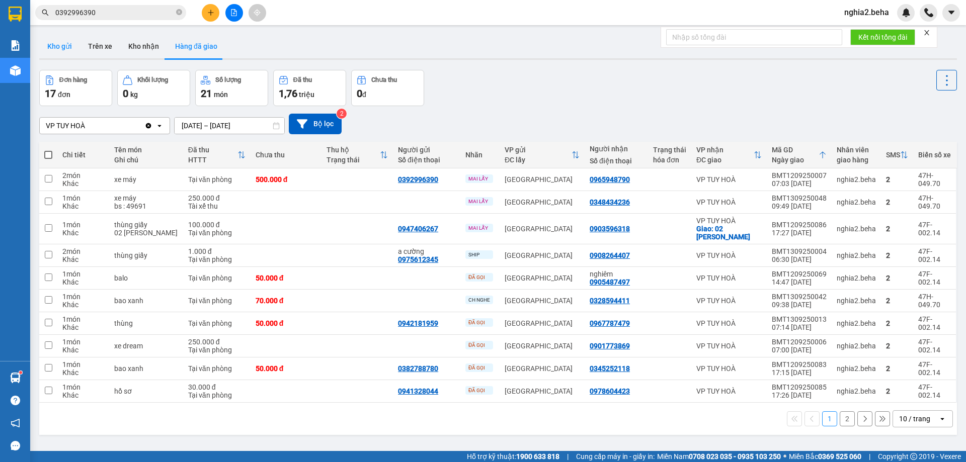
click at [64, 46] on button "Kho gửi" at bounding box center [59, 46] width 41 height 24
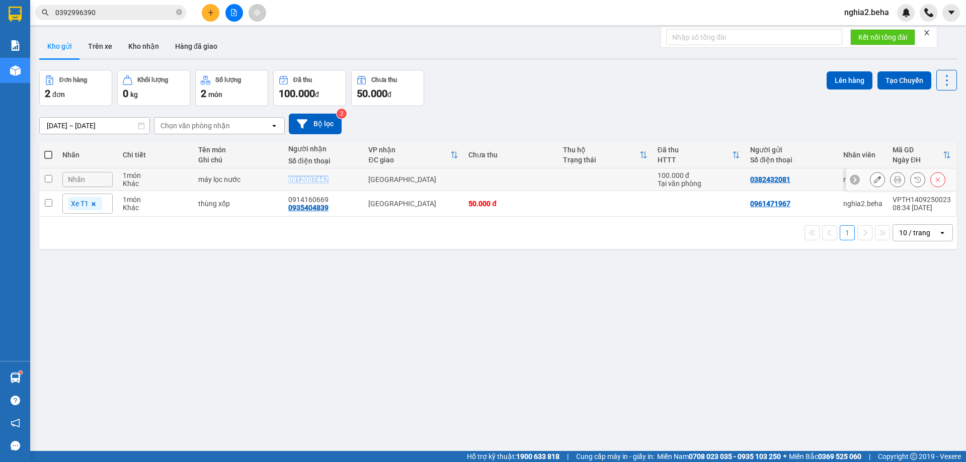
drag, startPoint x: 326, startPoint y: 177, endPoint x: 276, endPoint y: 185, distance: 50.4
click at [276, 185] on tr "Nhãn 1 món Khác máy lọc nước 0912007447 ĐẮK LẮK 100.000 đ Tại văn phòng 0382432…" at bounding box center [498, 180] width 918 height 23
checkbox input "true"
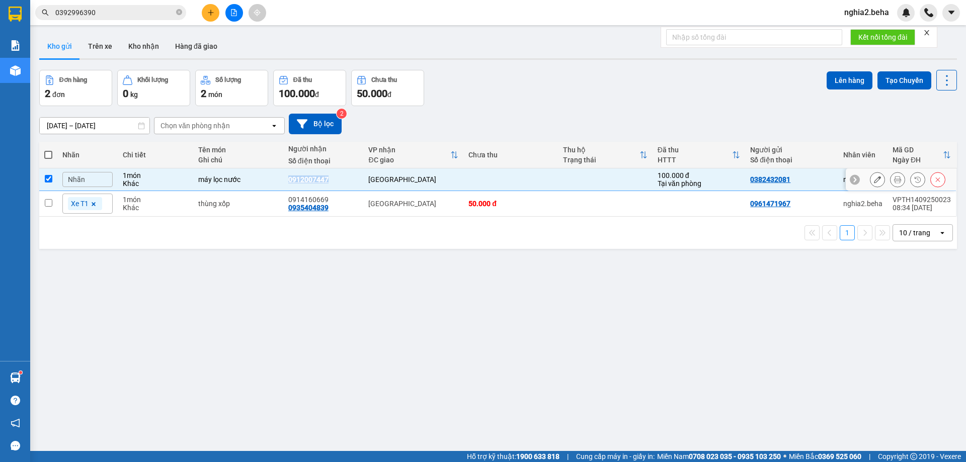
copy tr "0912007447"
click at [553, 126] on div "[DATE] – [DATE] Press the down arrow key to interact with the calendar and sele…" at bounding box center [498, 124] width 918 height 21
click at [50, 152] on span at bounding box center [48, 155] width 8 height 8
click at [48, 150] on input "checkbox" at bounding box center [48, 150] width 0 height 0
checkbox input "true"
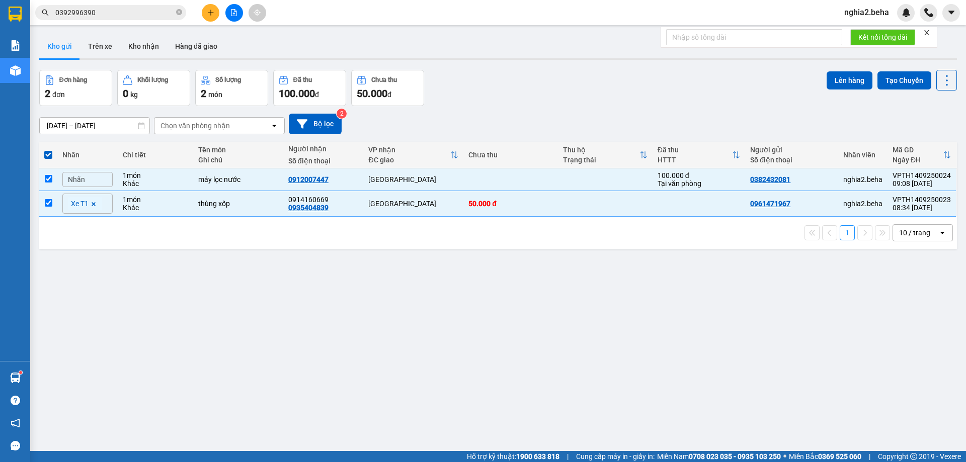
click at [508, 89] on div "Đơn hàng 2 đơn Khối lượng 0 kg Số lượng 2 món Đã thu 100.000 đ Chưa thu 50.000 …" at bounding box center [498, 88] width 918 height 36
drag, startPoint x: 45, startPoint y: 151, endPoint x: 49, endPoint y: 157, distance: 6.6
click at [45, 153] on span at bounding box center [48, 155] width 8 height 8
click at [48, 150] on input "checkbox" at bounding box center [48, 150] width 0 height 0
checkbox input "false"
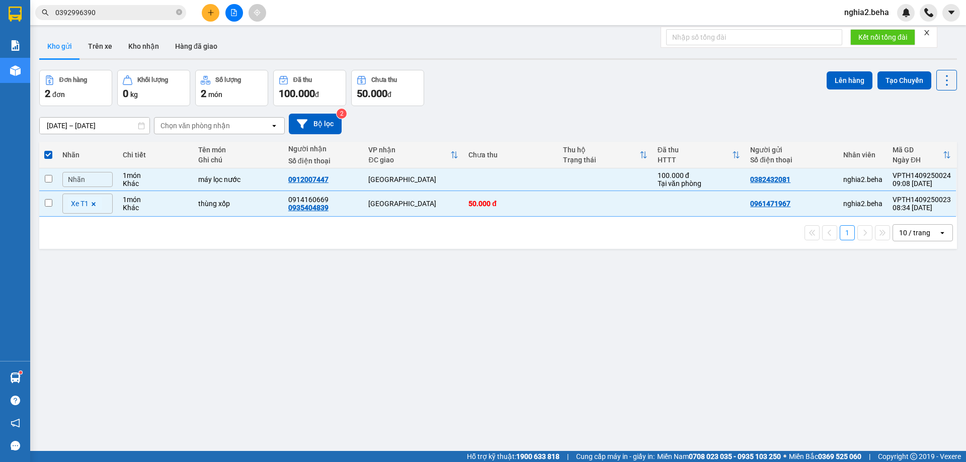
checkbox input "false"
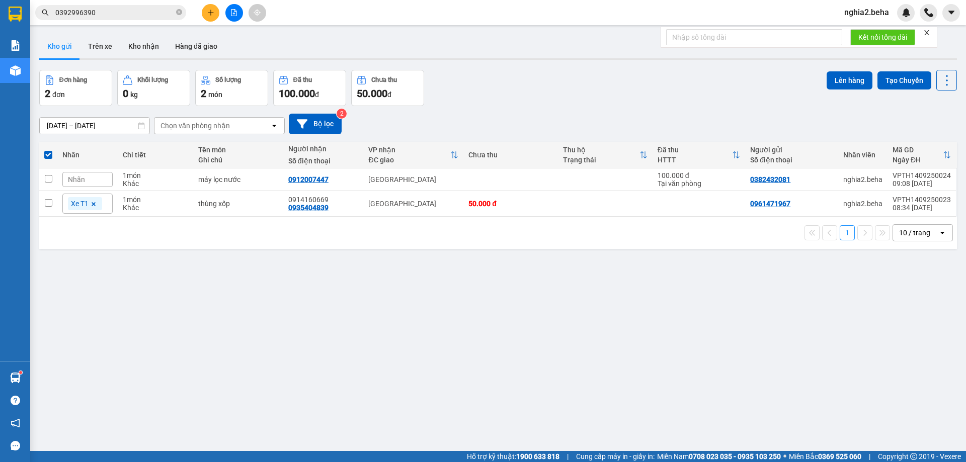
click at [80, 178] on span "Nhãn" at bounding box center [76, 180] width 17 height 8
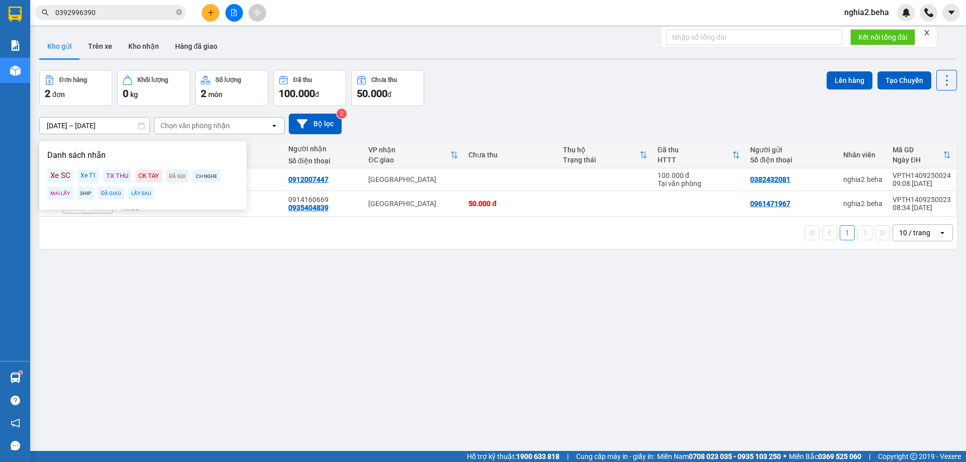
click at [88, 177] on div "Xe T1" at bounding box center [88, 176] width 22 height 13
click at [203, 282] on div "ver 1.8.143 Kho gửi Trên xe Kho nhận Hàng đã giao Đơn hàng 2 đơn Khối lượng 0 k…" at bounding box center [498, 261] width 926 height 462
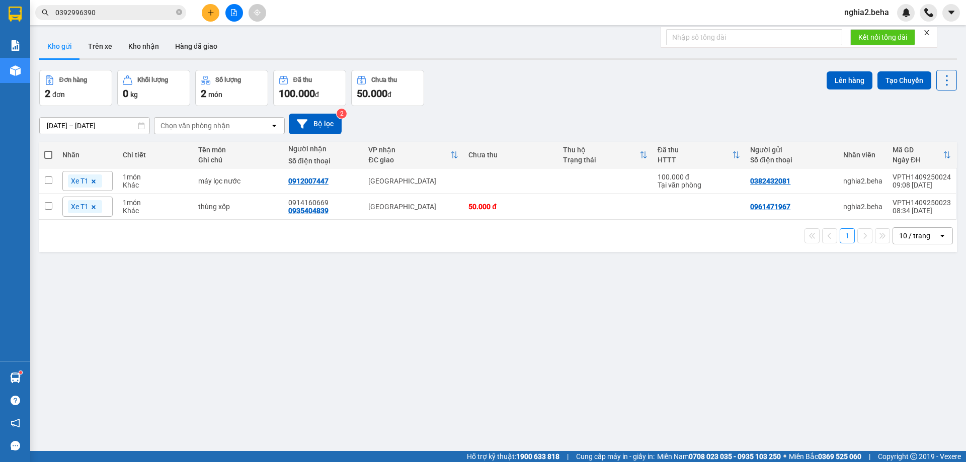
click at [573, 126] on div "[DATE] – [DATE] Press the down arrow key to interact with the calendar and sele…" at bounding box center [498, 124] width 918 height 21
click at [149, 35] on button "Kho nhận" at bounding box center [143, 46] width 47 height 24
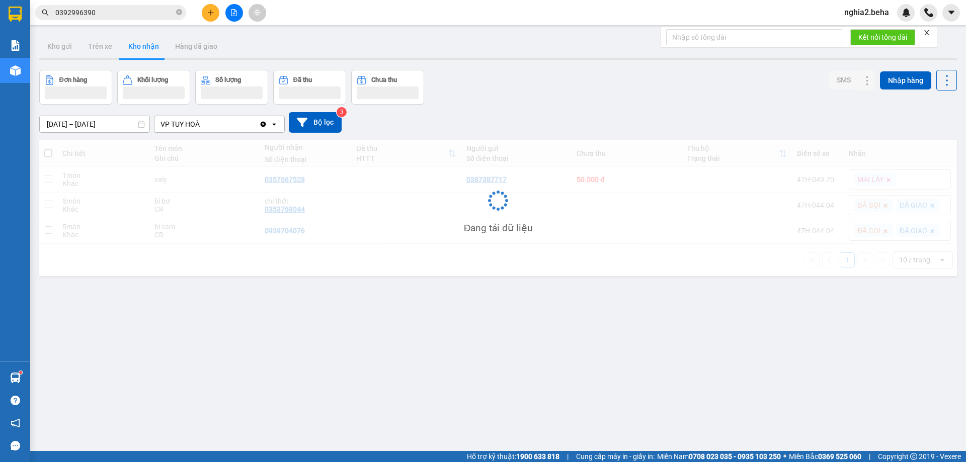
click at [69, 48] on button "Kho gửi" at bounding box center [59, 46] width 41 height 24
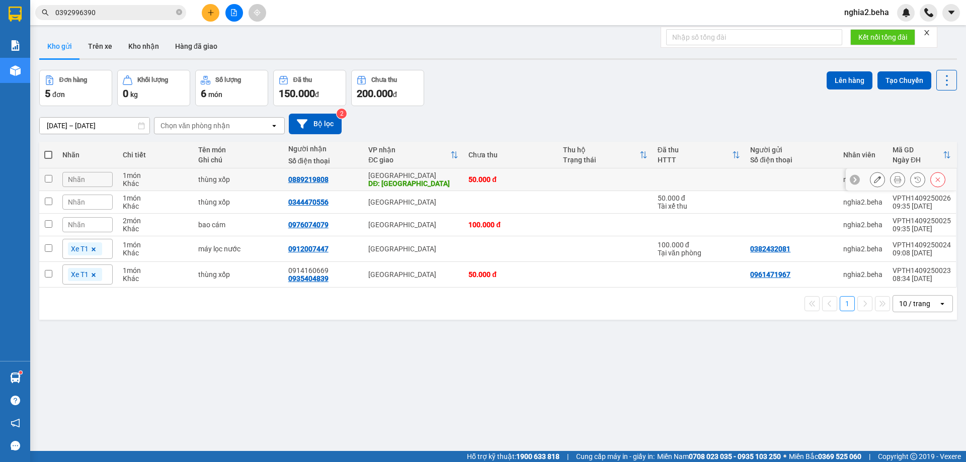
click at [47, 175] on input "checkbox" at bounding box center [49, 179] width 8 height 8
checkbox input "true"
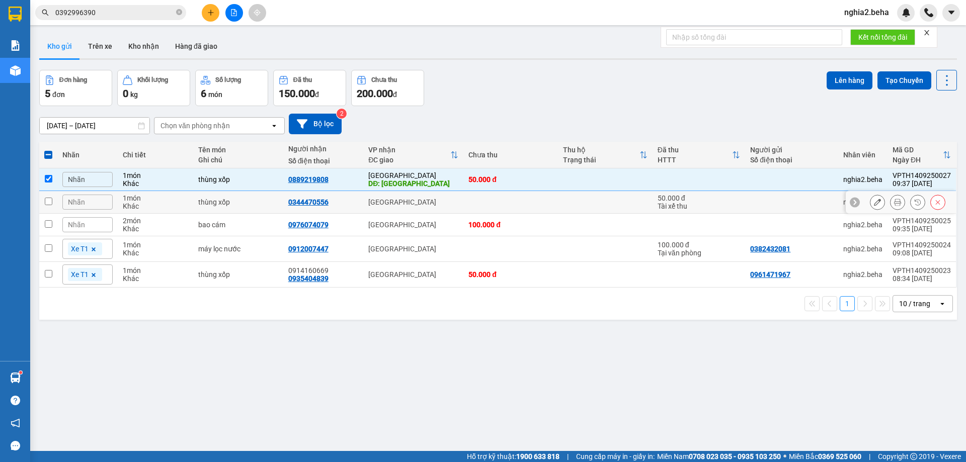
click at [46, 202] on input "checkbox" at bounding box center [49, 202] width 8 height 8
checkbox input "true"
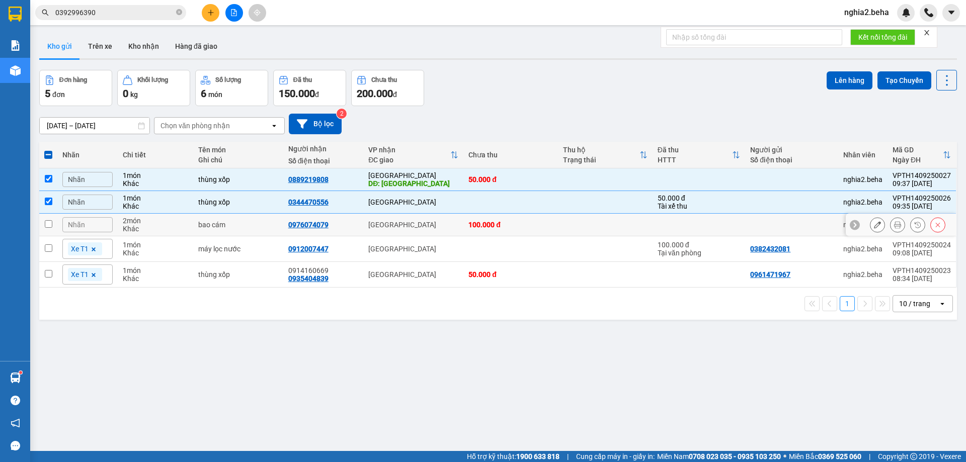
click at [47, 224] on input "checkbox" at bounding box center [49, 224] width 8 height 8
checkbox input "true"
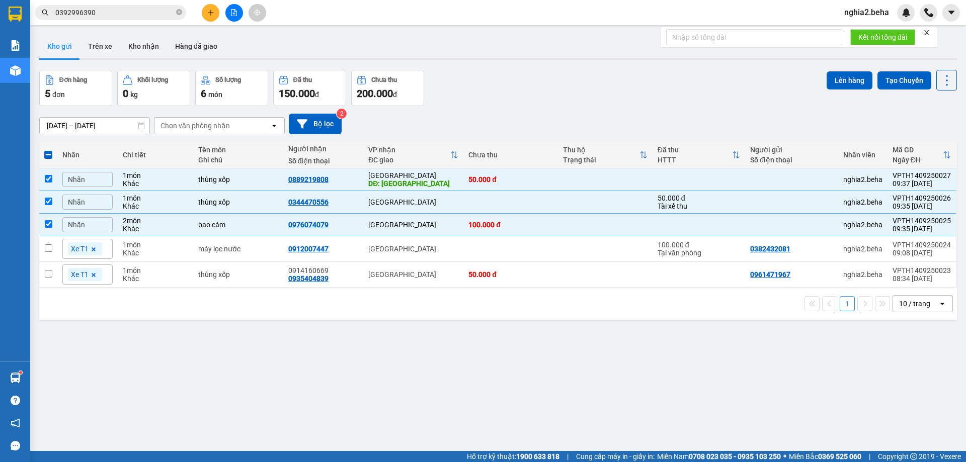
click at [576, 380] on div "ver 1.8.143 Kho gửi Trên xe Kho nhận Hàng đã giao Đơn hàng 5 đơn Khối lượng 0 k…" at bounding box center [498, 261] width 926 height 462
click at [830, 81] on button "Lên hàng" at bounding box center [850, 80] width 46 height 18
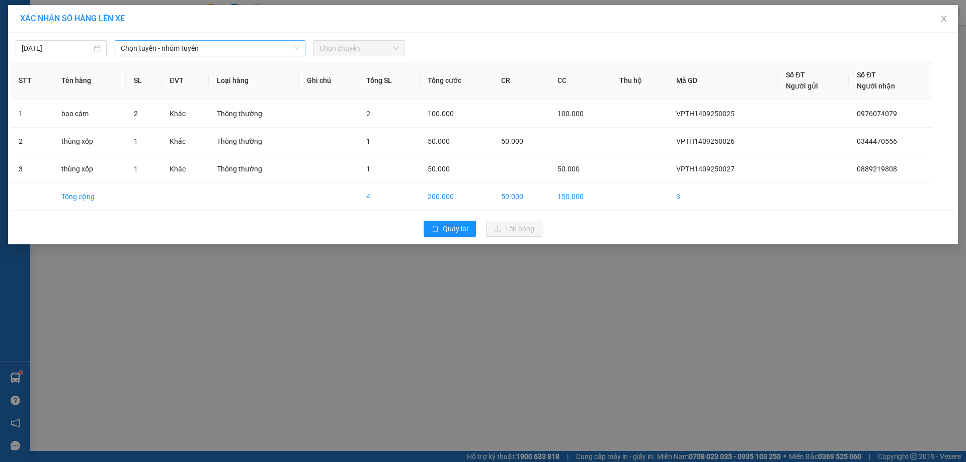
click at [212, 46] on span "Chọn tuyến - nhóm tuyến" at bounding box center [210, 48] width 179 height 15
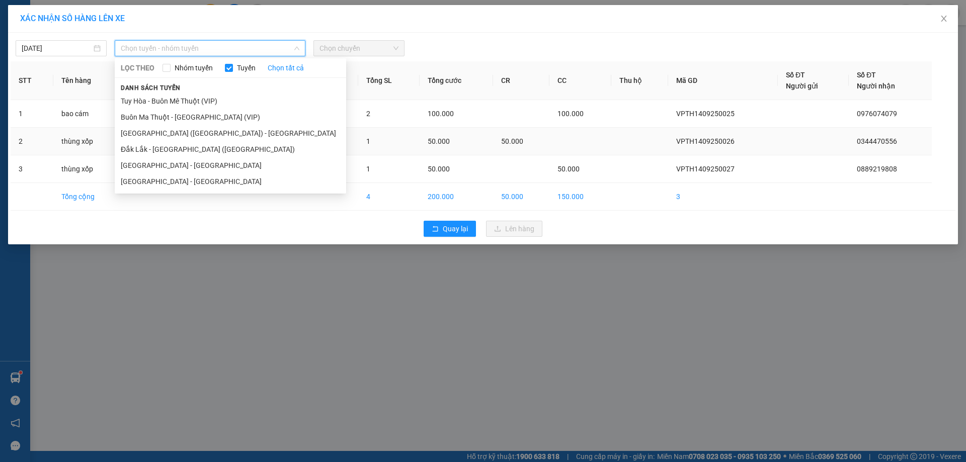
click at [151, 138] on li "[GEOGRAPHIC_DATA] ([GEOGRAPHIC_DATA]) - [GEOGRAPHIC_DATA]" at bounding box center [230, 133] width 231 height 16
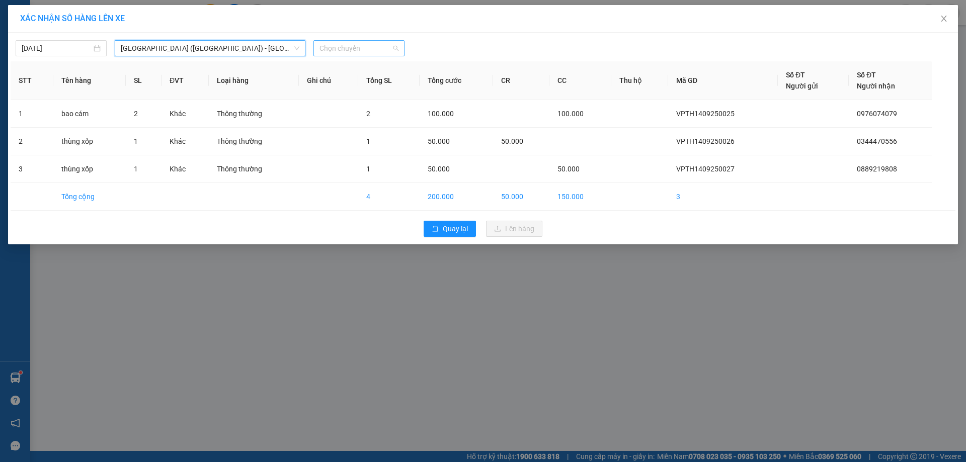
drag, startPoint x: 345, startPoint y: 50, endPoint x: 351, endPoint y: 67, distance: 17.7
click at [345, 50] on span "Chọn chuyến" at bounding box center [358, 48] width 79 height 15
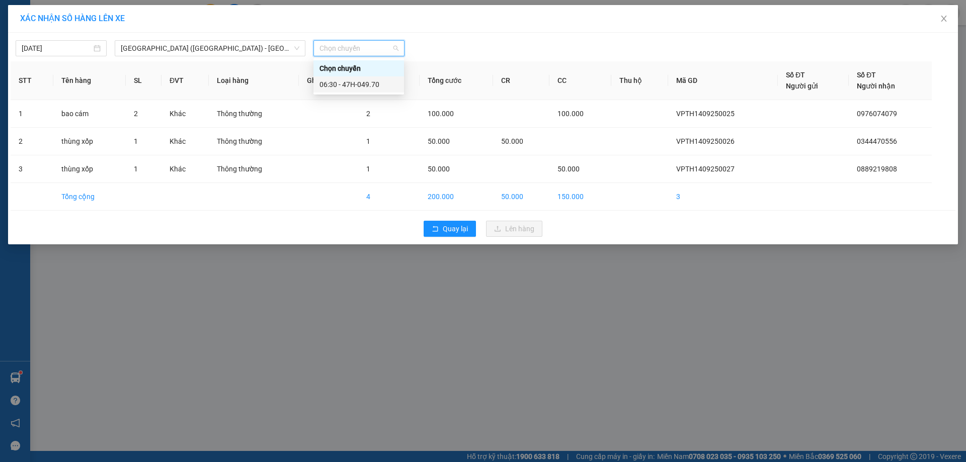
click at [359, 84] on div "06:30 - 47H-049.70" at bounding box center [358, 84] width 78 height 11
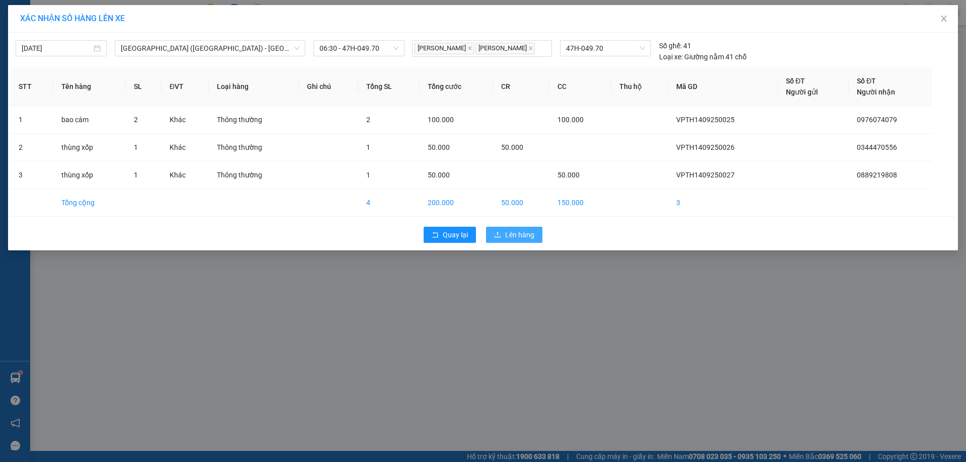
click at [533, 238] on span "Lên hàng" at bounding box center [519, 234] width 29 height 11
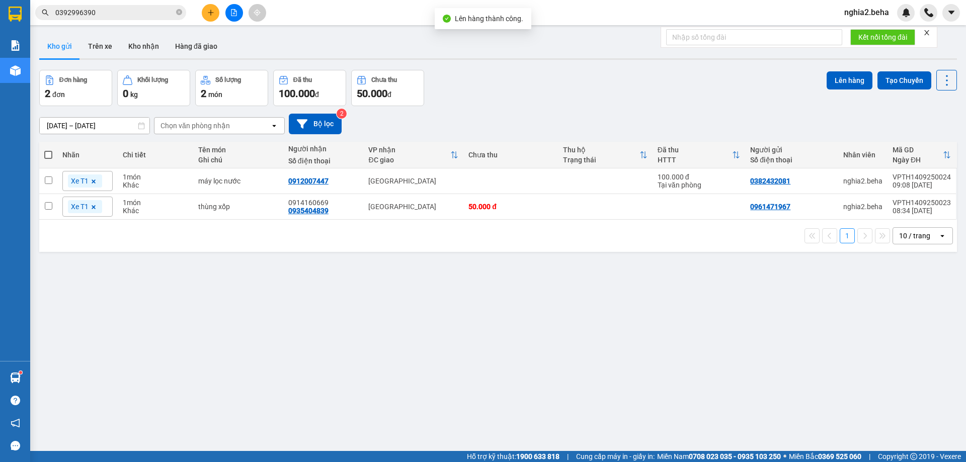
drag, startPoint x: 535, startPoint y: 261, endPoint x: 534, endPoint y: 267, distance: 6.6
click at [535, 262] on div "ver 1.8.143 Kho gửi Trên xe Kho nhận Hàng đã giao Đơn hàng 2 đơn Khối lượng 0 k…" at bounding box center [498, 261] width 926 height 462
click at [489, 301] on div "ver 1.8.143 Kho gửi Trên xe Kho nhận Hàng đã giao Đơn hàng 2 đơn Khối lượng 0 k…" at bounding box center [498, 261] width 926 height 462
click at [502, 123] on div "[DATE] – [DATE] Press the down arrow key to interact with the calendar and sele…" at bounding box center [498, 124] width 918 height 21
click at [142, 11] on input "0392996390" at bounding box center [114, 12] width 119 height 11
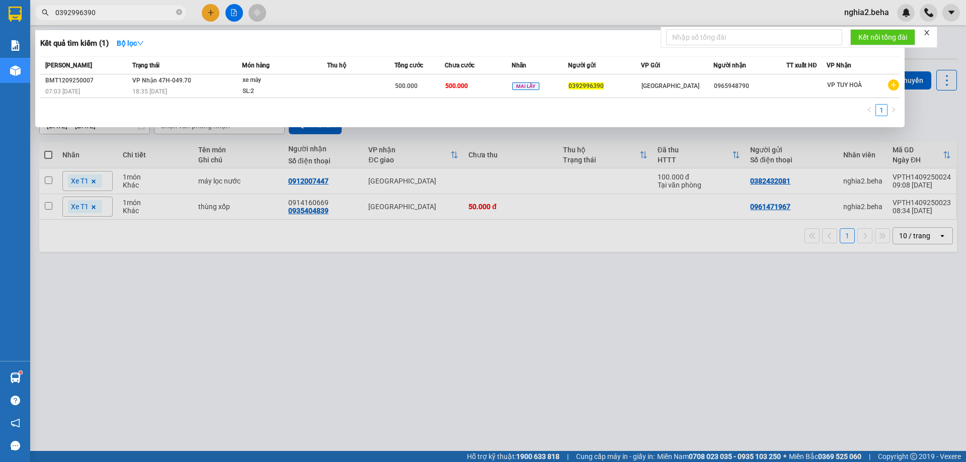
click at [142, 11] on input "0392996390" at bounding box center [114, 12] width 119 height 11
paste input "0395034947"
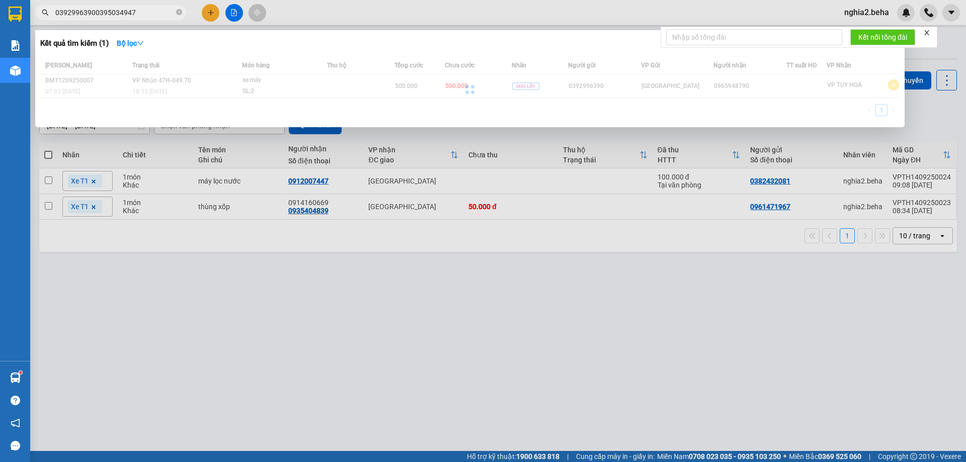
click at [141, 11] on input "03929963900395034947" at bounding box center [114, 12] width 119 height 11
paste input "text"
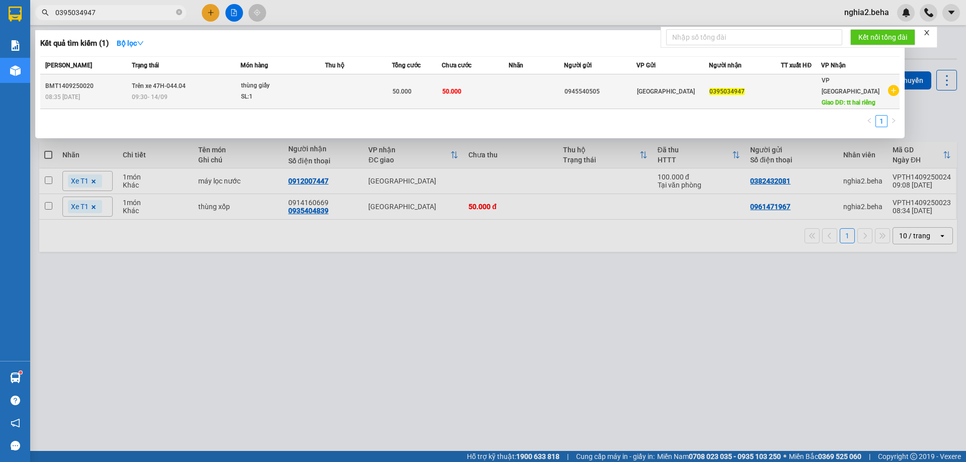
type input "0395034947"
click at [205, 81] on td "Trên xe 47H-044.04 09:30 - 14/09" at bounding box center [184, 91] width 111 height 35
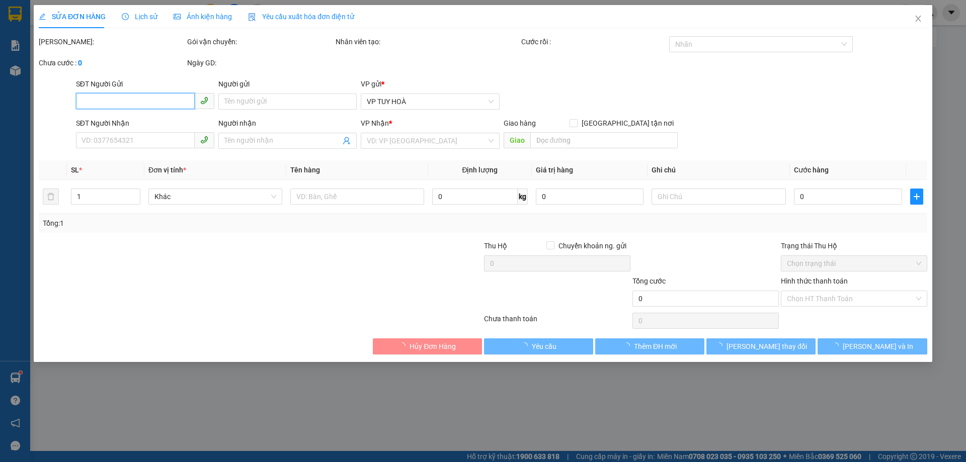
type input "0945540505"
type input "0395034947"
type input "tt hai riêng"
type input "50.000"
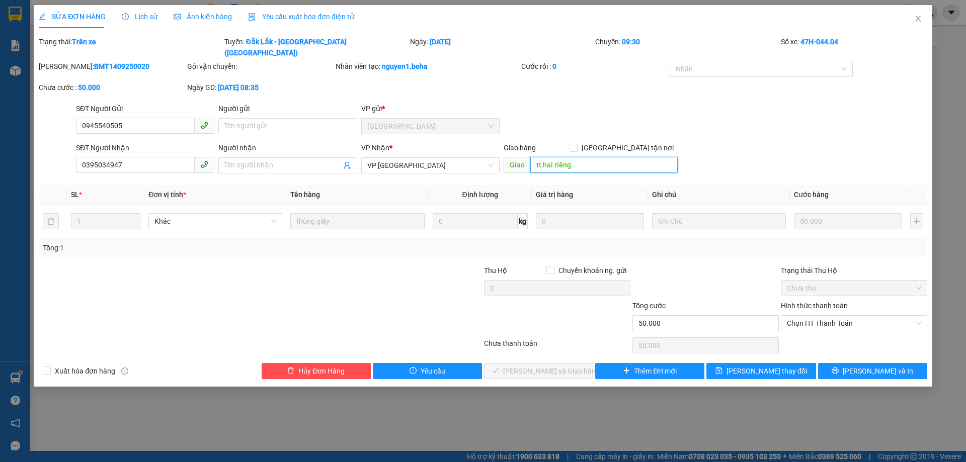
drag, startPoint x: 487, startPoint y: 169, endPoint x: 473, endPoint y: 172, distance: 13.8
click at [476, 171] on div "Total Paid Fee 0 Total UnPaid Fee 50.000 Cash Collection Total Fee Trạng thái: …" at bounding box center [483, 207] width 889 height 343
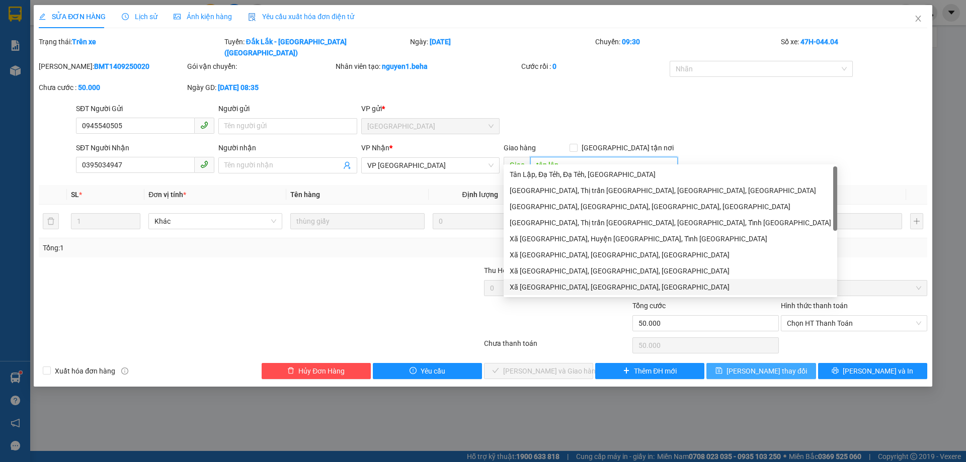
type input "tân lập"
click at [782, 366] on span "[PERSON_NAME] thay đổi" at bounding box center [767, 371] width 81 height 11
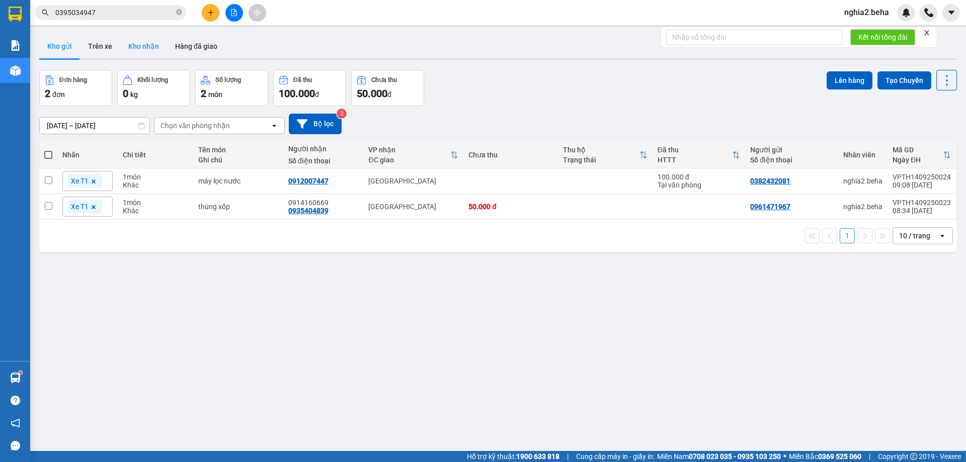
drag, startPoint x: 145, startPoint y: 34, endPoint x: 146, endPoint y: 46, distance: 11.6
click at [145, 37] on div "ver 1.8.143 Kho gửi Trên xe Kho nhận Hàng đã giao Đơn hàng 2 đơn Khối lượng 0 k…" at bounding box center [498, 261] width 926 height 462
click at [146, 46] on button "Kho nhận" at bounding box center [143, 46] width 47 height 24
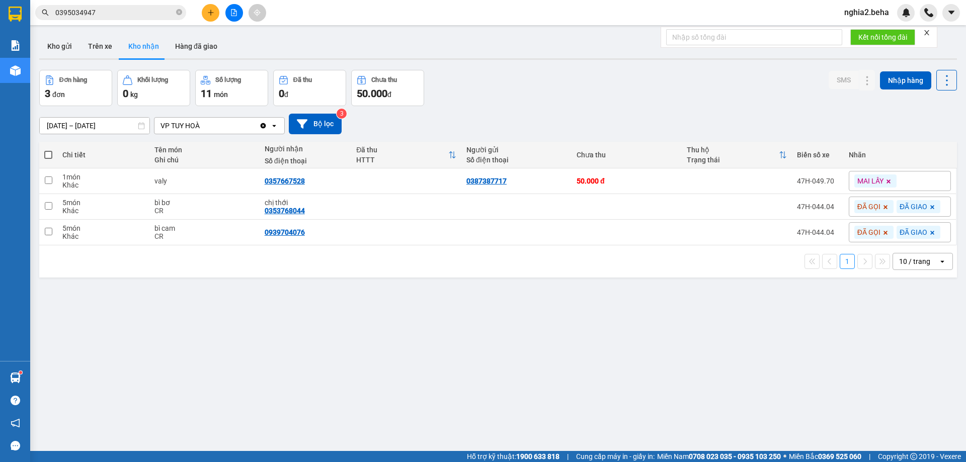
click at [592, 109] on div "[DATE] – [DATE] Press the down arrow key to interact with the calendar and sele…" at bounding box center [498, 124] width 918 height 36
click at [592, 111] on div "[DATE] – [DATE] Press the down arrow key to interact with the calendar and sele…" at bounding box center [498, 124] width 918 height 36
click at [526, 109] on div "[DATE] – [DATE] Press the down arrow key to interact with the calendar and sele…" at bounding box center [498, 124] width 918 height 36
click at [73, 52] on button "Kho gửi" at bounding box center [59, 46] width 41 height 24
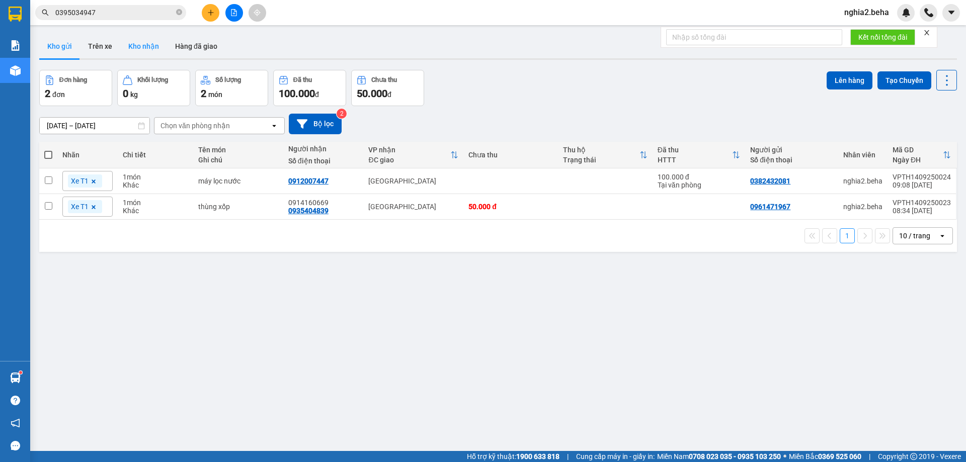
click at [147, 41] on button "Kho nhận" at bounding box center [143, 46] width 47 height 24
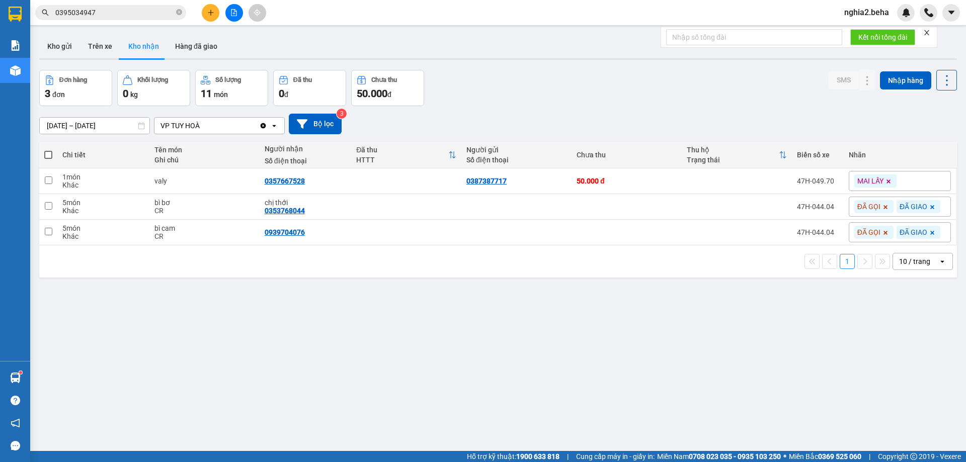
click at [514, 88] on div "Đơn hàng 3 đơn Khối lượng 0 kg Số lượng 11 món Đã thu 0 đ Chưa thu 50.000 đ SMS…" at bounding box center [498, 88] width 918 height 36
click at [62, 43] on button "Kho gửi" at bounding box center [59, 46] width 41 height 24
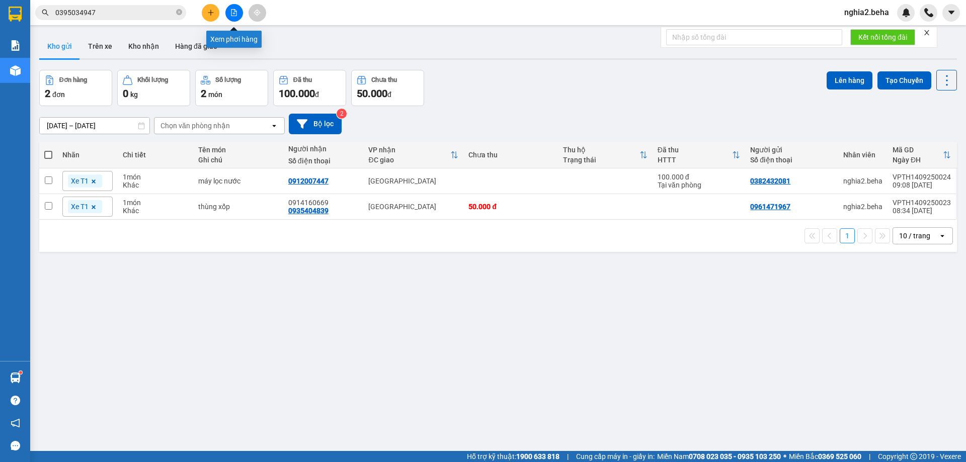
click at [232, 12] on icon "file-add" at bounding box center [233, 12] width 7 height 7
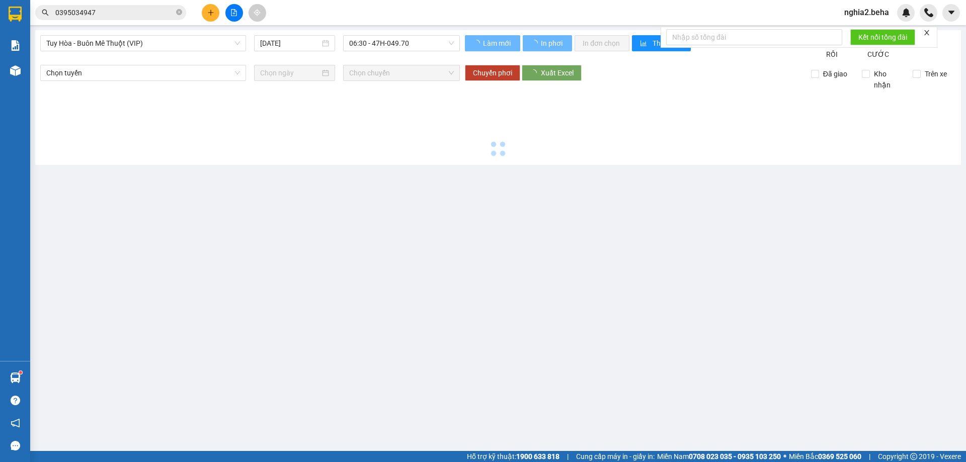
click at [207, 45] on span "Tuy Hòa - Buôn Mê Thuột (VIP)" at bounding box center [143, 43] width 194 height 15
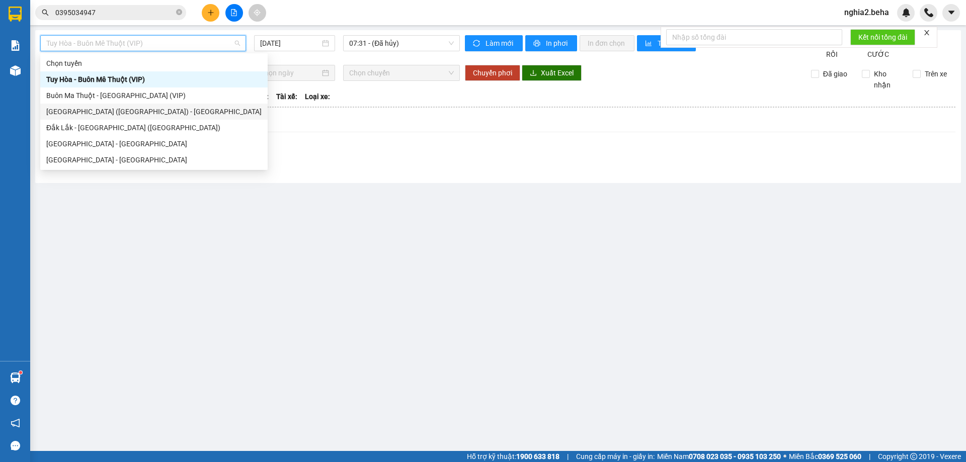
click at [119, 111] on div "[GEOGRAPHIC_DATA] ([GEOGRAPHIC_DATA]) - [GEOGRAPHIC_DATA]" at bounding box center [153, 111] width 215 height 11
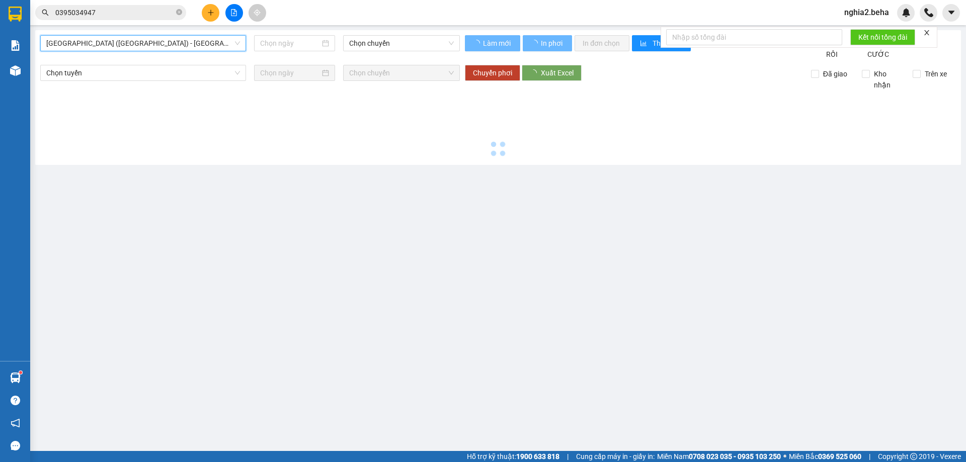
type input "[DATE]"
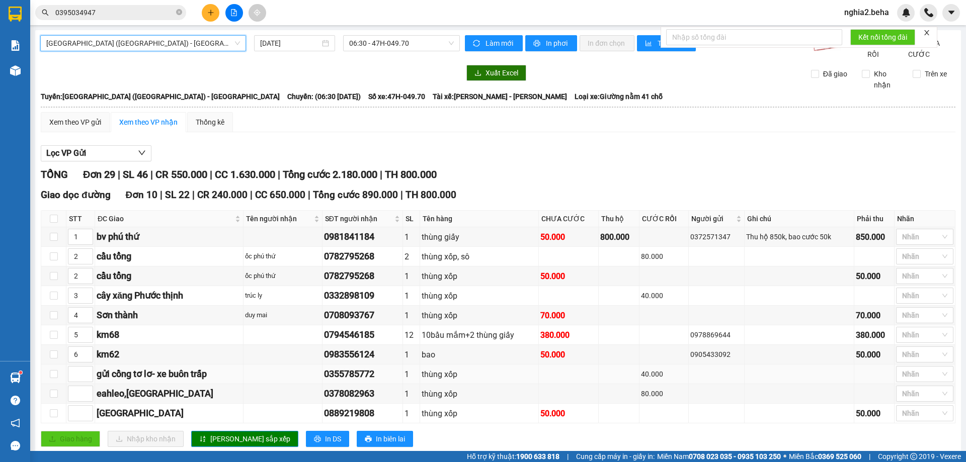
scroll to position [50, 0]
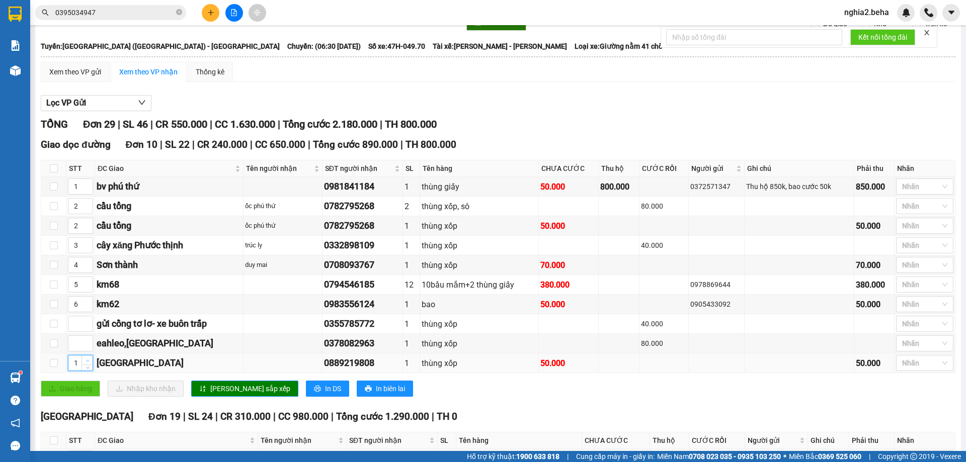
click at [88, 363] on icon "up" at bounding box center [88, 361] width 4 height 4
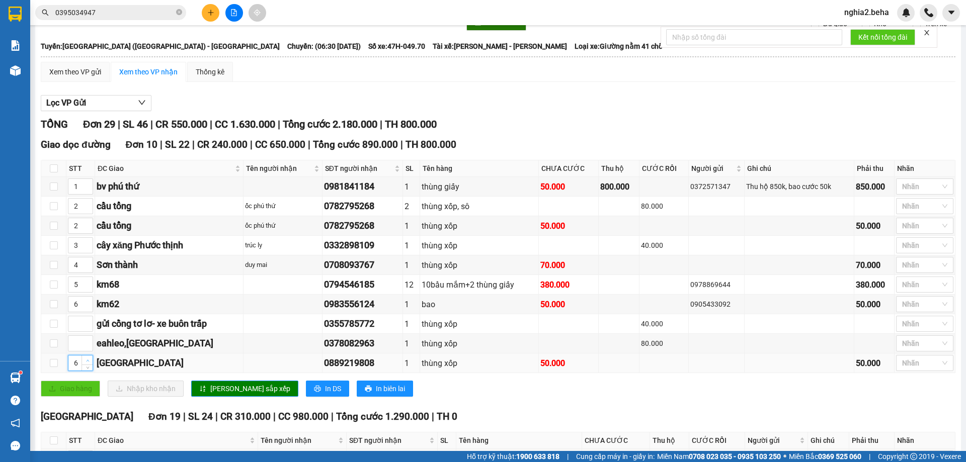
click at [88, 363] on icon "up" at bounding box center [88, 361] width 4 height 4
type input "7"
click at [88, 363] on icon "up" at bounding box center [88, 361] width 4 height 4
click at [226, 394] on span "[PERSON_NAME] sắp xếp" at bounding box center [250, 388] width 80 height 11
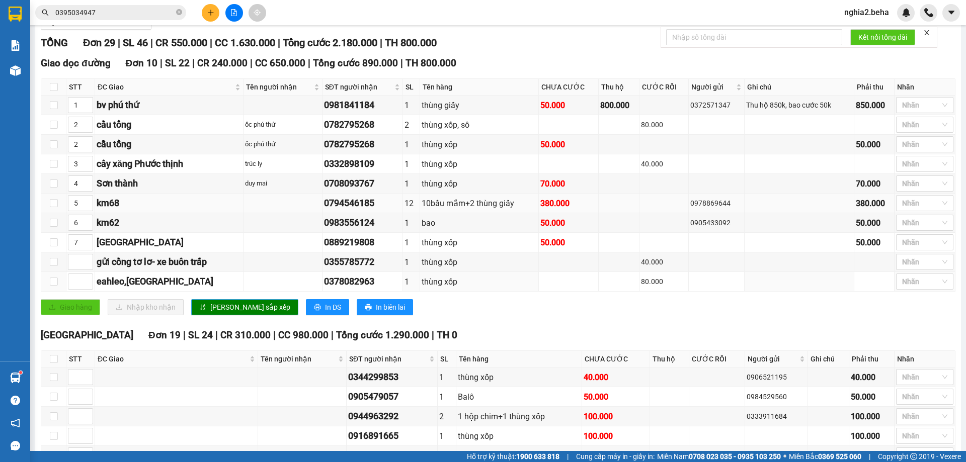
scroll to position [0, 0]
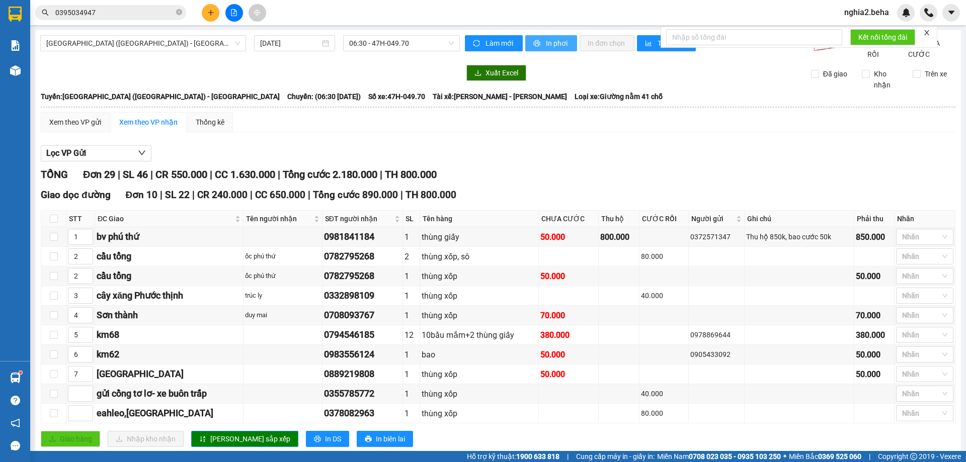
click at [546, 43] on span "In phơi" at bounding box center [557, 43] width 23 height 11
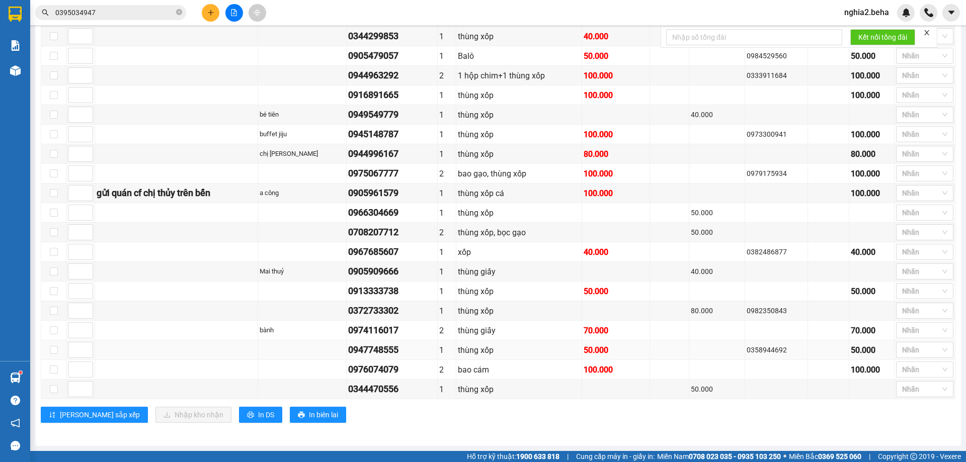
scroll to position [434, 0]
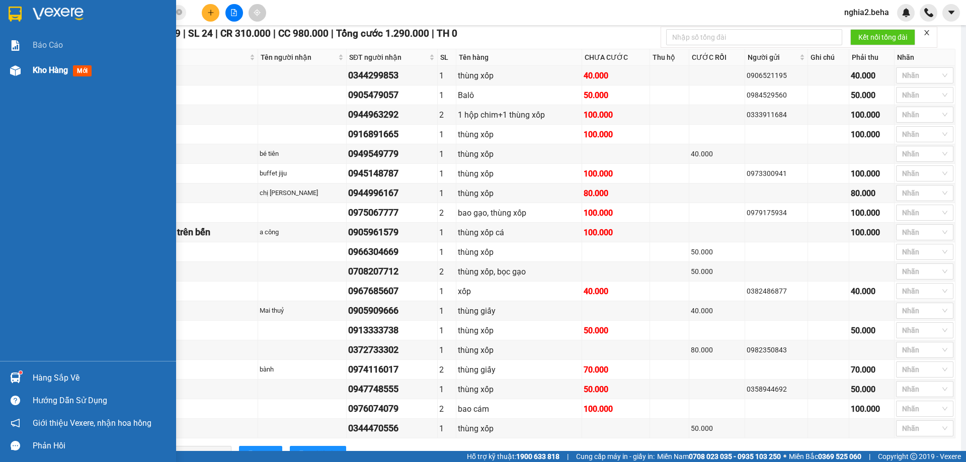
click at [19, 64] on div at bounding box center [16, 71] width 18 height 18
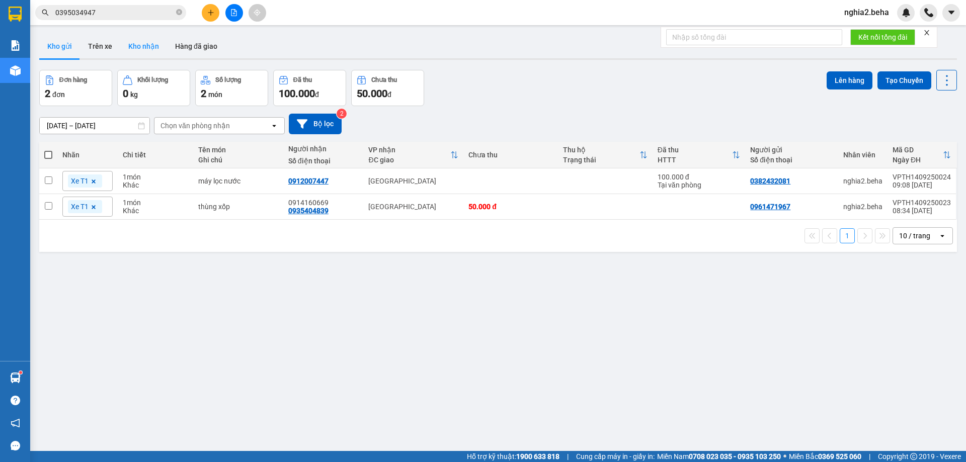
drag, startPoint x: 154, startPoint y: 42, endPoint x: 132, endPoint y: 46, distance: 22.5
click at [150, 43] on button "Kho nhận" at bounding box center [143, 46] width 47 height 24
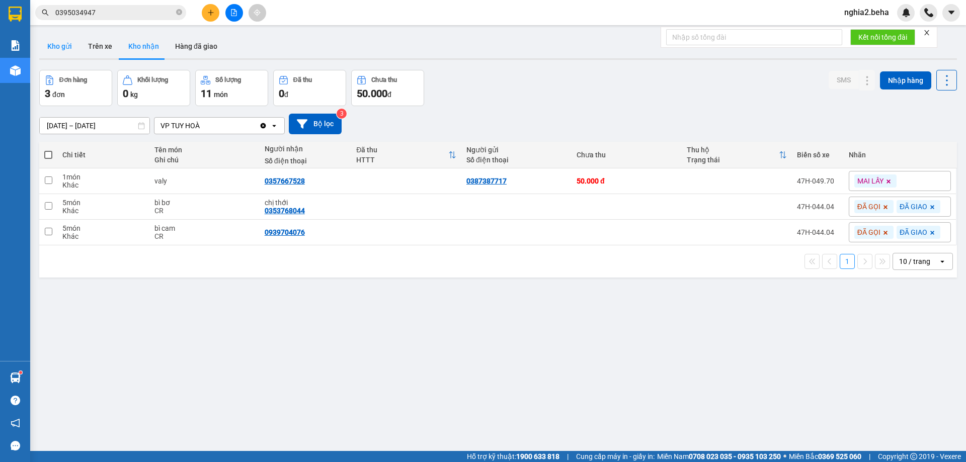
click at [70, 52] on button "Kho gửi" at bounding box center [59, 46] width 41 height 24
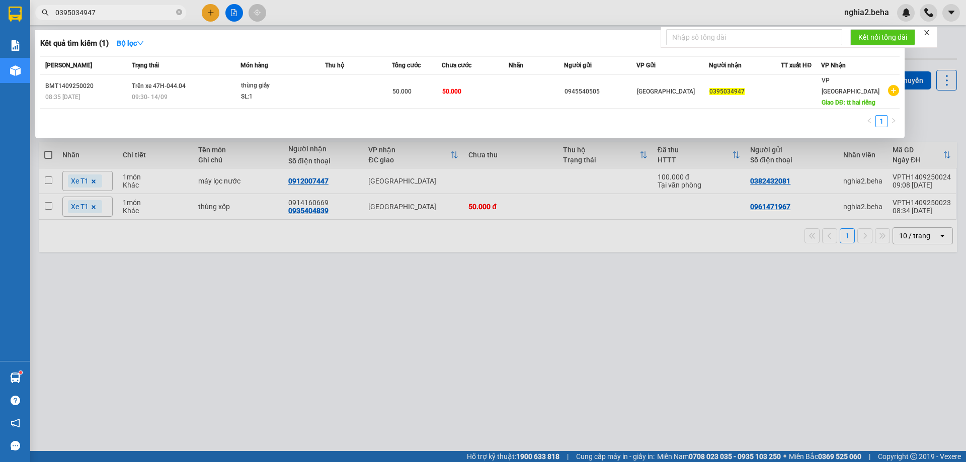
click at [118, 14] on input "0395034947" at bounding box center [114, 12] width 119 height 11
paste input "56453913"
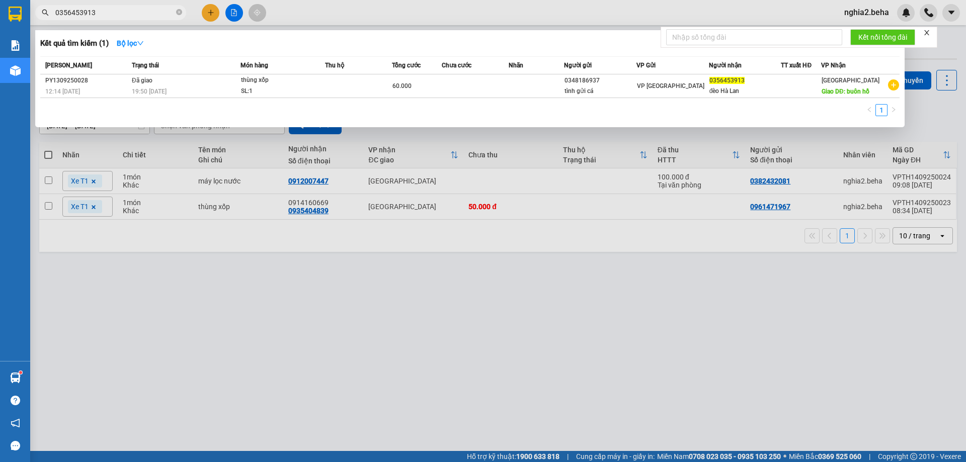
type input "0356453913"
click at [242, 339] on div at bounding box center [483, 231] width 966 height 462
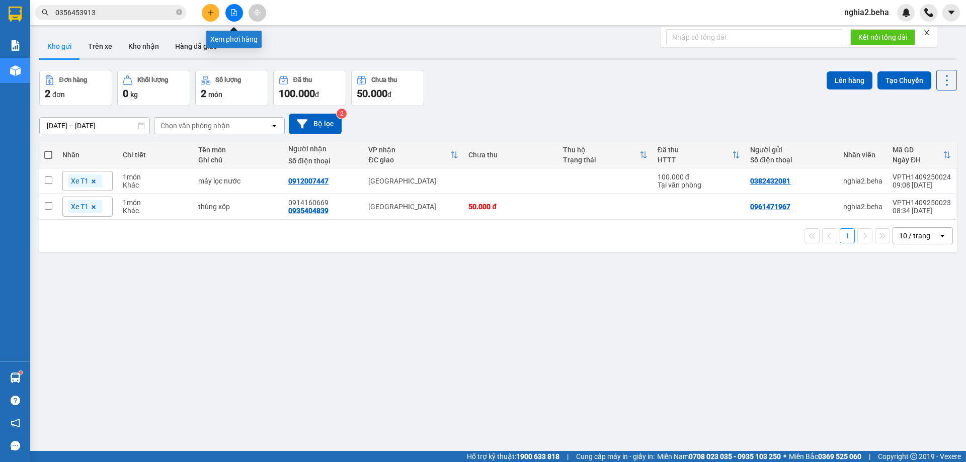
click at [236, 20] on button at bounding box center [234, 13] width 18 height 18
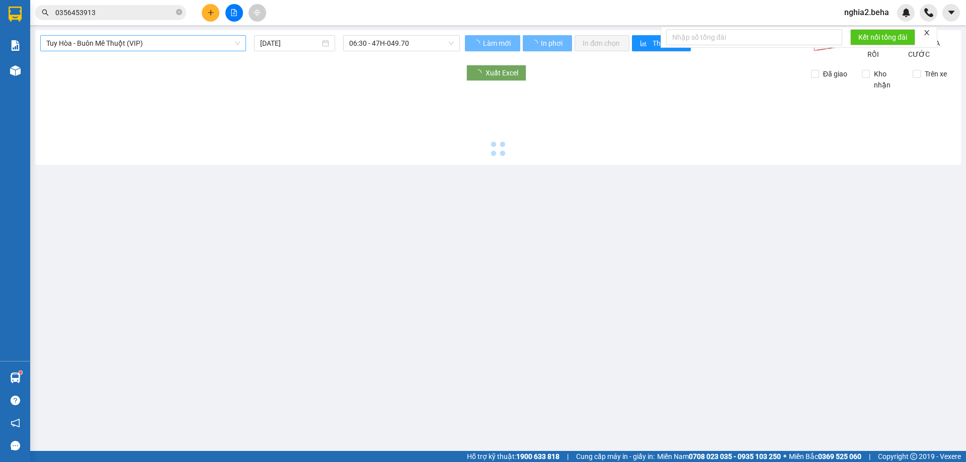
click at [146, 44] on span "Tuy Hòa - Buôn Mê Thuột (VIP)" at bounding box center [143, 43] width 194 height 15
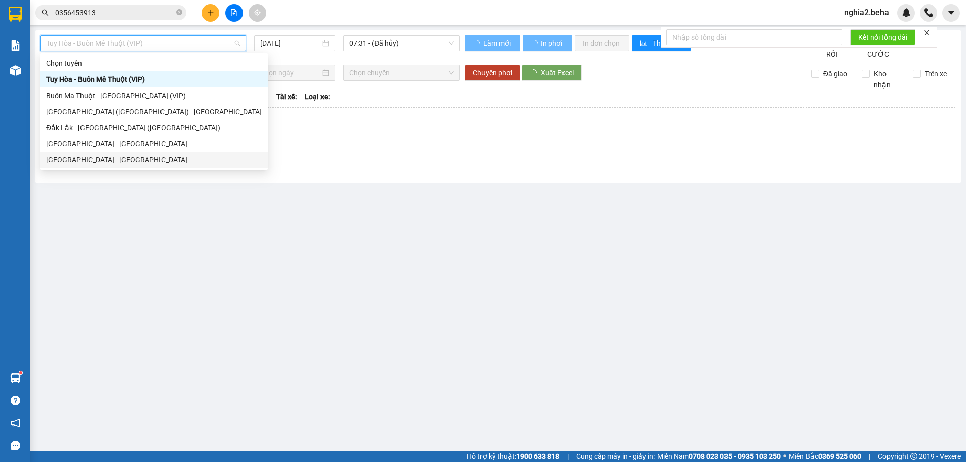
drag, startPoint x: 105, startPoint y: 152, endPoint x: 139, endPoint y: 180, distance: 43.3
click at [106, 153] on div "[GEOGRAPHIC_DATA] - [GEOGRAPHIC_DATA]" at bounding box center [153, 160] width 227 height 16
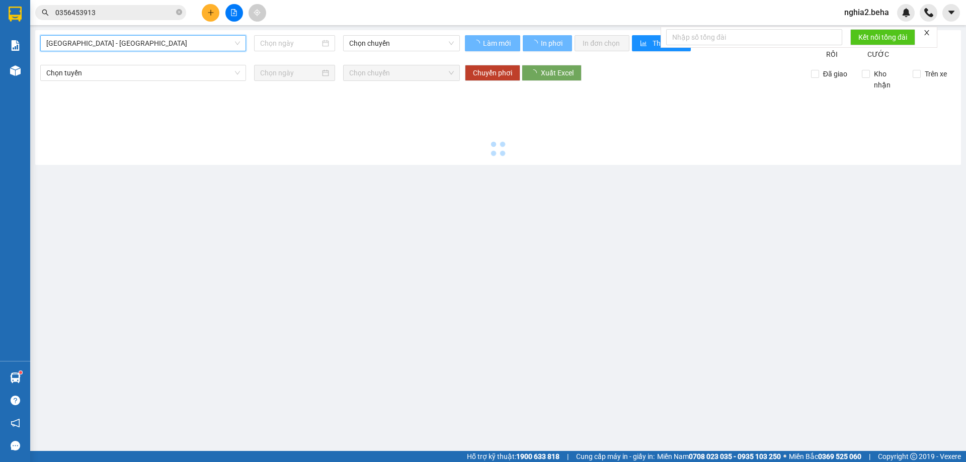
type input "[DATE]"
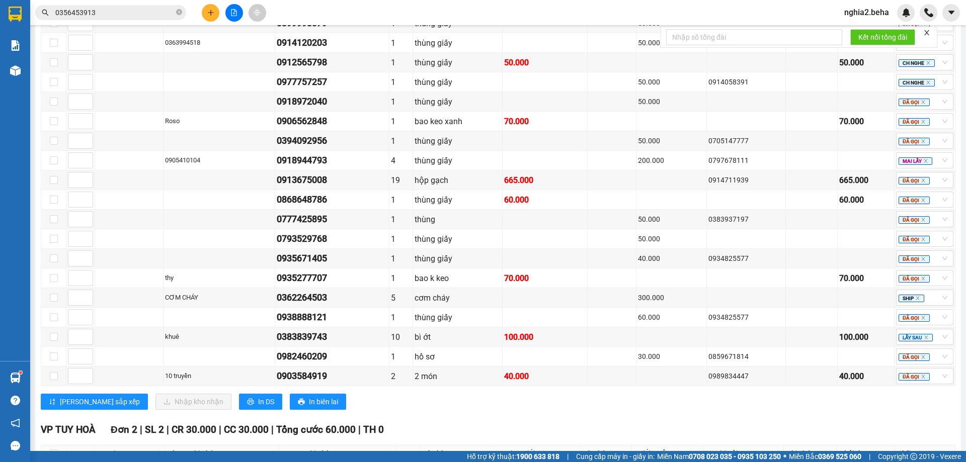
scroll to position [717, 0]
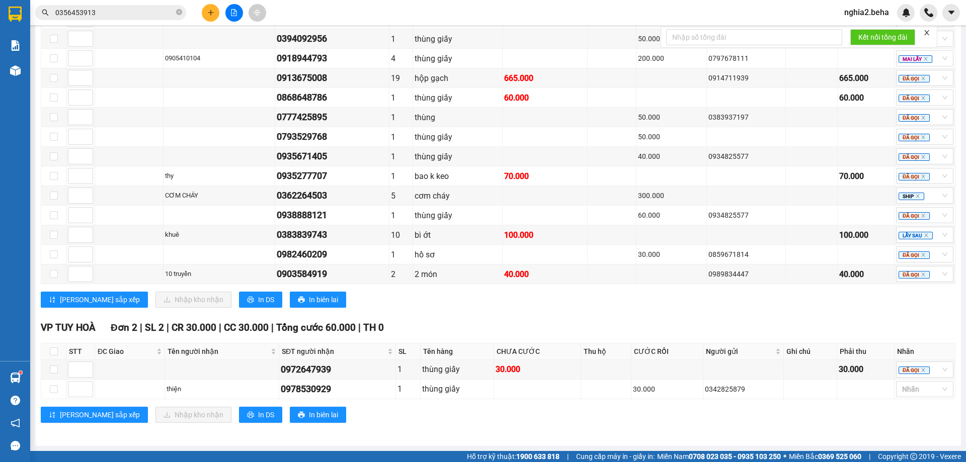
click at [513, 313] on div "VP PHÚ YÊN Đơn 21 | SL 56 | CR 1.040.000 | CC 1.105.000 | Tổng cước 2.145.000 |…" at bounding box center [498, 73] width 915 height 483
click at [303, 385] on div "0978530929" at bounding box center [337, 389] width 113 height 14
copy div "0978530929"
click at [909, 392] on div at bounding box center [920, 389] width 42 height 12
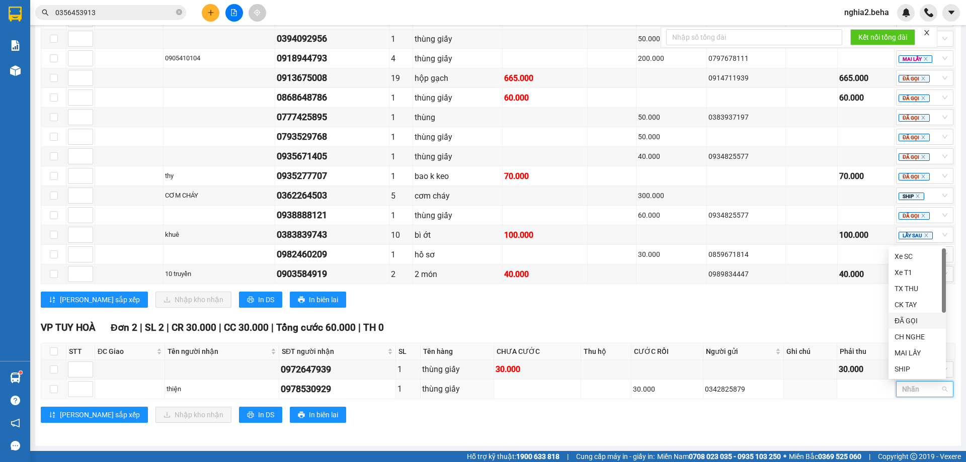
click at [903, 319] on div "ĐÃ GỌI" at bounding box center [917, 320] width 45 height 11
click at [744, 297] on div "Lưu sắp xếp Nhập kho nhận In DS In biên lai" at bounding box center [498, 300] width 915 height 16
click at [619, 347] on th "Thu hộ" at bounding box center [606, 352] width 50 height 17
click at [614, 326] on div "VP TUY HOÀ Đơn 2 | SL 2 | CR 30.000 | CC 30.000 | Tổng cước 60.000 | TH 0" at bounding box center [498, 328] width 915 height 15
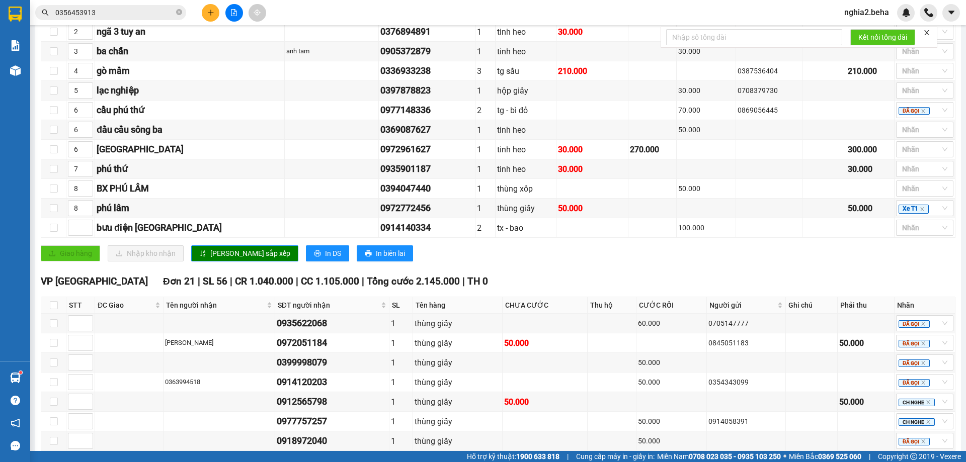
scroll to position [214, 0]
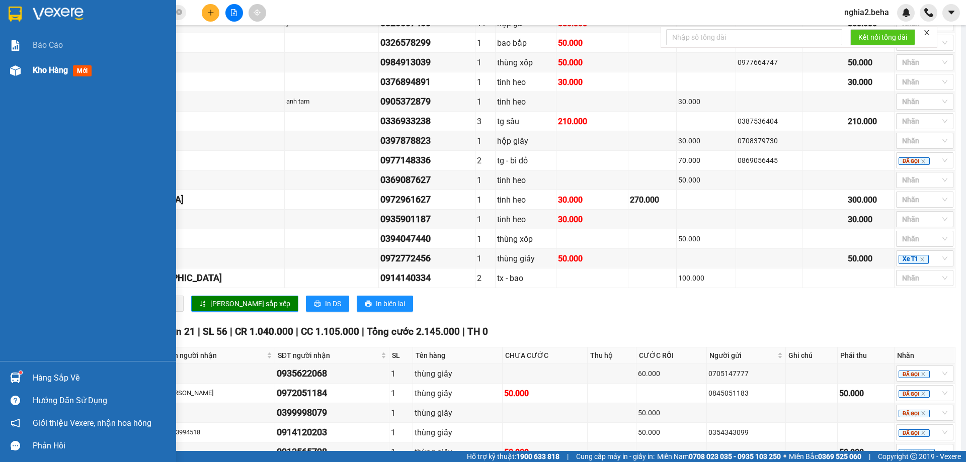
click at [38, 71] on span "Kho hàng" at bounding box center [50, 70] width 35 height 10
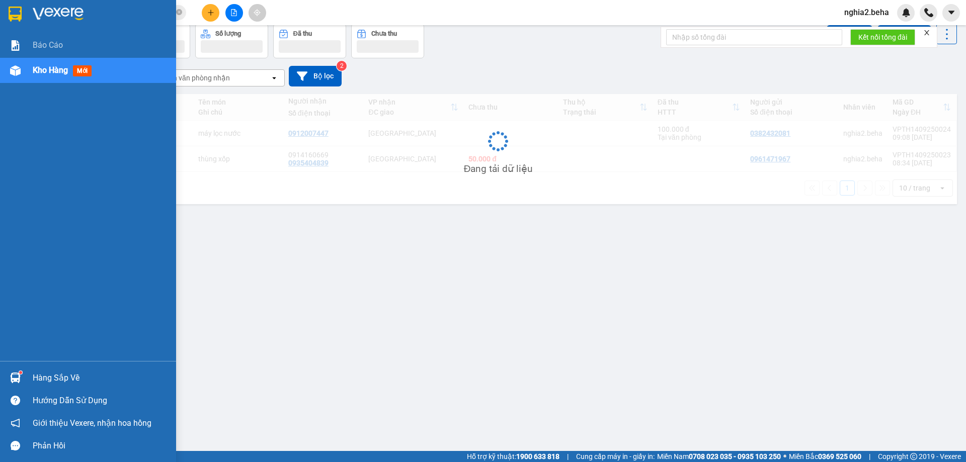
scroll to position [46, 0]
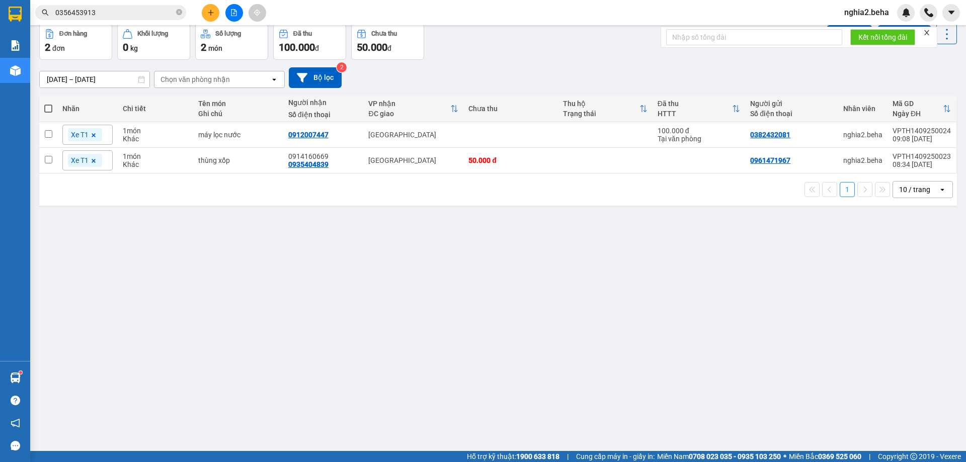
click at [576, 44] on div "Đơn hàng 2 đơn Khối lượng 0 kg Số lượng 2 món Đã thu 100.000 đ Chưa thu 50.000 …" at bounding box center [498, 42] width 918 height 36
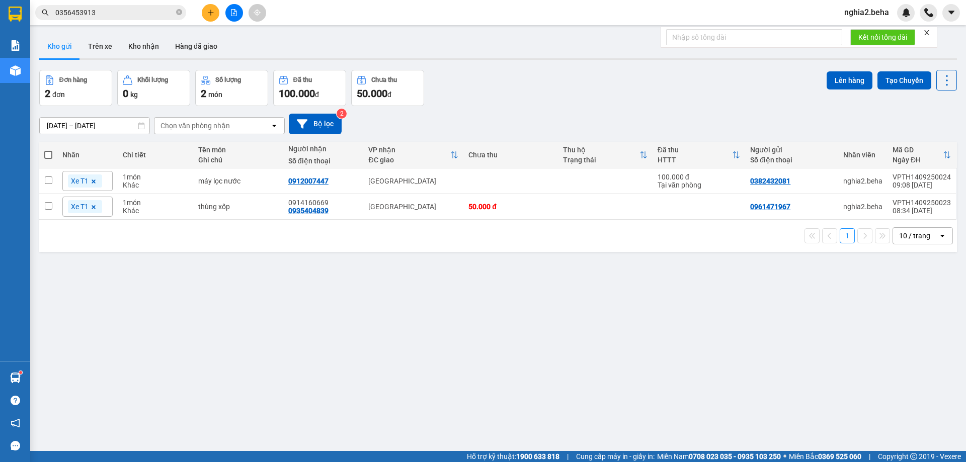
click at [604, 96] on div "Đơn hàng 2 đơn Khối lượng 0 kg Số lượng 2 món Đã thu 100.000 đ Chưa thu 50.000 …" at bounding box center [498, 88] width 918 height 36
drag, startPoint x: 612, startPoint y: 60, endPoint x: 607, endPoint y: 65, distance: 7.2
click at [607, 65] on div "ver 1.8.143 Kho gửi Trên xe Kho nhận Hàng đã giao Đơn hàng 2 đơn Khối lượng 0 k…" at bounding box center [498, 261] width 926 height 462
click at [527, 100] on div "Đơn hàng 2 đơn Khối lượng 0 kg Số lượng 2 món Đã thu 100.000 đ Chưa thu 50.000 …" at bounding box center [498, 88] width 918 height 36
click at [136, 44] on button "Kho nhận" at bounding box center [143, 46] width 47 height 24
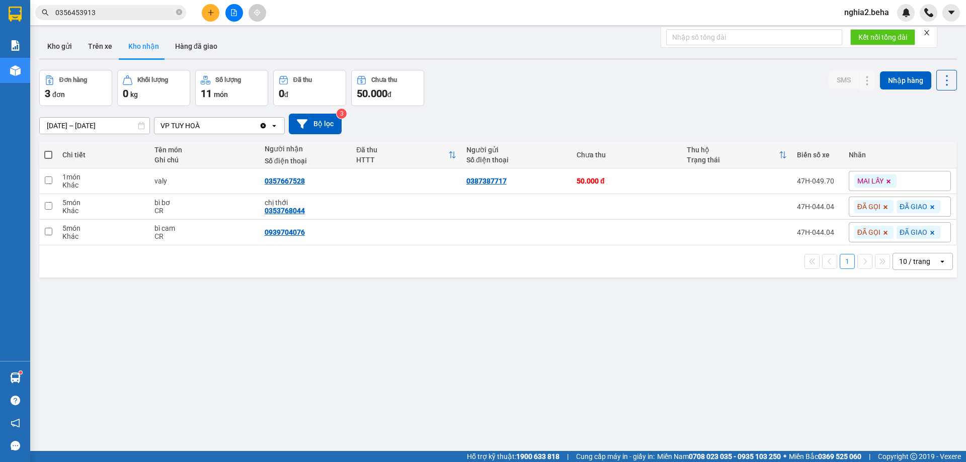
drag, startPoint x: 65, startPoint y: 41, endPoint x: 113, endPoint y: 33, distance: 48.5
click at [68, 41] on button "Kho gửi" at bounding box center [59, 46] width 41 height 24
